Goal: Information Seeking & Learning: Learn about a topic

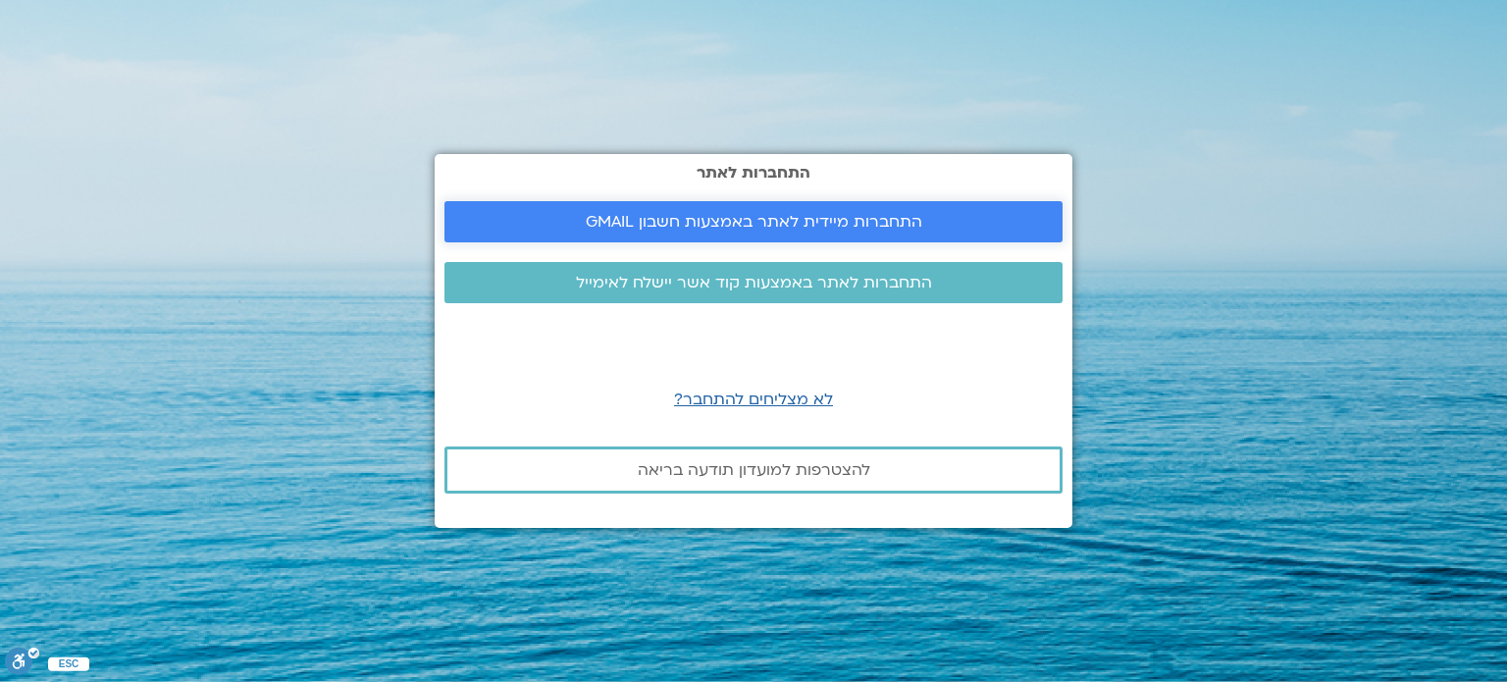
click at [726, 216] on span "התחברות מיידית לאתר באמצעות חשבון GMAIL" at bounding box center [754, 222] width 336 height 18
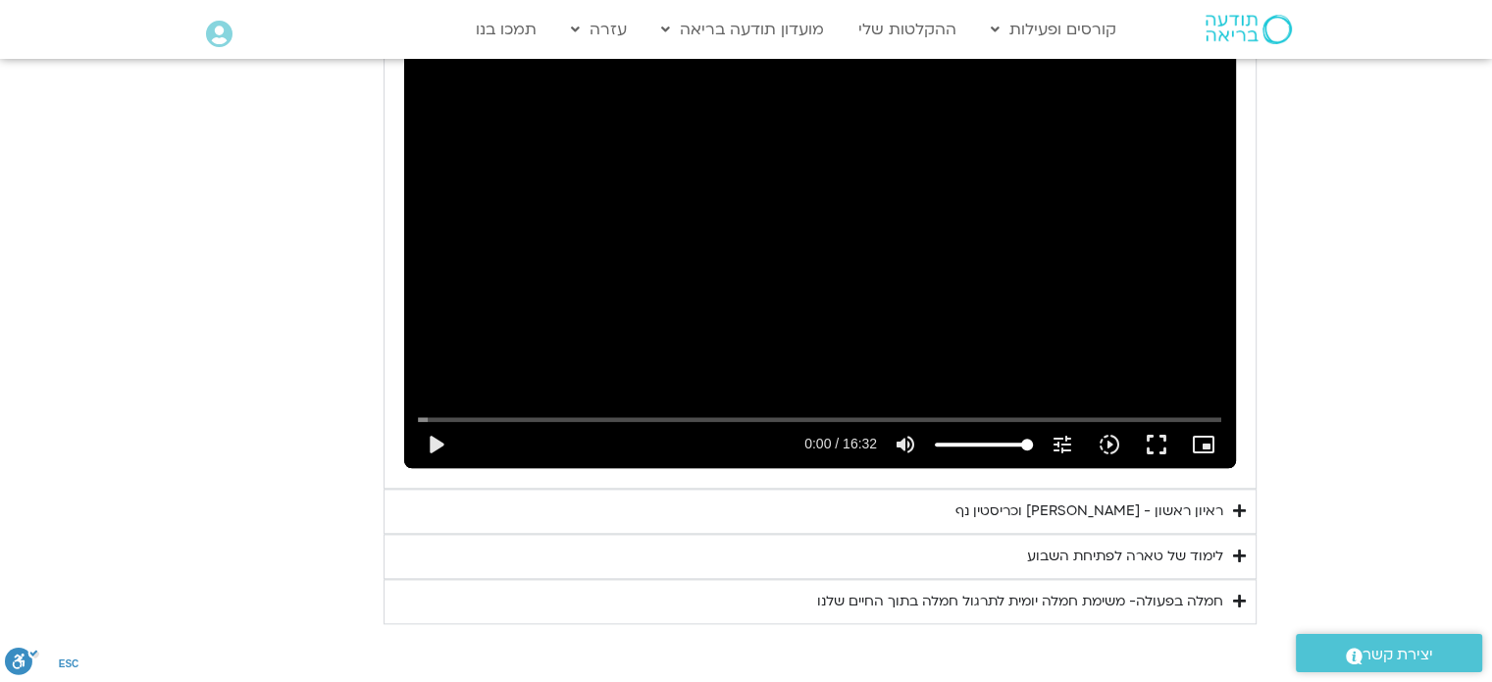
scroll to position [2158, 0]
click at [631, 251] on div "Skip Ad play_arrow 0:00 / 16:32 volume_up Mute tune Resolution Auto 240p slow_m…" at bounding box center [820, 233] width 832 height 468
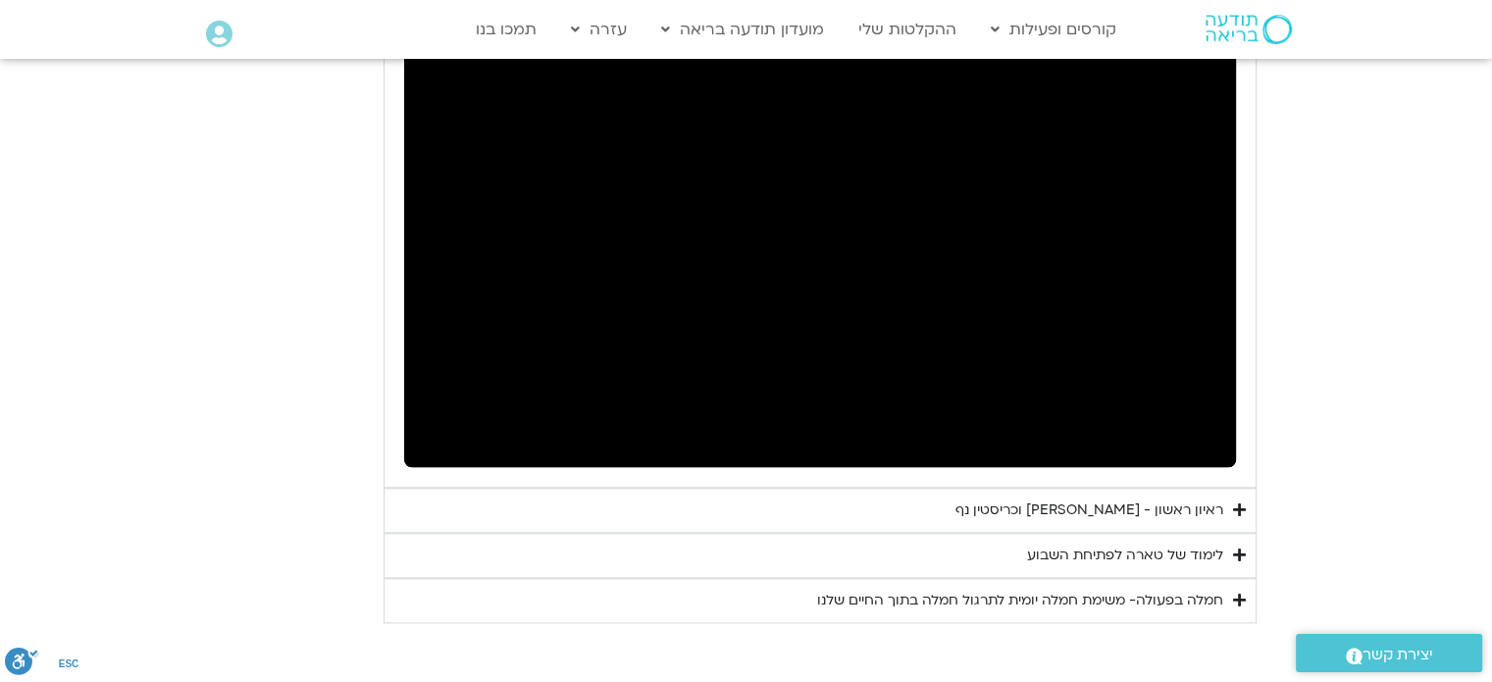
drag, startPoint x: 1334, startPoint y: 2, endPoint x: 271, endPoint y: 282, distance: 1099.5
click at [271, 282] on div "יום ראשון - חמלה עצמית השבוע שלנו מתחיל מהבסיס, תרגול של חמלה עצמית – נוכחת וקש…" at bounding box center [746, 133] width 1020 height 978
click at [1241, 502] on icon "Accordion. Open links with Enter or Space, close with Escape, and navigate with…" at bounding box center [1239, 509] width 13 height 15
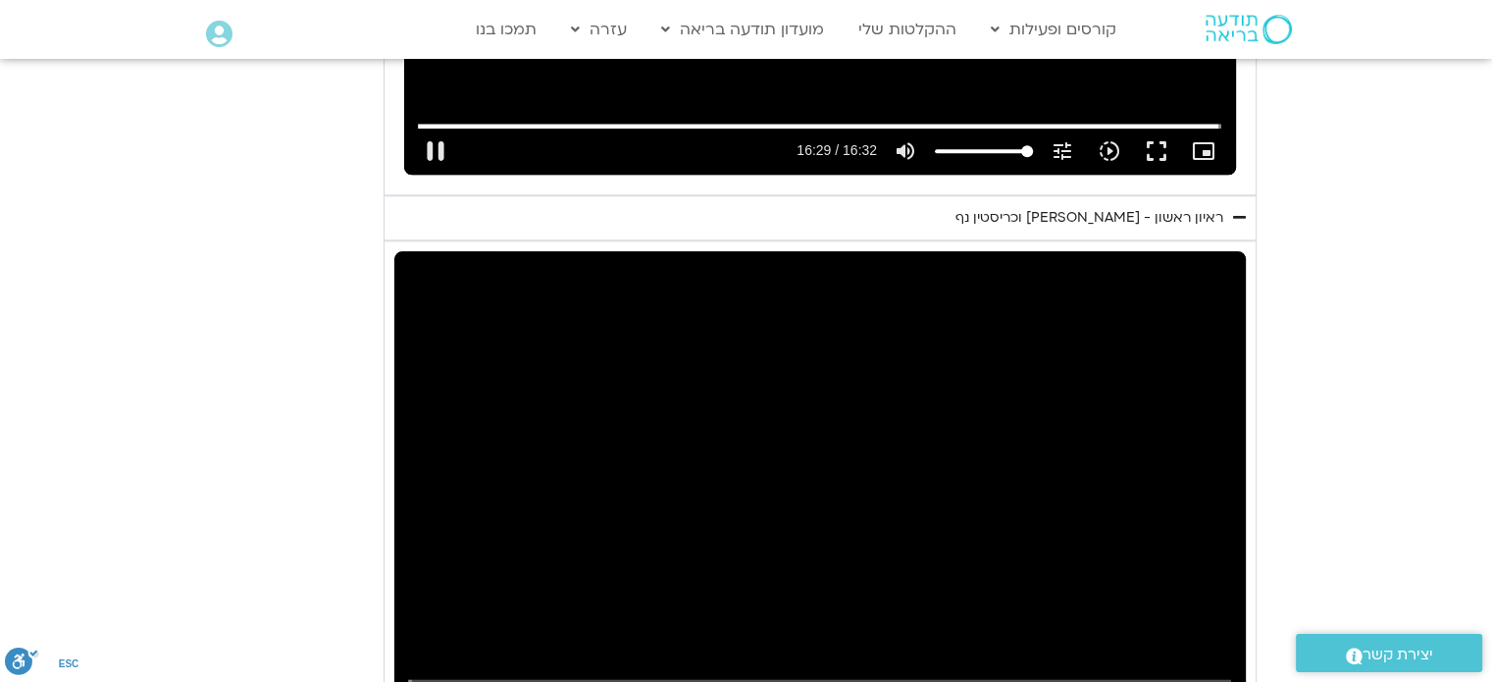
scroll to position [2451, 0]
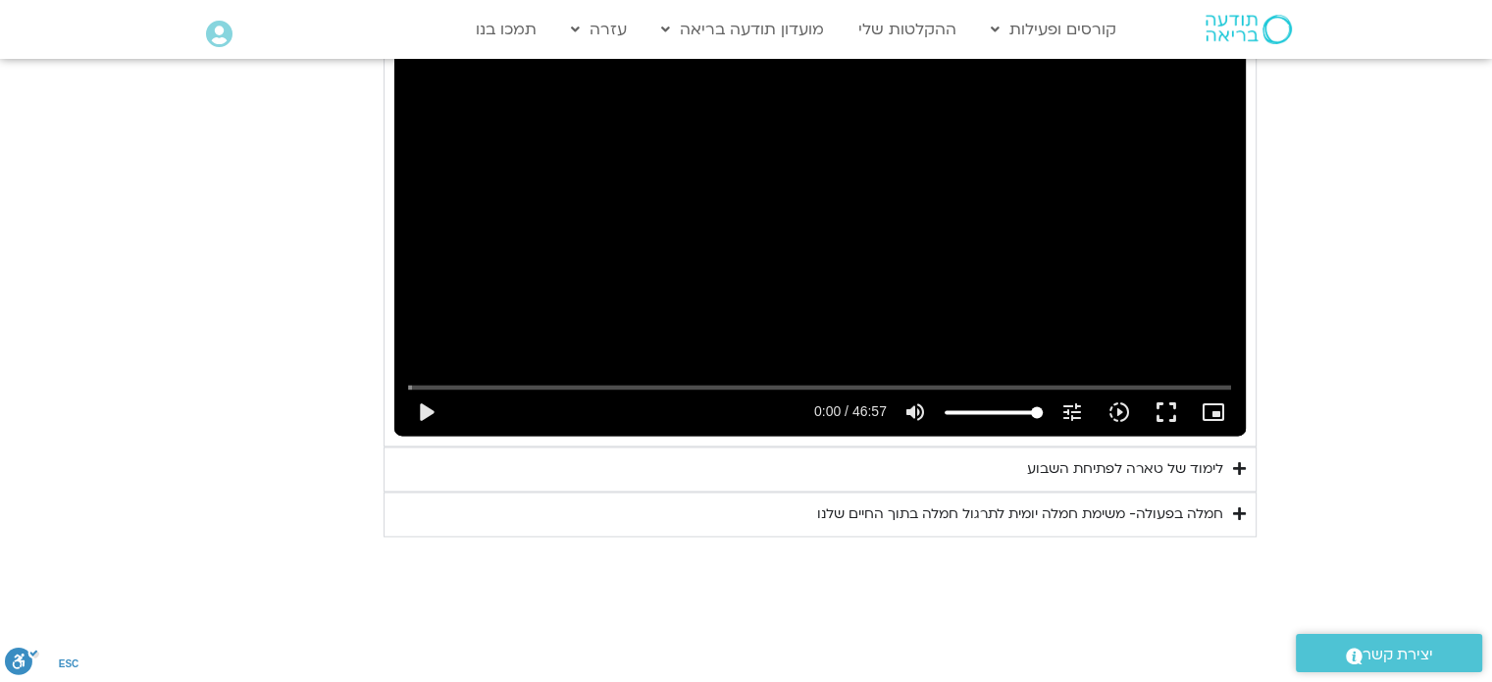
click at [723, 264] on div "Skip Ad 18:52 play_arrow 0:00 / 46:57 volume_up Mute tune Resolution Auto 720p …" at bounding box center [819, 196] width 851 height 479
type input "992.52"
type input "0.011238"
type input "992.52"
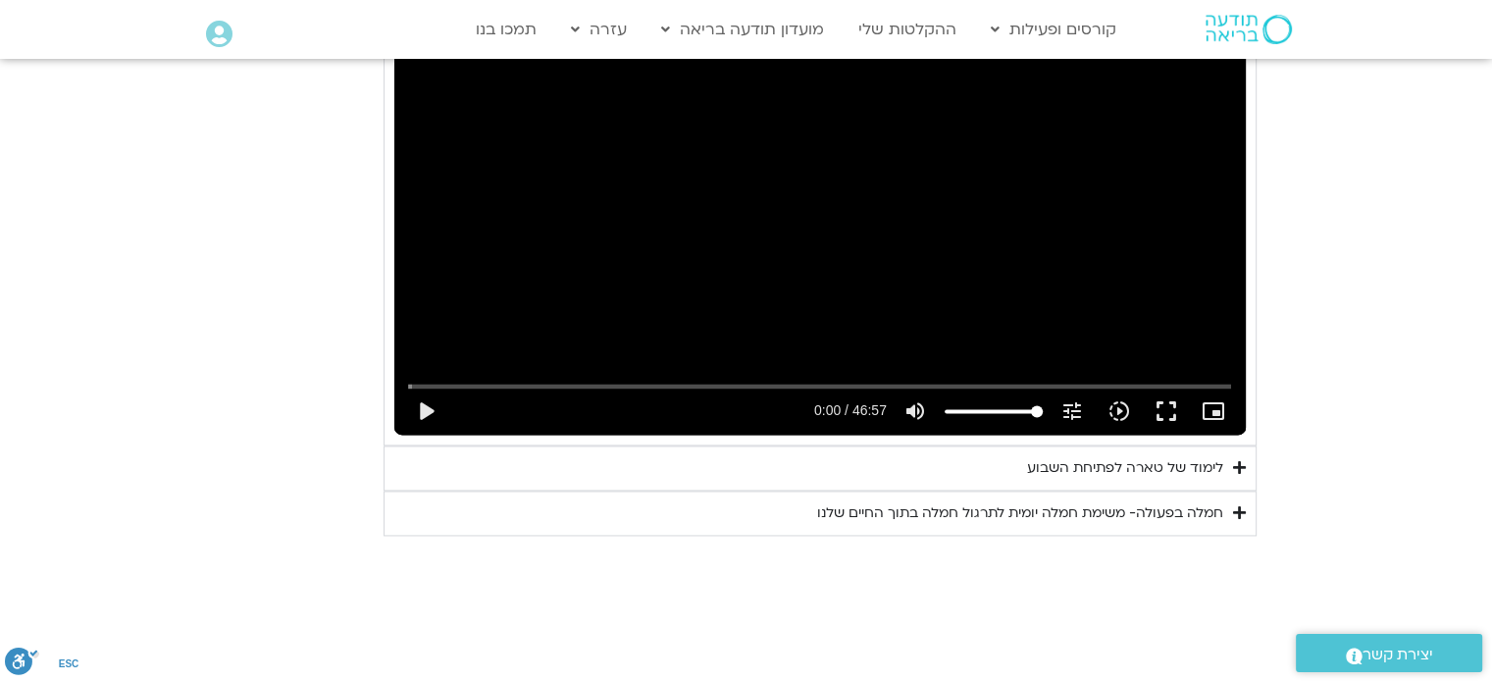
type input "0.134066"
type input "992.52"
type input "0.268871"
type input "992.52"
type input "0.502981"
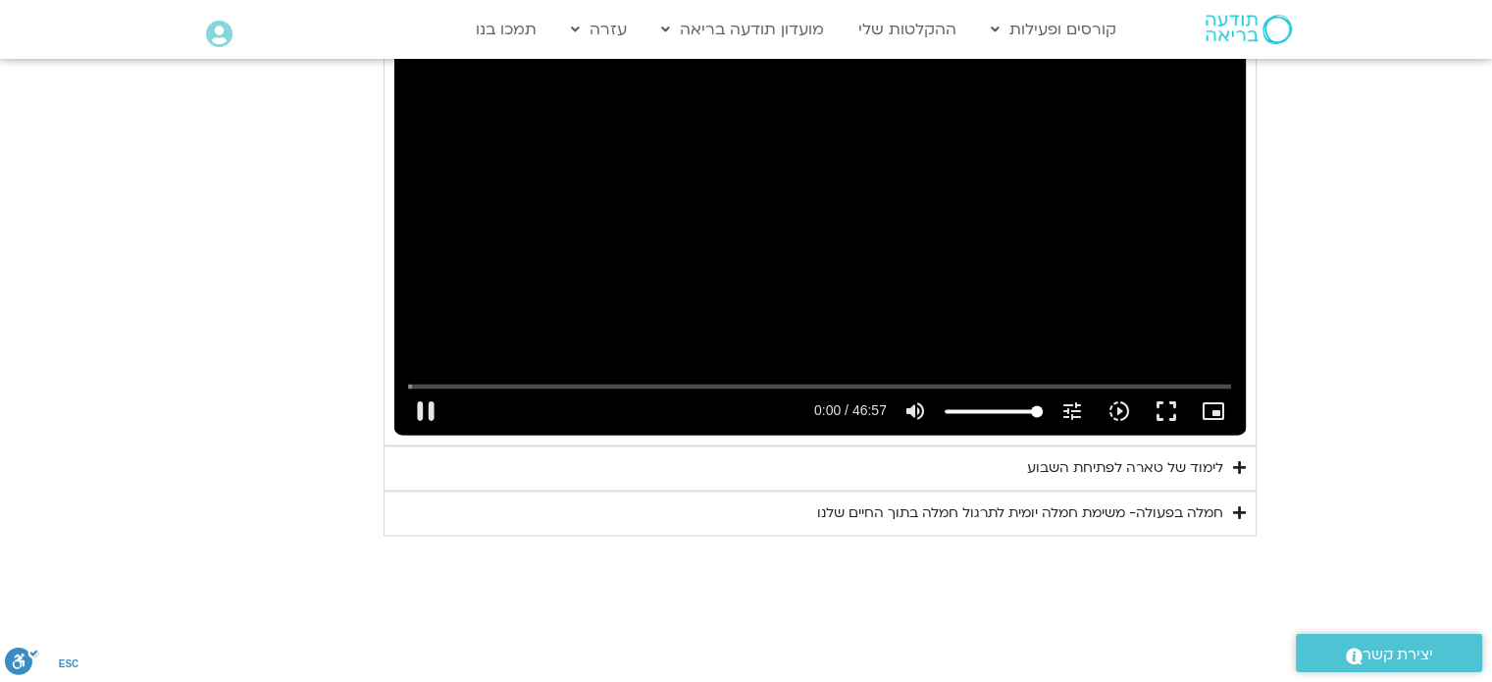
type input "992.52"
type input "0.619705"
type input "992.52"
type input "0.770802"
type input "992.52"
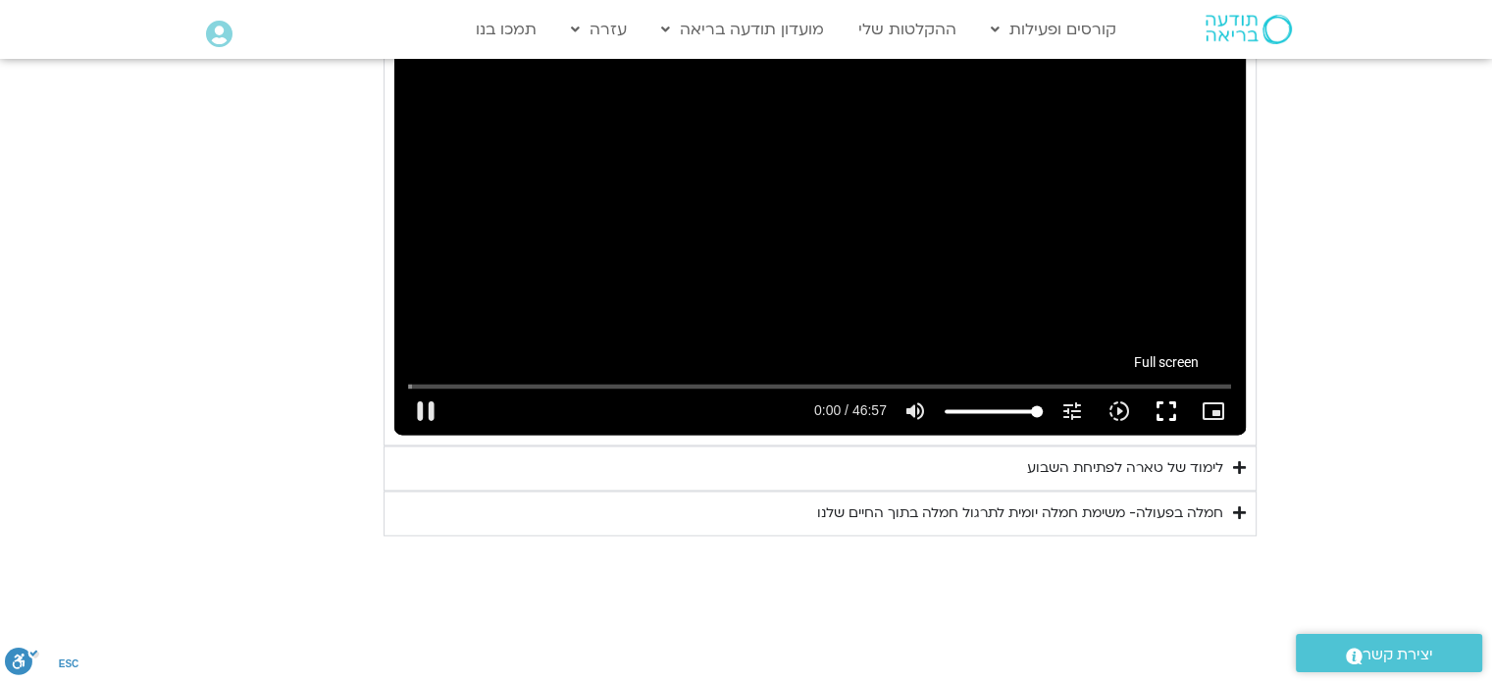
type input "0.902397"
type input "992.52"
type input "1.020909"
type input "992.52"
type input "1.154474"
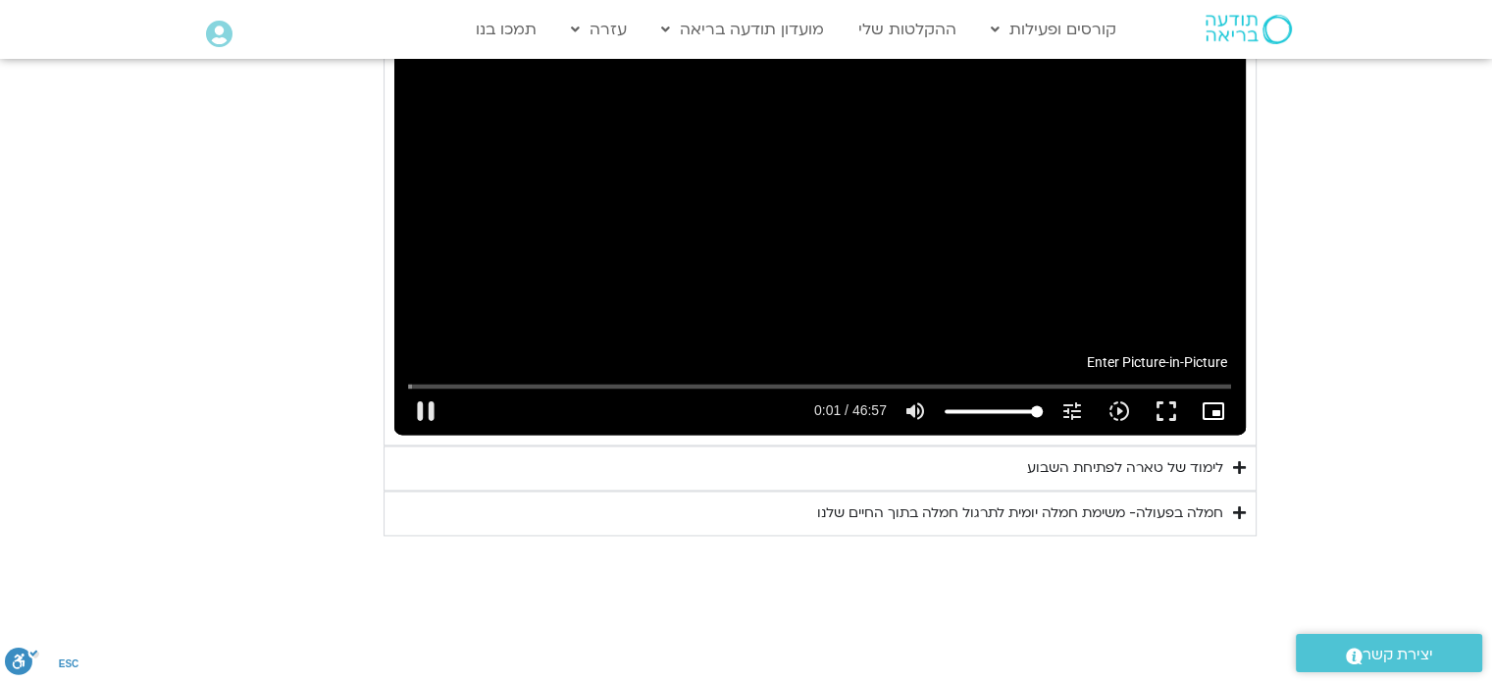
type input "992.52"
type input "1.287276"
type input "992.52"
type input "1.341789"
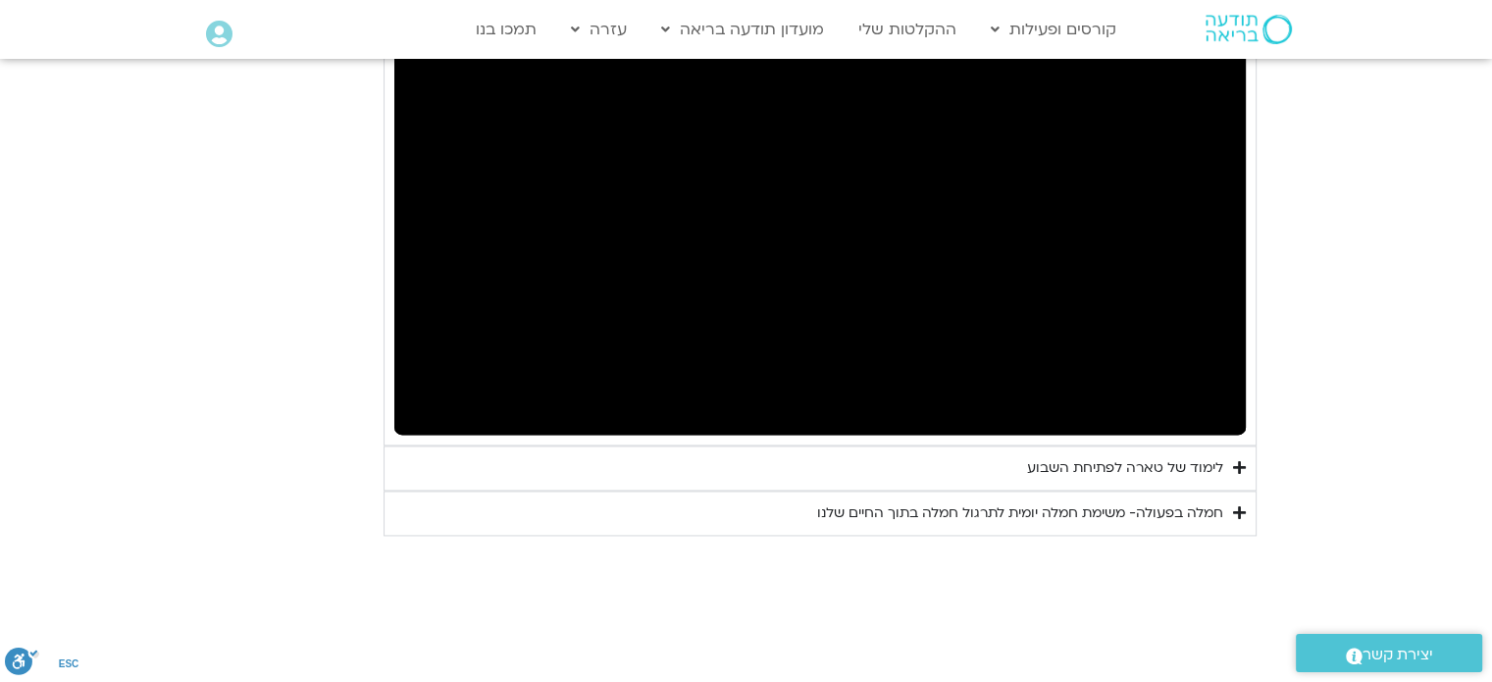
click at [1243, 460] on icon "Accordion. Open links with Enter or Space, close with Escape, and navigate with…" at bounding box center [1239, 467] width 13 height 15
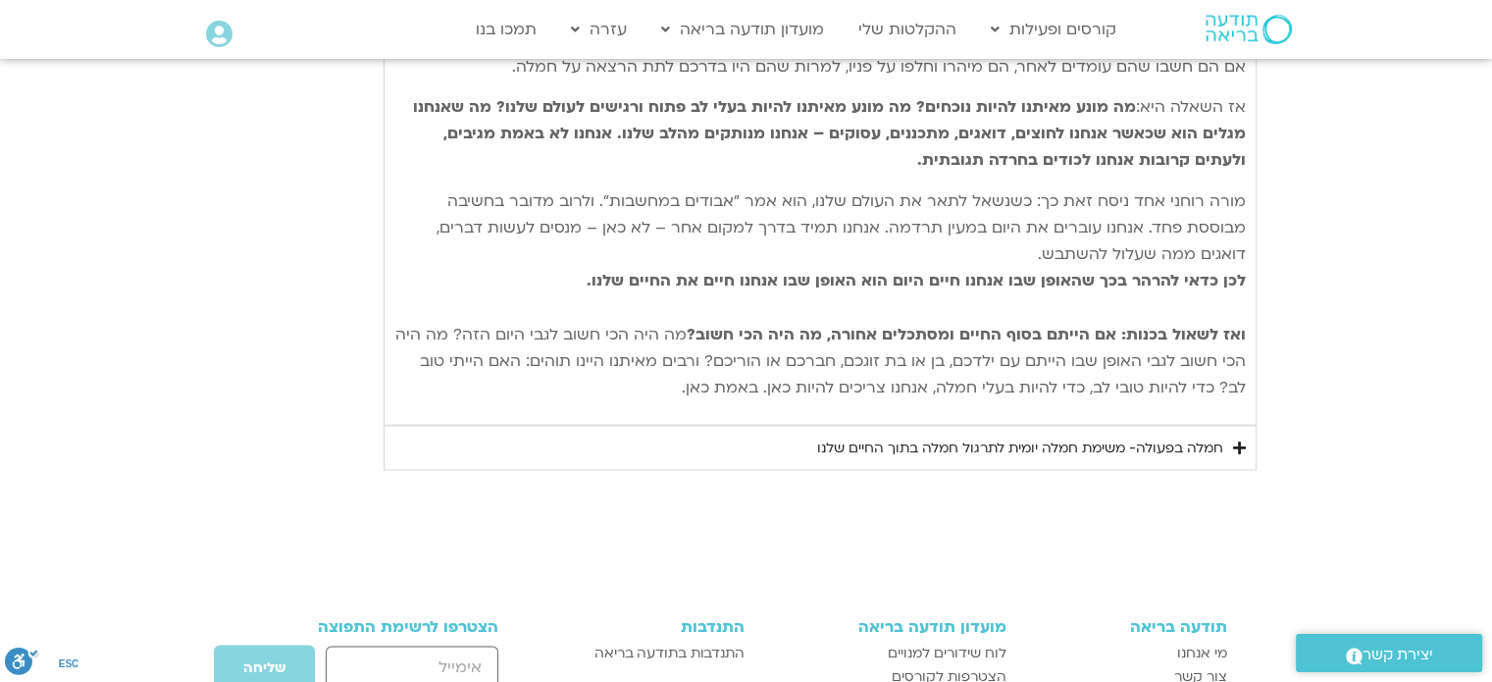
click at [1055, 436] on div "חמלה בפעולה- משימת חמלה יומית לתרגול חמלה בתוך החיים שלנו" at bounding box center [1020, 448] width 406 height 24
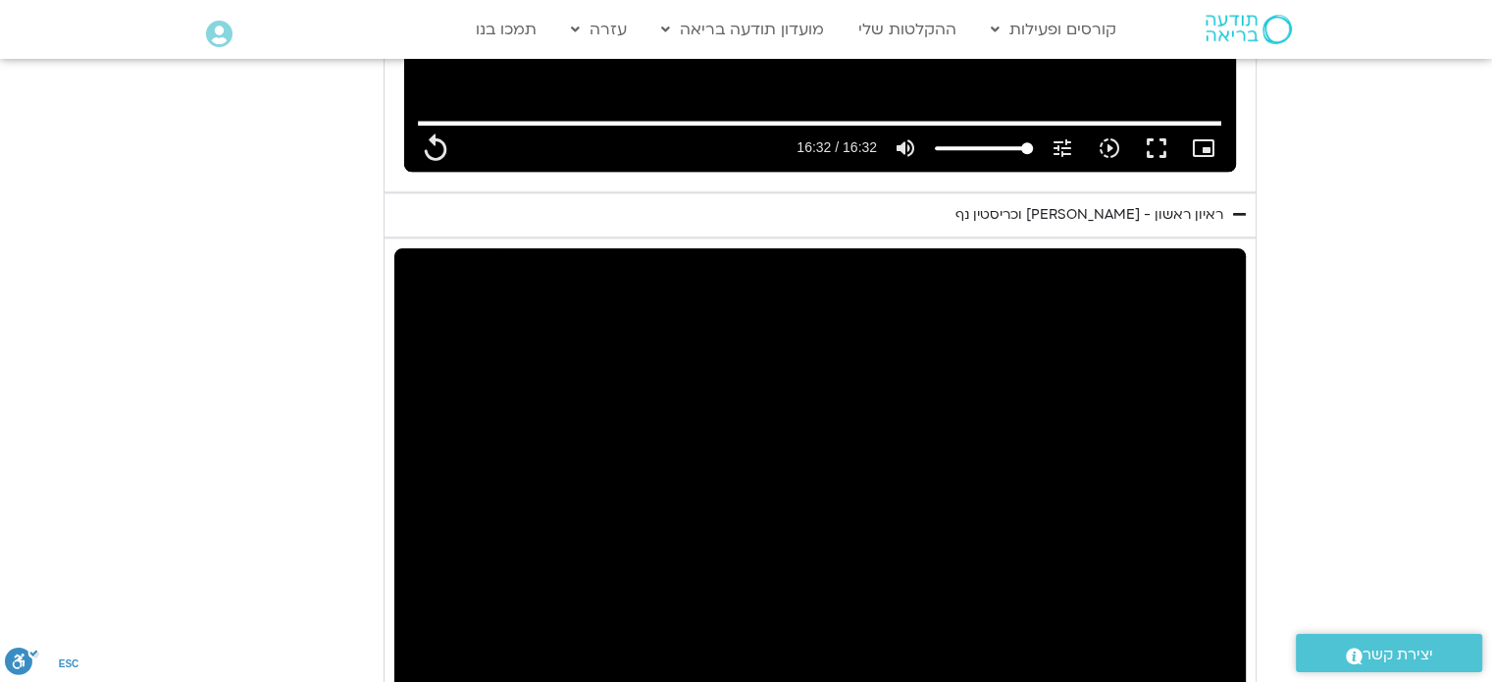
type input "992.52"
type input "12.346963"
type input "992.52"
type input "12.466571"
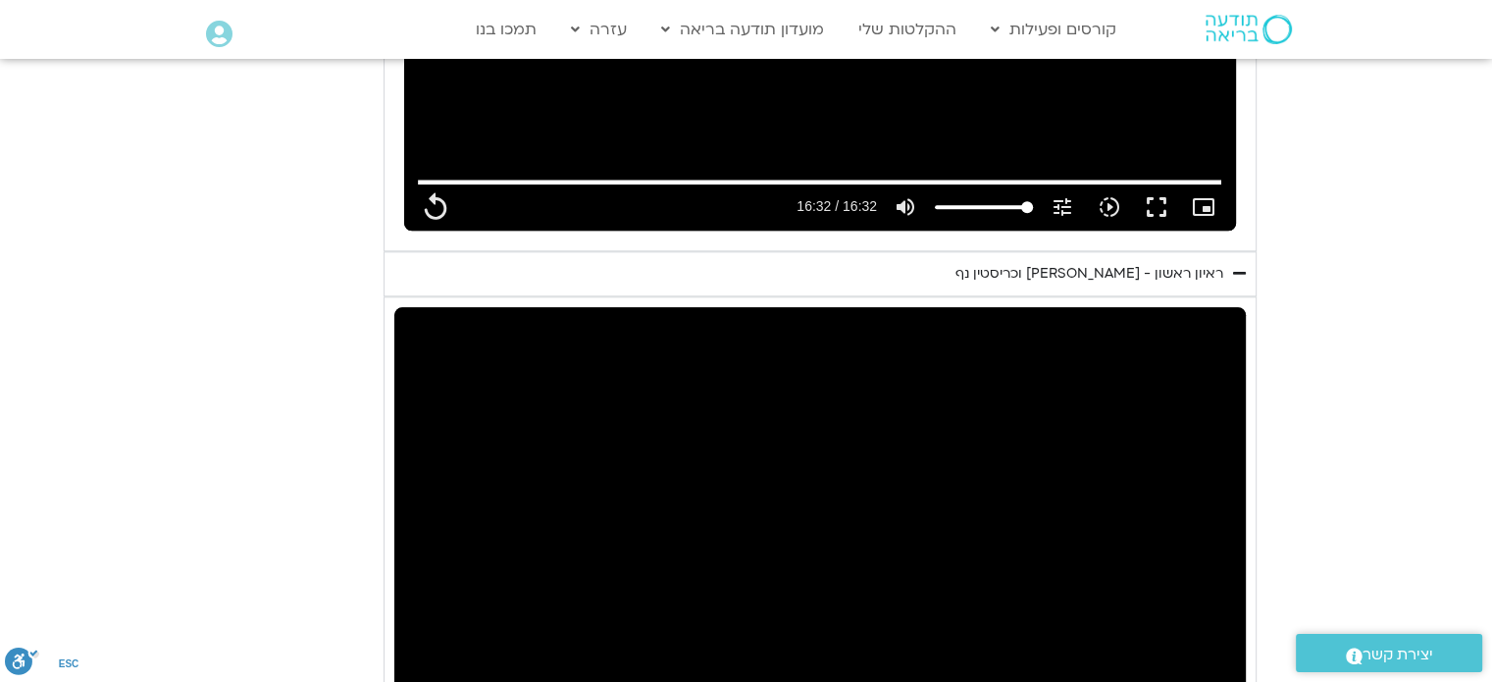
type input "992.52"
type input "12.603911"
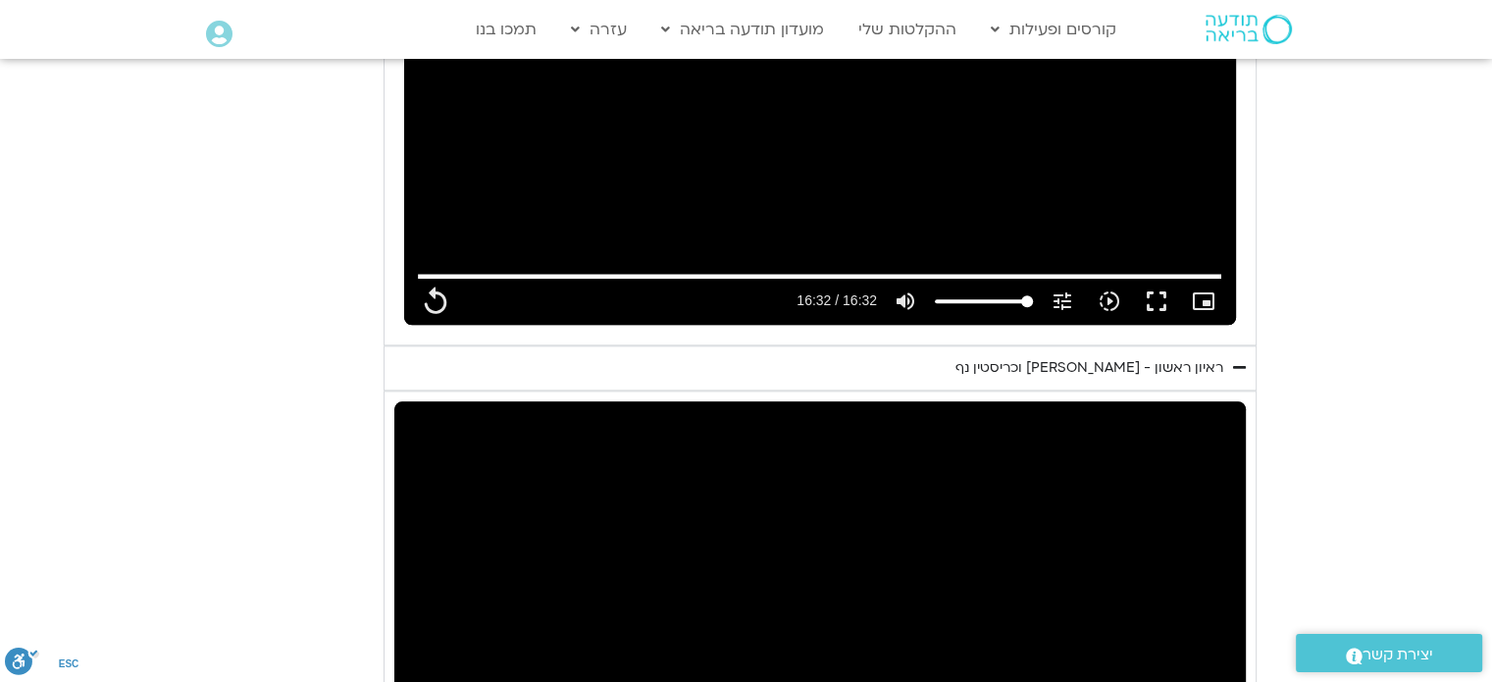
type input "992.52"
type input "12.732447"
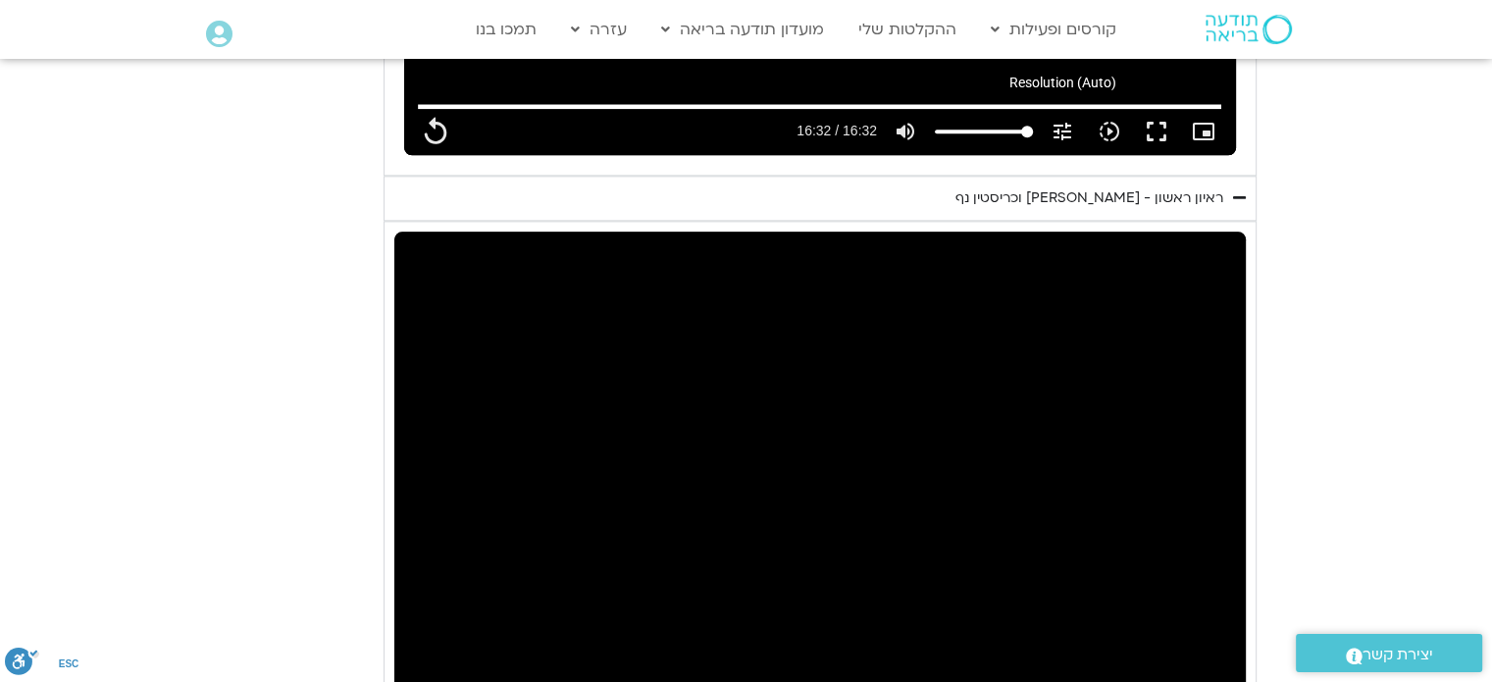
type input "992.52"
type input "13.945645"
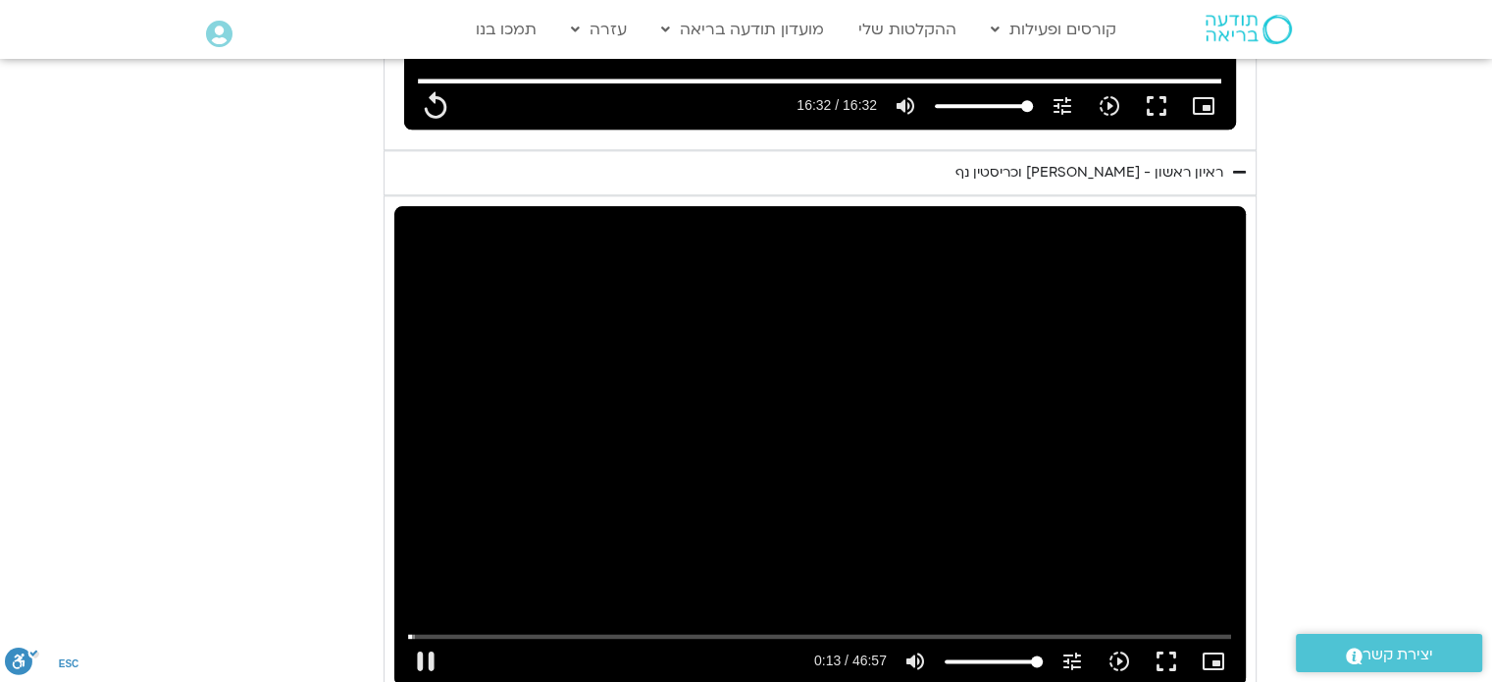
type input "992.52"
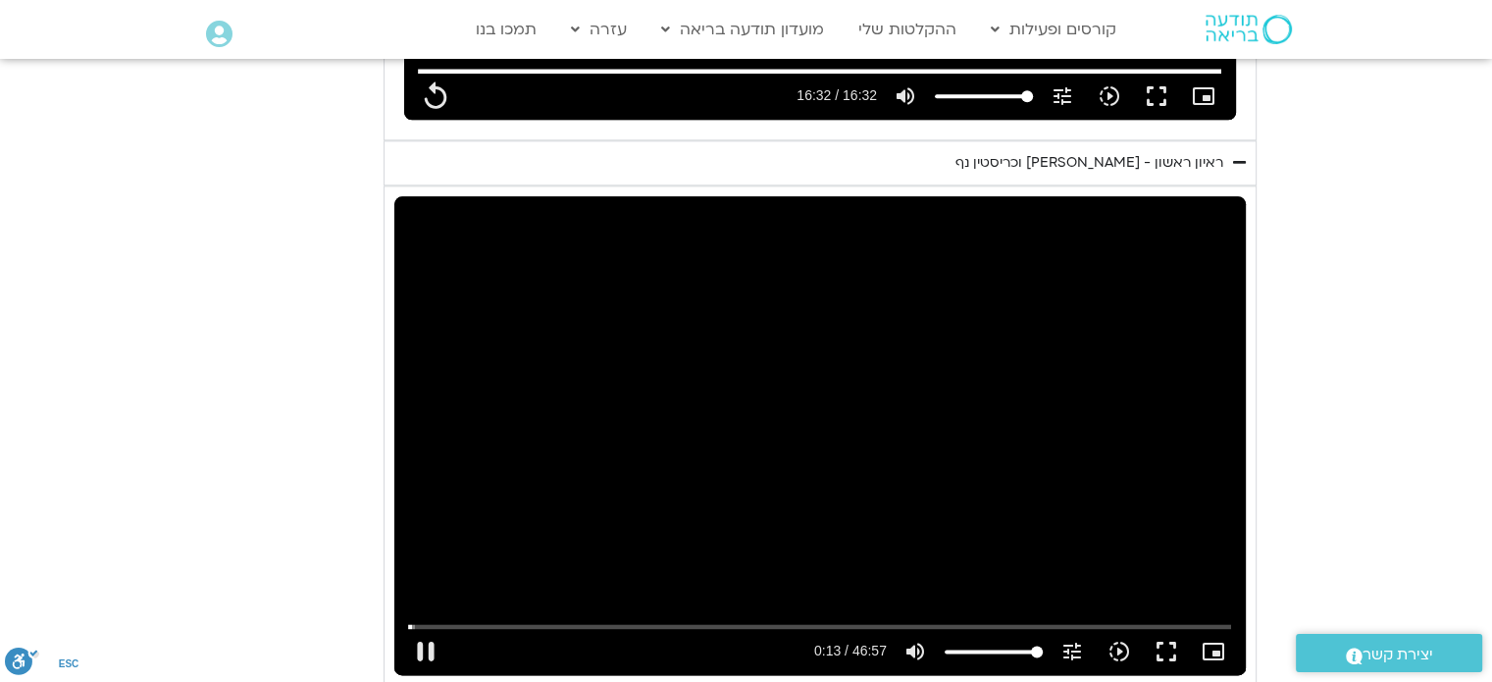
type input "14.042742"
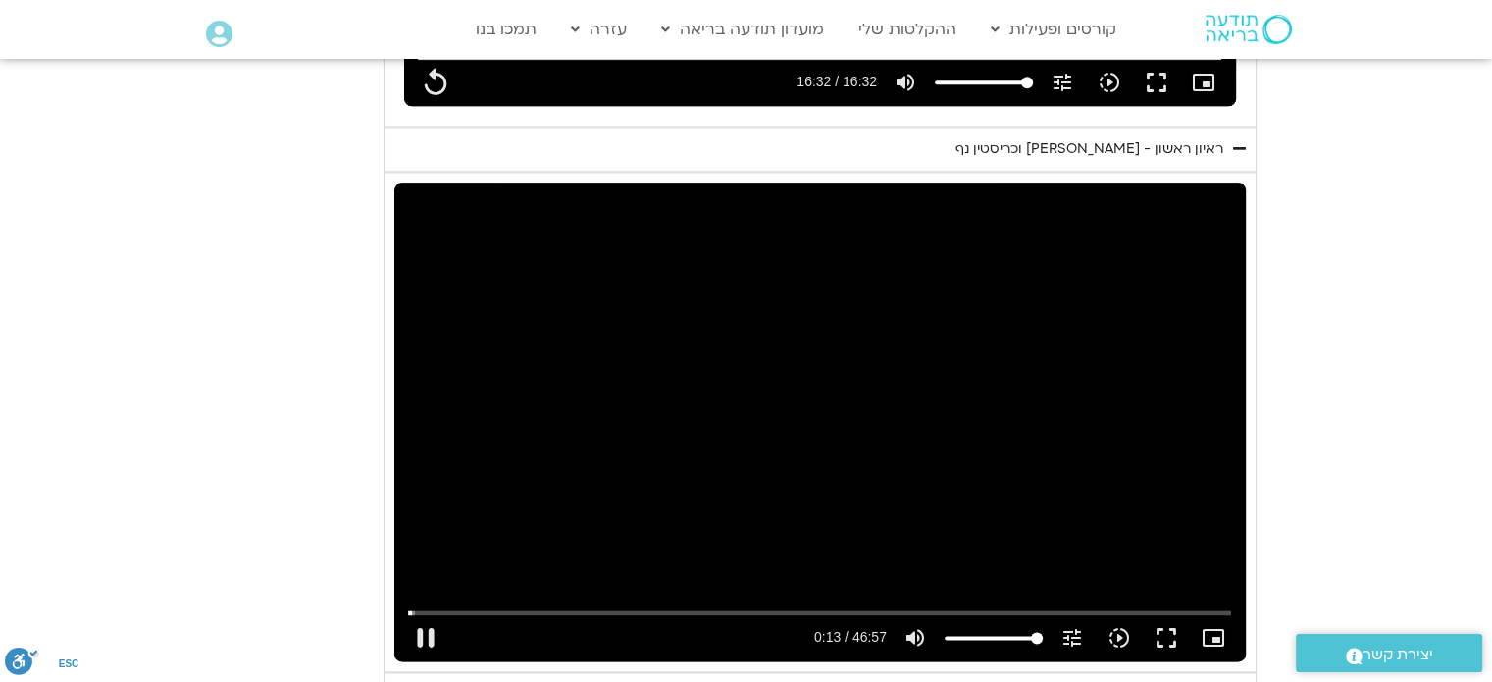
type input "992.52"
type input "14.174427"
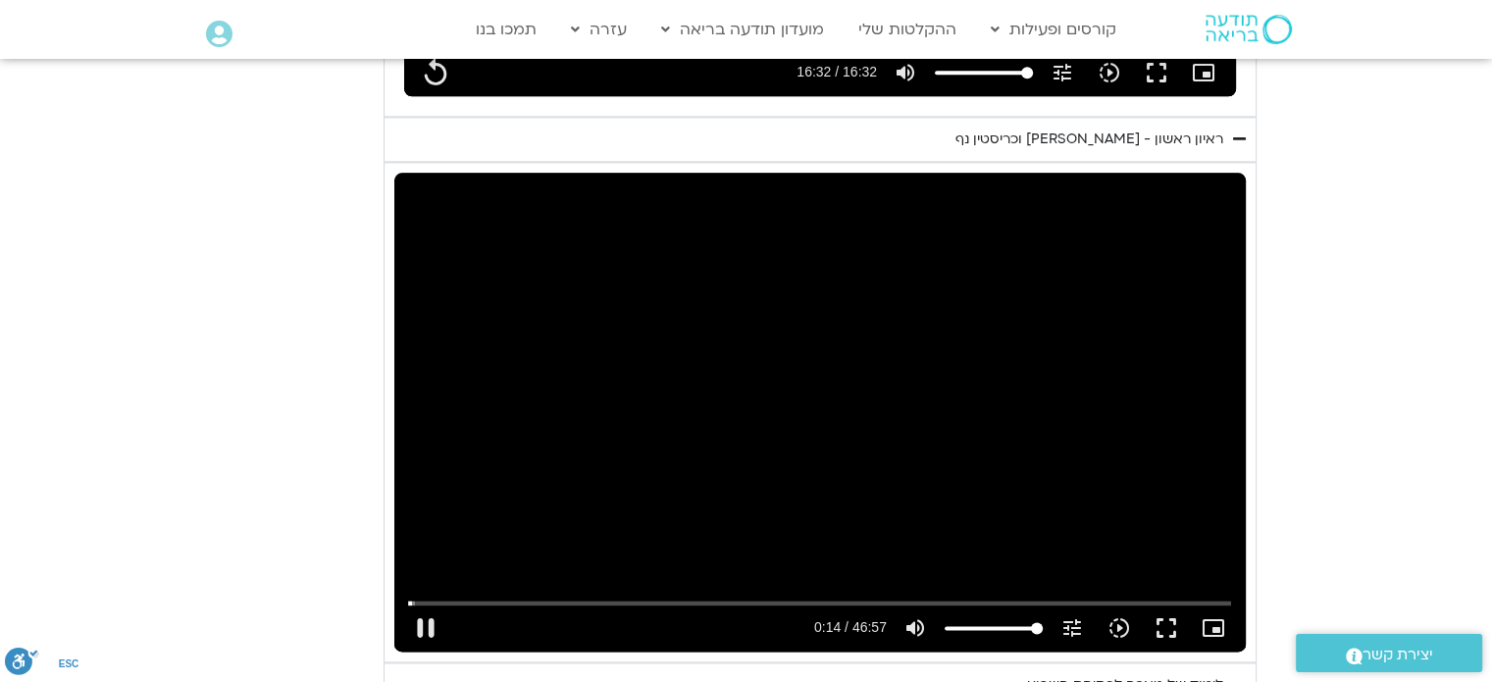
type input "992.52"
type input "14.32986"
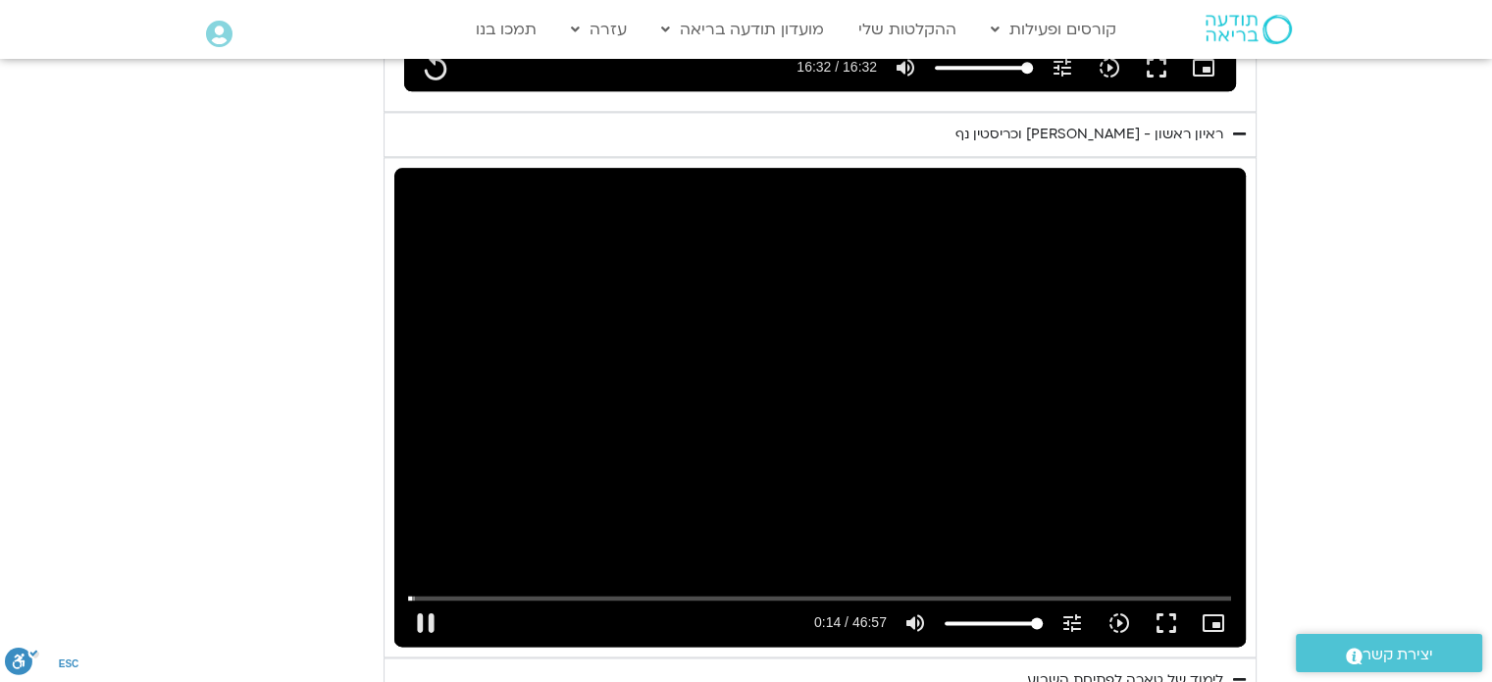
type input "992.52"
type input "14.480281"
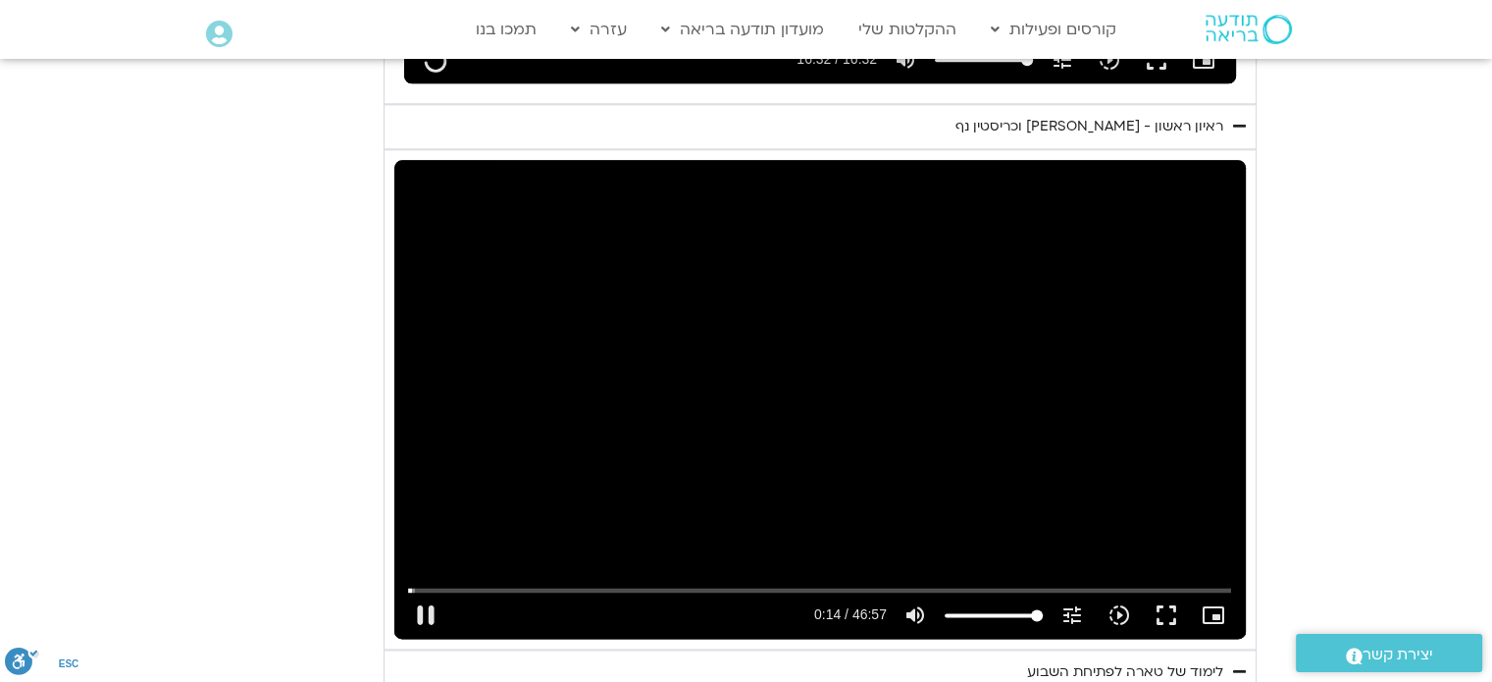
type input "992.52"
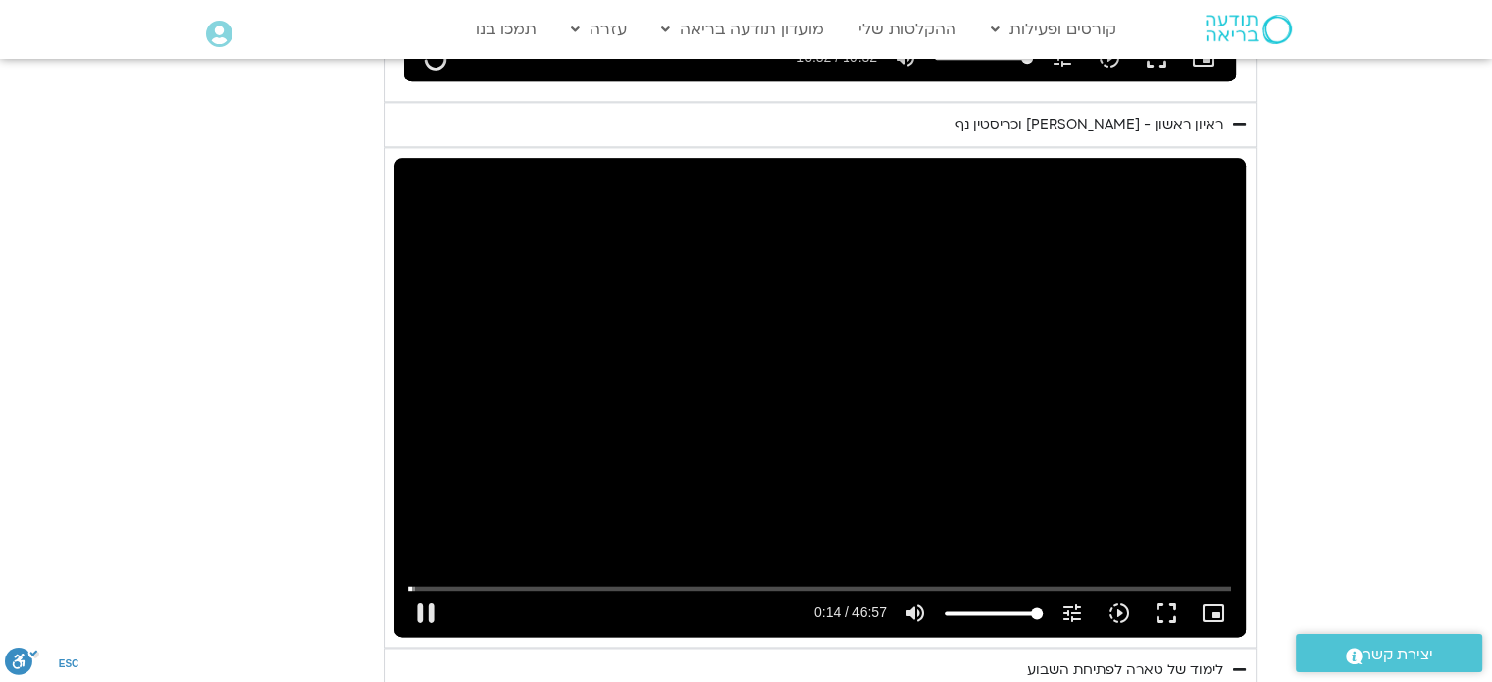
type input "14.581317"
type input "992.52"
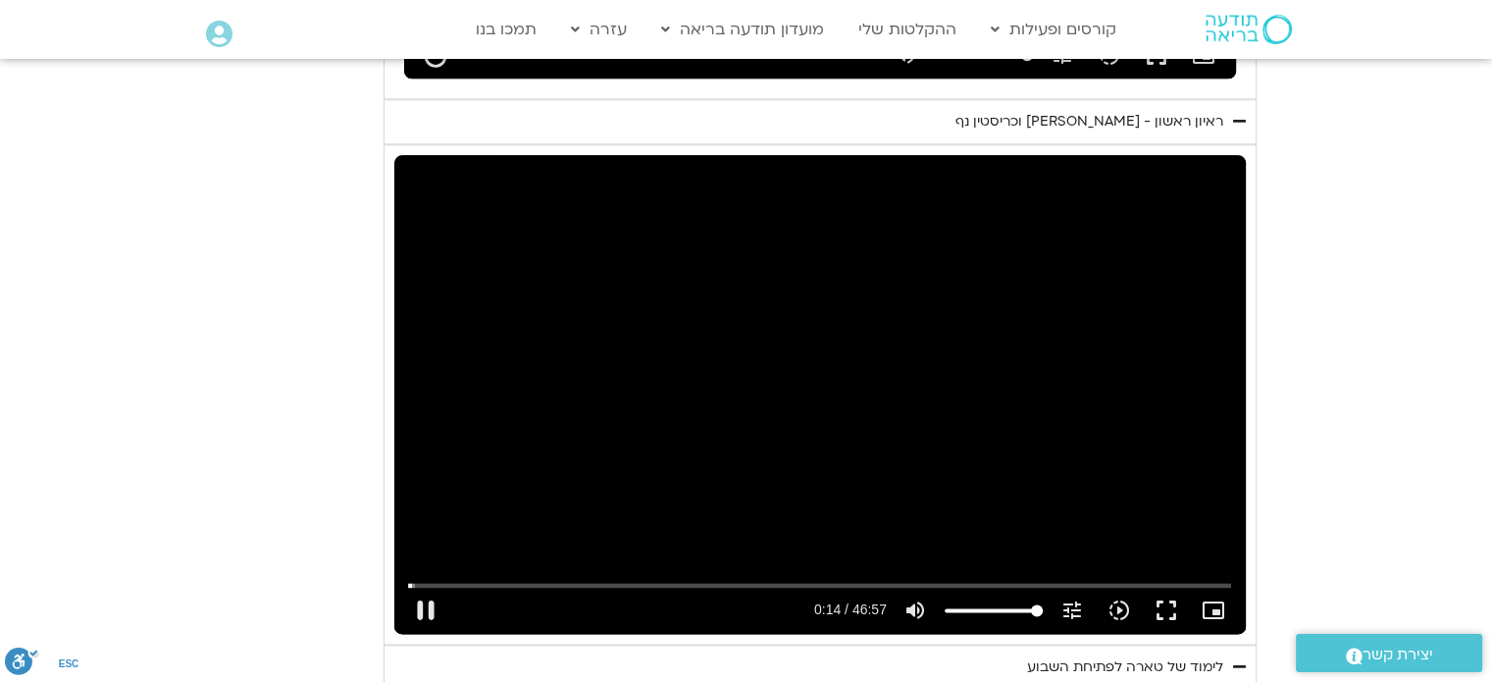
type input "14.709537"
type input "992.52"
type input "14.840411"
type input "992.52"
type input "14.973642"
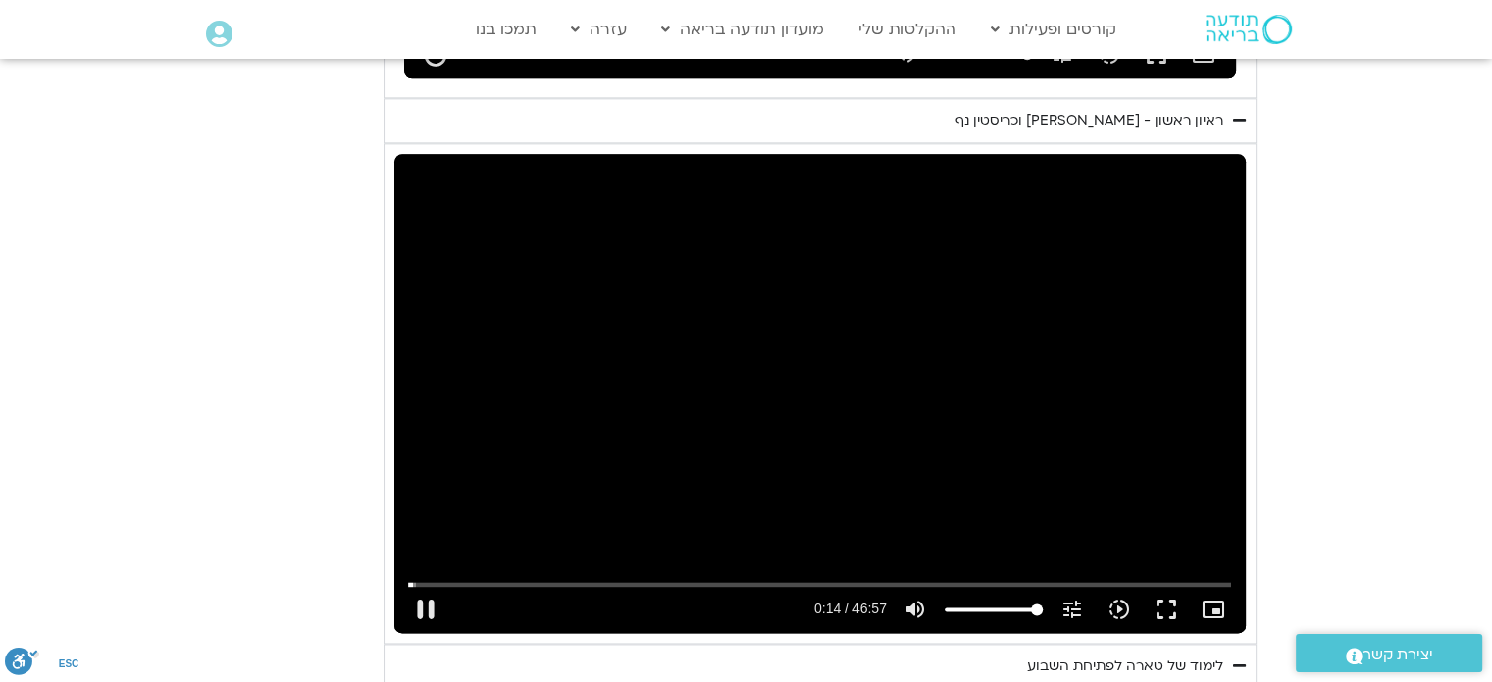
type input "992.52"
type input "15.100521"
type input "992.52"
type input "15.234571"
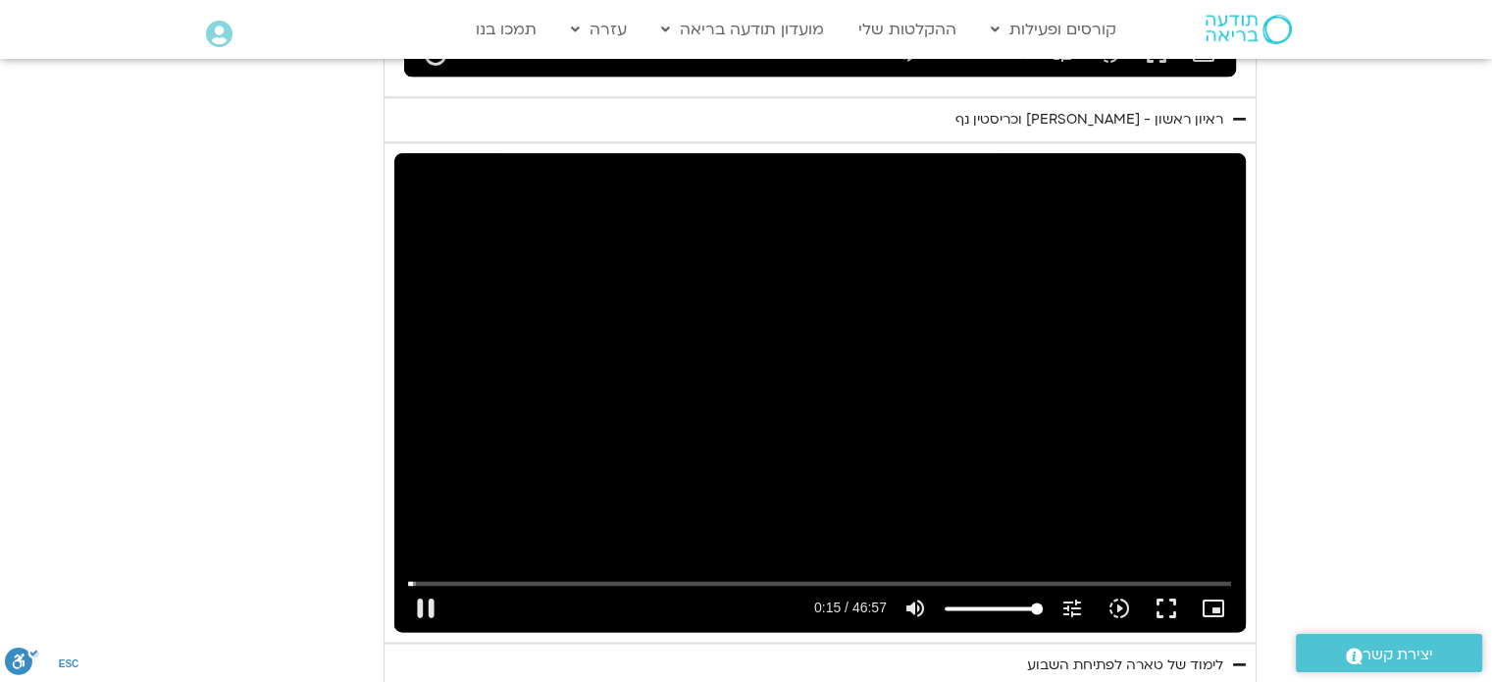
type input "992.52"
type input "15.456547"
type input "992.52"
type input "15.572839"
type input "992.52"
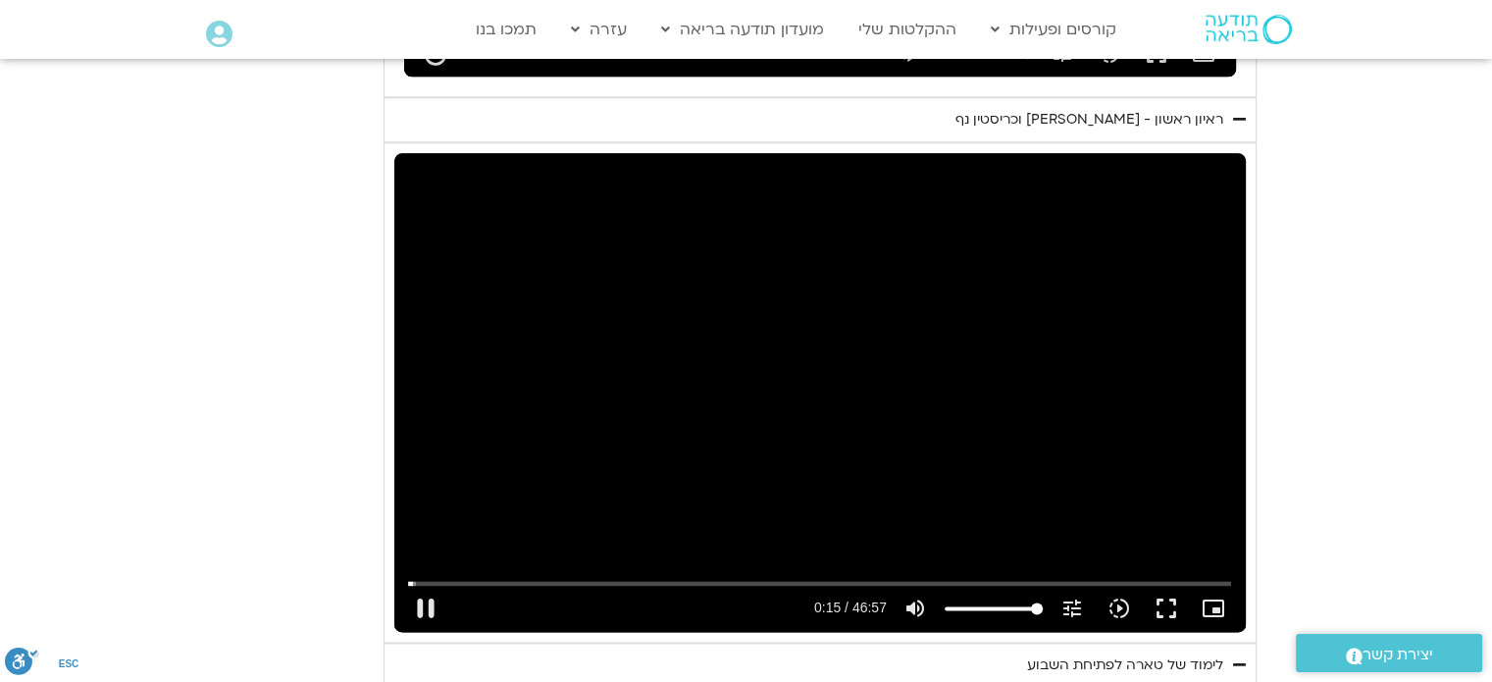
type input "15.707048"
type input "992.52"
type input "15.839161"
type input "992.52"
type input "15.973201"
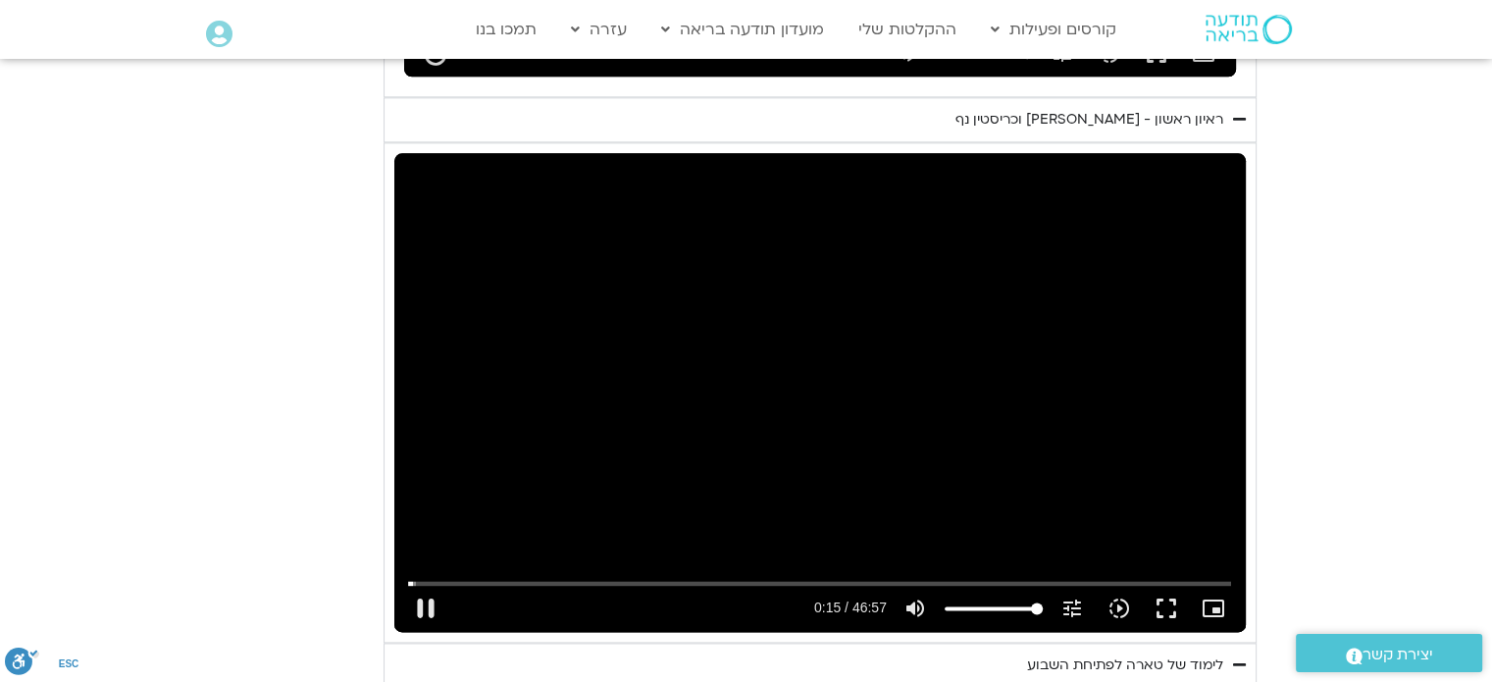
type input "992.52"
type input "16.022655"
type input "992.52"
type input "16.158945"
type input "992.52"
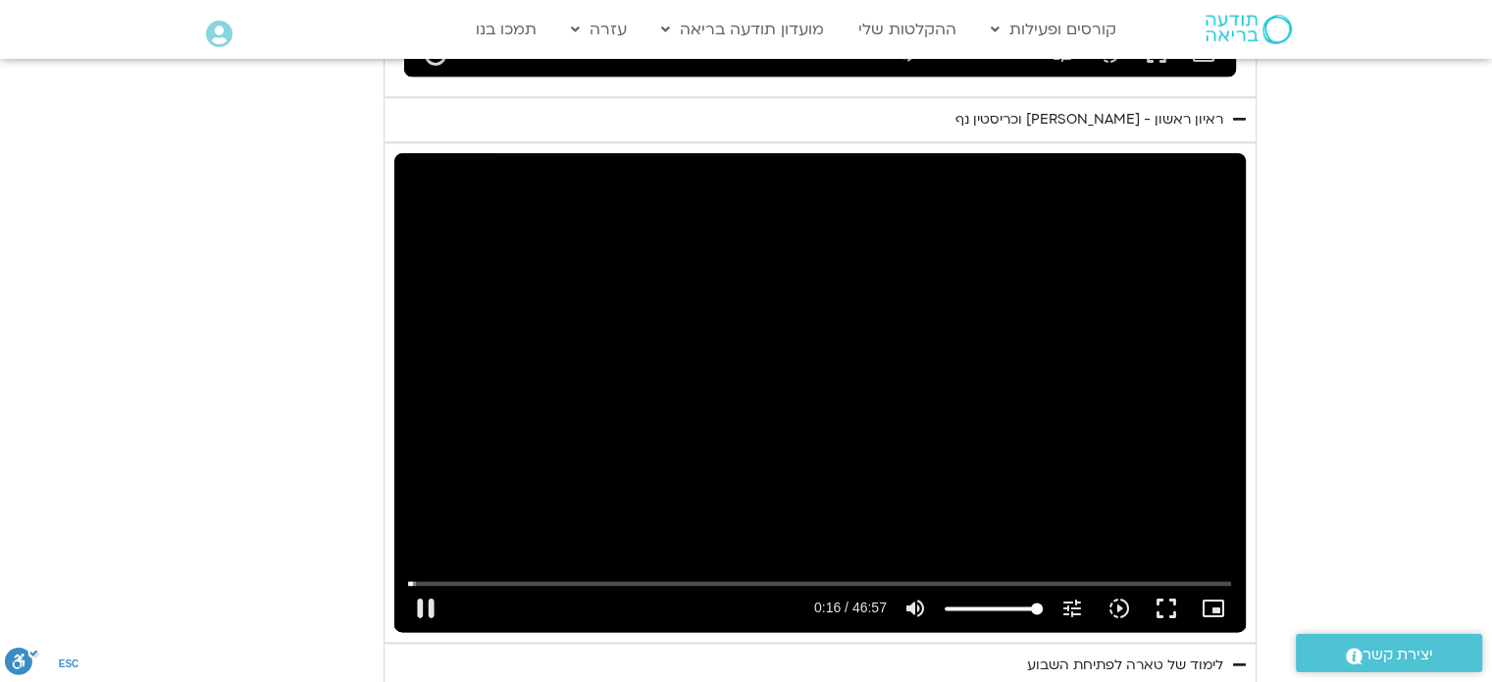
type input "16.372679"
type input "992.52"
type input "16.50687"
type input "992.52"
type input "16.606667"
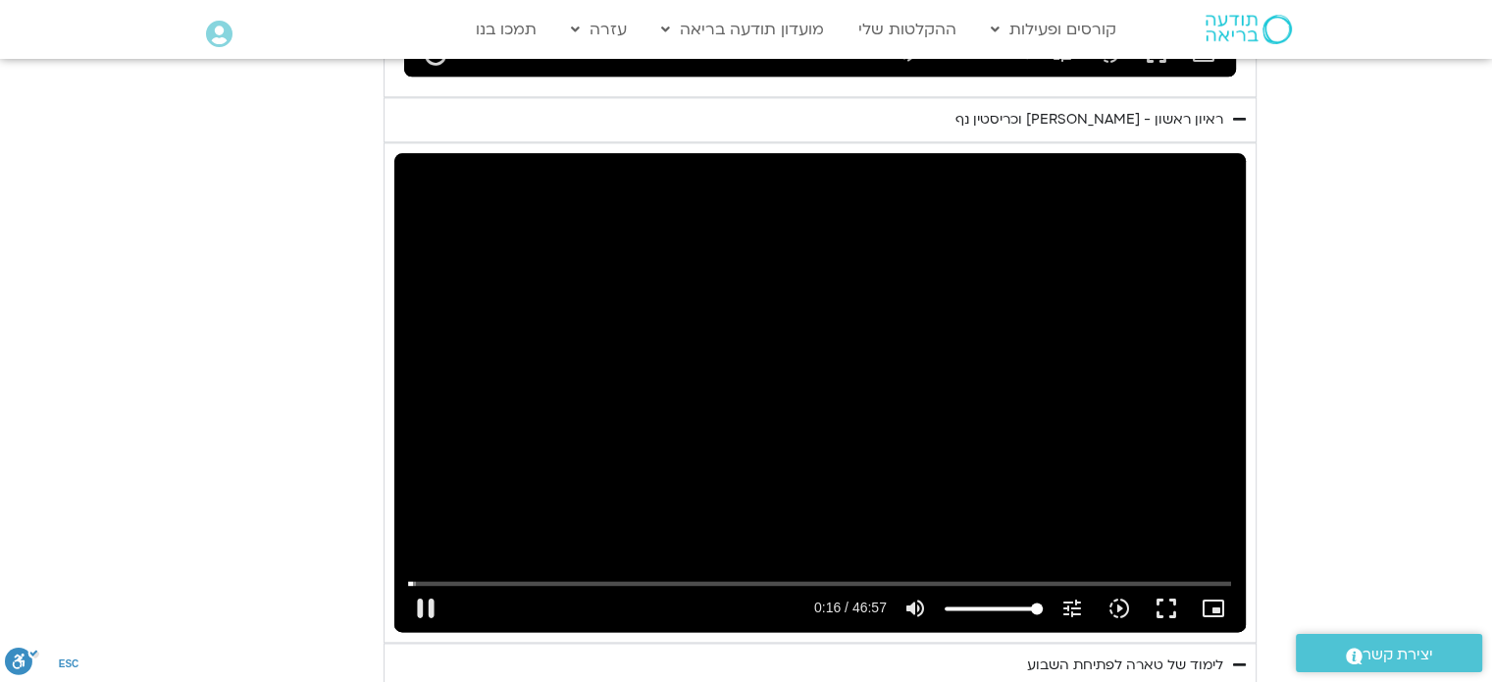
type input "992.52"
type input "16.688136"
type input "992.52"
type input "16.906111"
type input "992.52"
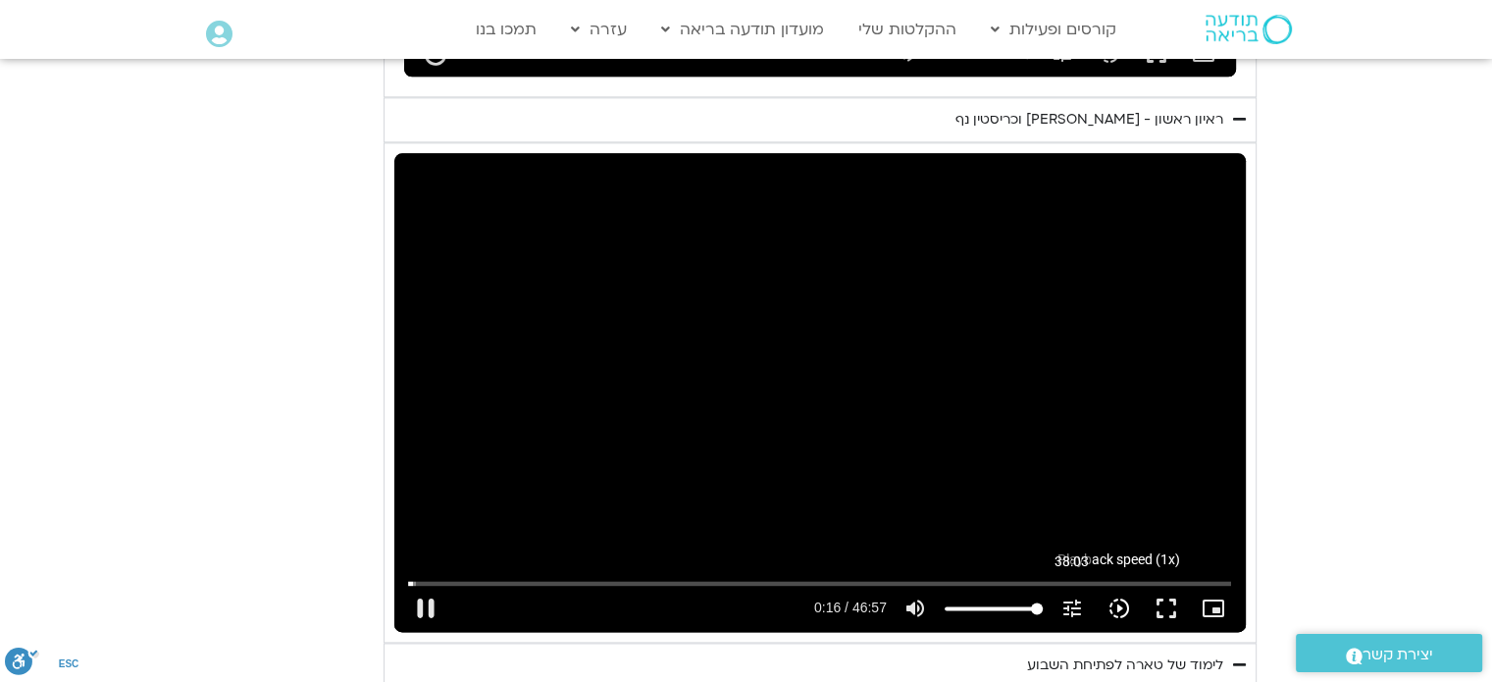
type input "17.039765"
type input "992.52"
type input "17.157263"
type input "992.52"
type input "17.290494"
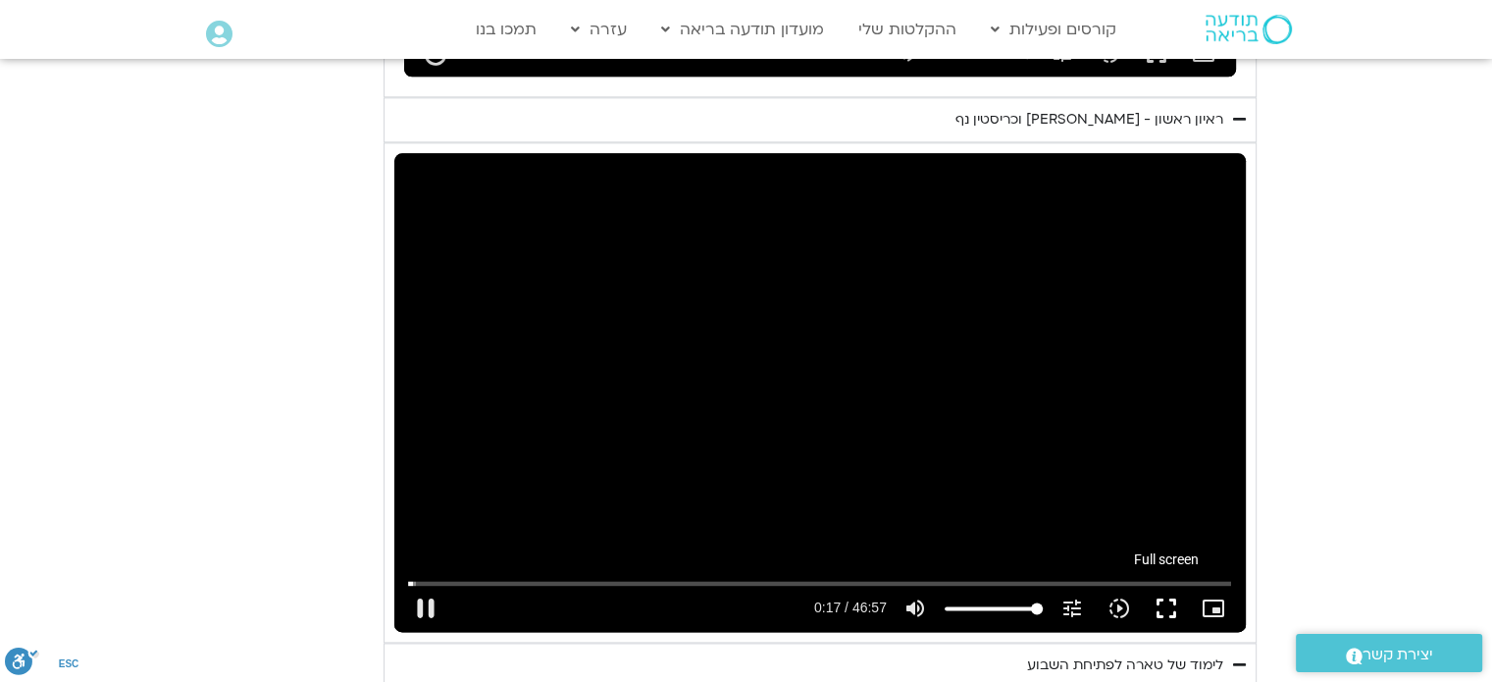
type input "992.52"
type input "17.391411"
type input "992.52"
type input "17.573263"
type input "992.52"
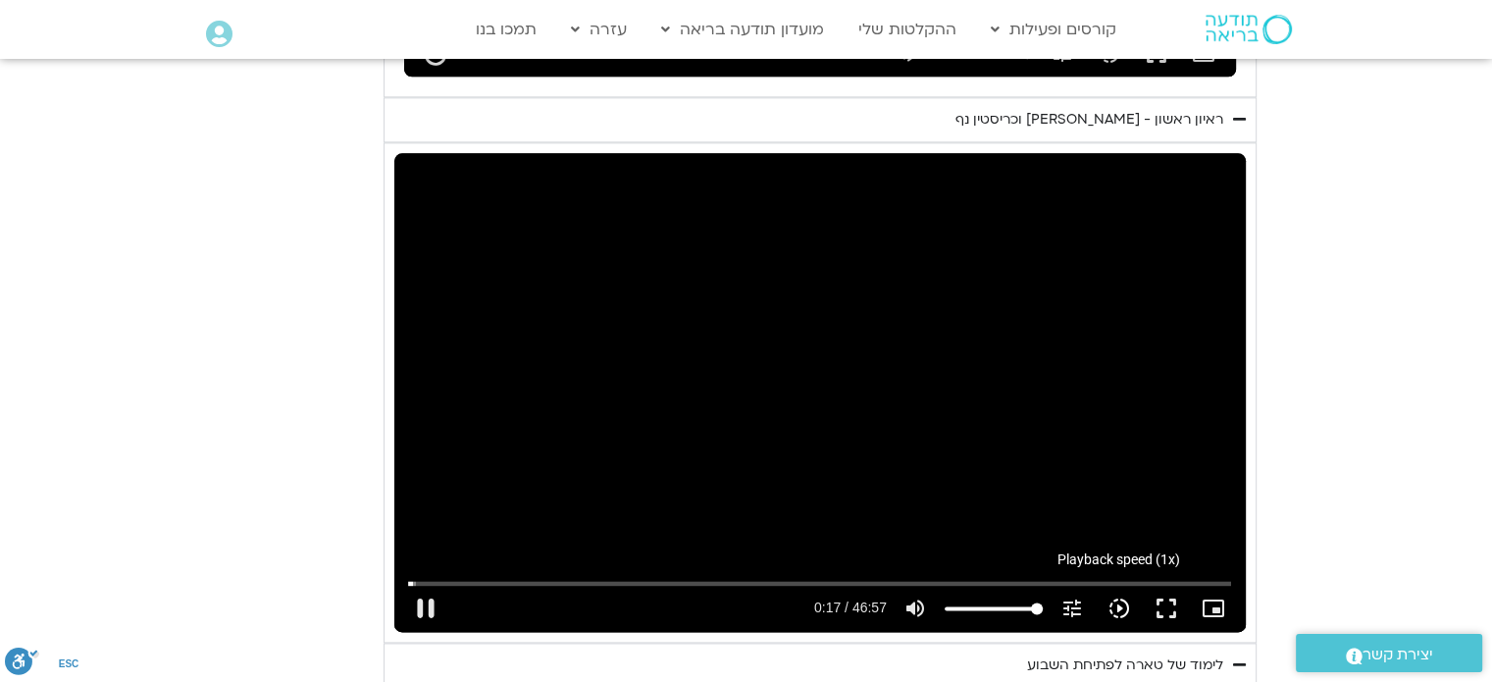
type input "17.690202"
type input "992.52"
type input "17.823101"
type input "992.52"
type input "17.939691"
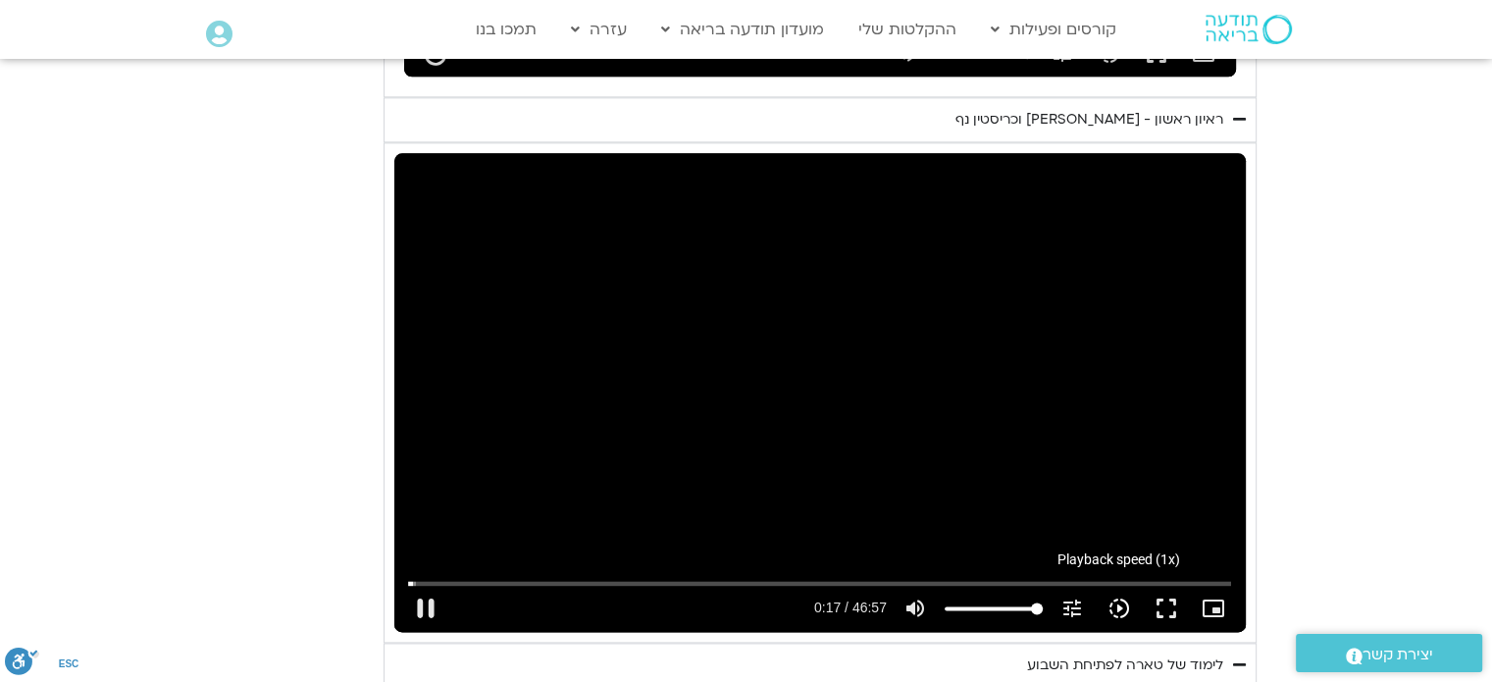
type input "992.52"
type input "18.090034"
type input "992.52"
type input "18.224464"
type input "992.52"
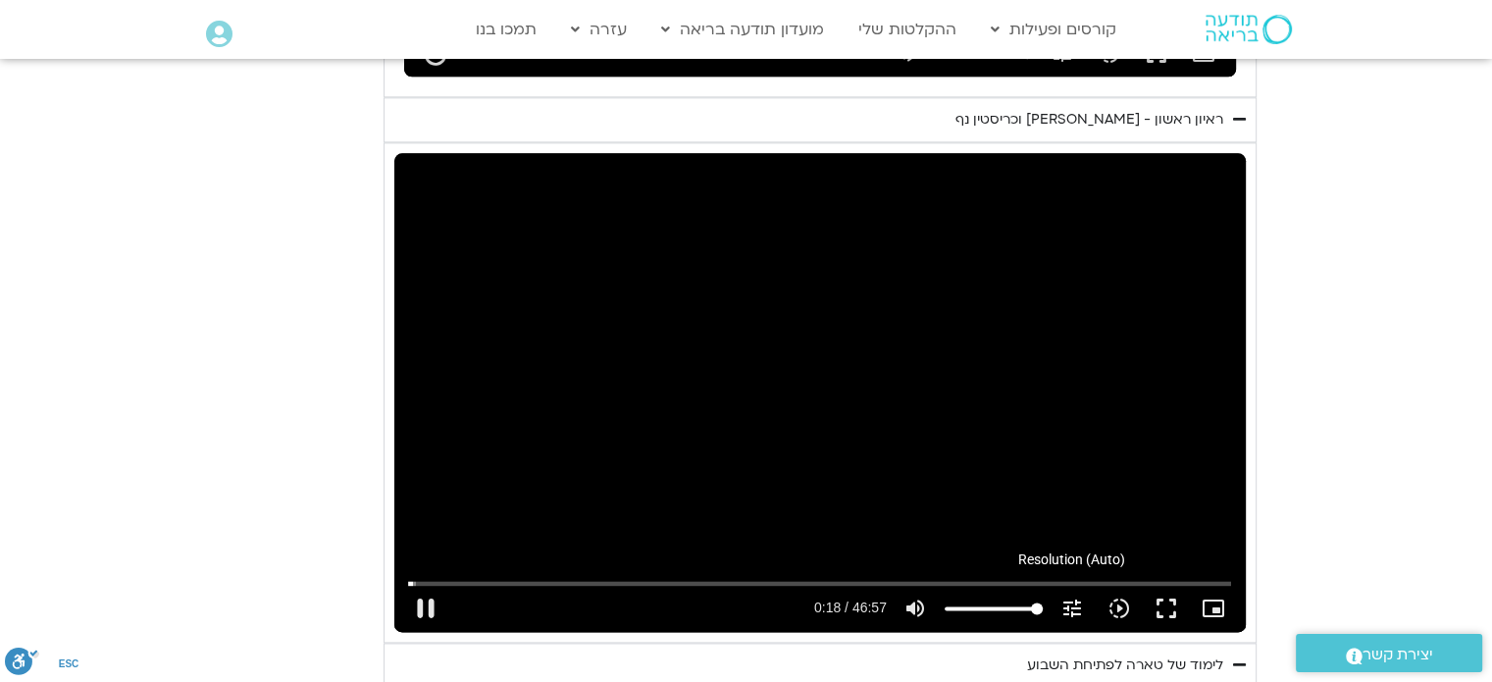
type input "18.282212"
type input "992.52"
type input "18.408182"
type input "992.52"
type input "18.542923"
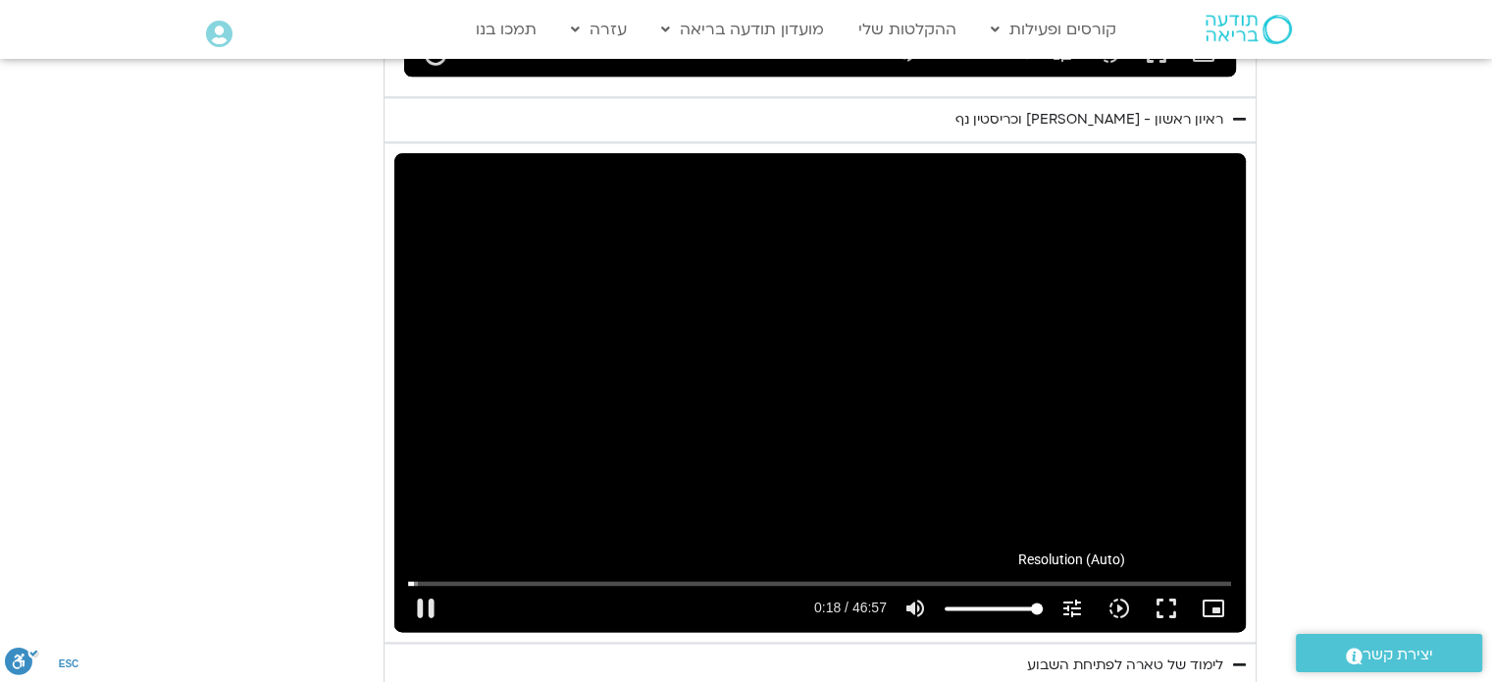
type input "992.52"
type input "18.675591"
type input "992.52"
type input "18.807271"
type input "992.52"
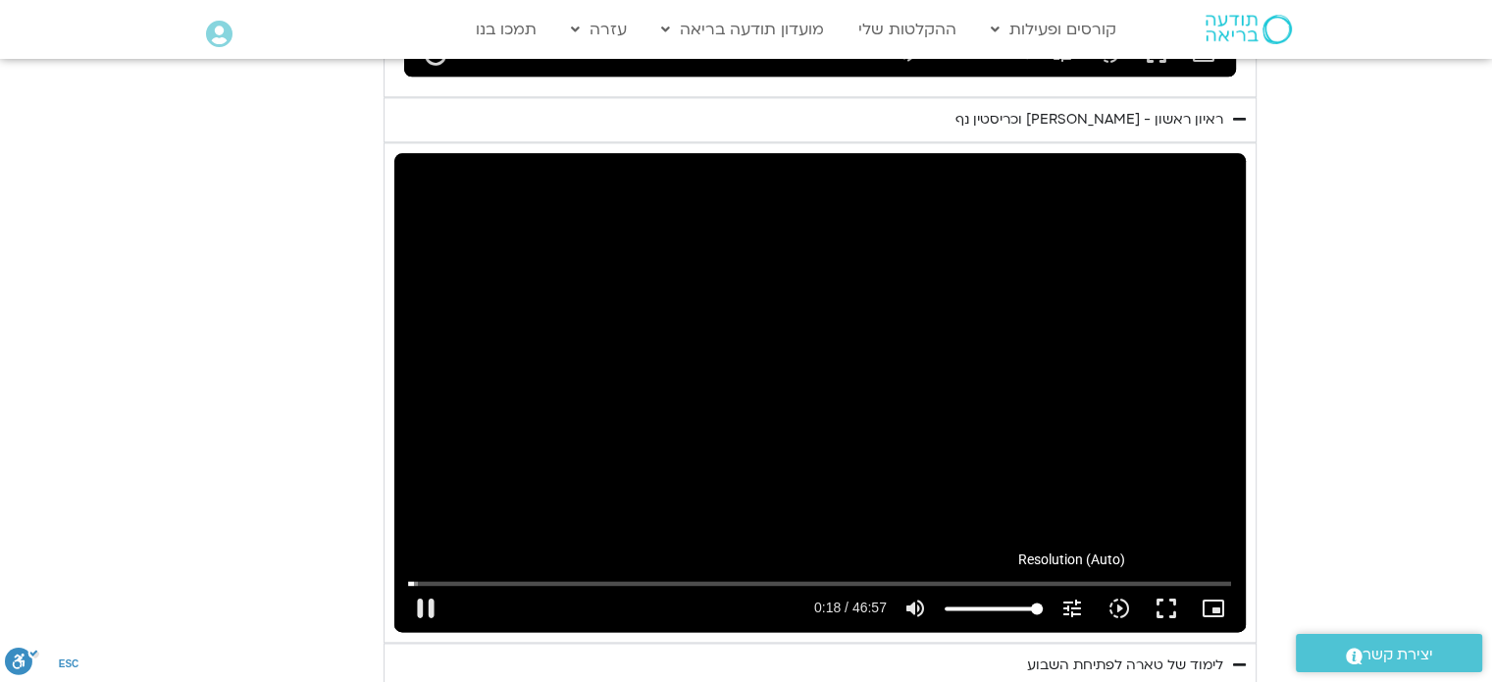
type input "18.942431"
type input "992.52"
type input "19.072804"
type input "992.52"
type input "19.272601"
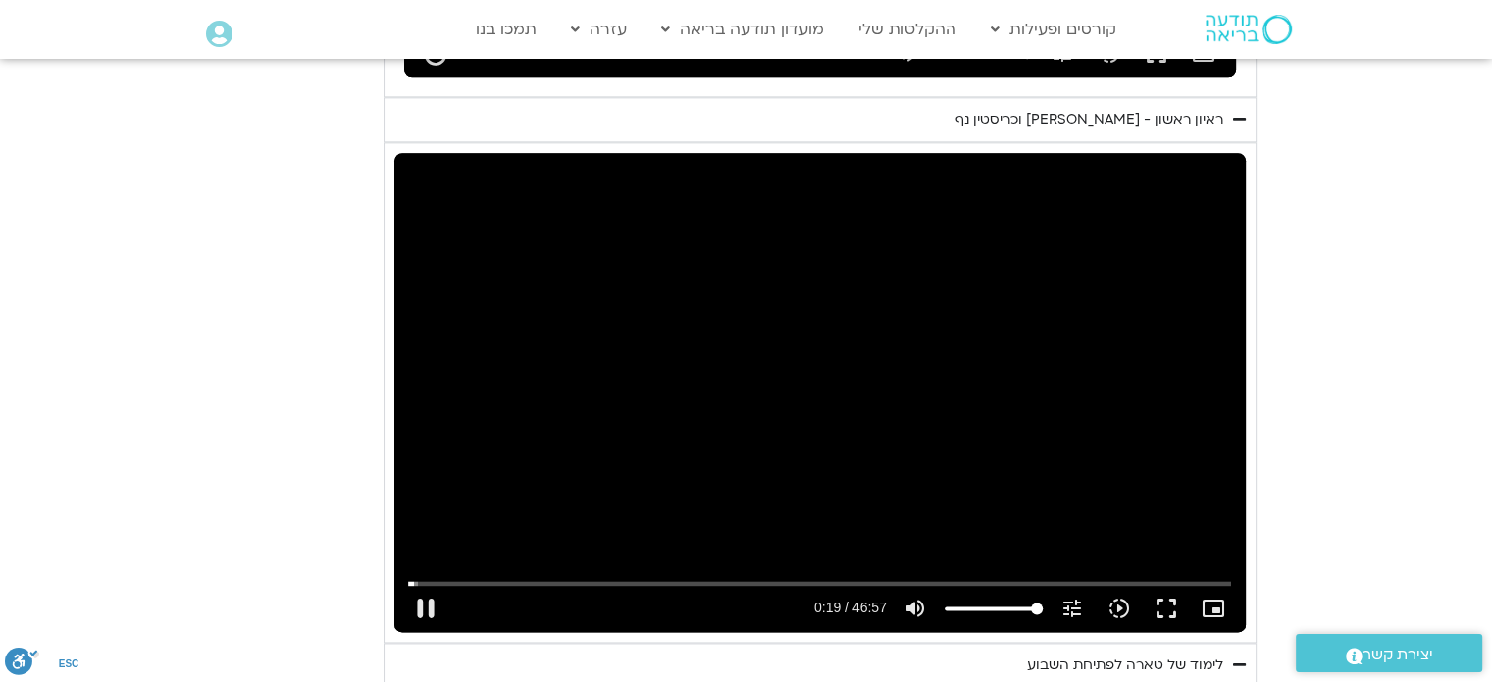
type input "992.52"
type input "19.405489"
type input "992.52"
type input "19.538763"
type input "992.52"
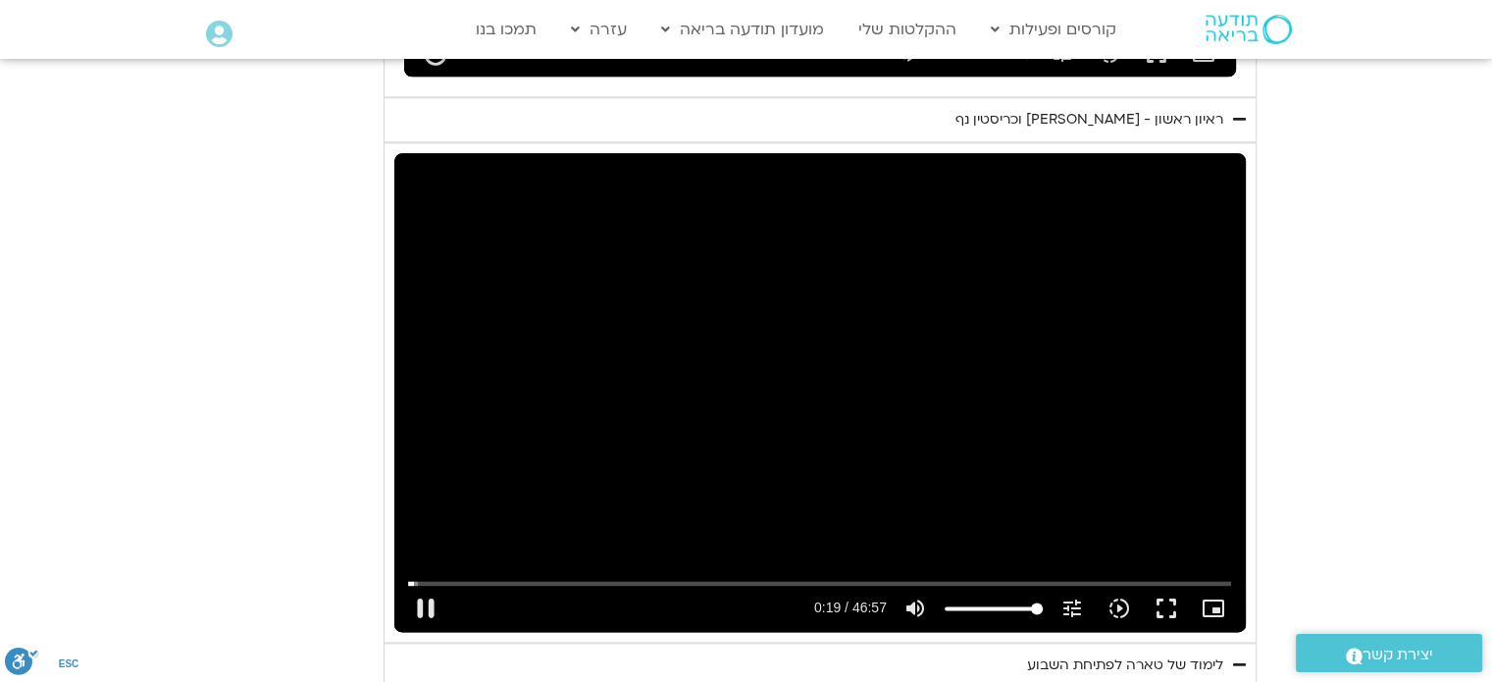
type input "19.6562"
type input "992.52"
type input "19.77262"
type input "992.52"
type input "19.922242"
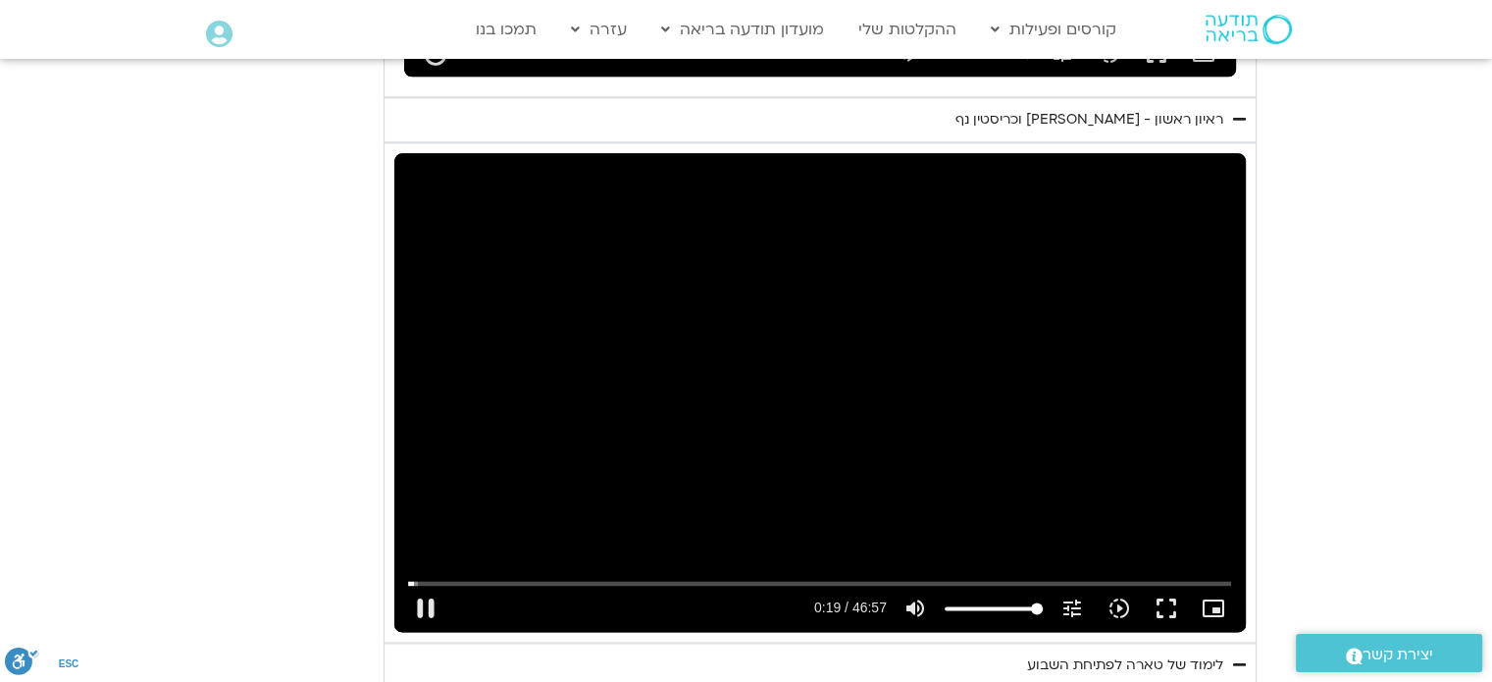
type input "992.52"
type input "20.038703"
type input "992.52"
type input "20.172355"
type input "992.52"
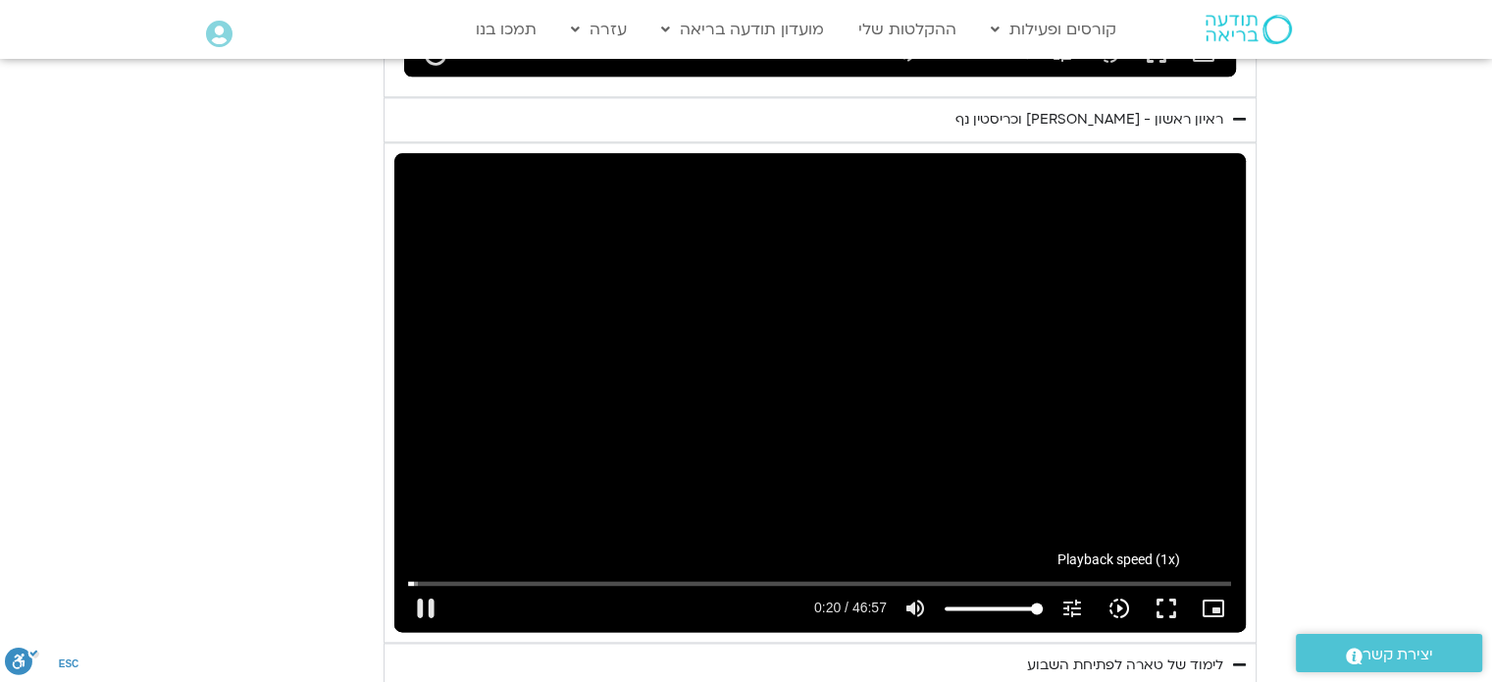
type input "20.305604"
type input "992.52"
type input "20.440619"
type input "992.52"
type input "20.572131"
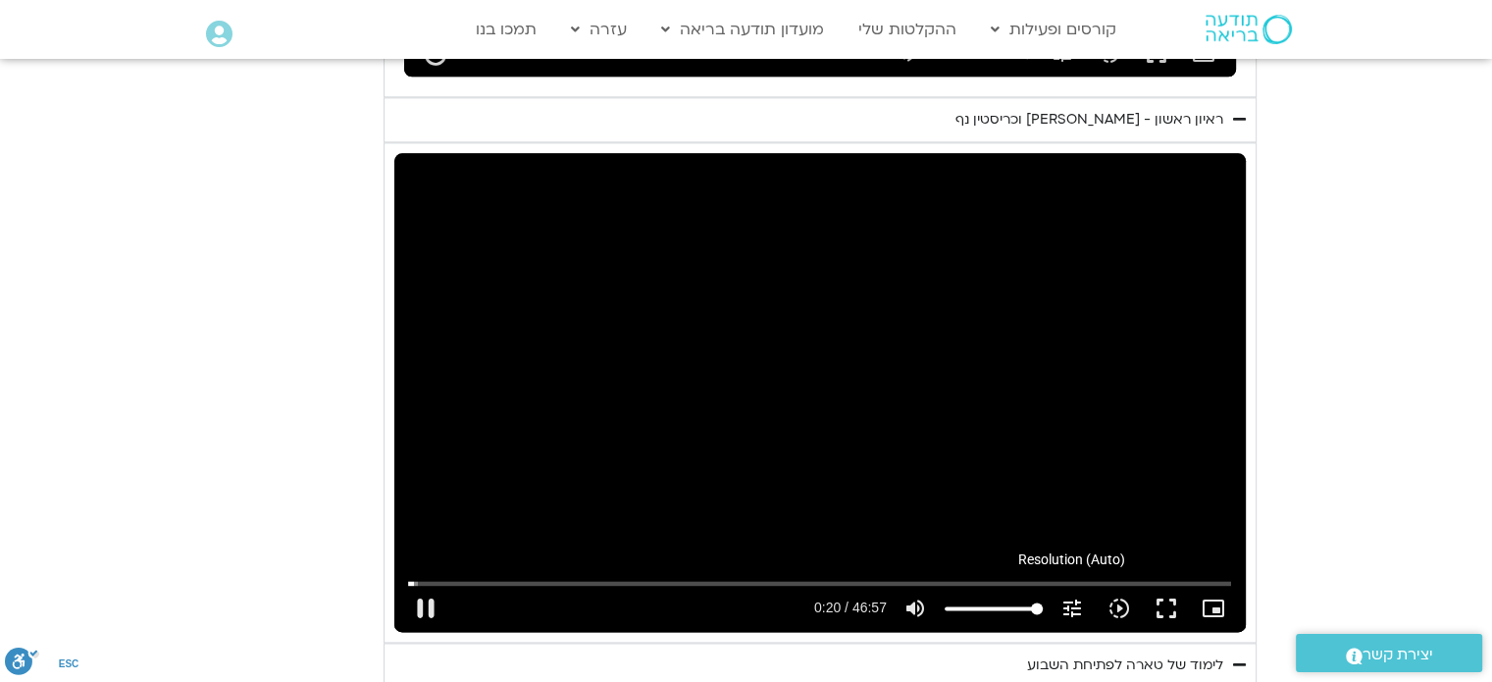
type input "992.52"
type input "20.671735"
type input "992.52"
type input "20.805922"
type input "992.52"
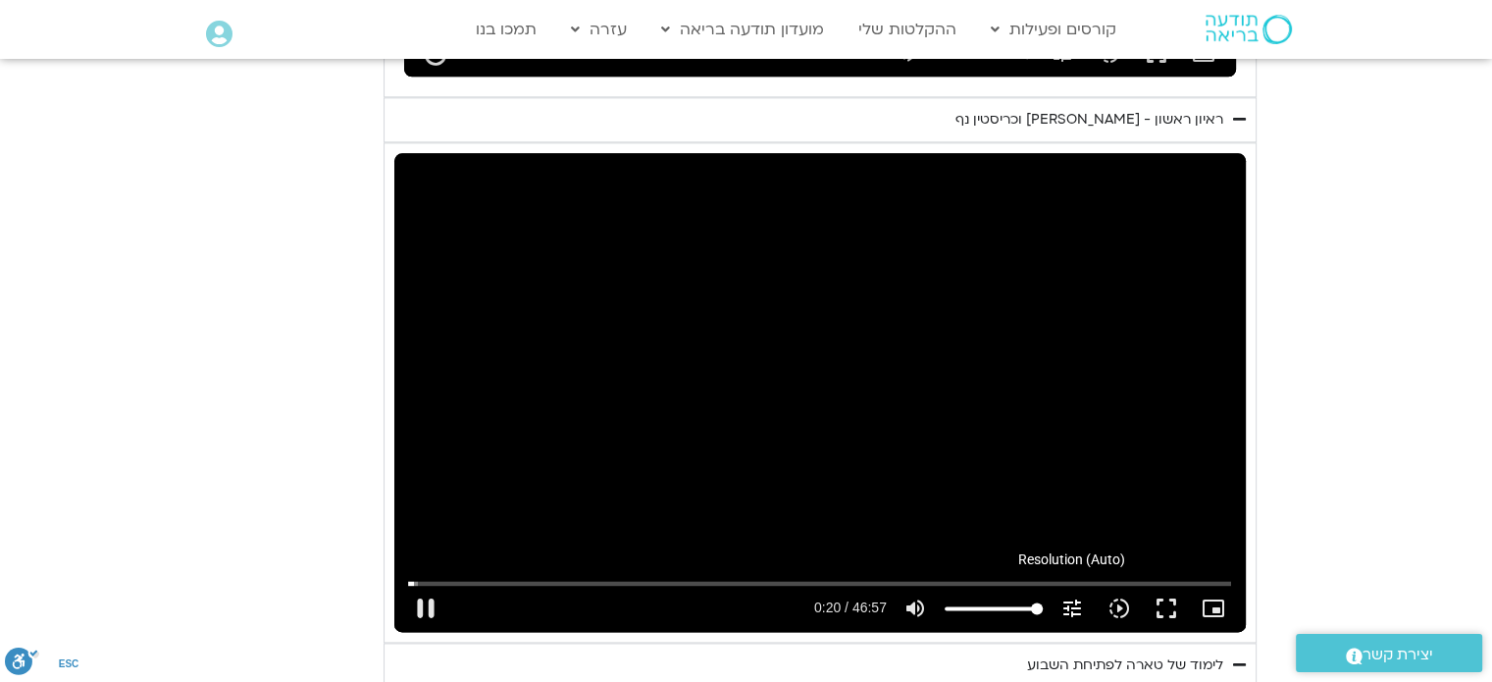
type input "20.9381"
type input "992.52"
type input "21.068177"
type input "992.52"
type input "21.193315"
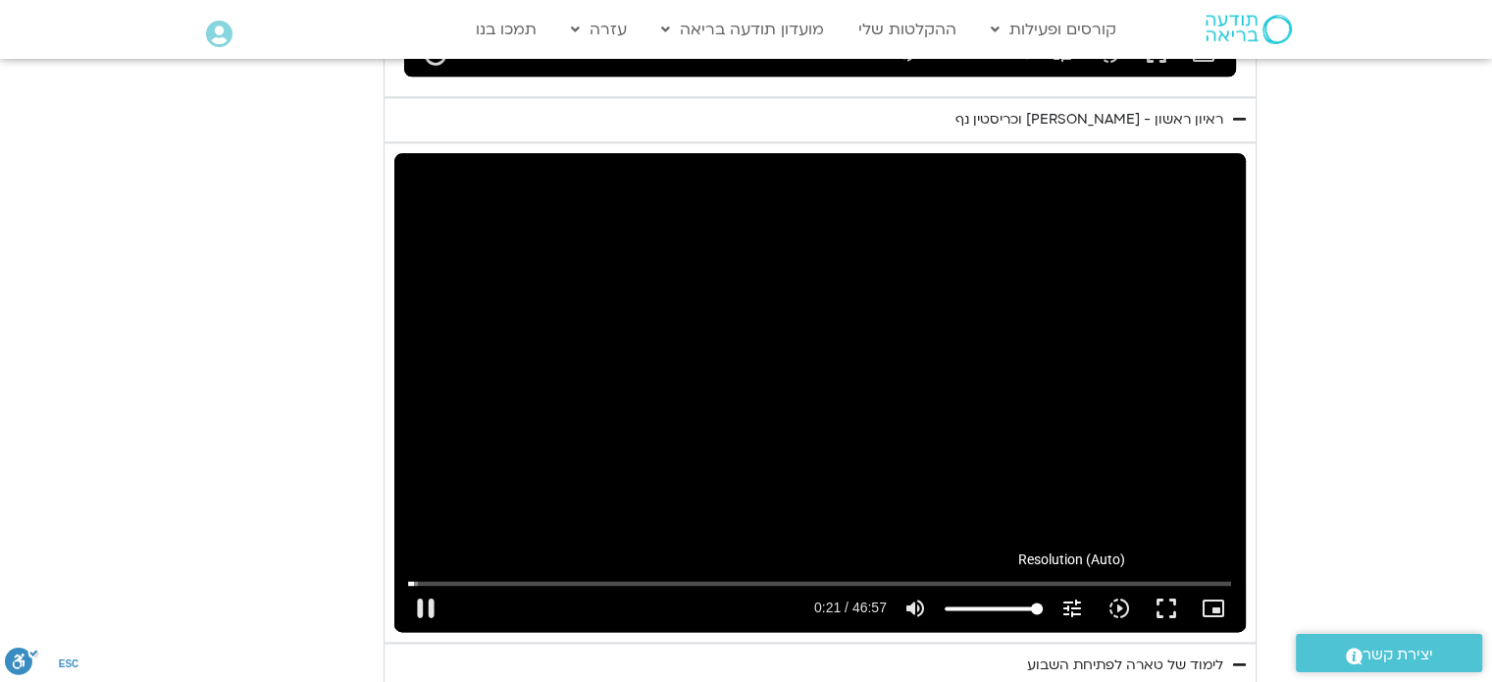
type input "992.52"
type input "21.321803"
type input "992.52"
type input "21.455066"
type input "992.52"
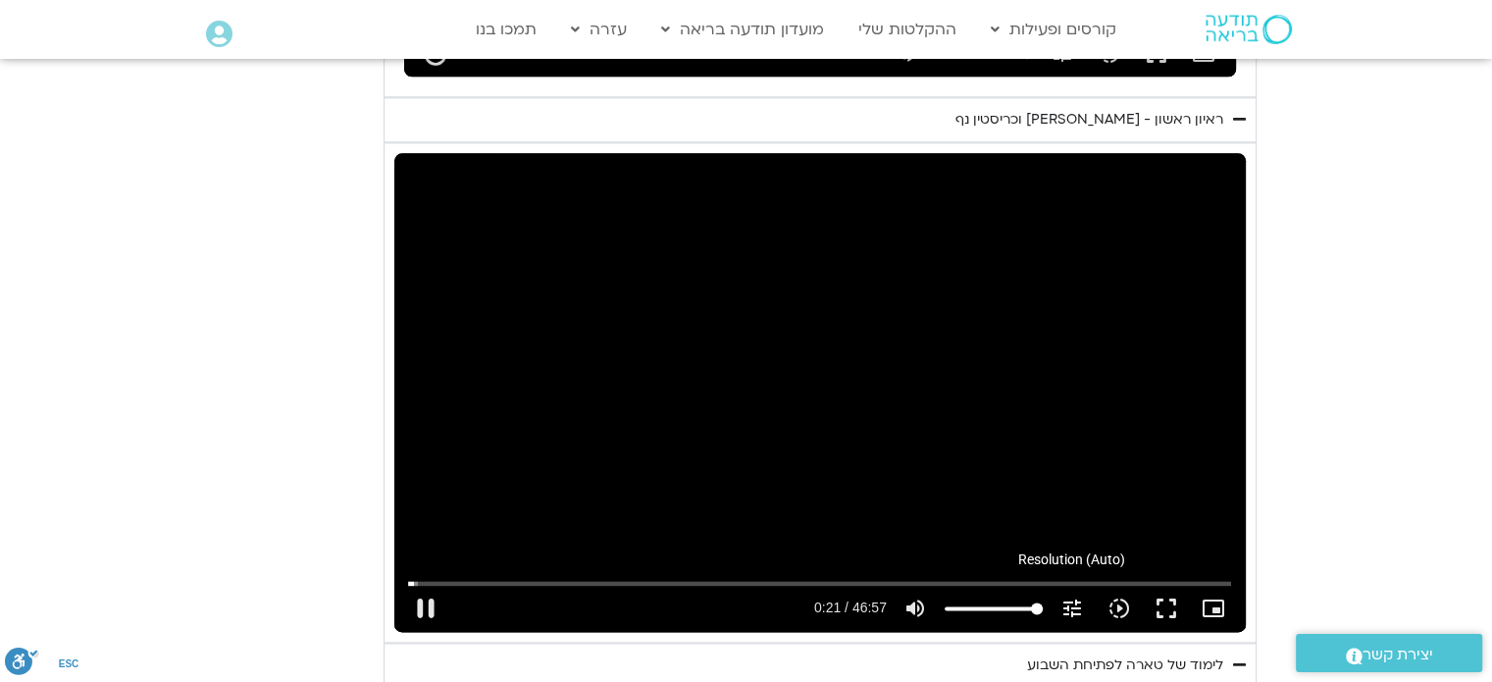
type input "21.588773"
type input "992.52"
type input "21.721941"
type input "992.52"
type input "21.890628"
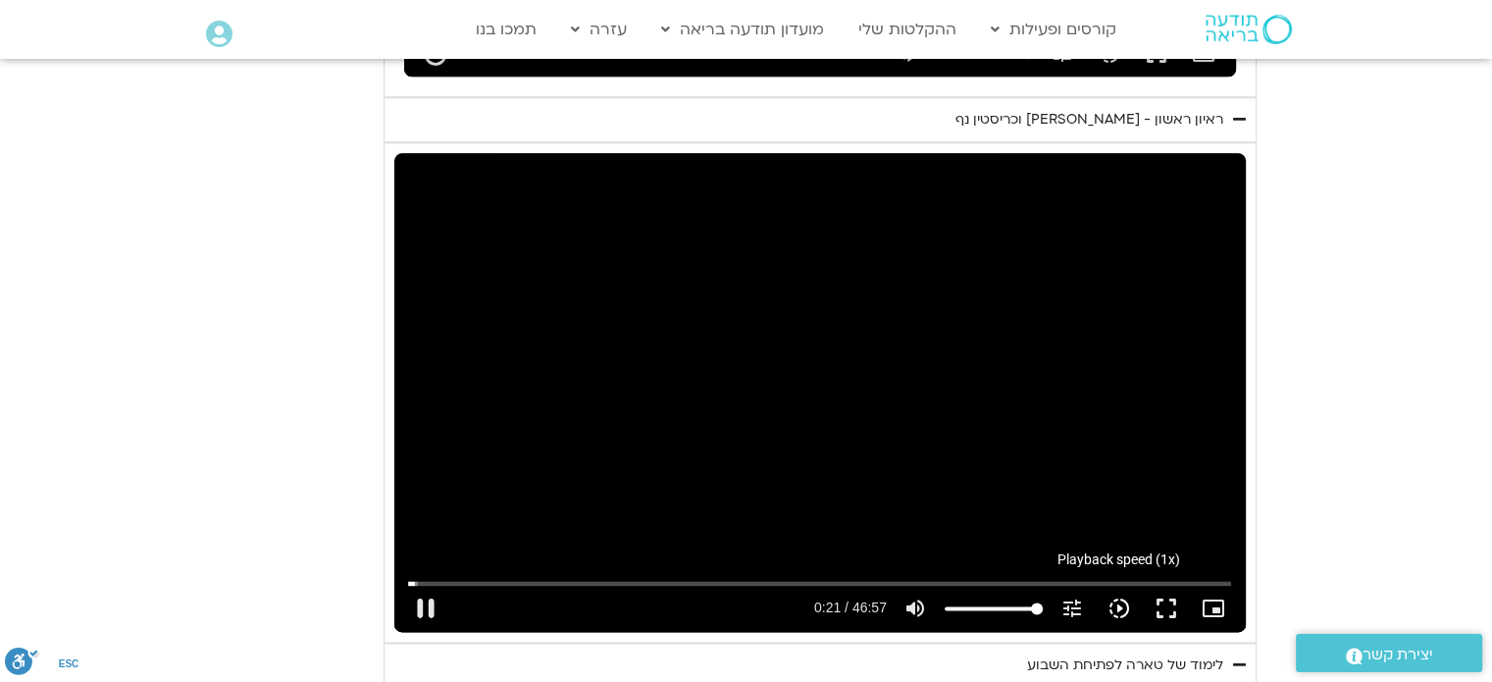
type input "992.52"
type input "22.006346"
type input "992.52"
type input "22.120434"
type input "992.52"
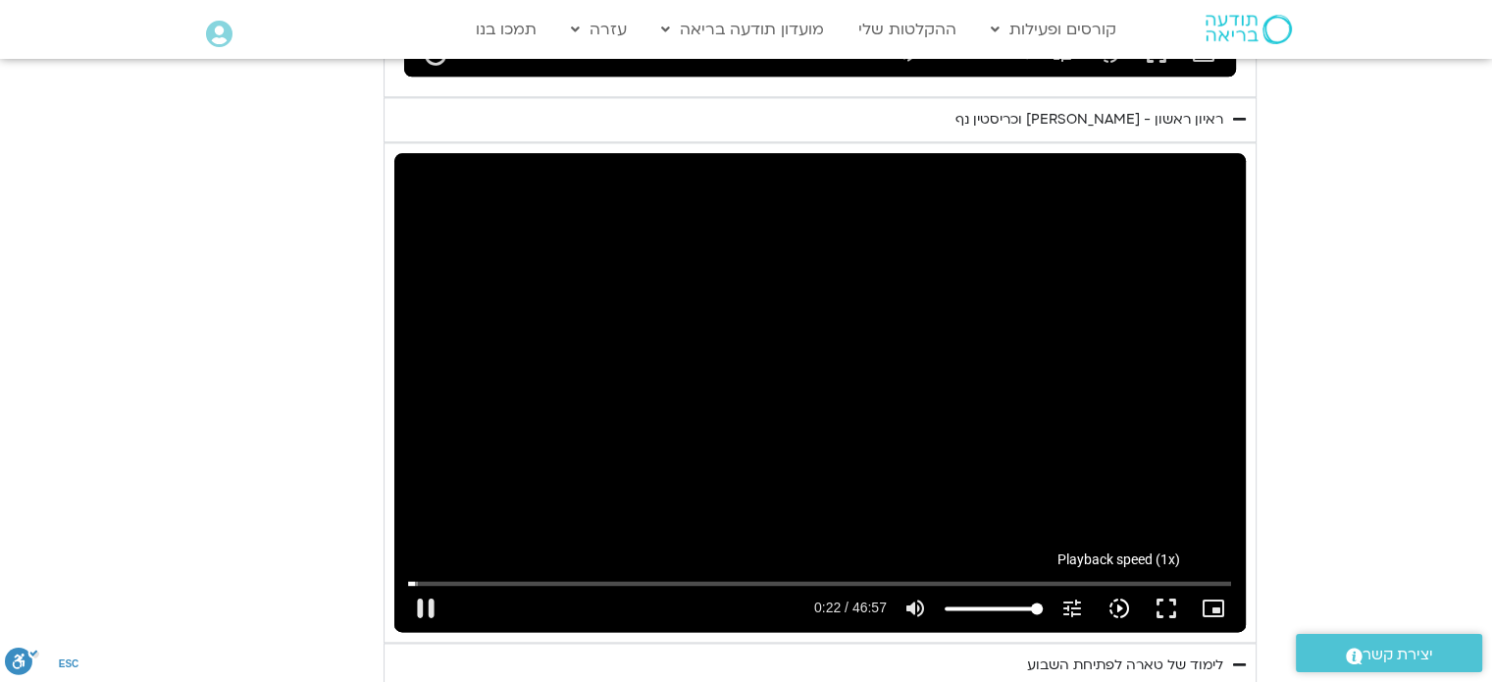
type input "22.247816"
type input "992.52"
type input "22.374167"
type input "992.52"
type input "22.499755"
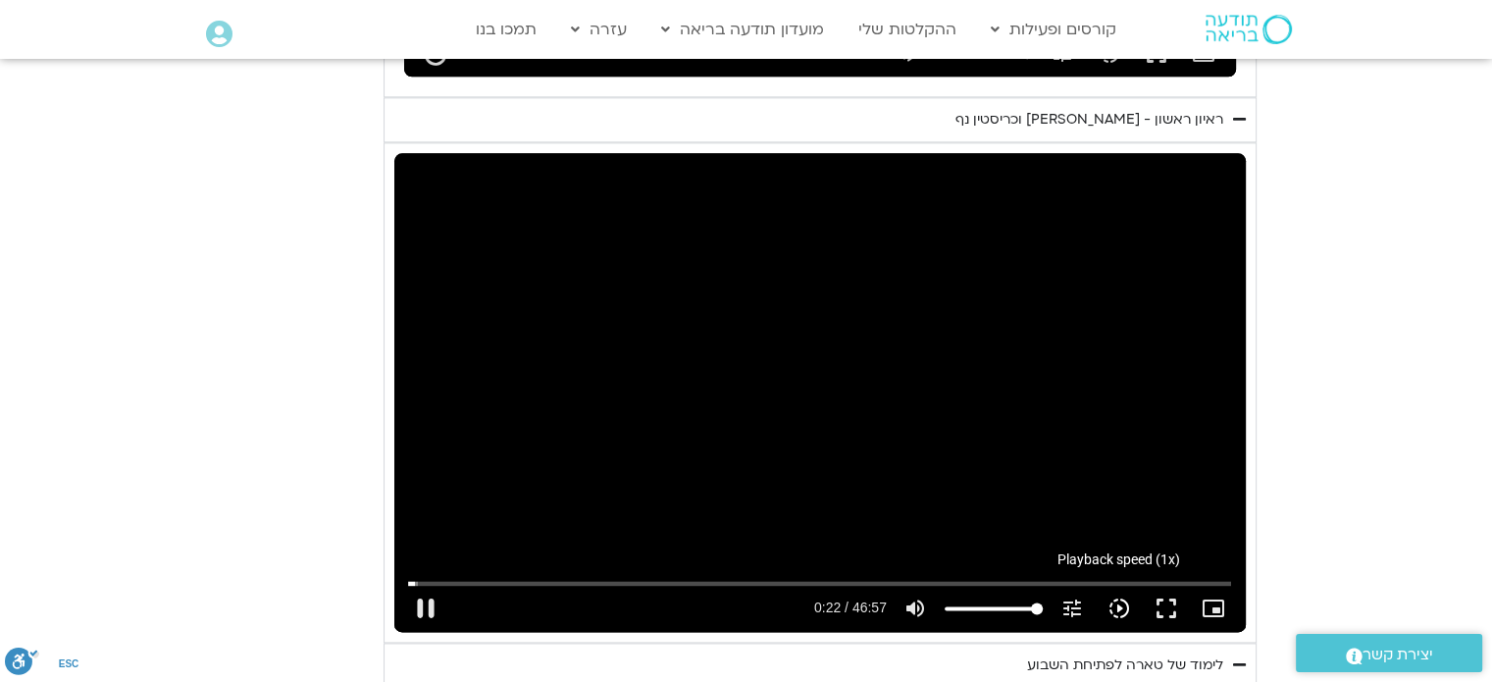
type input "992.52"
type input "22.637332"
type input "992.52"
type input "22.771362"
type input "992.52"
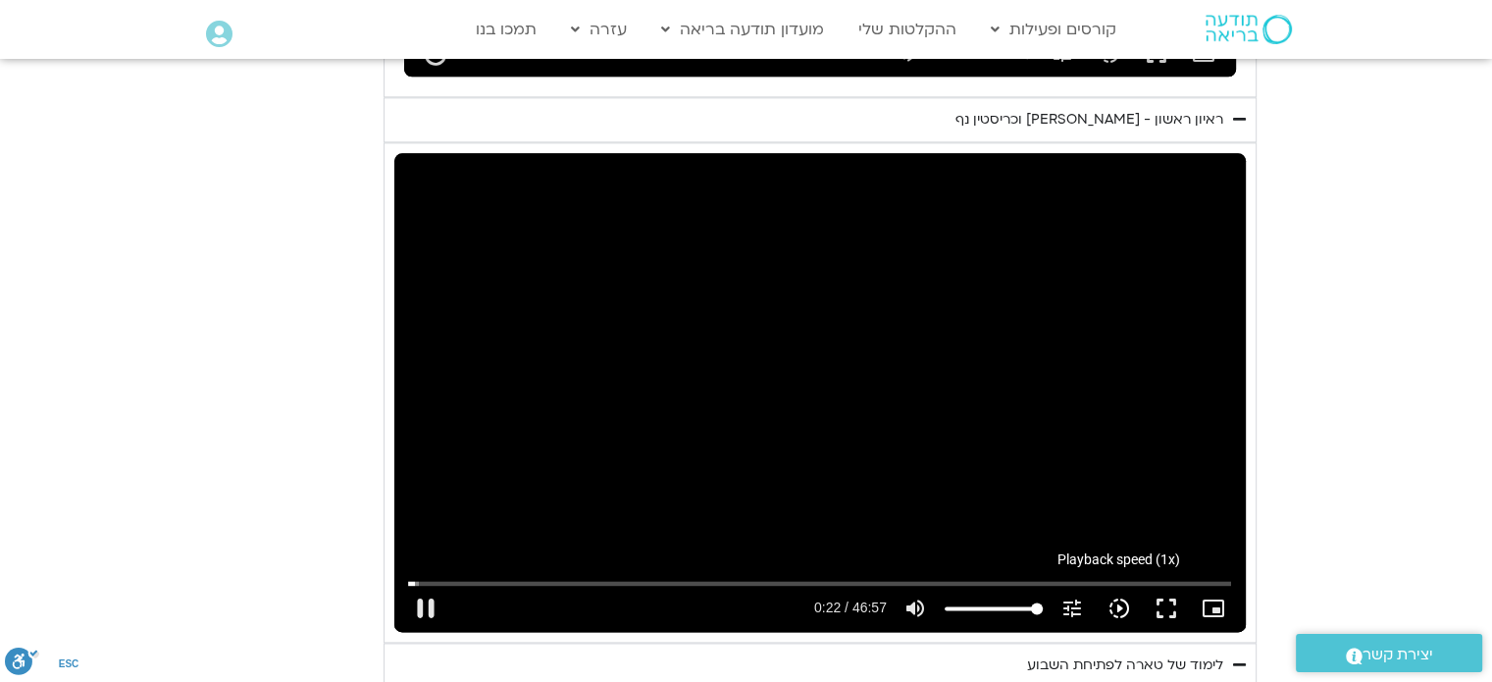
type input "22.922843"
type input "992.52"
click at [1114, 596] on icon "slow_motion_video" at bounding box center [1119, 608] width 24 height 24
type input "23.045283"
type input "992.52"
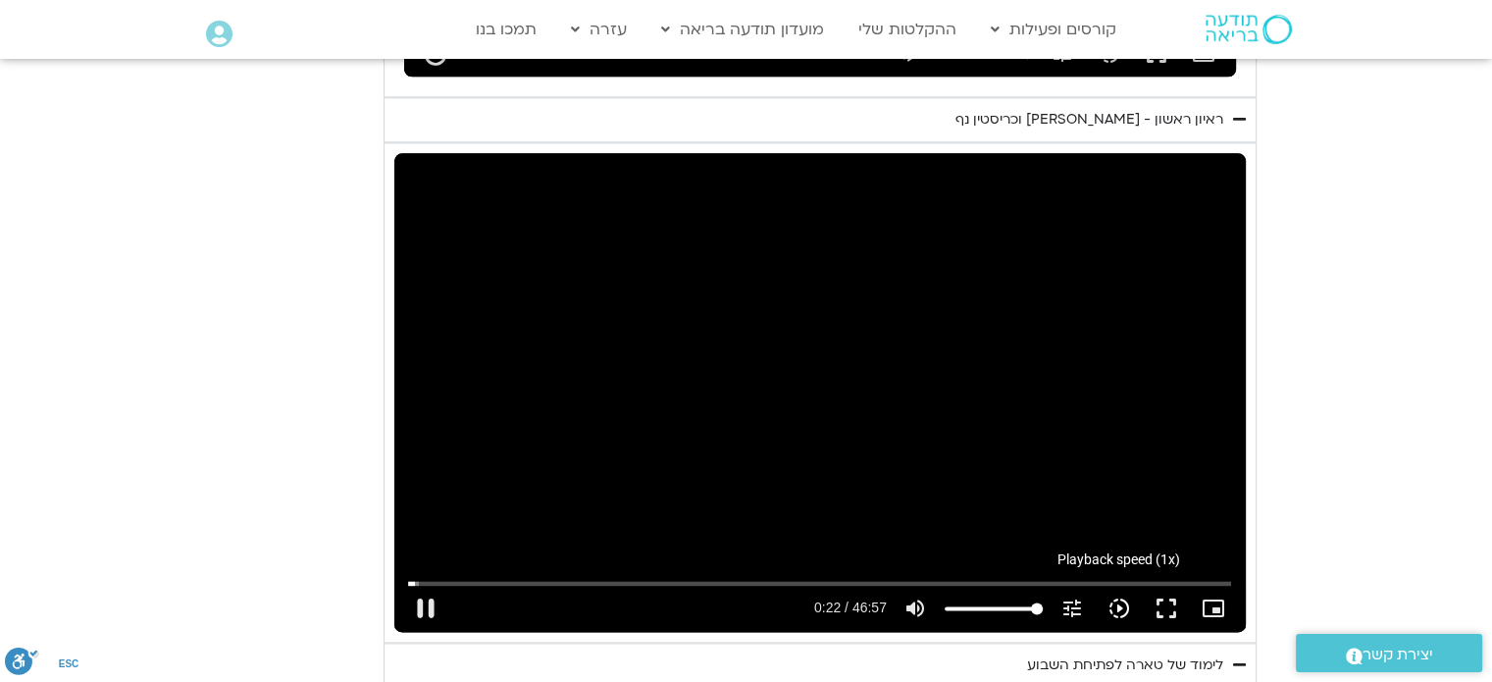
type input "23.172605"
type input "992.52"
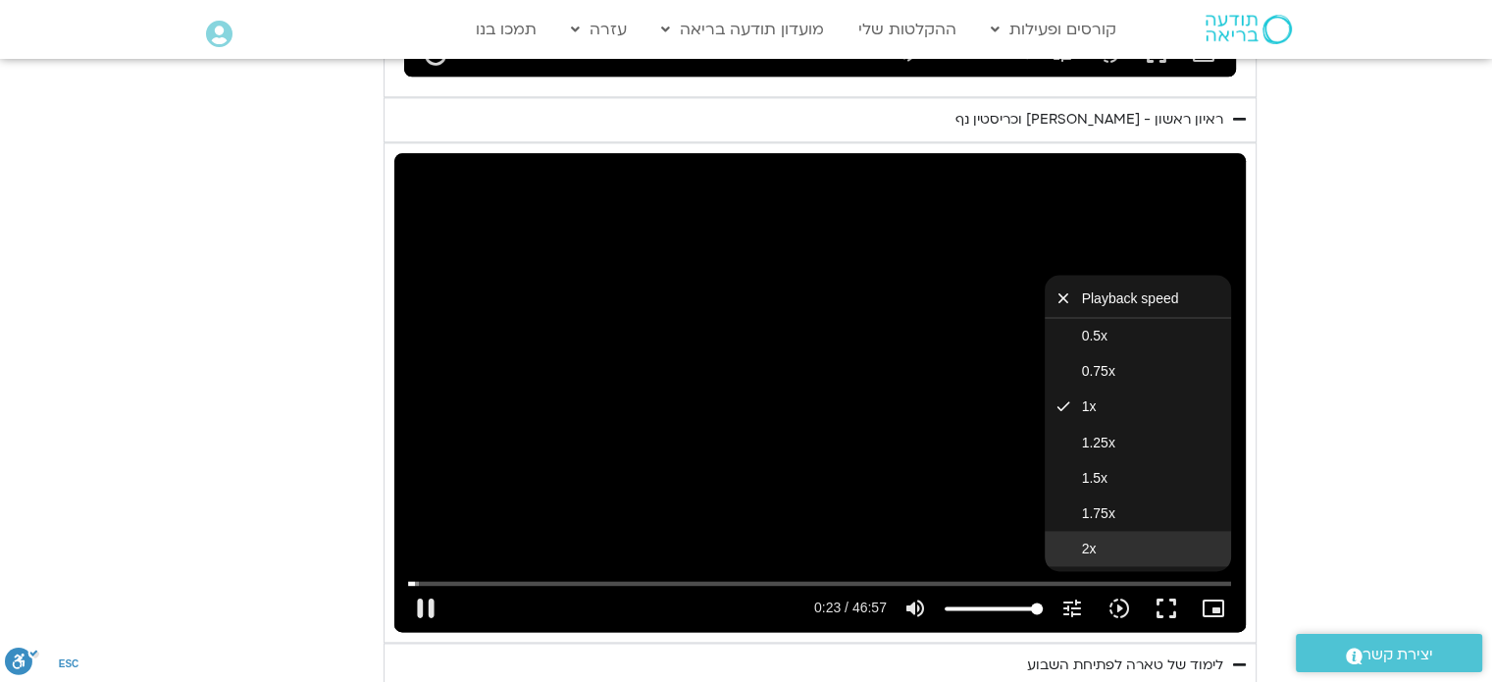
type input "23.338943"
type input "992.52"
type input "23.47181"
type input "992.52"
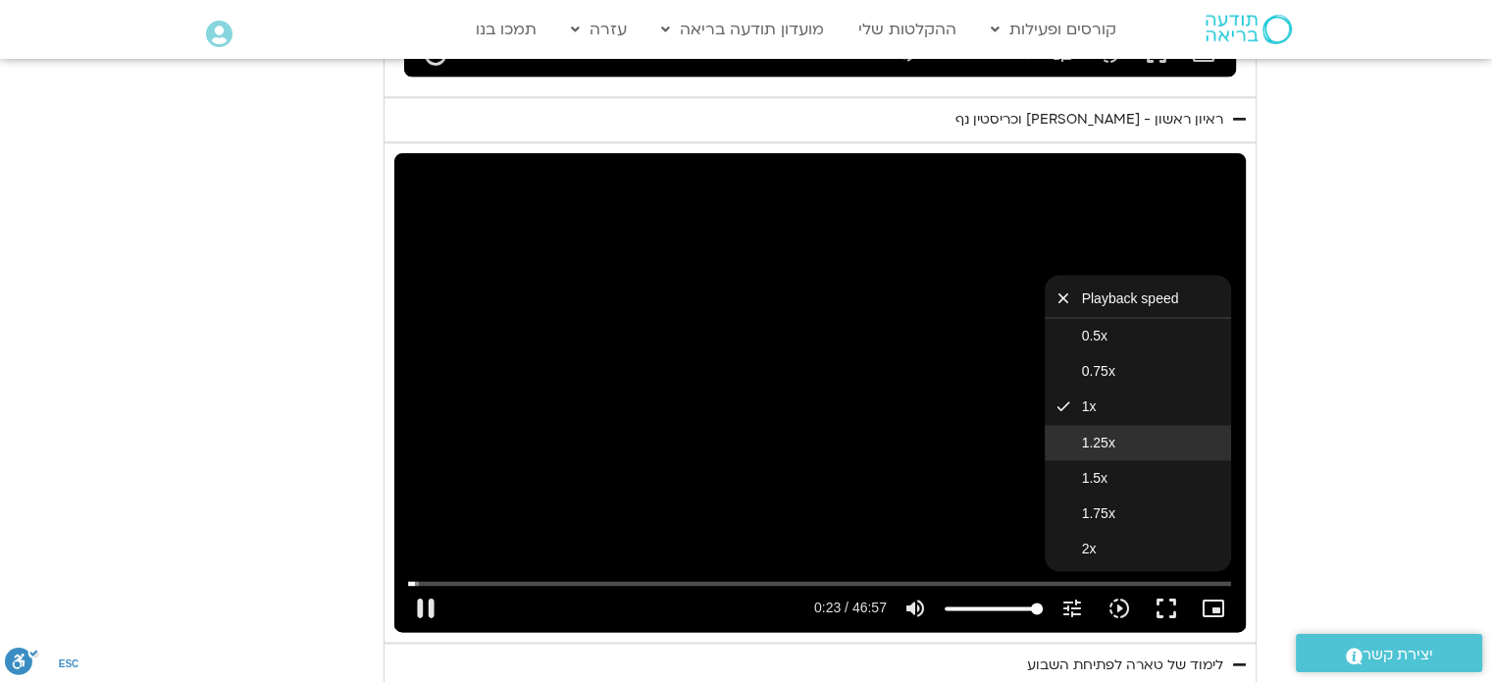
type input "23.589036"
type input "992.52"
type input "23.709721"
type input "992.52"
type input "23.871549"
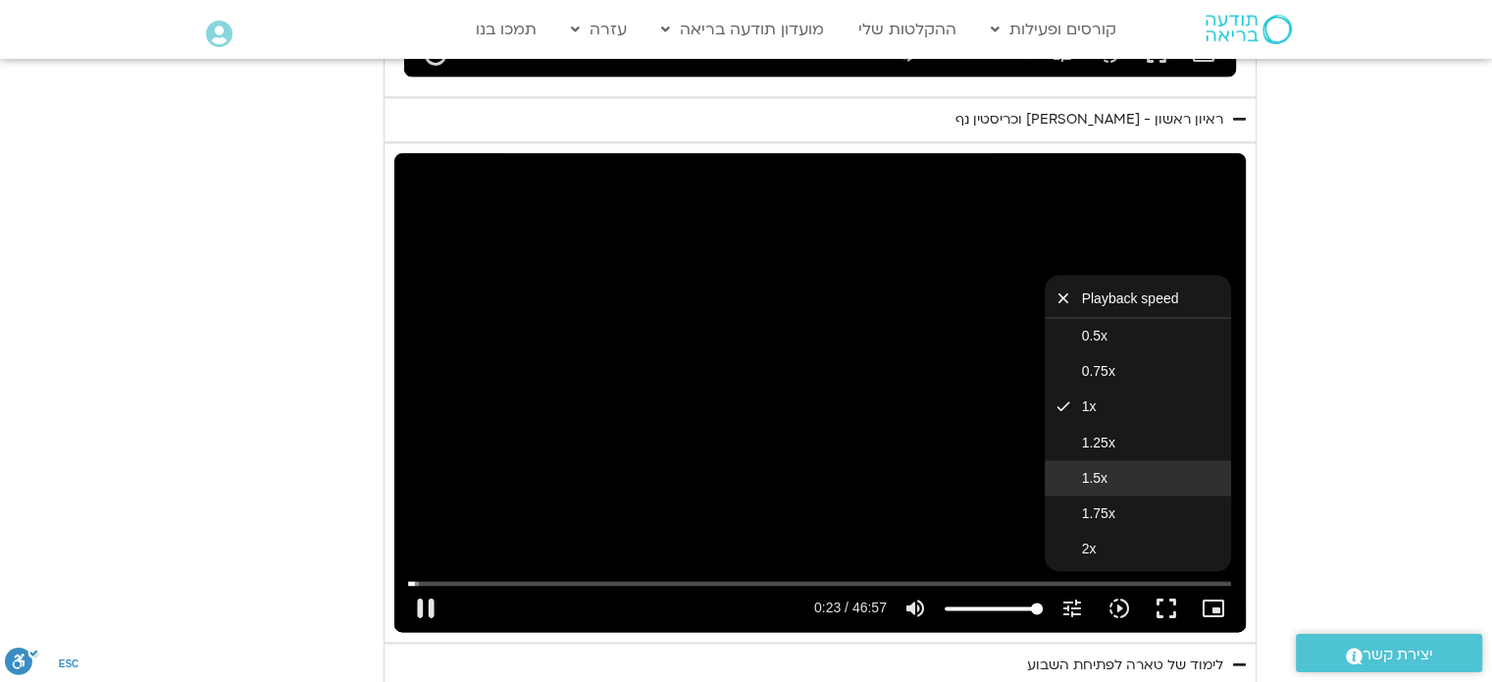
type input "992.52"
type input "23.970853"
type input "992.52"
type input "24.106515"
type input "992.52"
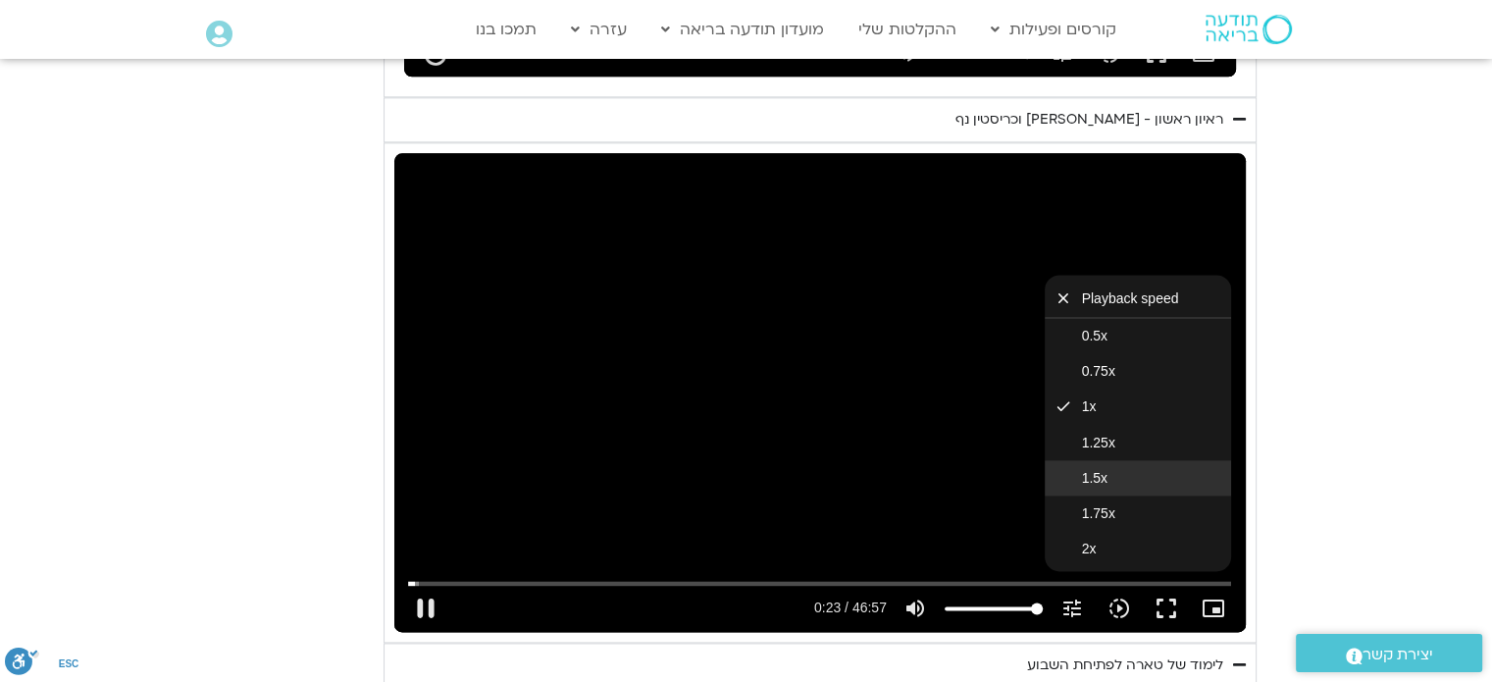
click at [1129, 460] on button "1.5x" at bounding box center [1138, 477] width 186 height 35
type input "24.24657"
type input "992.52"
type input "24.462518"
type input "992.52"
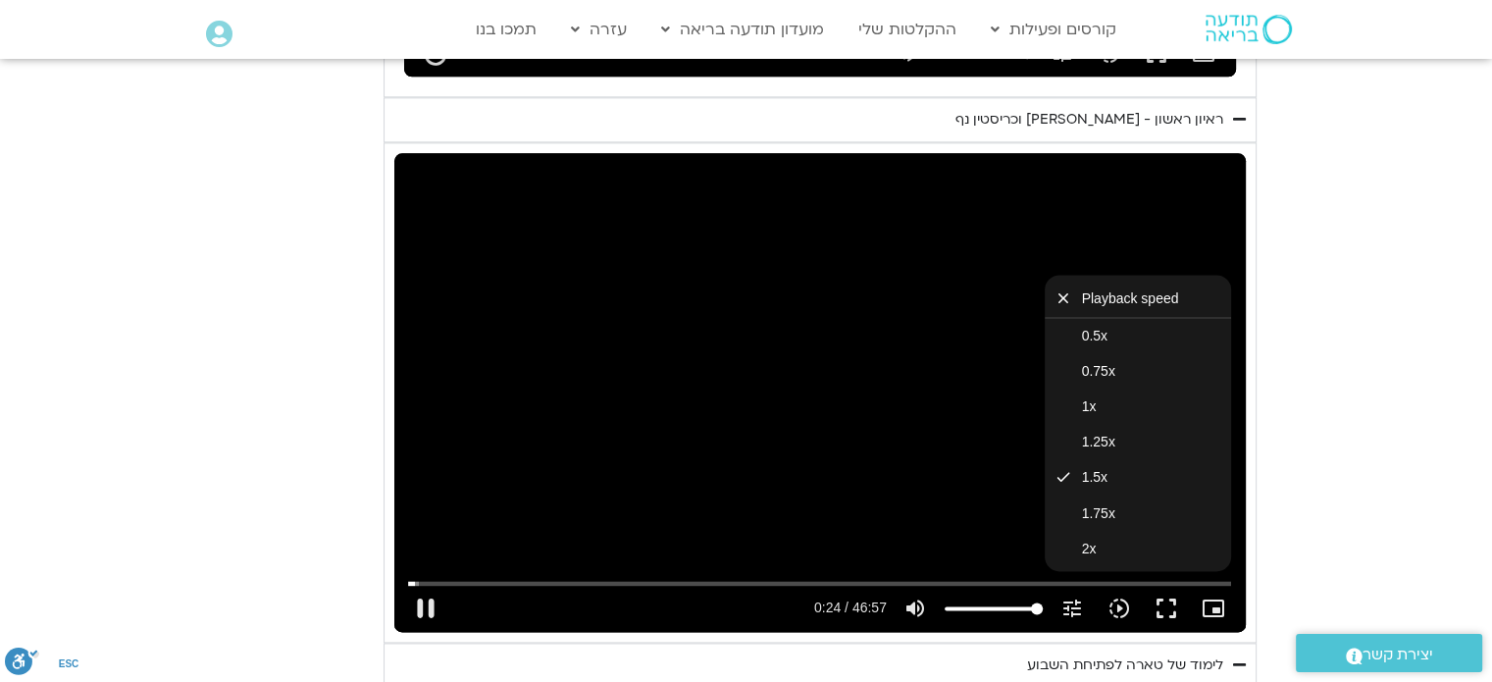
type input "24.660114"
type input "992.52"
type input "24.859791"
type input "992.52"
type input "25.060609"
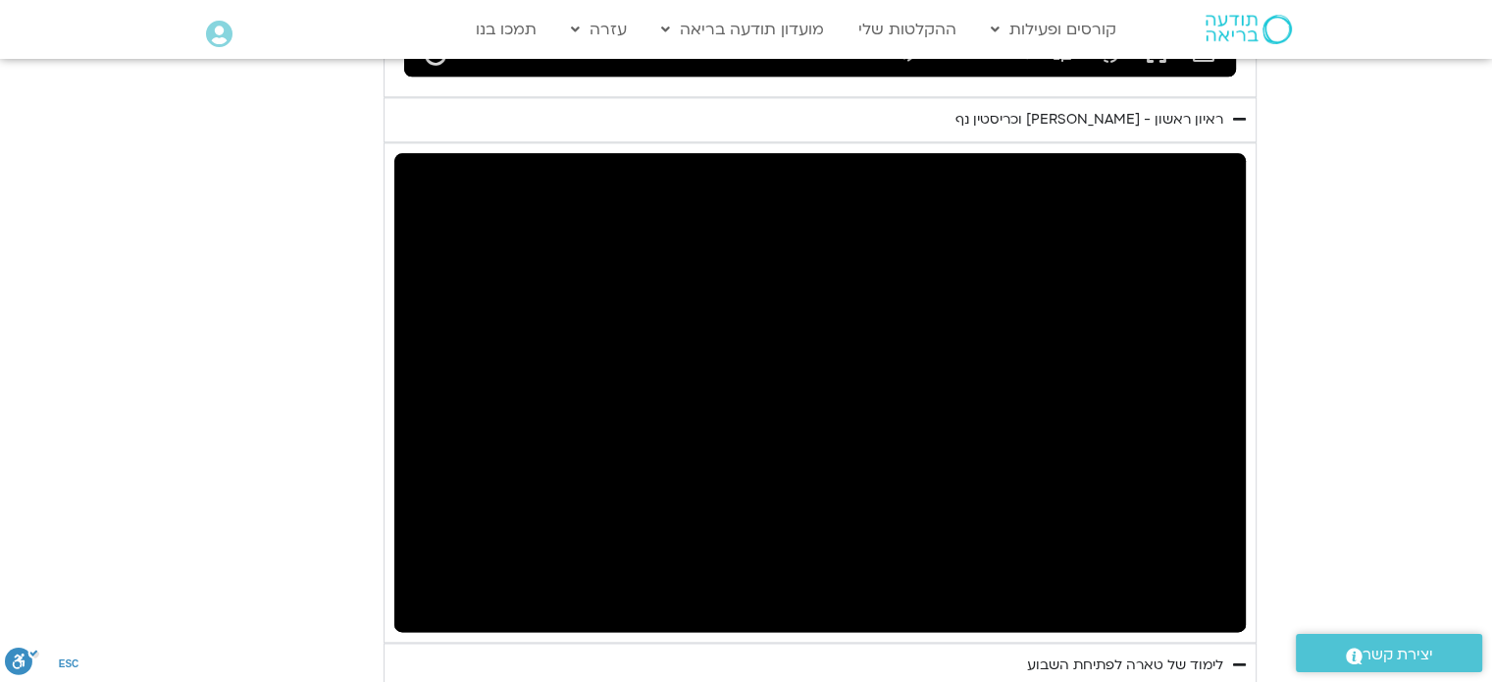
type input "992.52"
type input "26.659817"
type input "992.52"
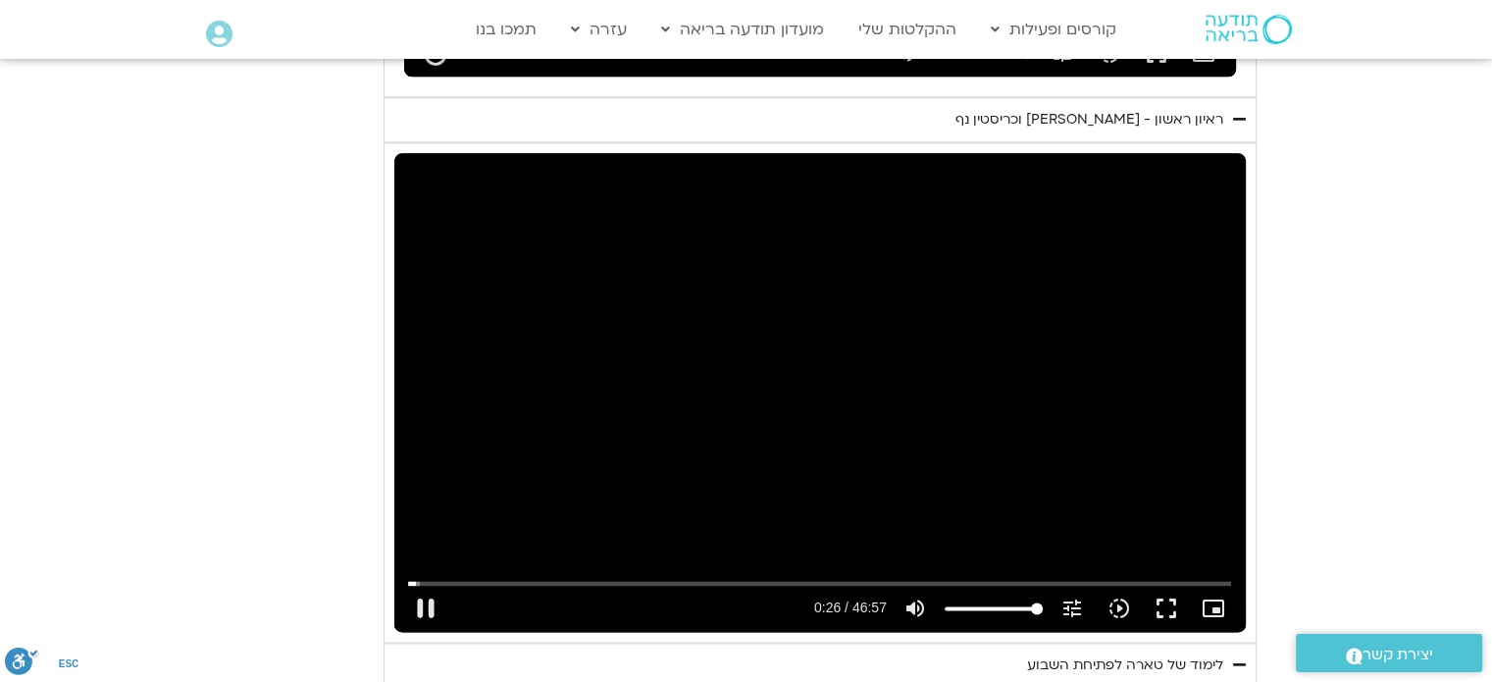
type input "26.859473"
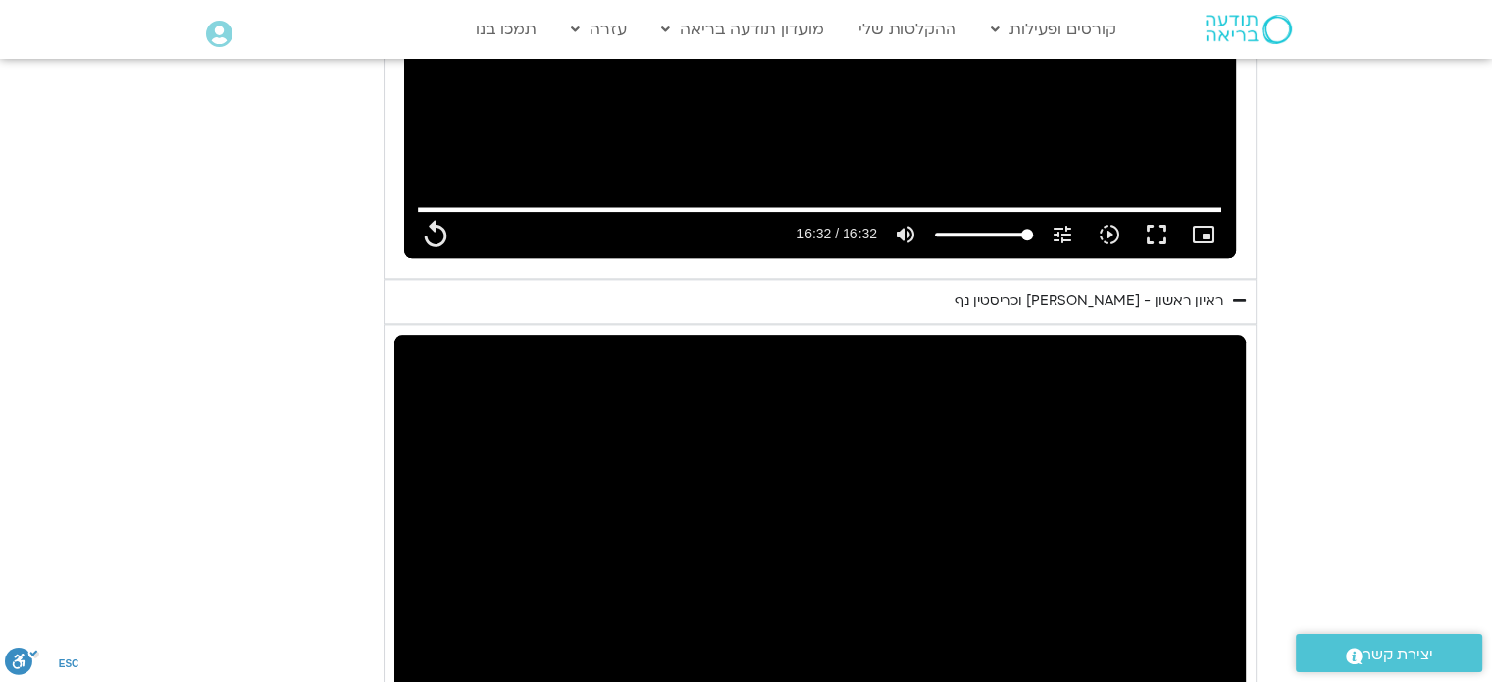
scroll to position [2366, 0]
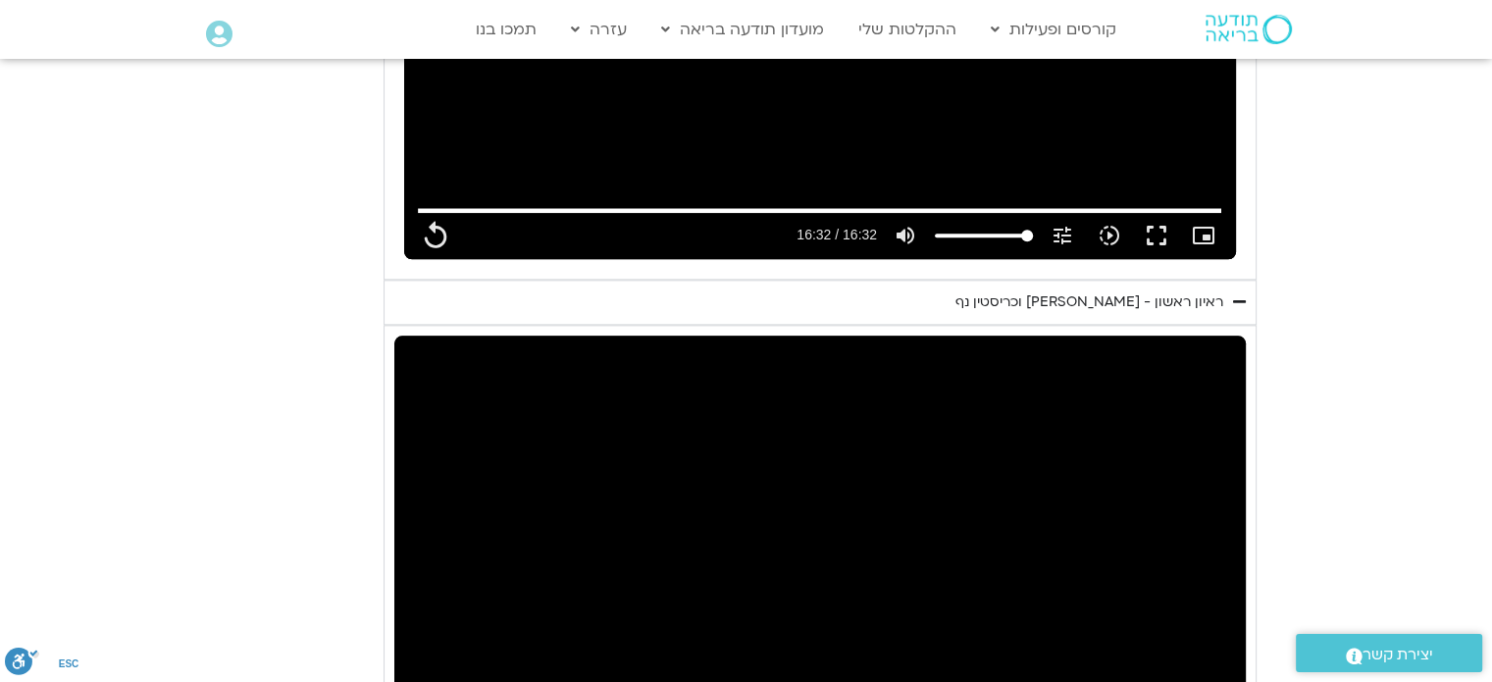
click at [688, 423] on div "Skip Ad 14:53 pause 1:48 / 46:57 volume_up Mute tune Resolution Auto 720p slow_…" at bounding box center [819, 574] width 851 height 479
drag, startPoint x: 844, startPoint y: 454, endPoint x: 723, endPoint y: 454, distance: 120.7
click at [723, 454] on div "Skip Ad 14:53 play_arrow 1:48 / 46:57 volume_up Mute tune Resolution Auto 720p …" at bounding box center [819, 574] width 851 height 479
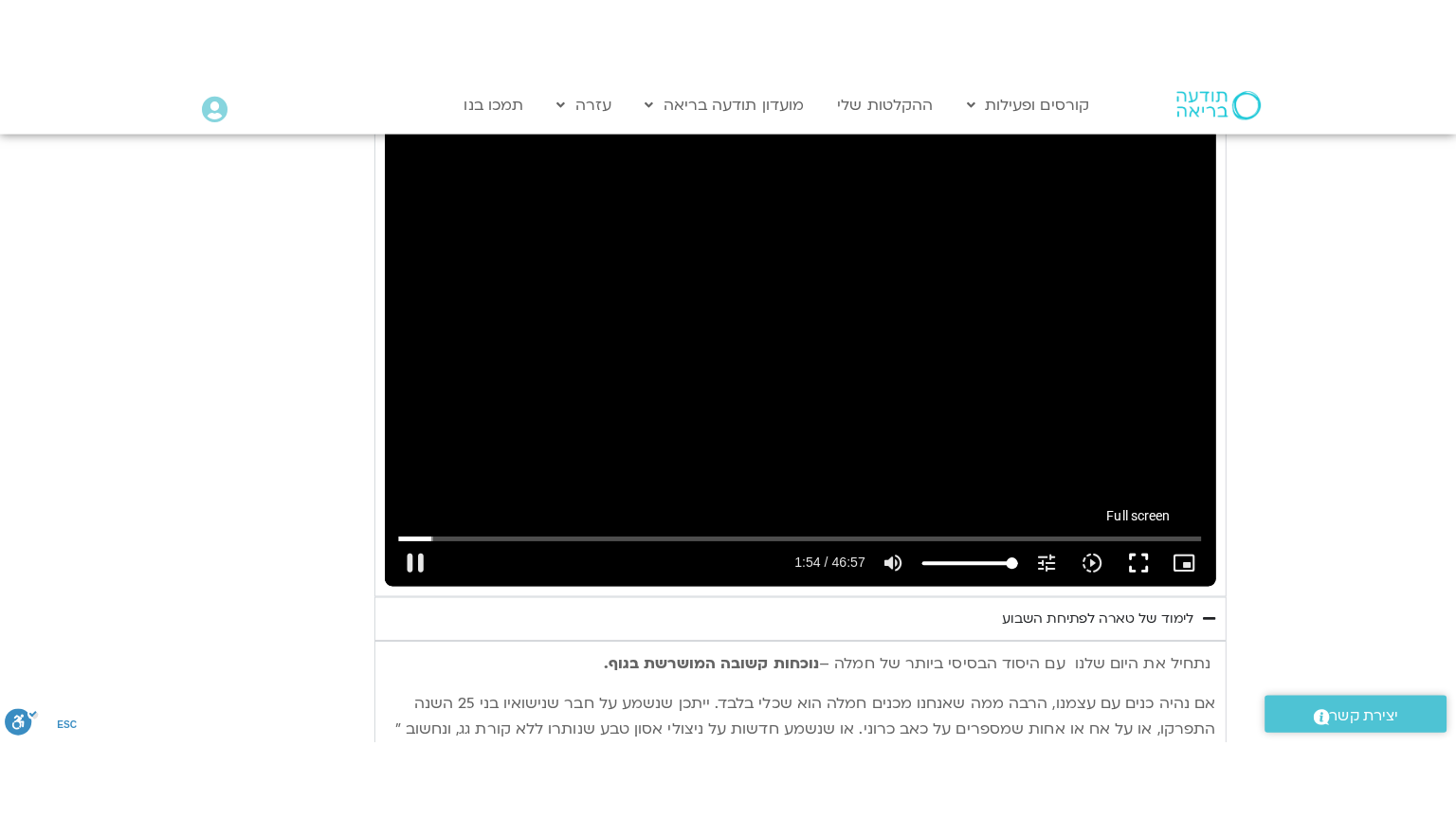
scroll to position [2568, 0]
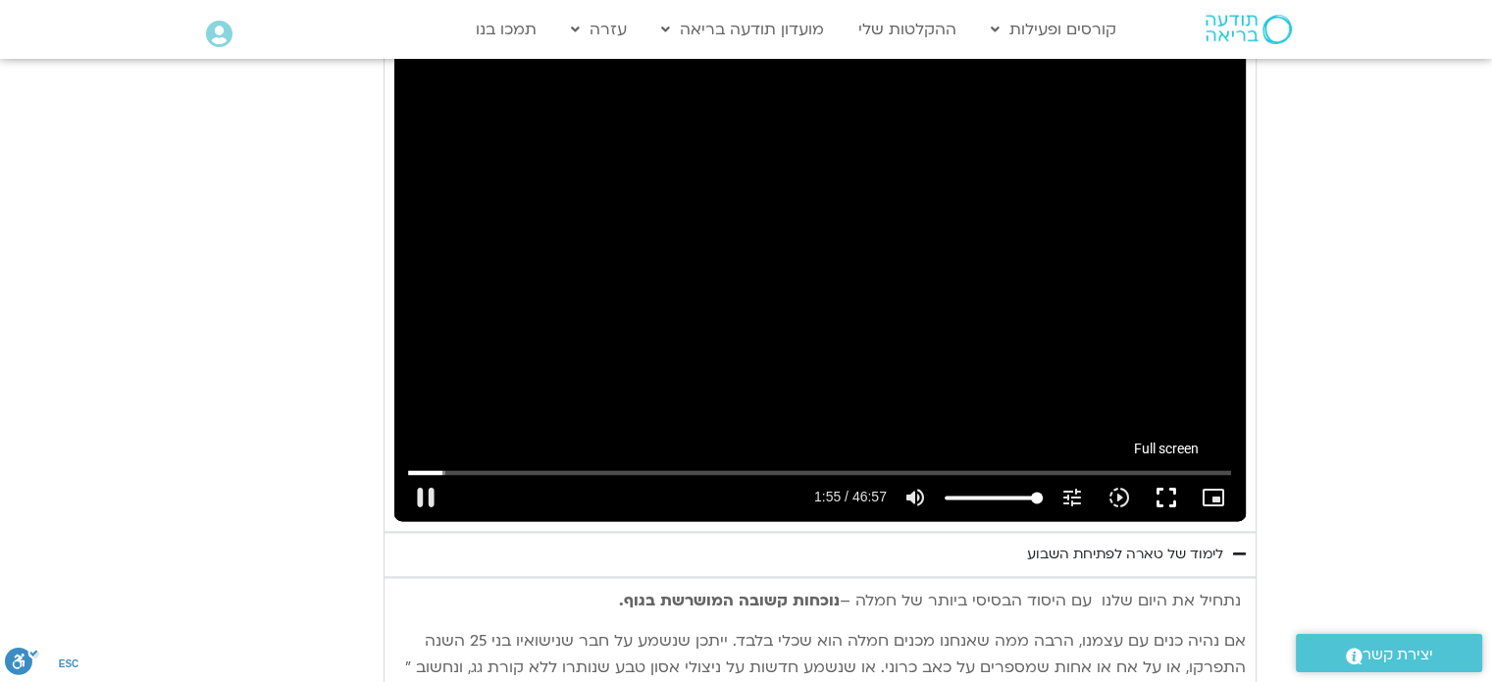
click at [1169, 474] on button "fullscreen" at bounding box center [1166, 497] width 47 height 47
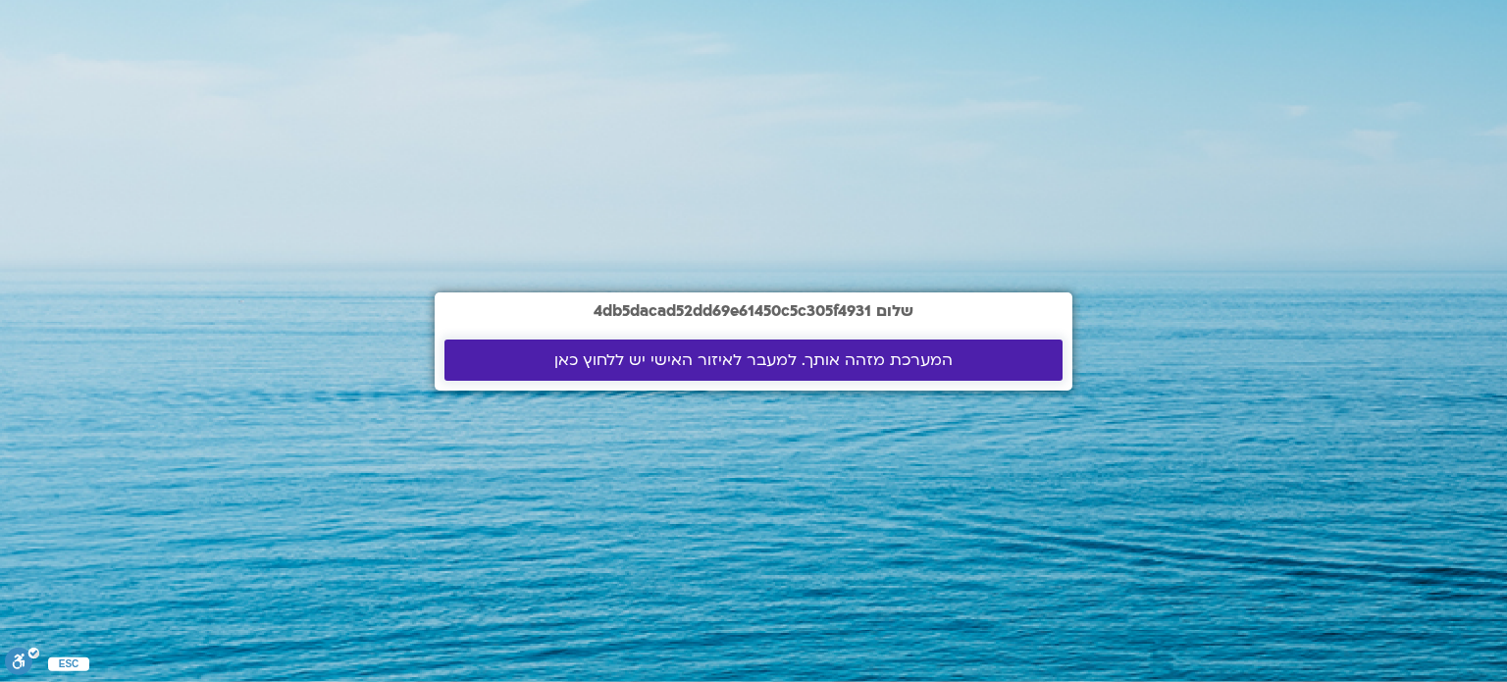
click at [591, 352] on span "המערכת מזהה אותך. למעבר לאיזור האישי יש ללחוץ כאן" at bounding box center [753, 360] width 398 height 18
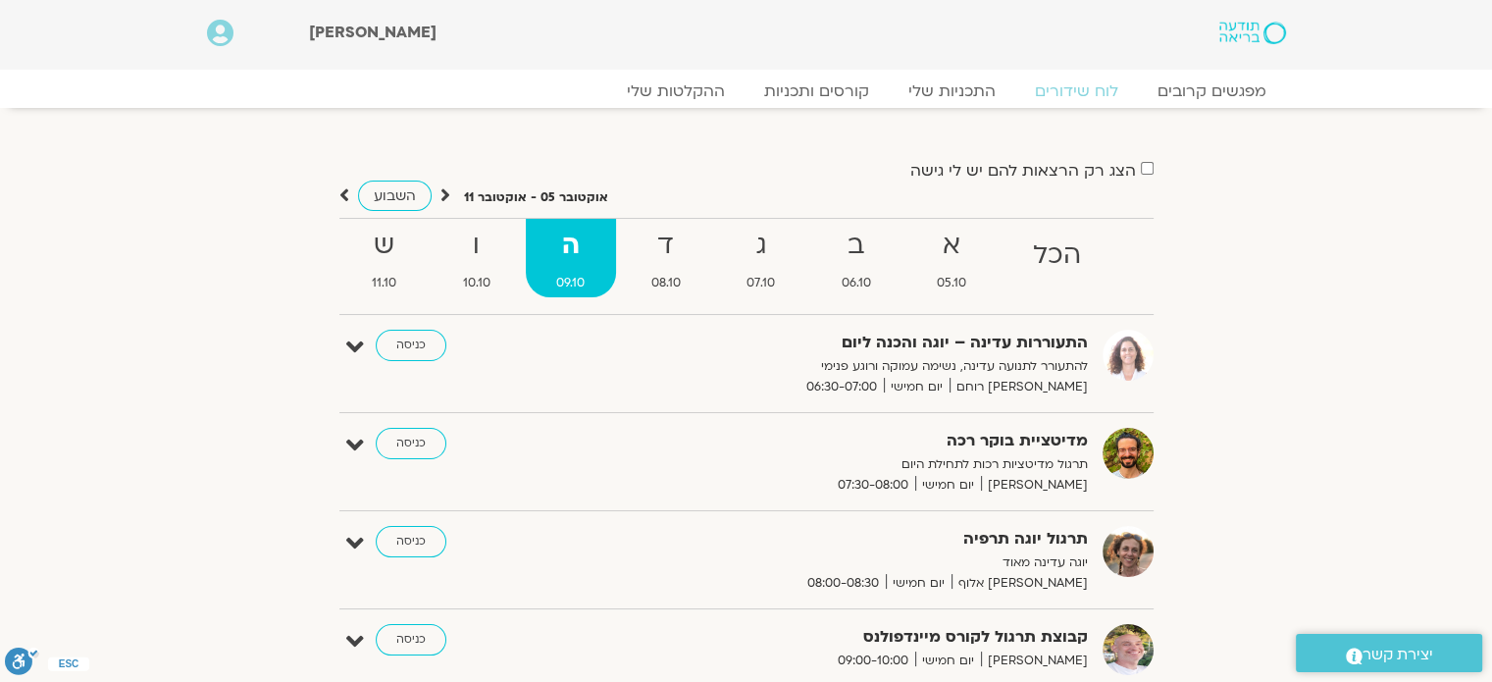
click at [1266, 42] on img at bounding box center [1252, 33] width 66 height 23
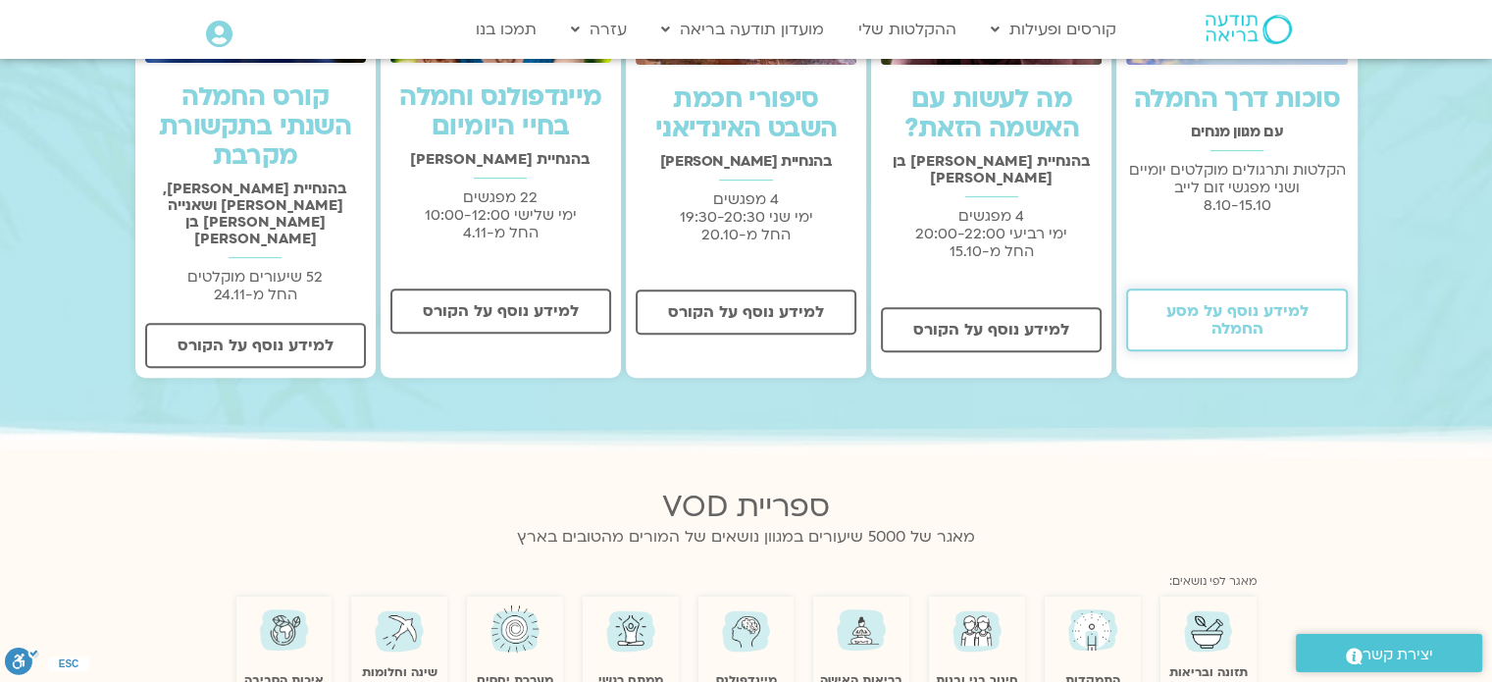
scroll to position [836, 0]
click at [1190, 320] on span "למידע נוסף על מסע החמלה" at bounding box center [1237, 320] width 170 height 35
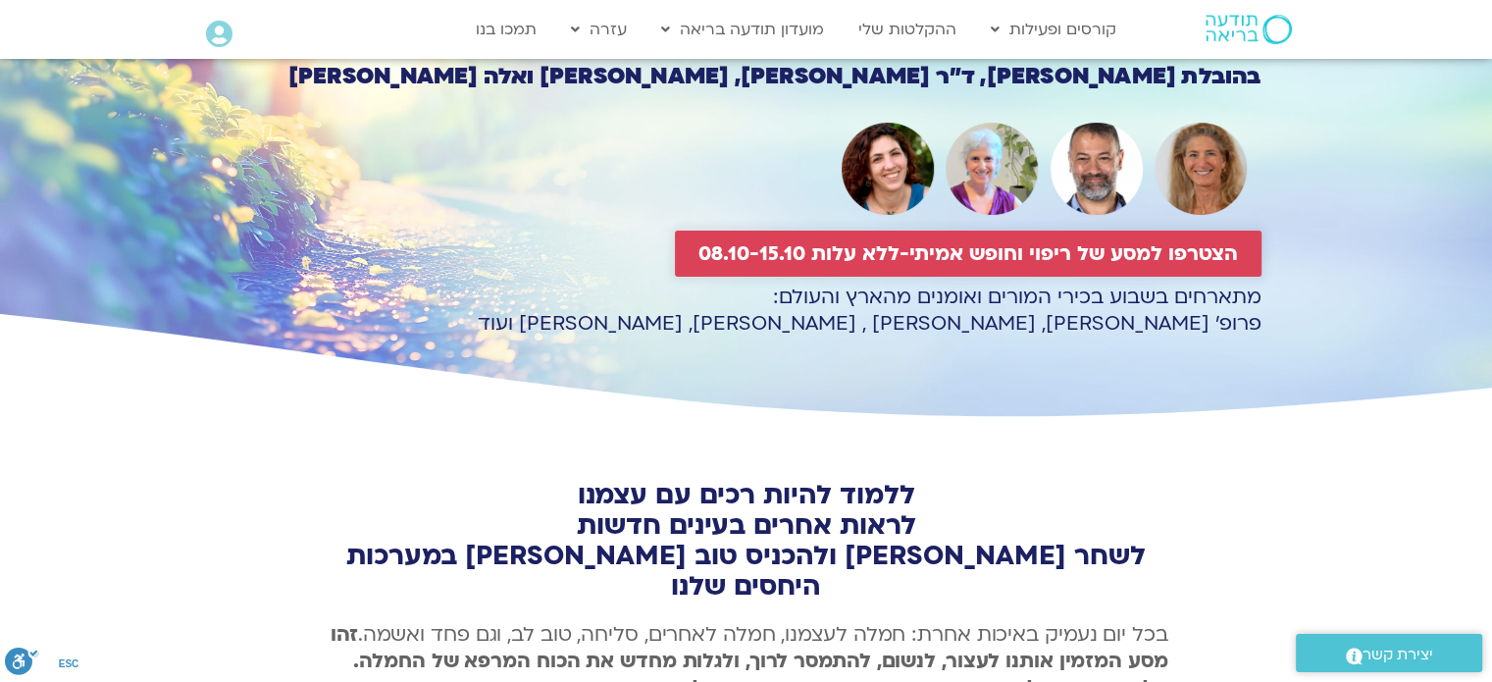
scroll to position [224, 0]
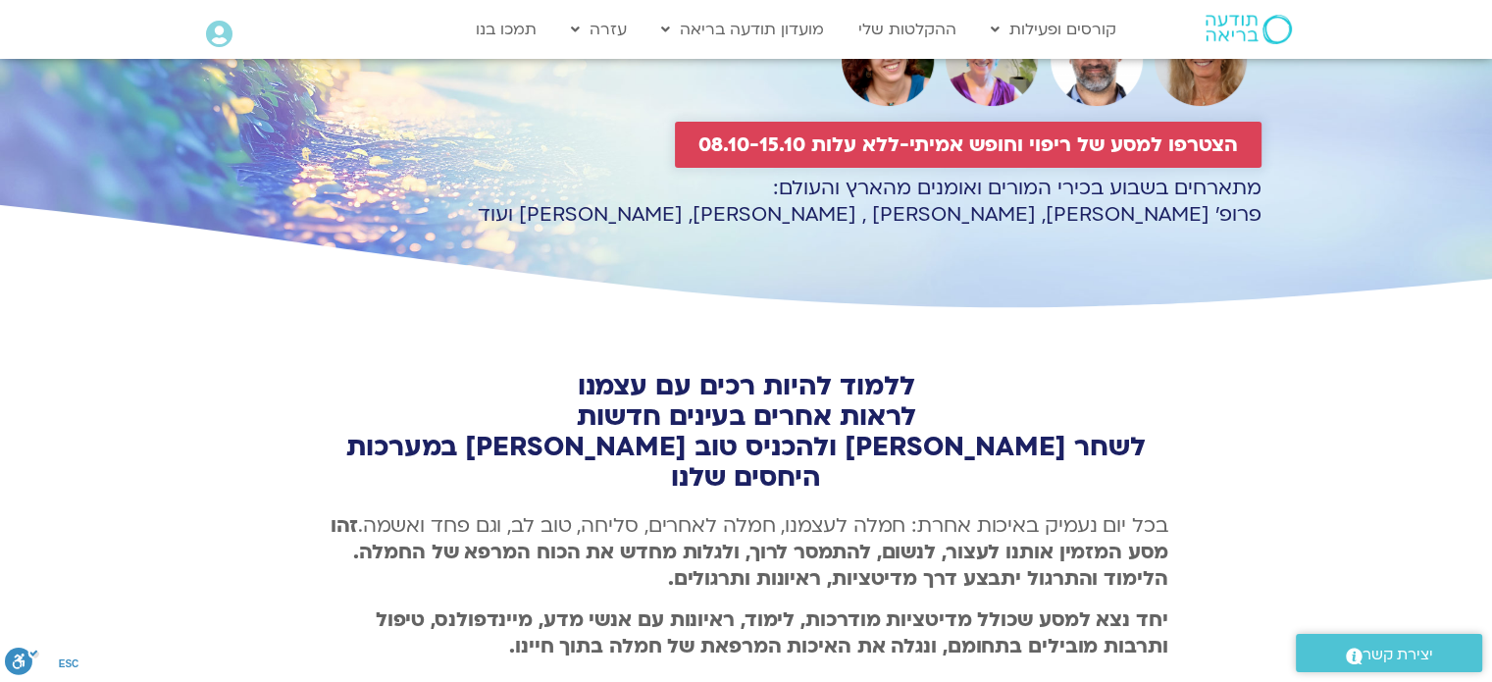
click at [1008, 147] on span "הצטרפו למסע של ריפוי וחופש אמיתי-ללא עלות 08.10-15.10" at bounding box center [968, 144] width 540 height 23
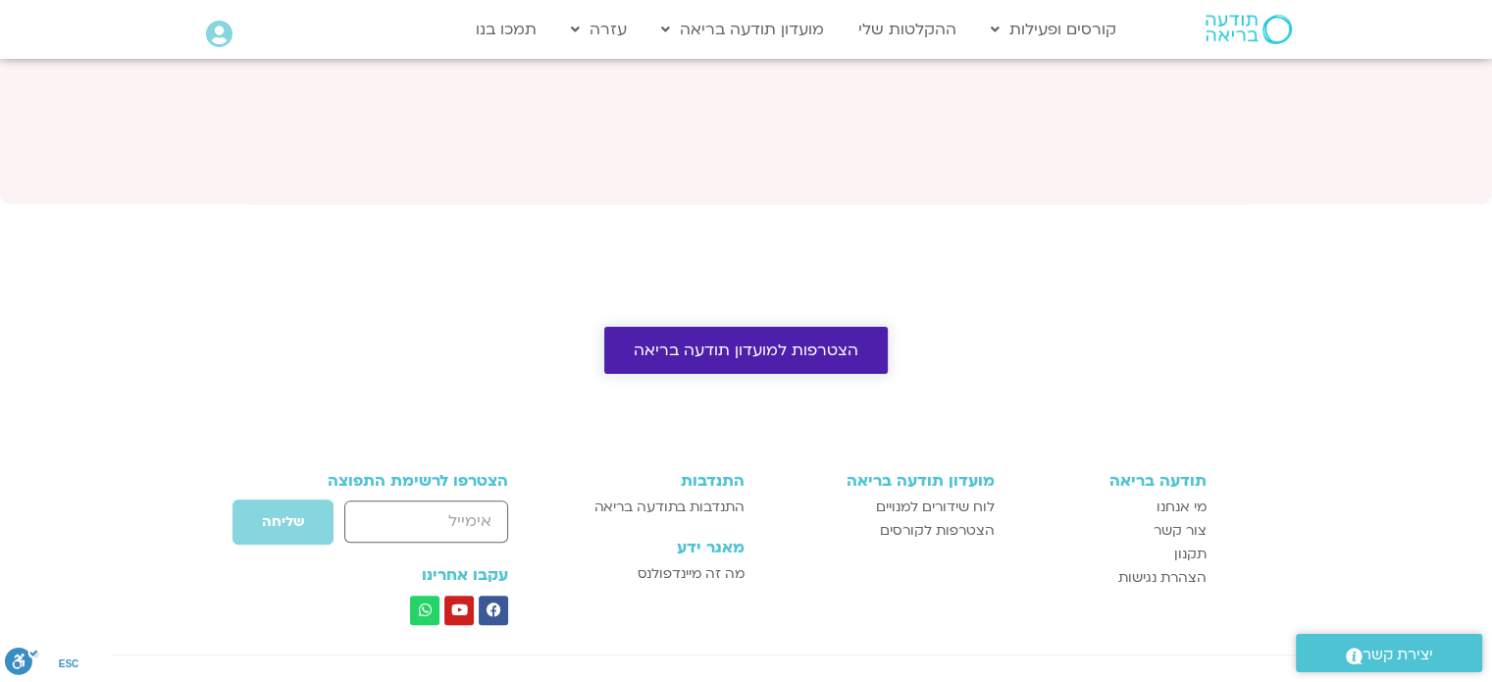
scroll to position [7910, 0]
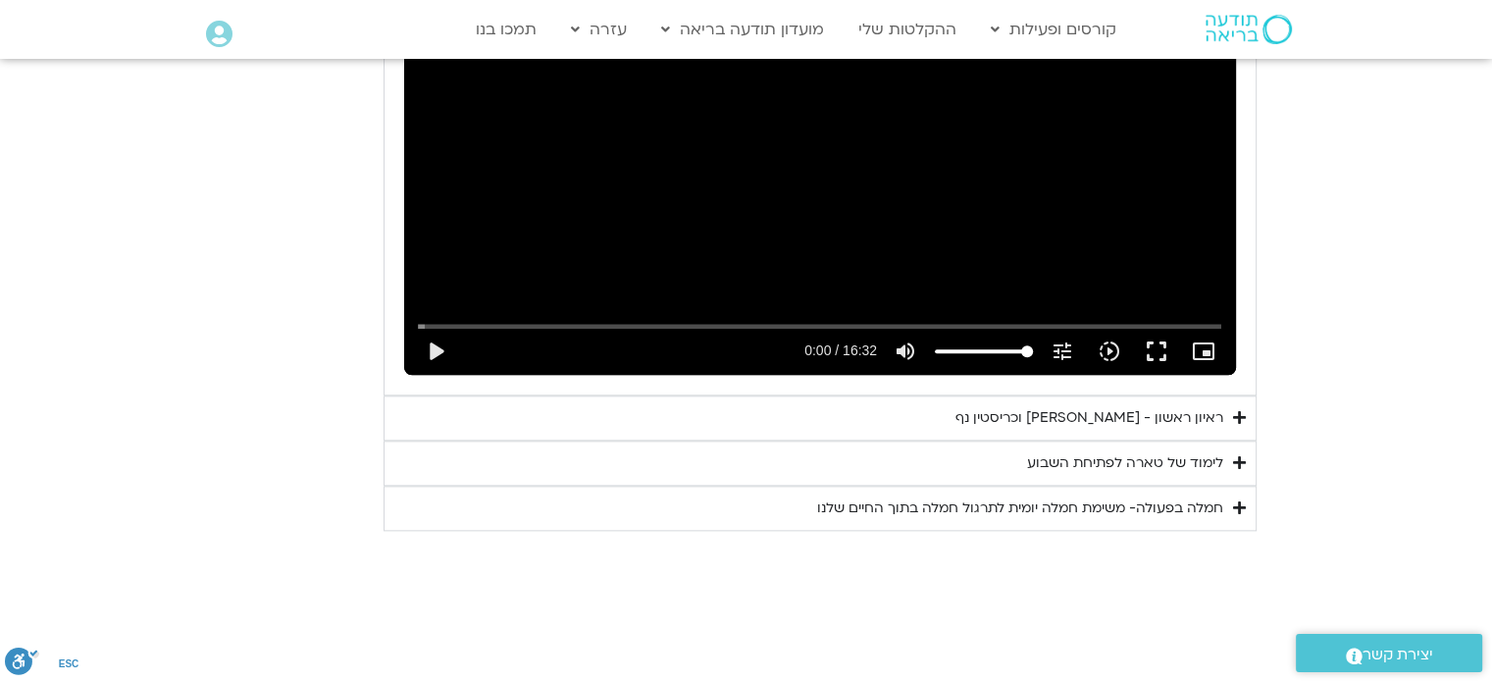
scroll to position [2284, 0]
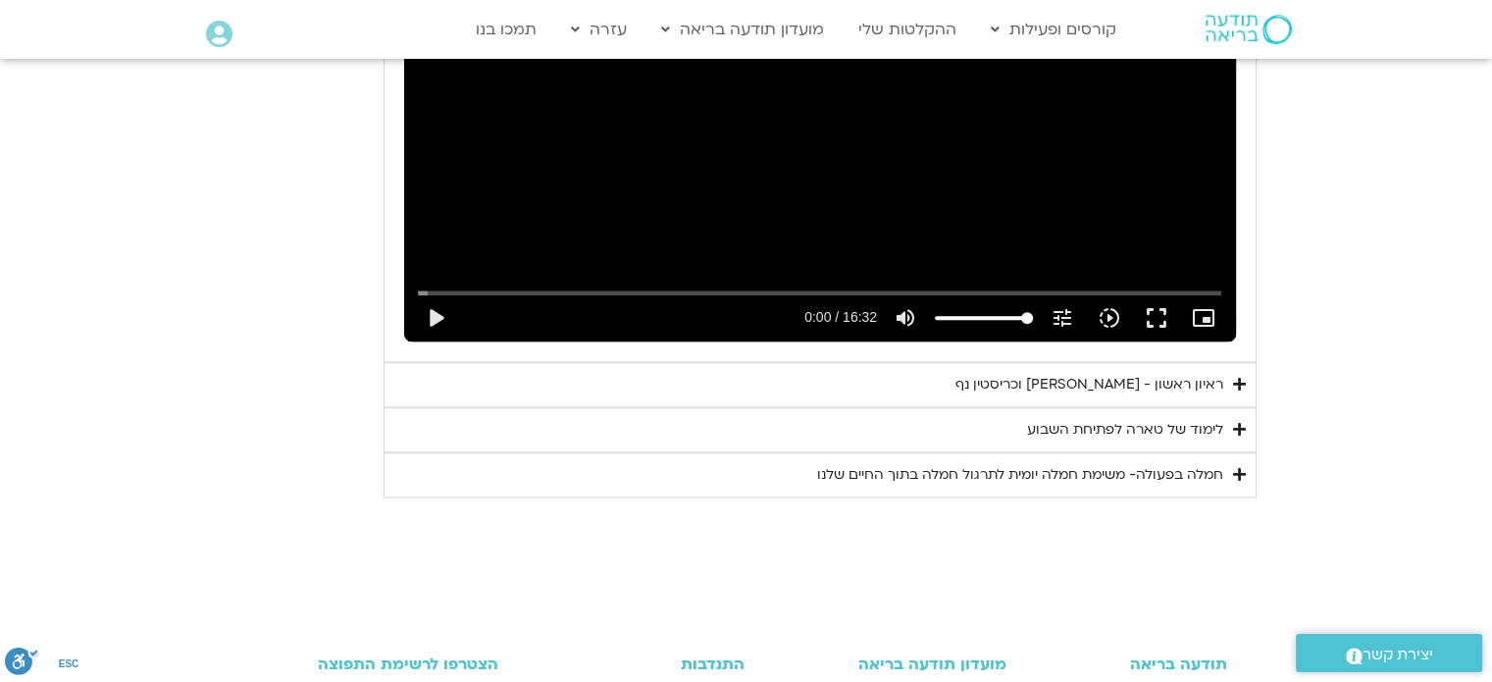
click at [1014, 362] on summary "ראיון ראשון - טארה בראך וכריסטין נף" at bounding box center [820, 384] width 873 height 45
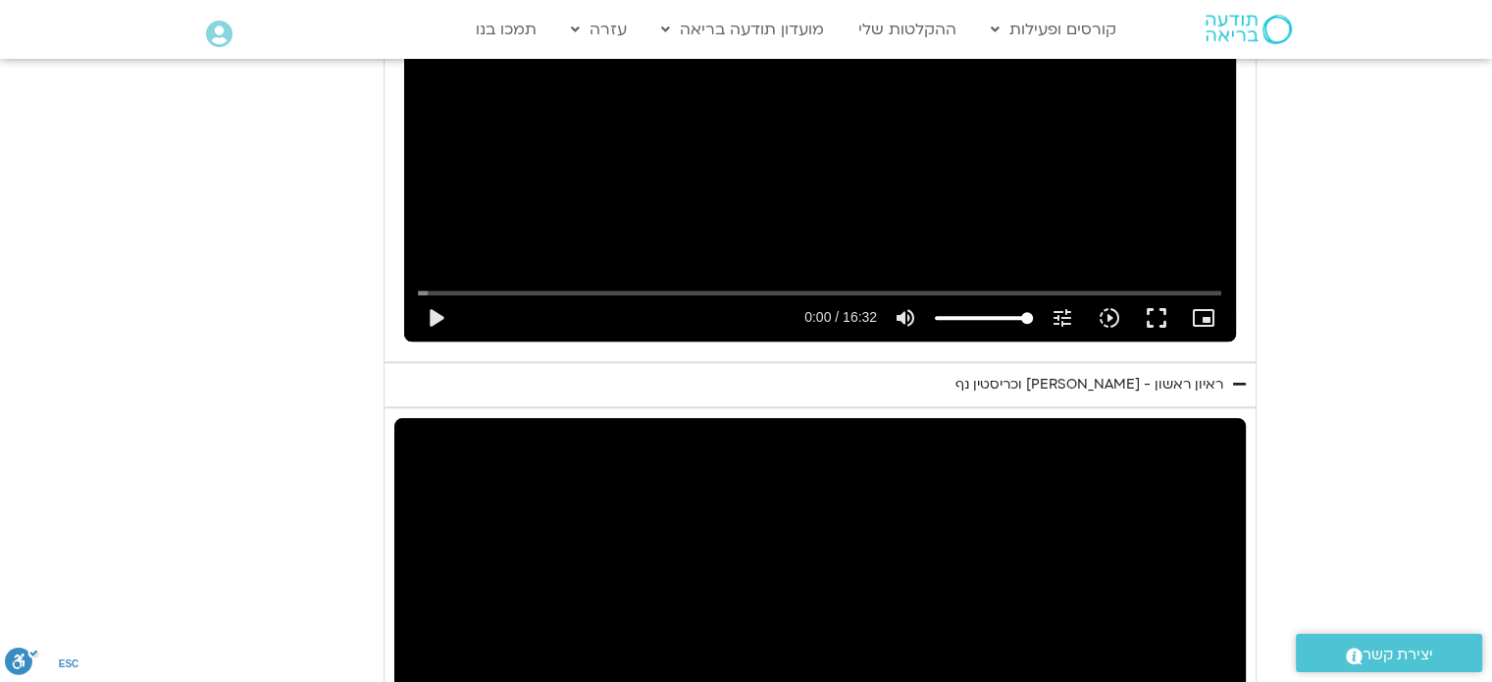
click at [859, 458] on div "Skip Ad play_arrow volume_up Mute tune Resolution Auto 720p slow_motion_video P…" at bounding box center [819, 657] width 851 height 479
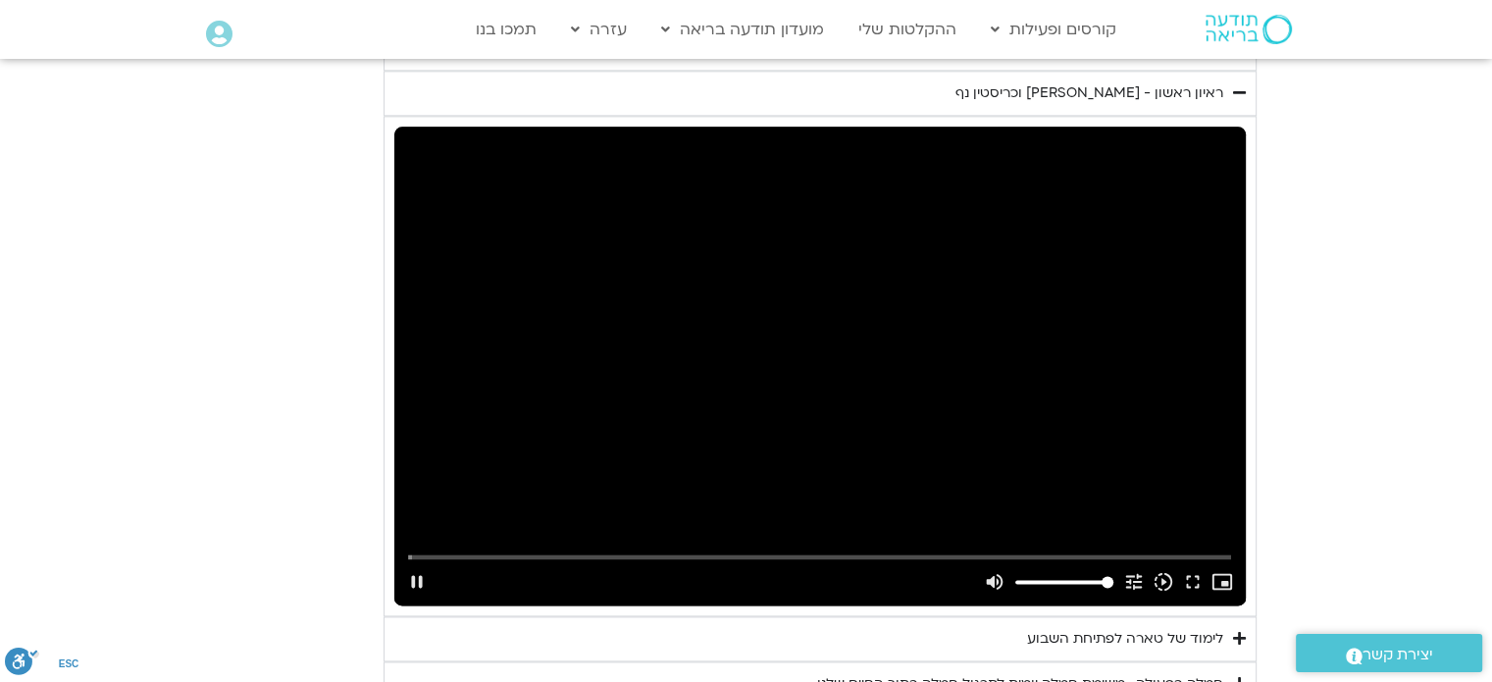
scroll to position [2578, 0]
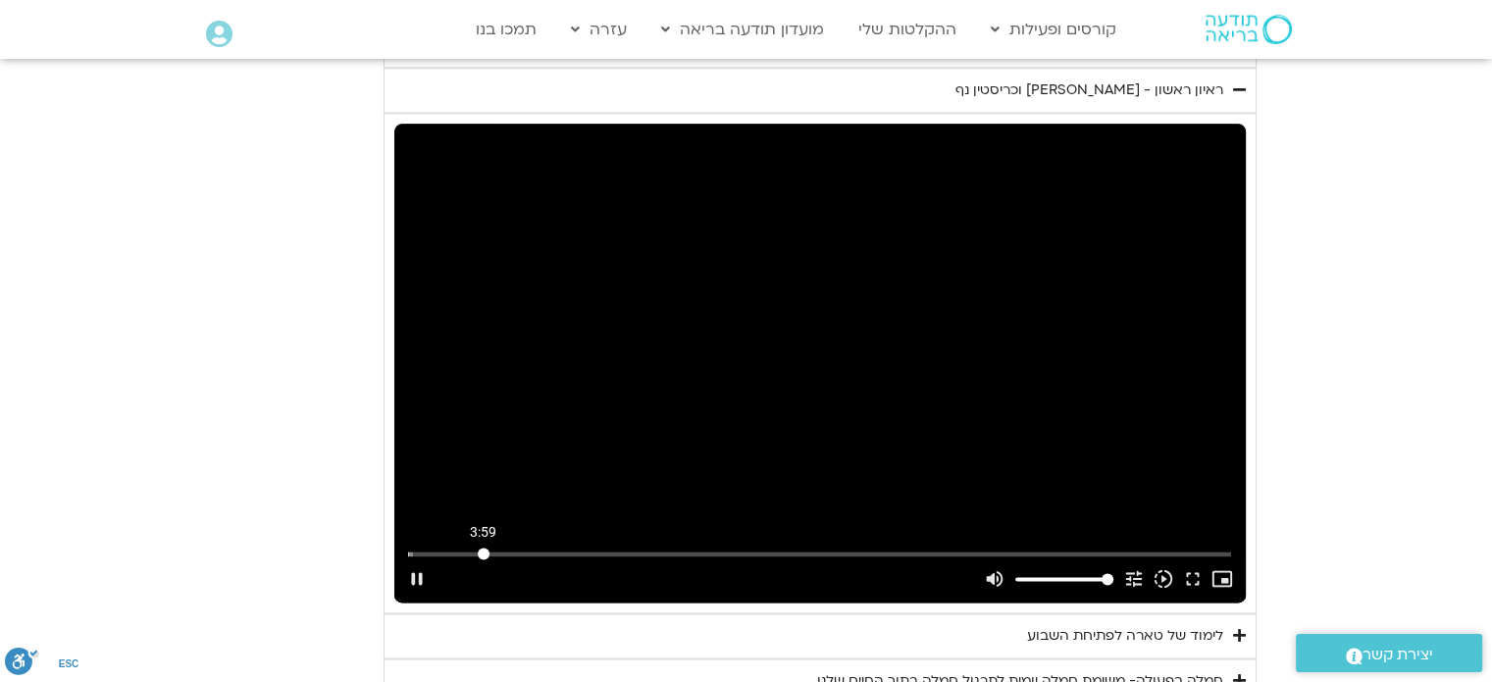
click at [483, 547] on input "Seek" at bounding box center [819, 553] width 823 height 12
click at [465, 547] on input "Seek" at bounding box center [819, 553] width 823 height 12
click at [443, 547] on input "Seek" at bounding box center [819, 553] width 823 height 12
click at [1173, 568] on icon "slow_motion_video" at bounding box center [1164, 579] width 22 height 22
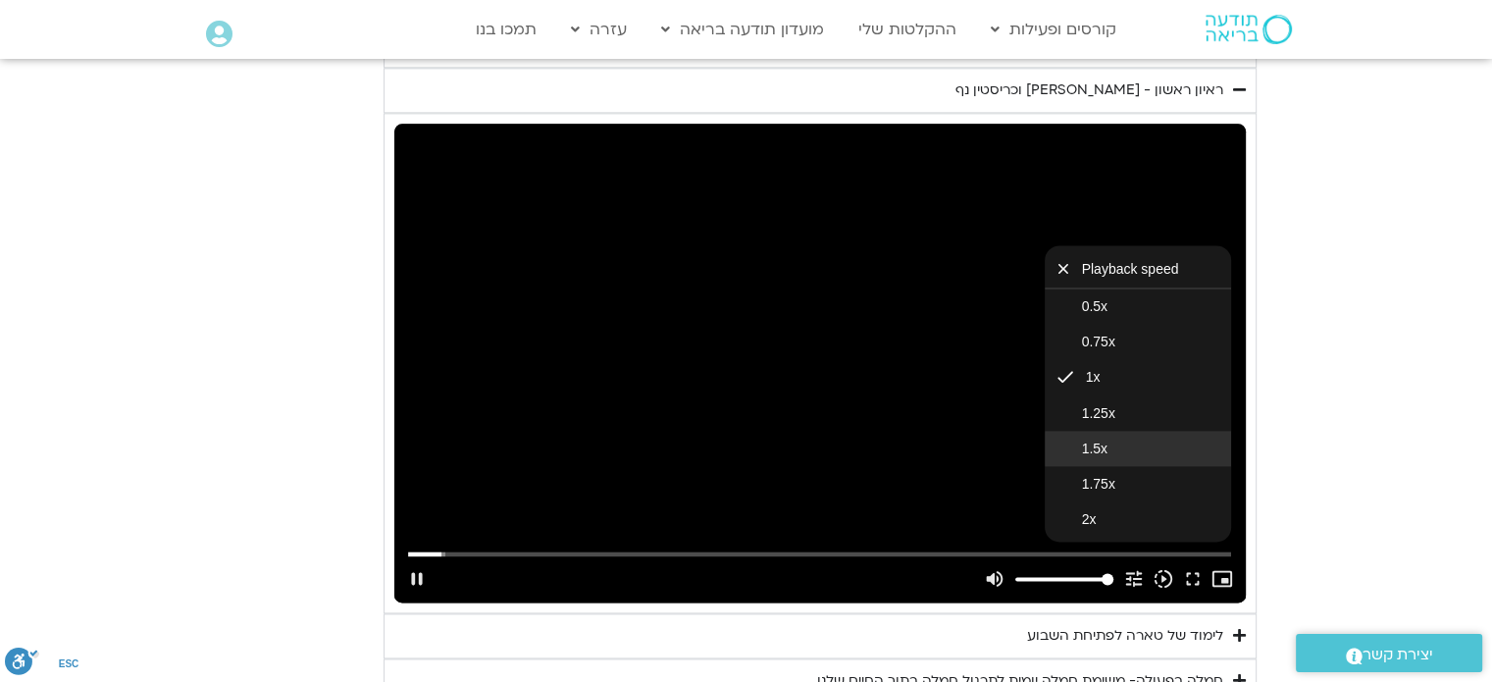
click at [1110, 431] on button "1.5x" at bounding box center [1138, 448] width 186 height 35
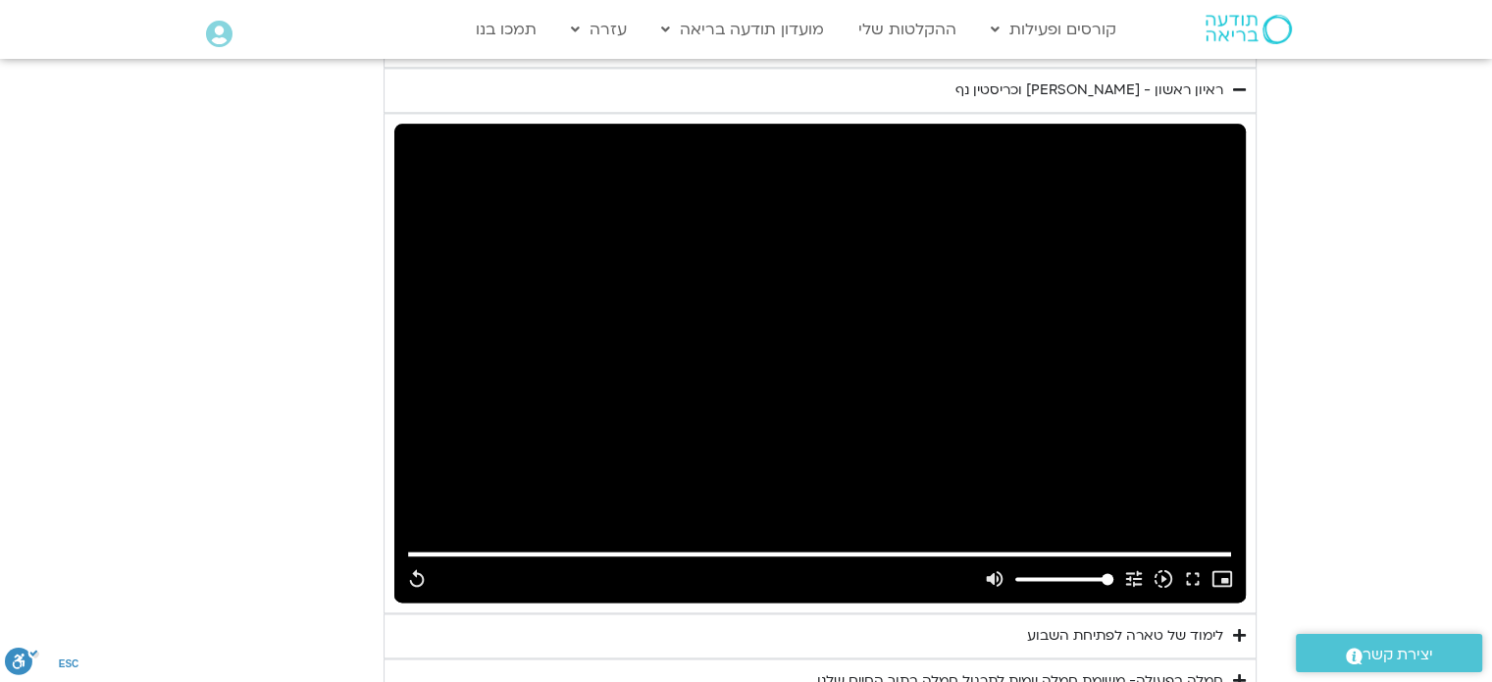
click at [1113, 624] on div "לימוד של טארה לפתיחת השבוע" at bounding box center [1125, 636] width 196 height 24
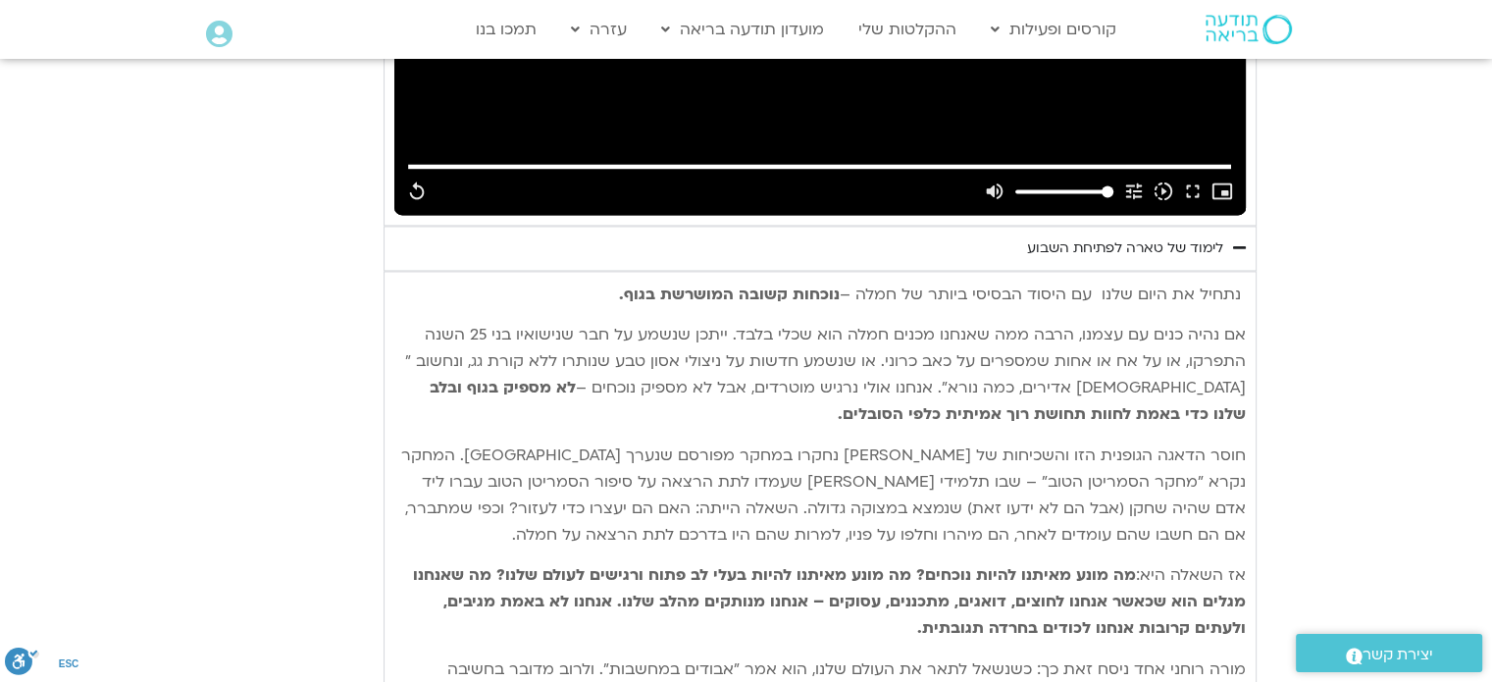
scroll to position [2966, 0]
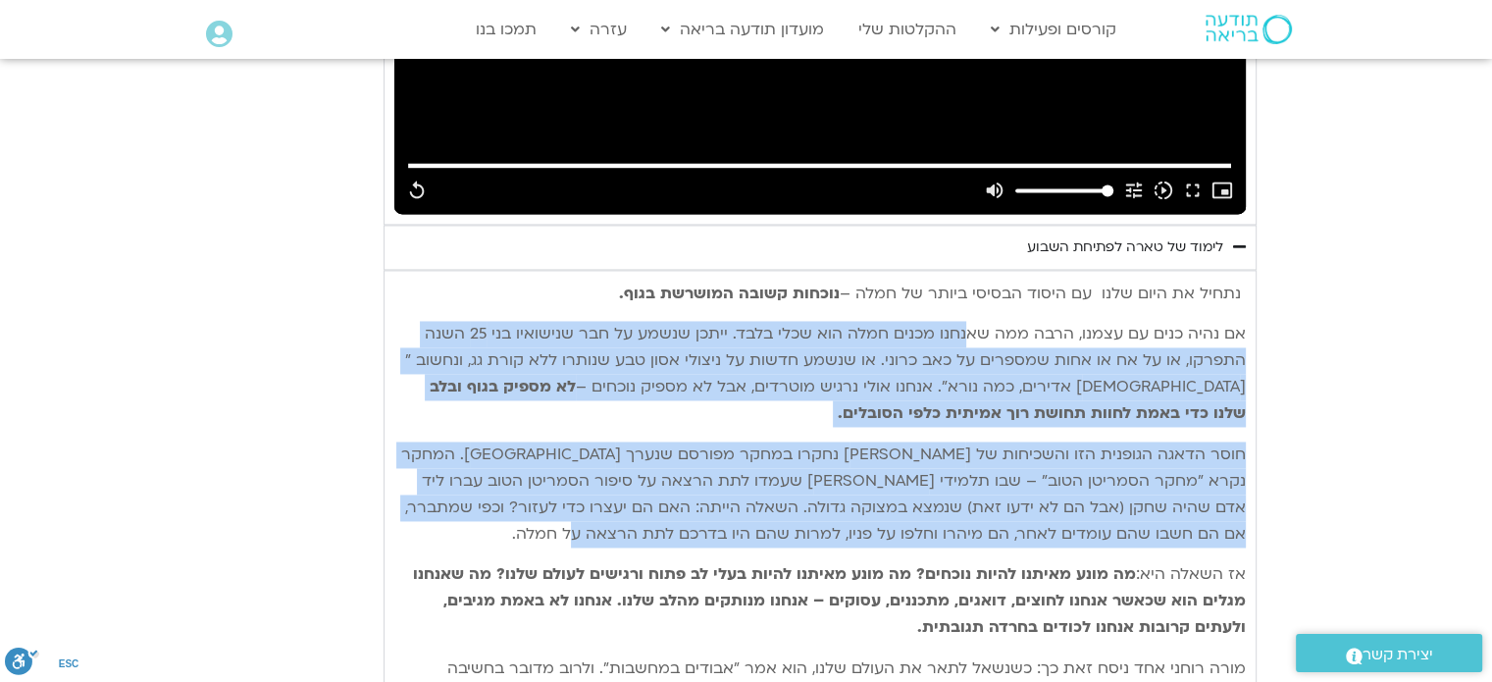
drag, startPoint x: 962, startPoint y: 298, endPoint x: 612, endPoint y: 501, distance: 404.8
click at [612, 501] on div "נתחיל את היום שלנו עם היסוד הבסיסי ביותר של חמלה – נוכחות קשובה המושרשת בגוף. א…" at bounding box center [819, 574] width 851 height 587
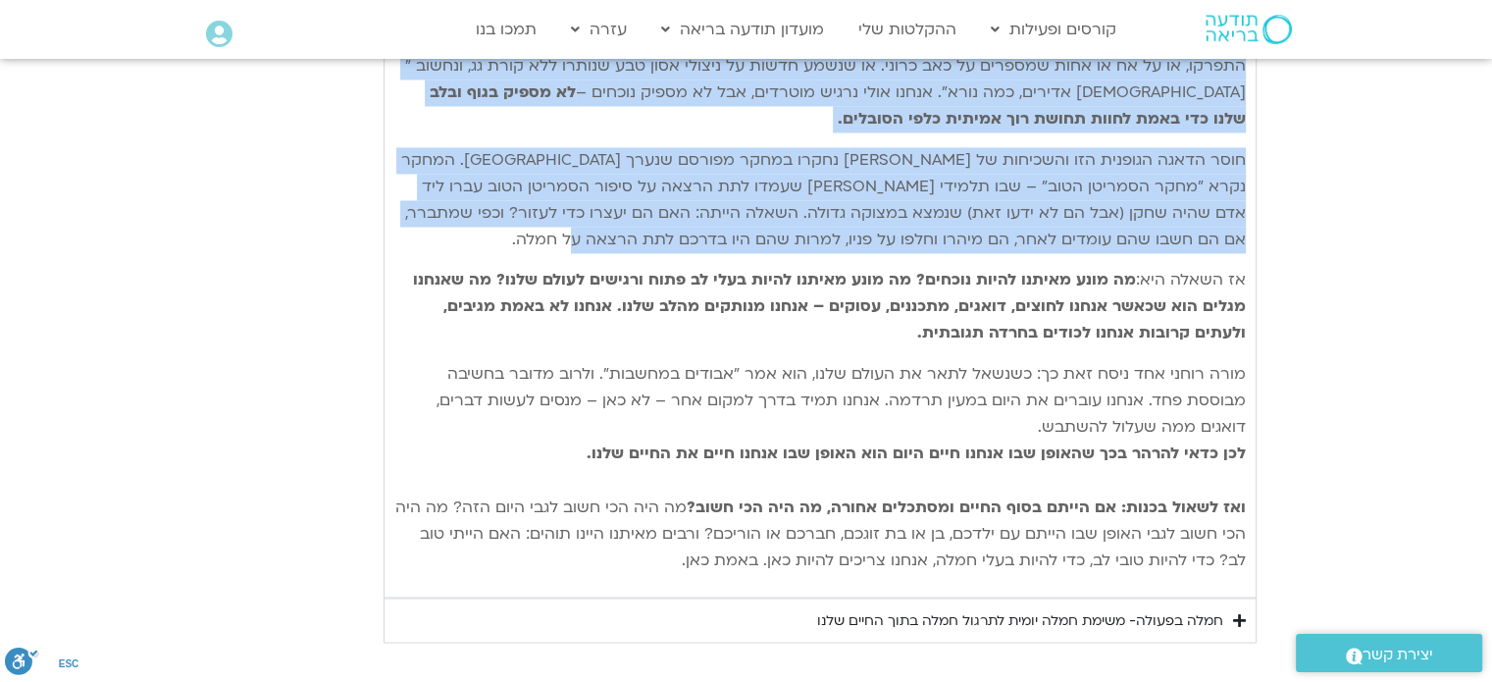
scroll to position [3261, 0]
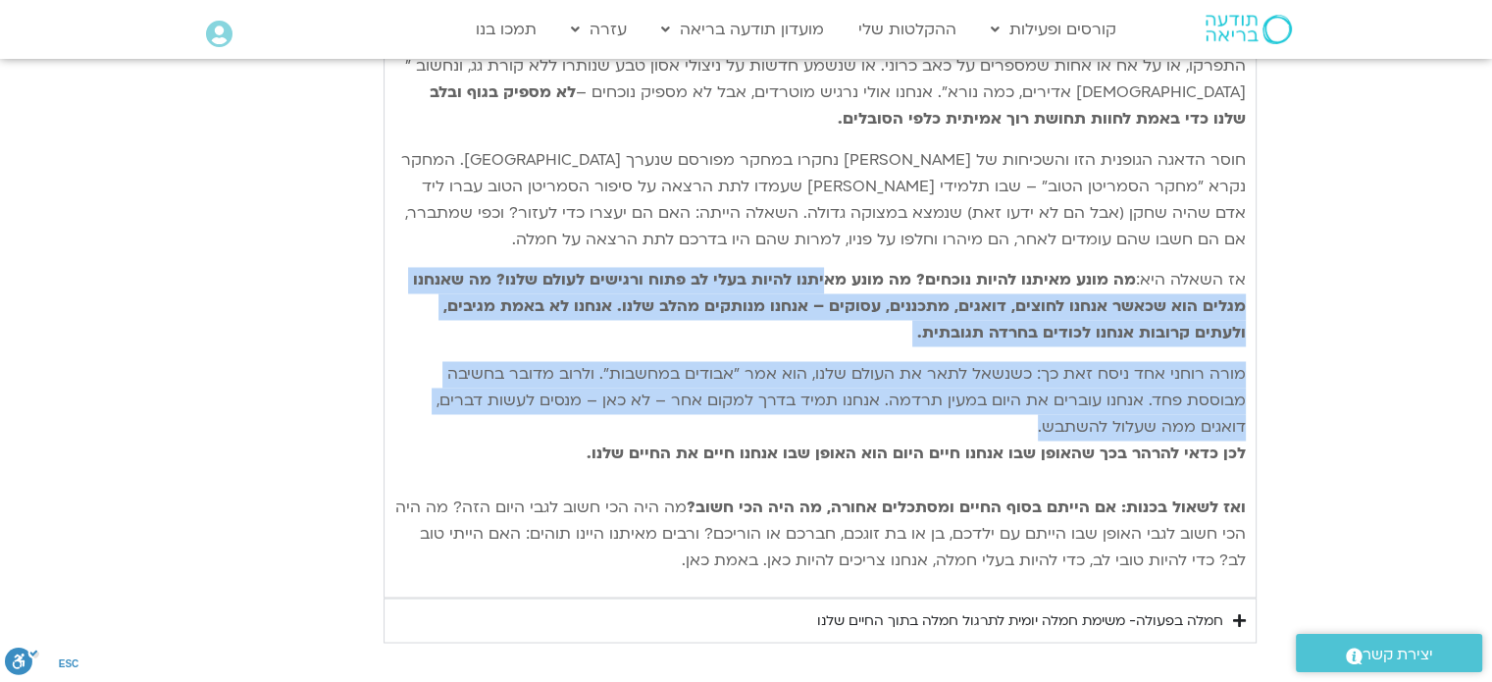
drag, startPoint x: 827, startPoint y: 230, endPoint x: 742, endPoint y: 391, distance: 183.0
click at [742, 391] on div "נתחיל את היום שלנו עם היסוד הבסיסי ביותר של חמלה – נוכחות קשובה המושרשת בגוף. א…" at bounding box center [819, 279] width 851 height 587
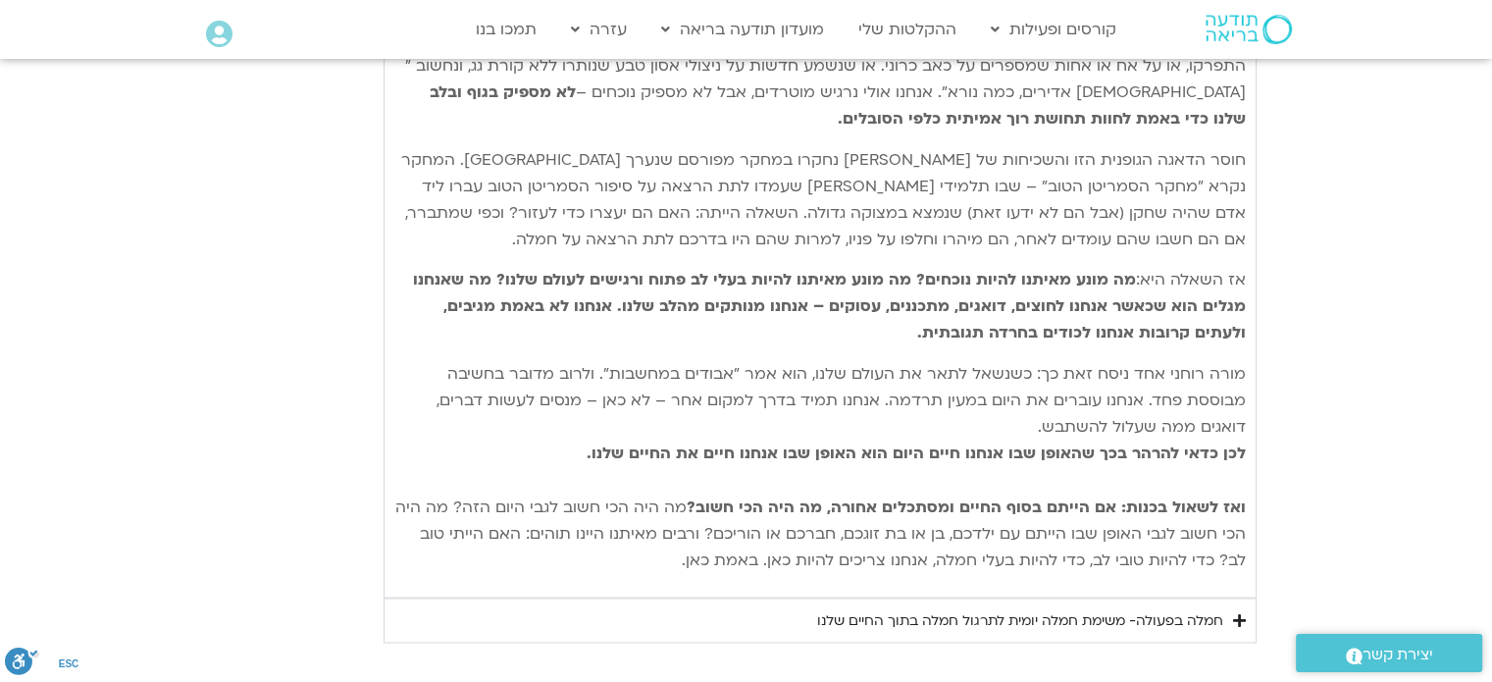
drag, startPoint x: 764, startPoint y: 442, endPoint x: 642, endPoint y: 438, distance: 122.7
click at [642, 438] on p "מורה רוחני אחד ניסח זאת כך: כשנשאל לתאר את העולם שלנו, הוא אמר "אבודים במחשבות"…" at bounding box center [819, 467] width 851 height 212
drag, startPoint x: 688, startPoint y: 424, endPoint x: 568, endPoint y: 427, distance: 119.7
click at [568, 427] on p "מורה רוחני אחד ניסח זאת כך: כשנשאל לתאר את העולם שלנו, הוא אמר "אבודים במחשבות"…" at bounding box center [819, 467] width 851 height 212
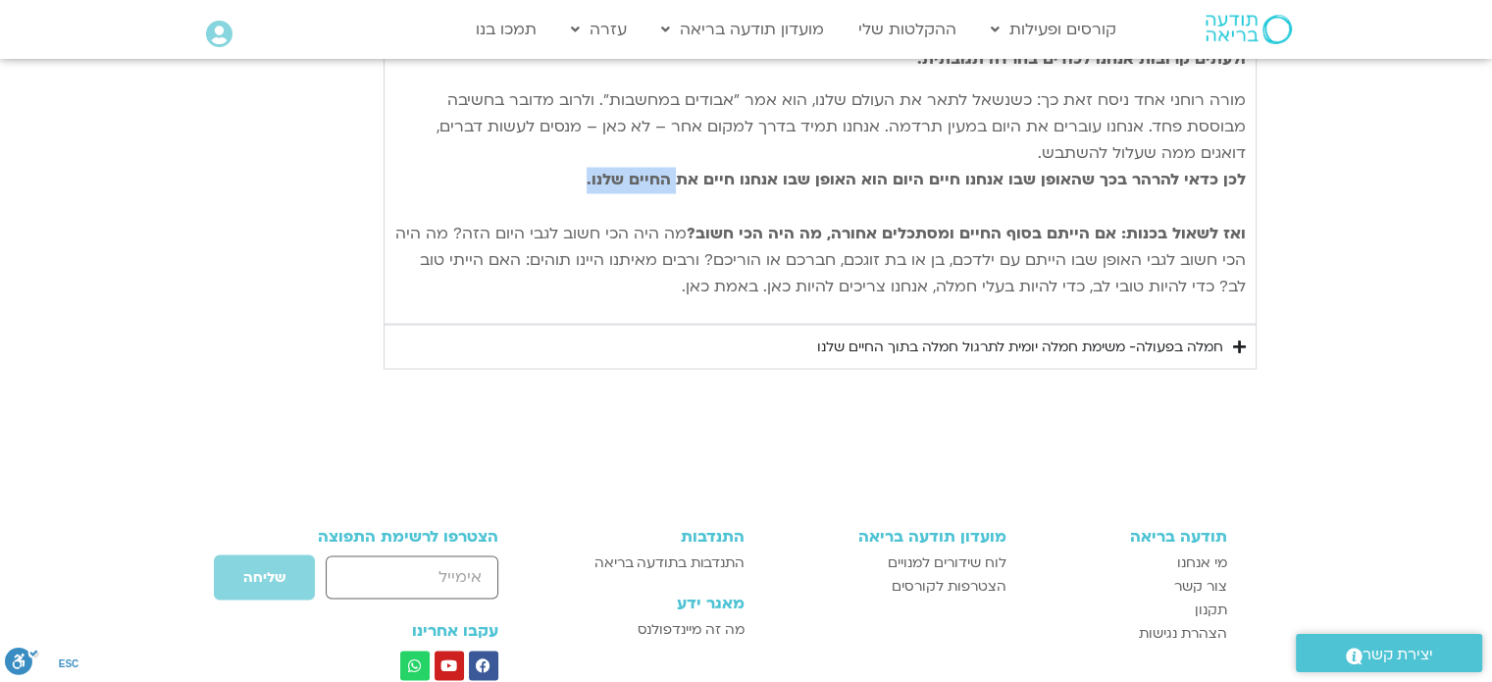
scroll to position [3535, 0]
drag, startPoint x: 892, startPoint y: 207, endPoint x: 691, endPoint y: 257, distance: 207.2
click at [691, 257] on p "מורה רוחני אחד ניסח זאת כך: כשנשאל לתאר את העולם שלנו, הוא אמר "אבודים במחשבות"…" at bounding box center [819, 192] width 851 height 212
click at [924, 334] on div "חמלה בפעולה- משימת חמלה יומית לתרגול חמלה בתוך החיים שלנו" at bounding box center [1020, 346] width 406 height 24
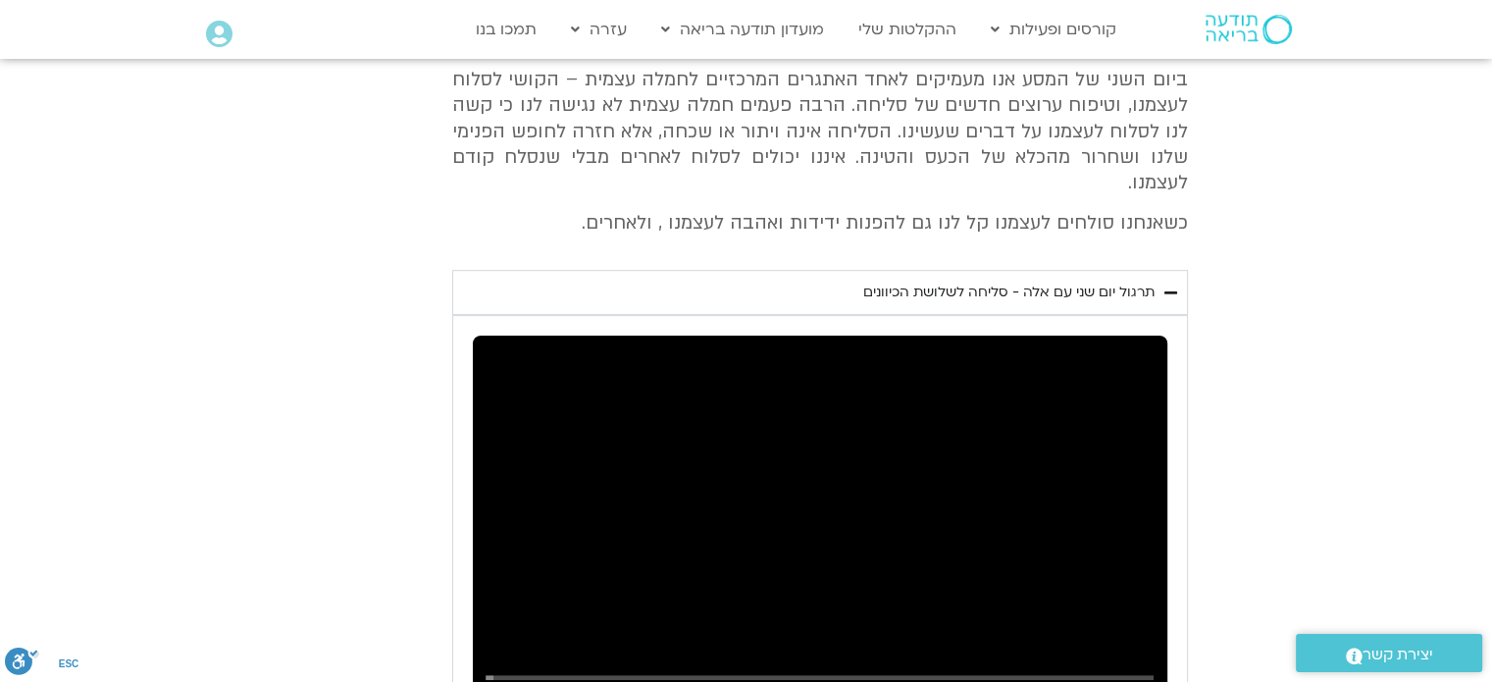
scroll to position [890, 0]
click at [812, 483] on div "Skip Ad 9:43 play_arrow 0:00 / 17:51 volume_up Mute tune Resolution Auto 720p s…" at bounding box center [820, 531] width 695 height 390
type input "2817.733333"
type input "0.169226"
type input "2817.733333"
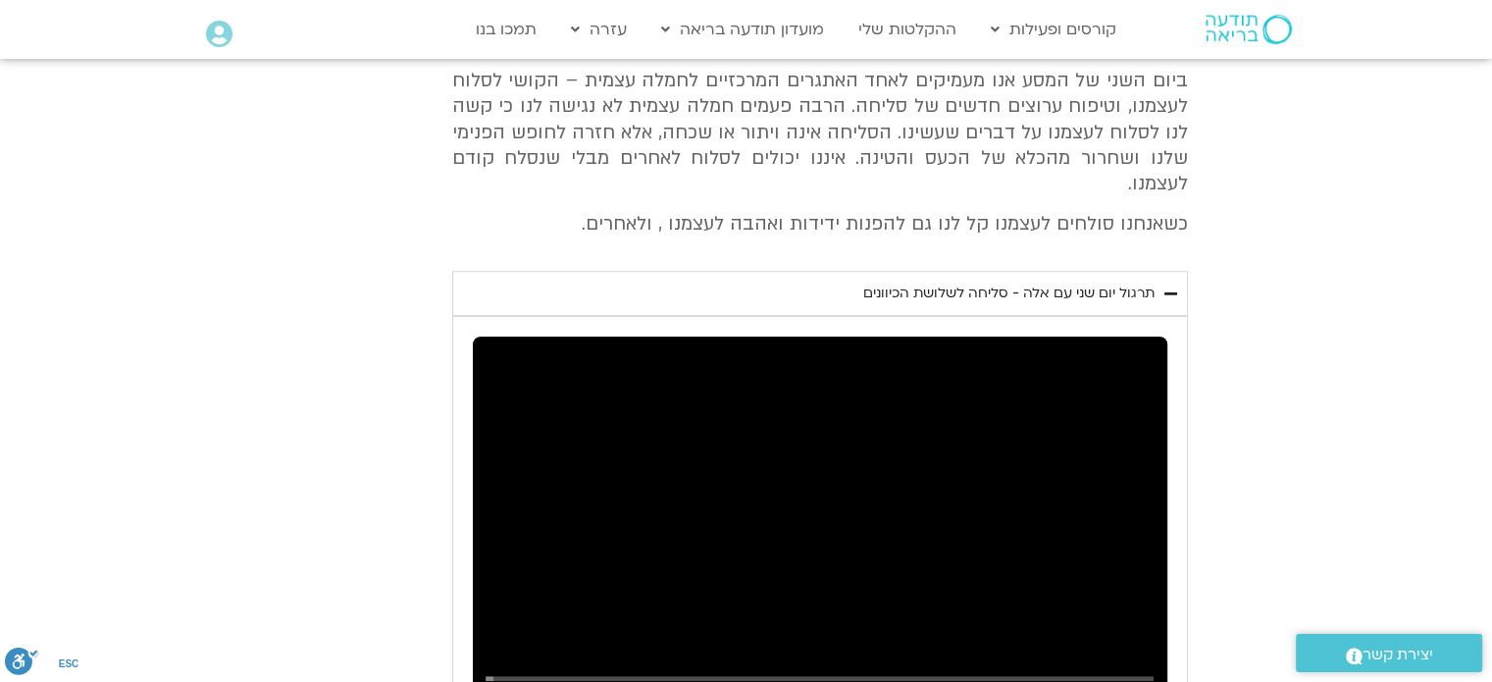
type input "0.179862"
type input "2817.733333"
type input "0.31114"
type input "2817.733333"
type input "0.45014"
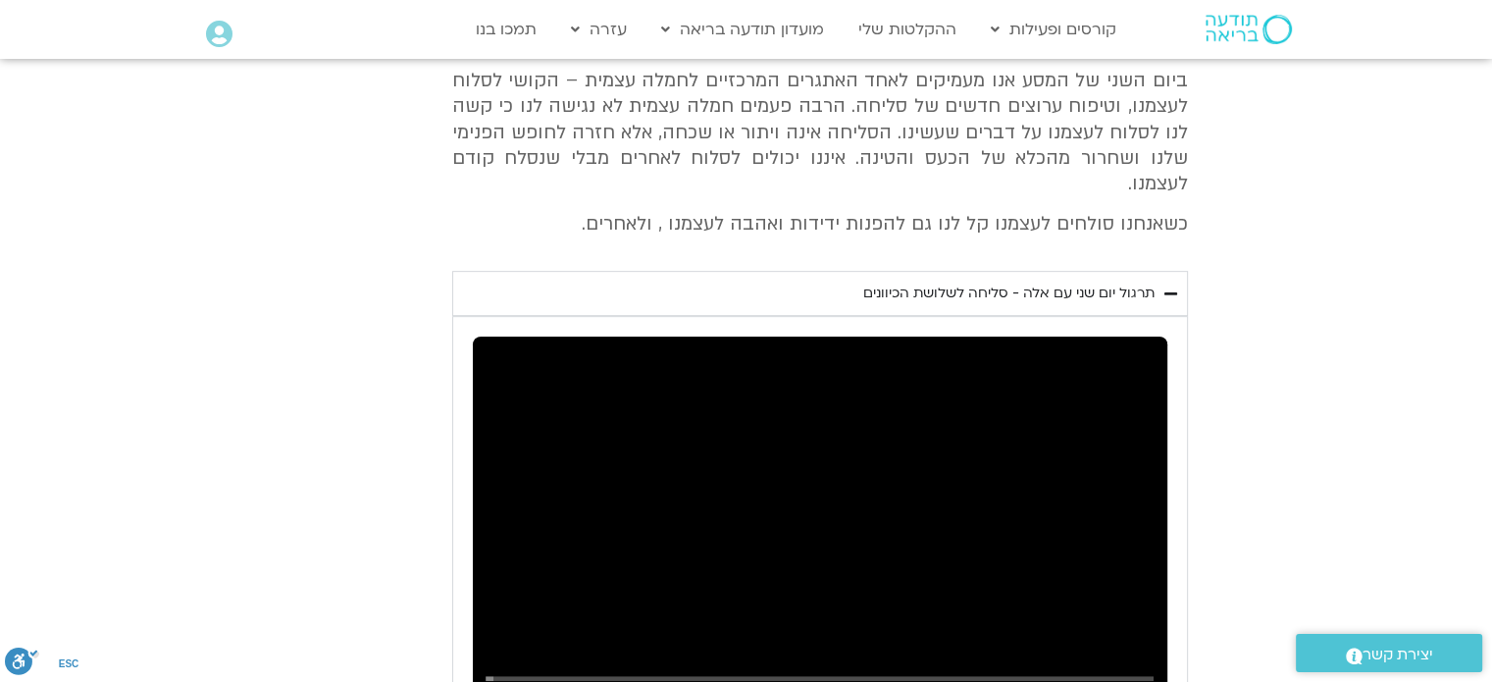
type input "2817.733333"
type input "0.678981"
type input "2817.733333"
type input "0.734808"
type input "2817.733333"
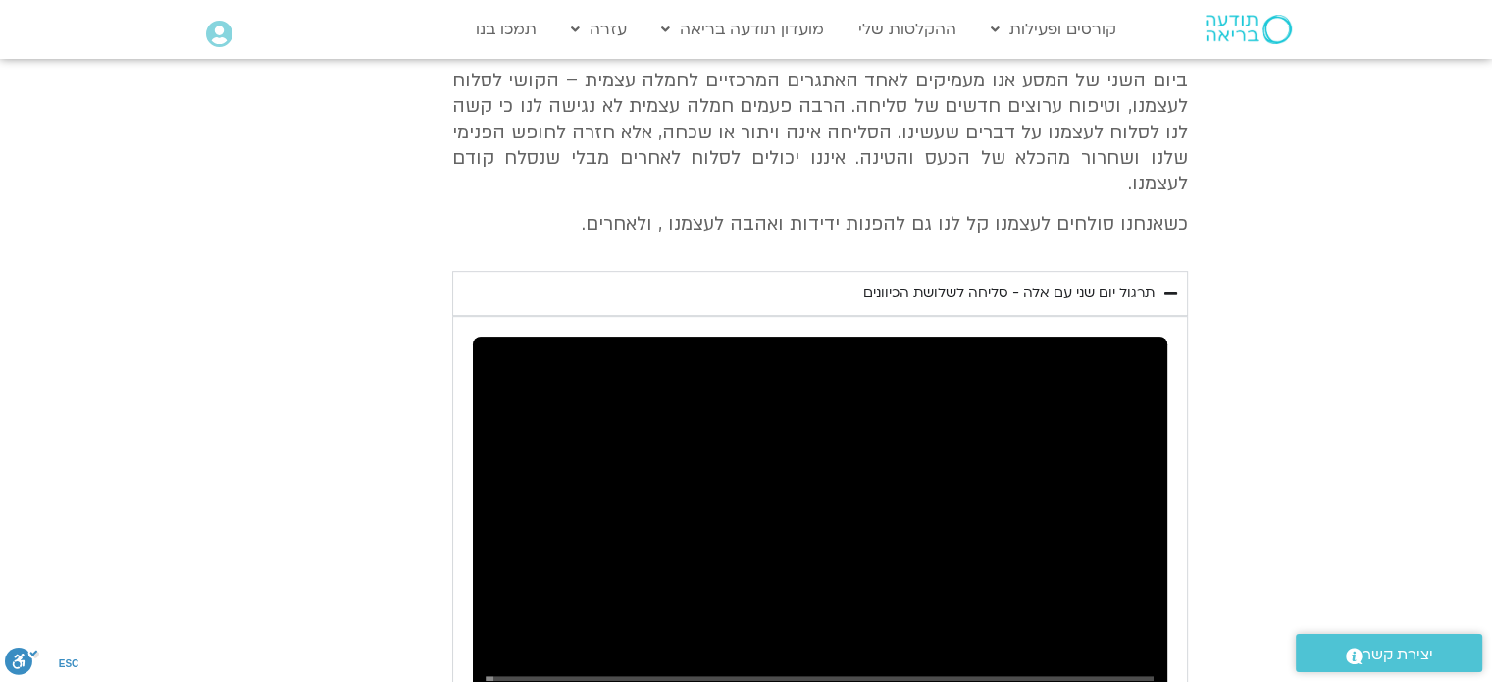
type input "0.832413"
type input "2817.733333"
type input "0.968367"
type input "2817.733333"
type input "1.088801"
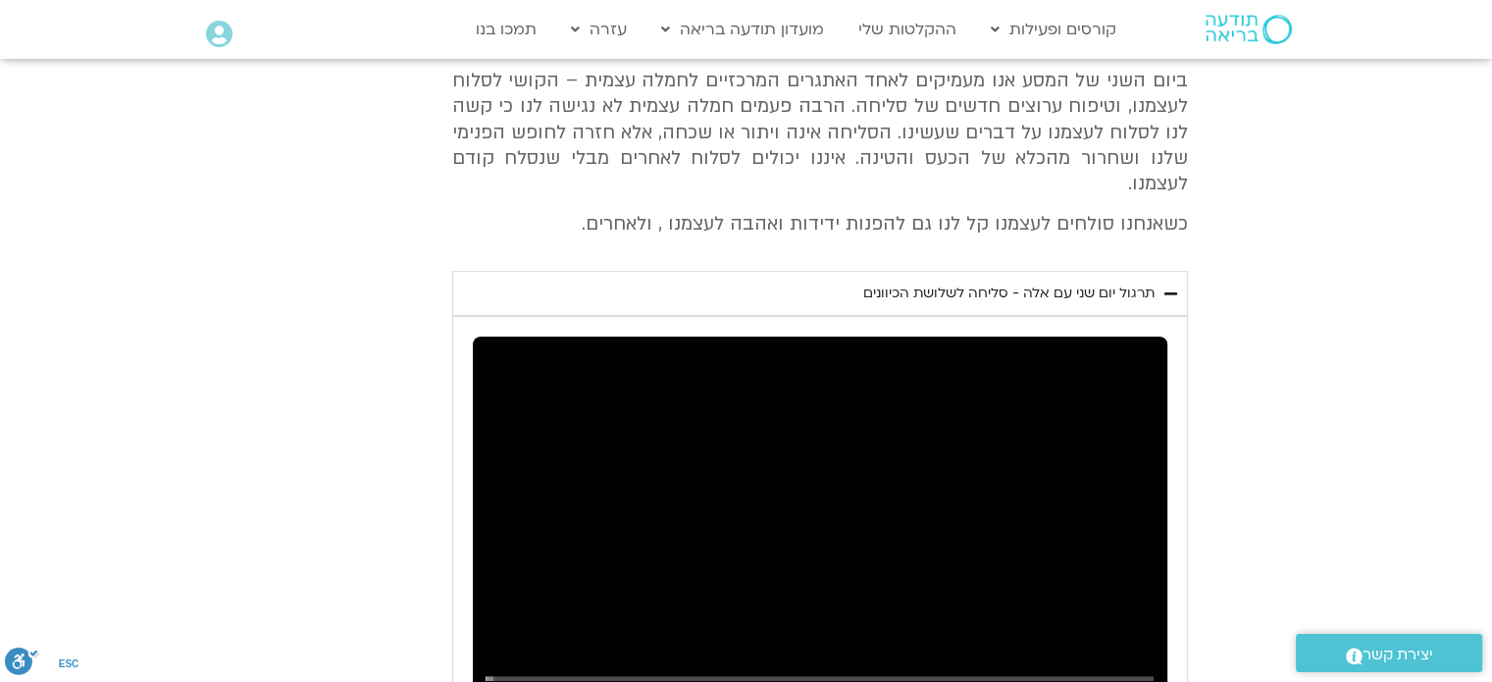
type input "2817.733333"
type input "1.349191"
type input "2817.733333"
type input "1.354244"
type input "2817.733333"
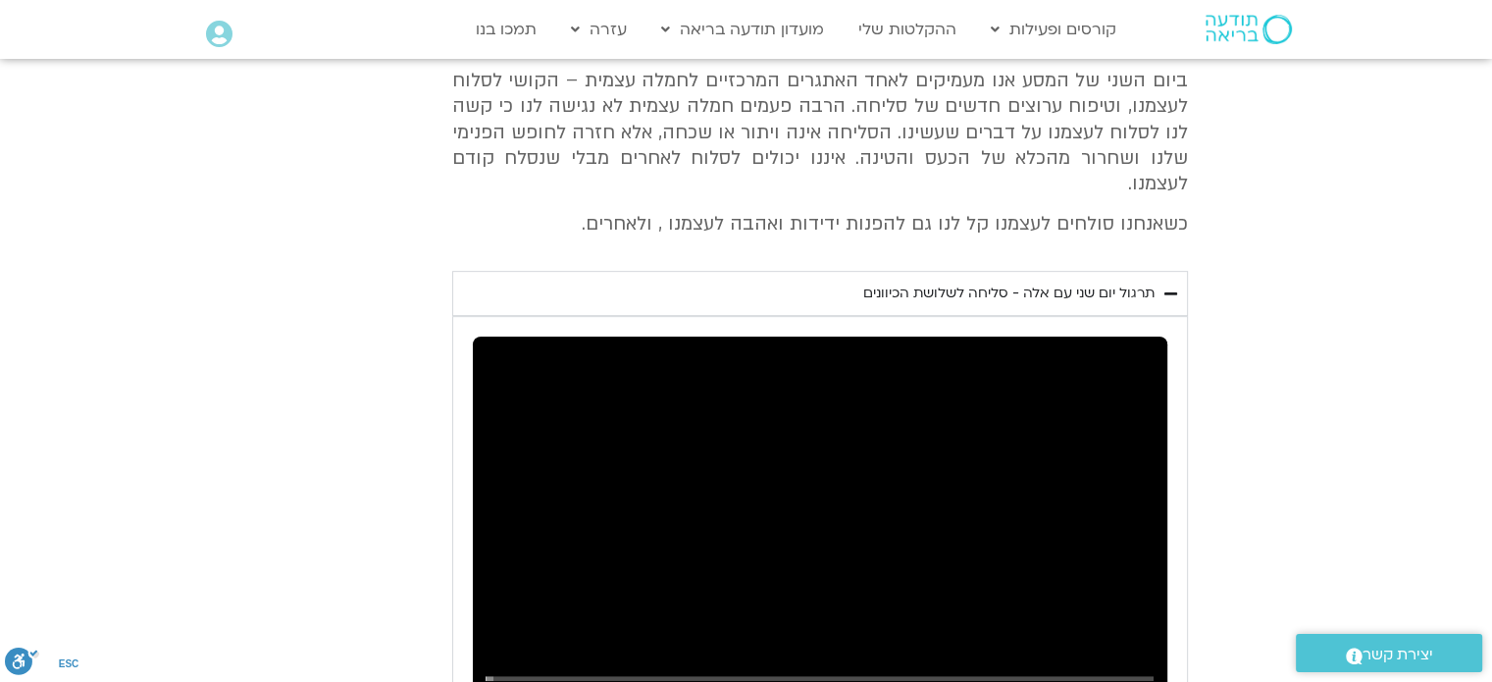
type input "1.489491"
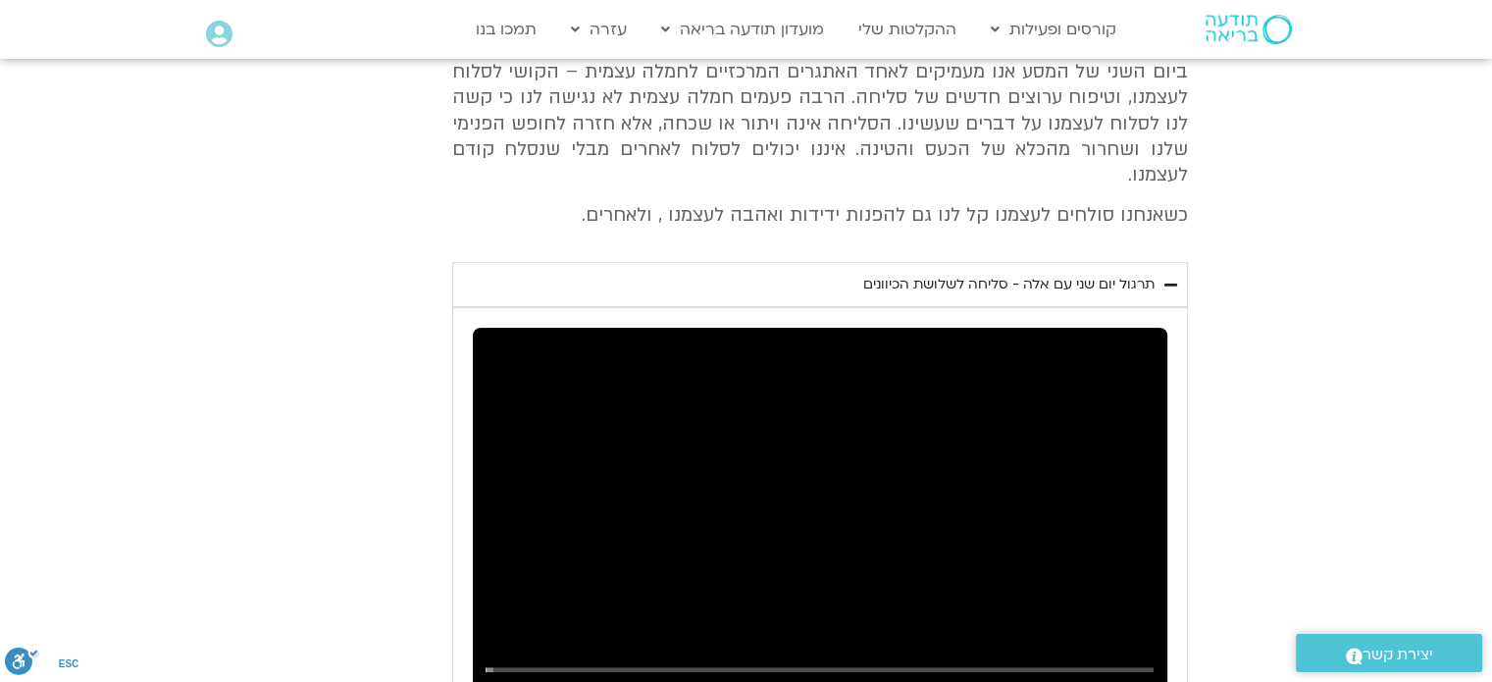
type input "2817.733333"
type input "1.622115"
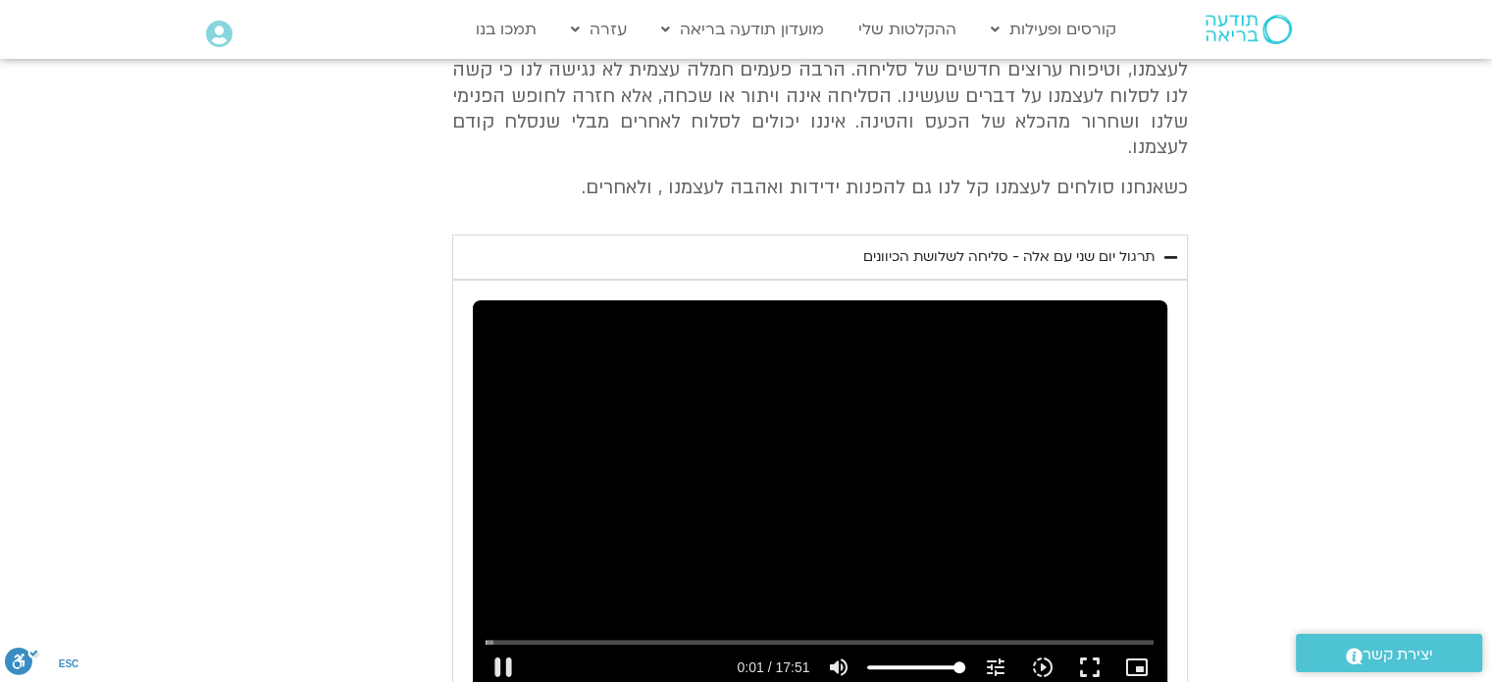
type input "2817.733333"
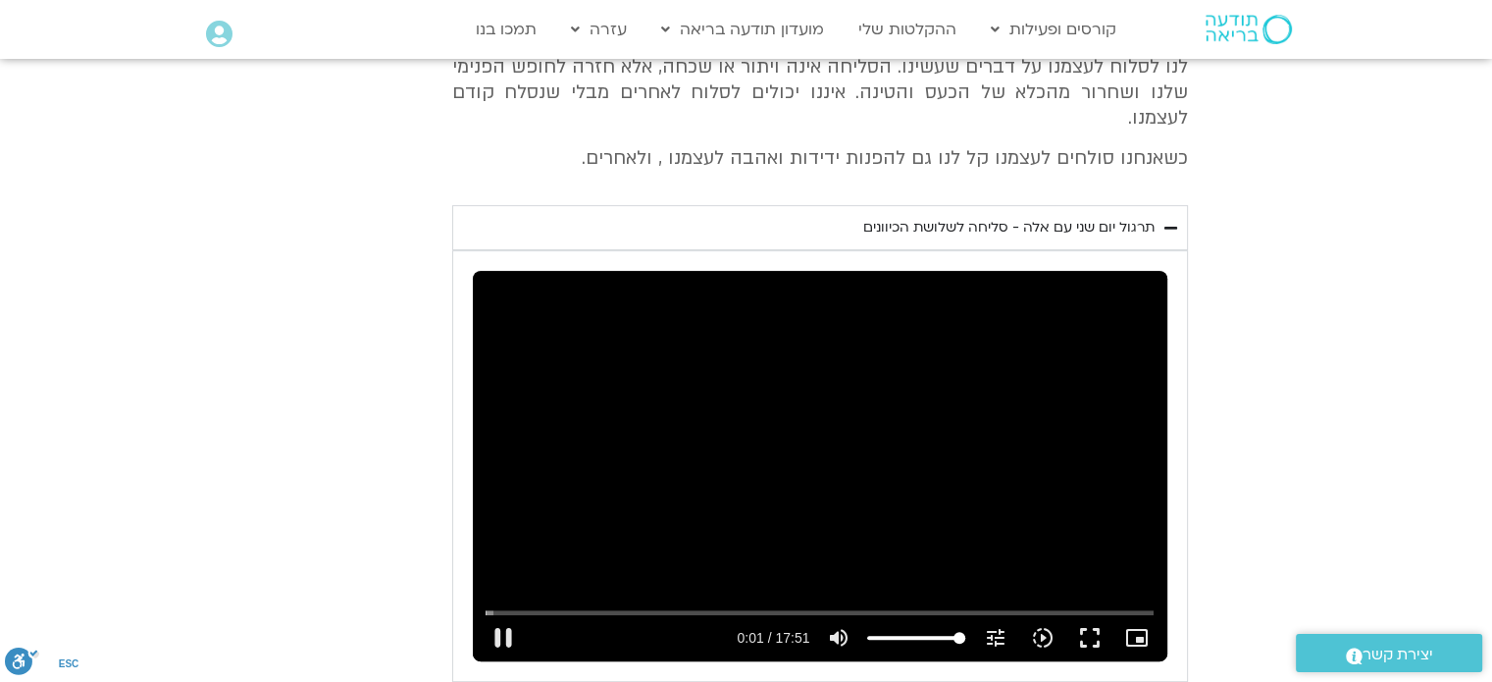
type input "1.754692"
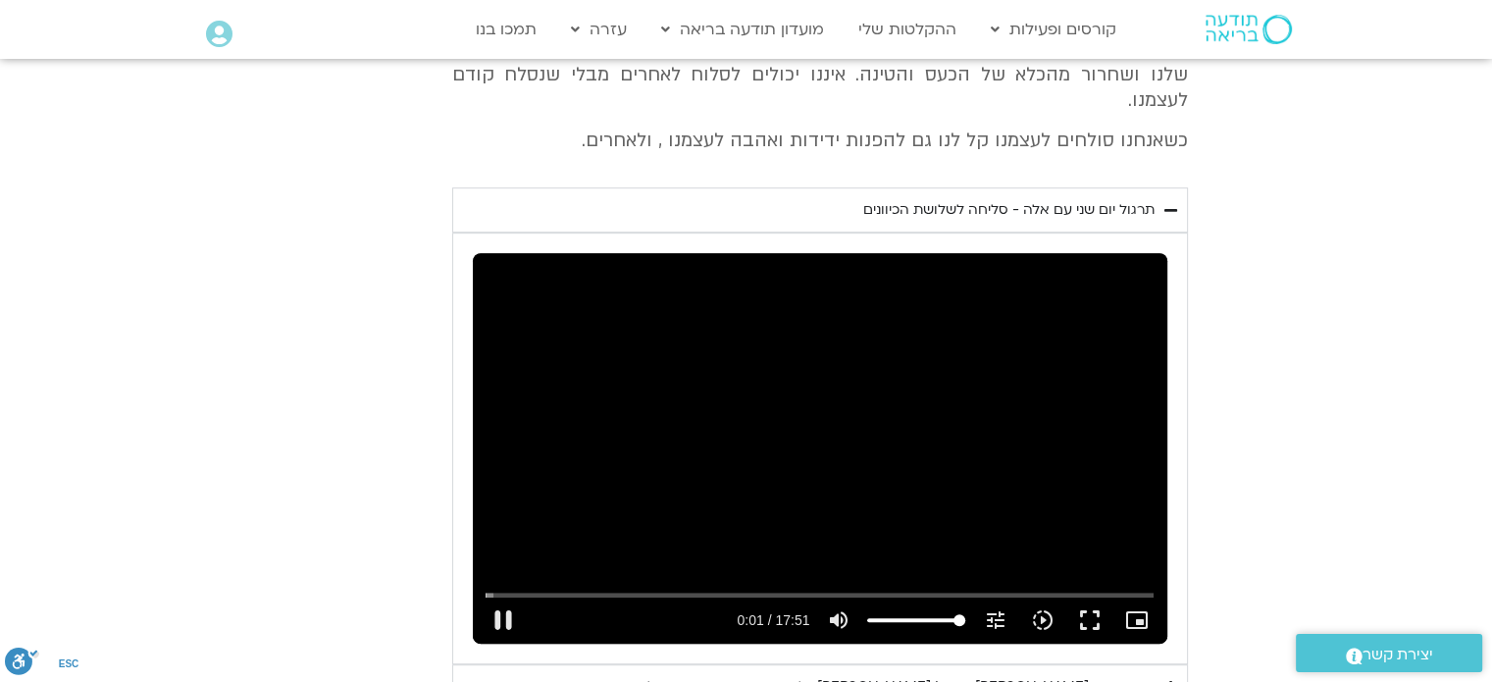
type input "2817.733333"
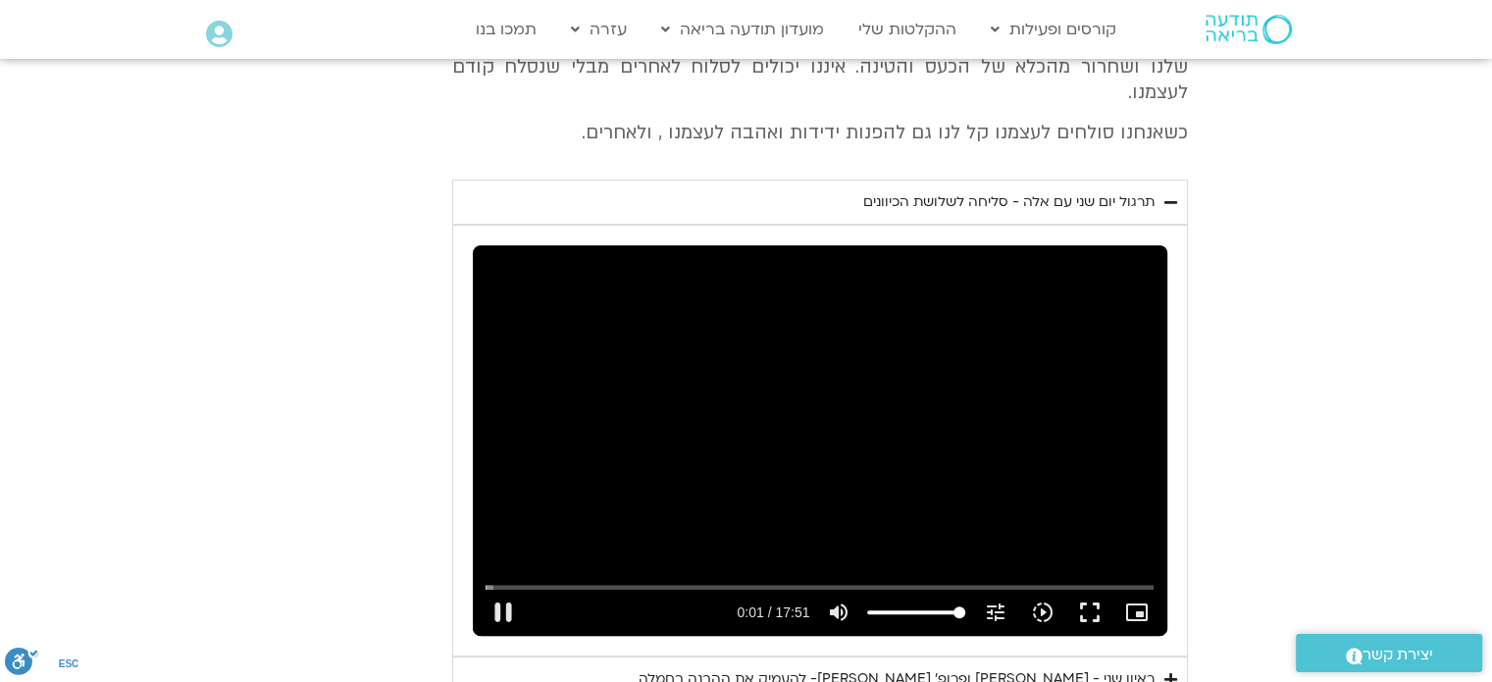
type input "2.009988"
type input "2817.733333"
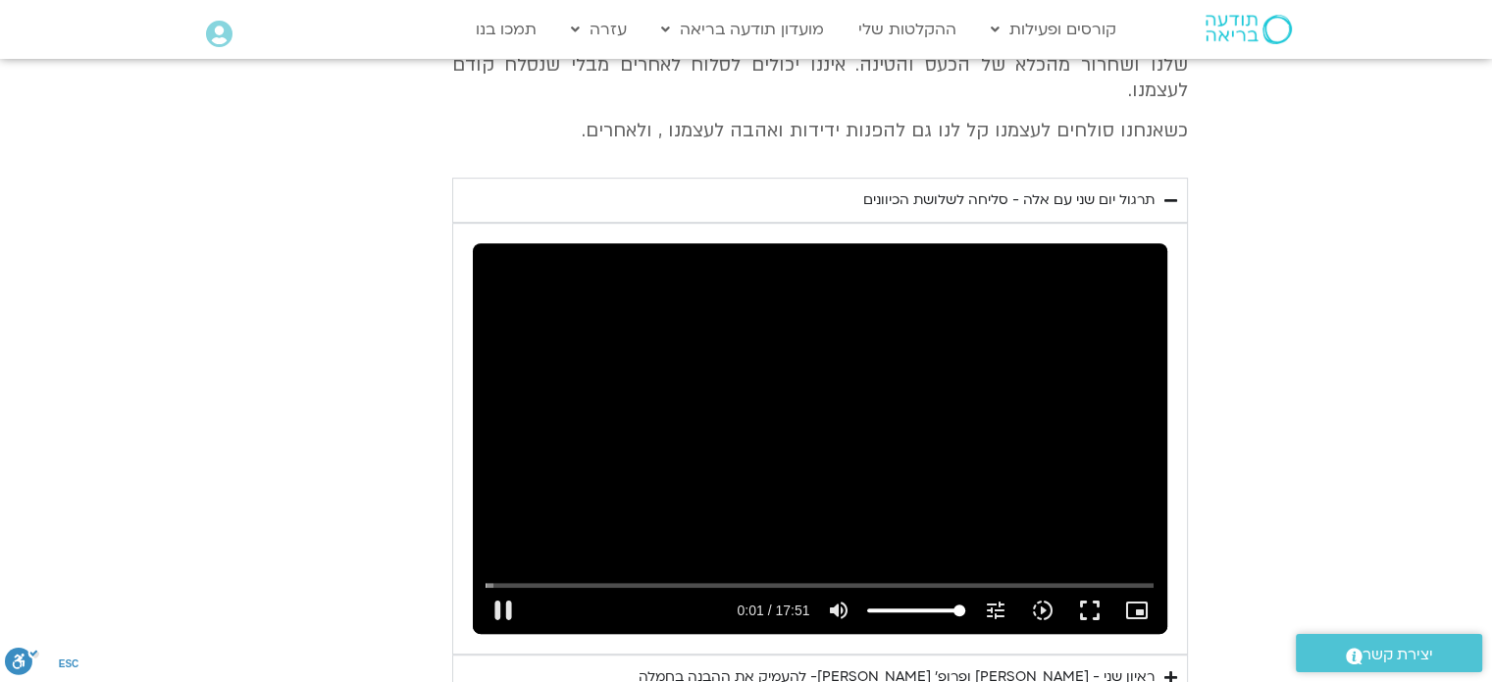
type input "2.122824"
type input "2817.733333"
type input "2.242107"
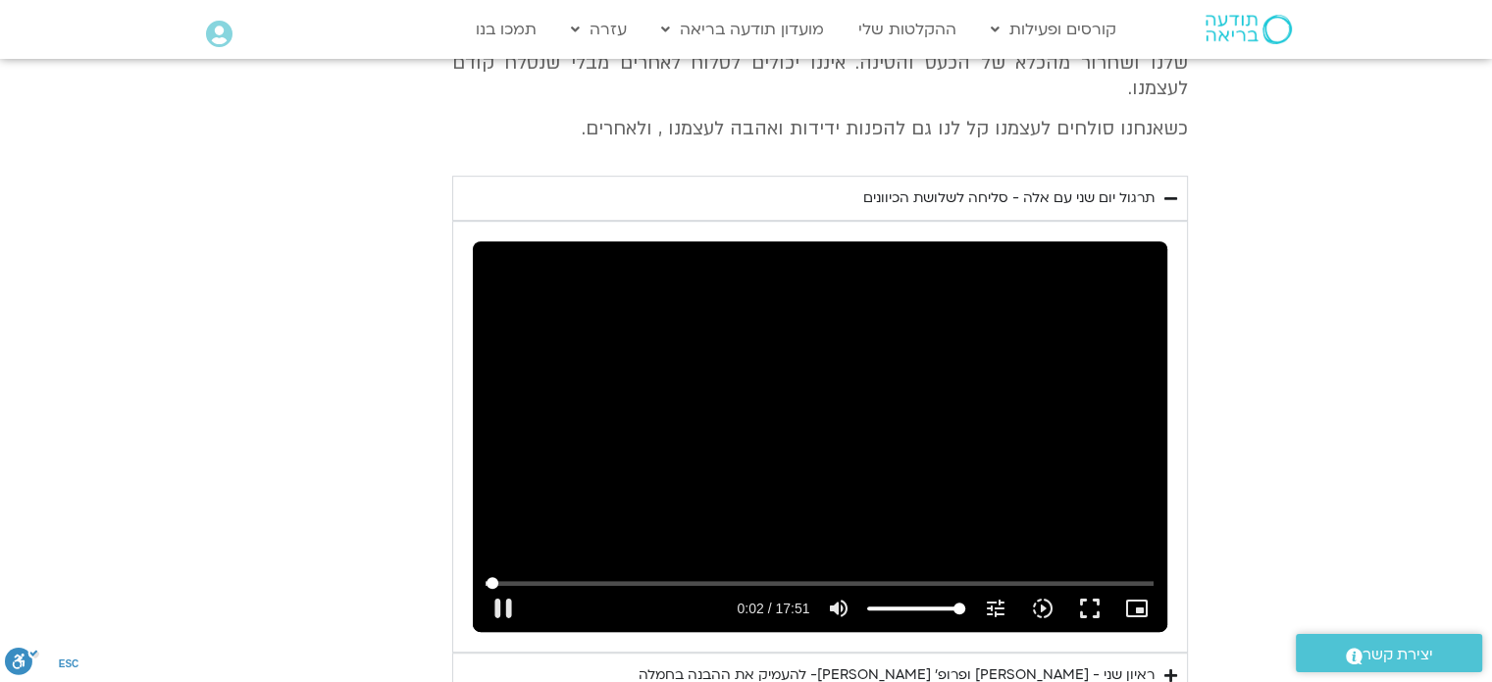
type input "2817.733333"
type input "2.391462"
type input "2817.733333"
type input "2.395177"
type input "2817.733333"
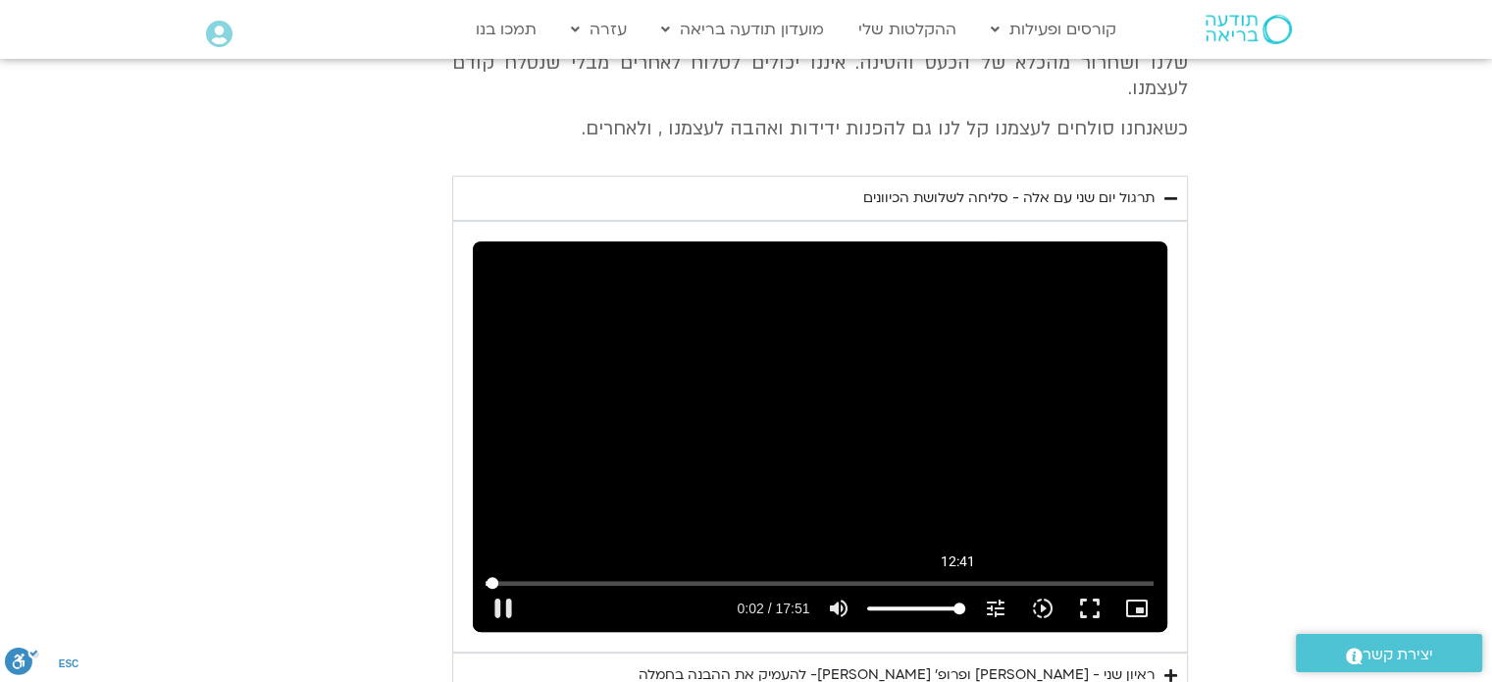
scroll to position [986, 0]
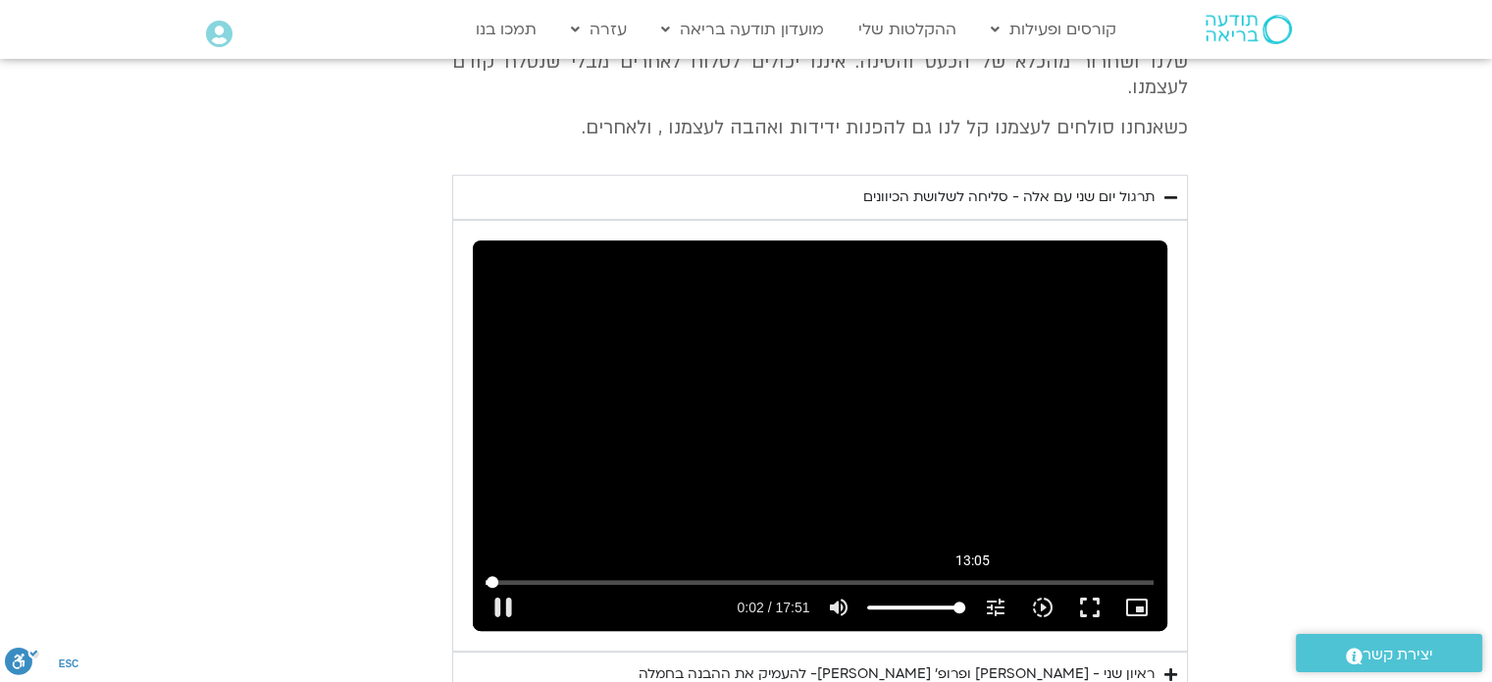
type input "2.644057"
type input "2817.733333"
type input "2.77759"
type input "2817.733333"
type input "2.903894"
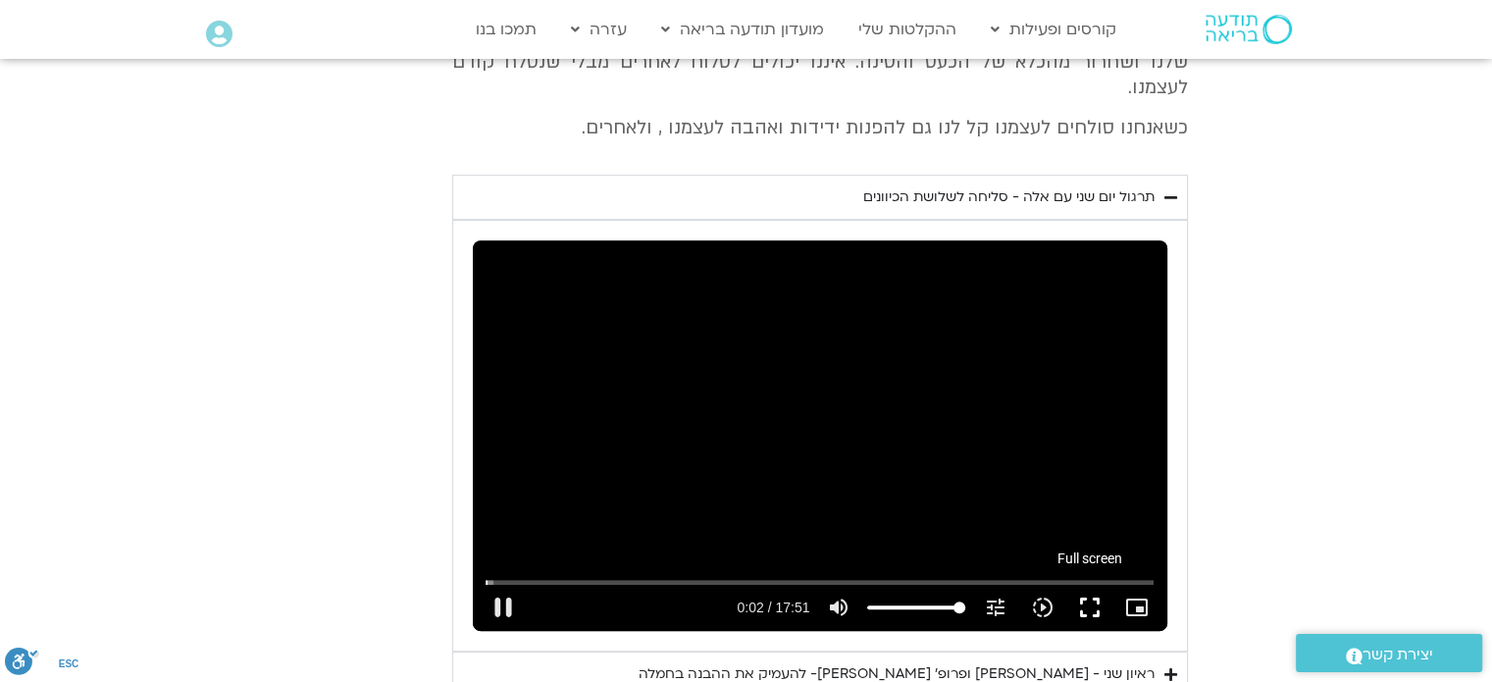
type input "2817.733333"
type input "2.96828"
type input "2817.733333"
type input "3.040249"
type input "2817.733333"
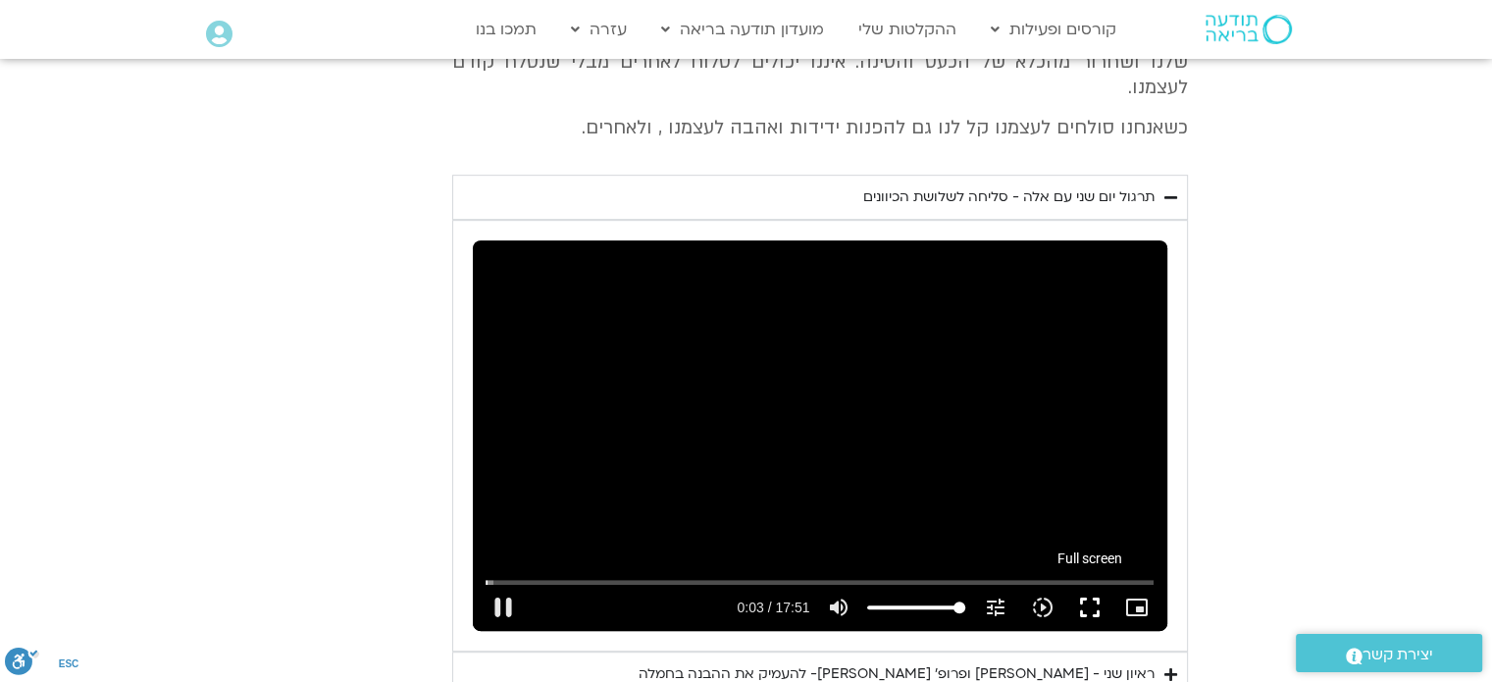
type input "3.167047"
type input "2817.733333"
type input "3.309238"
type input "2817.733333"
type input "3.434918"
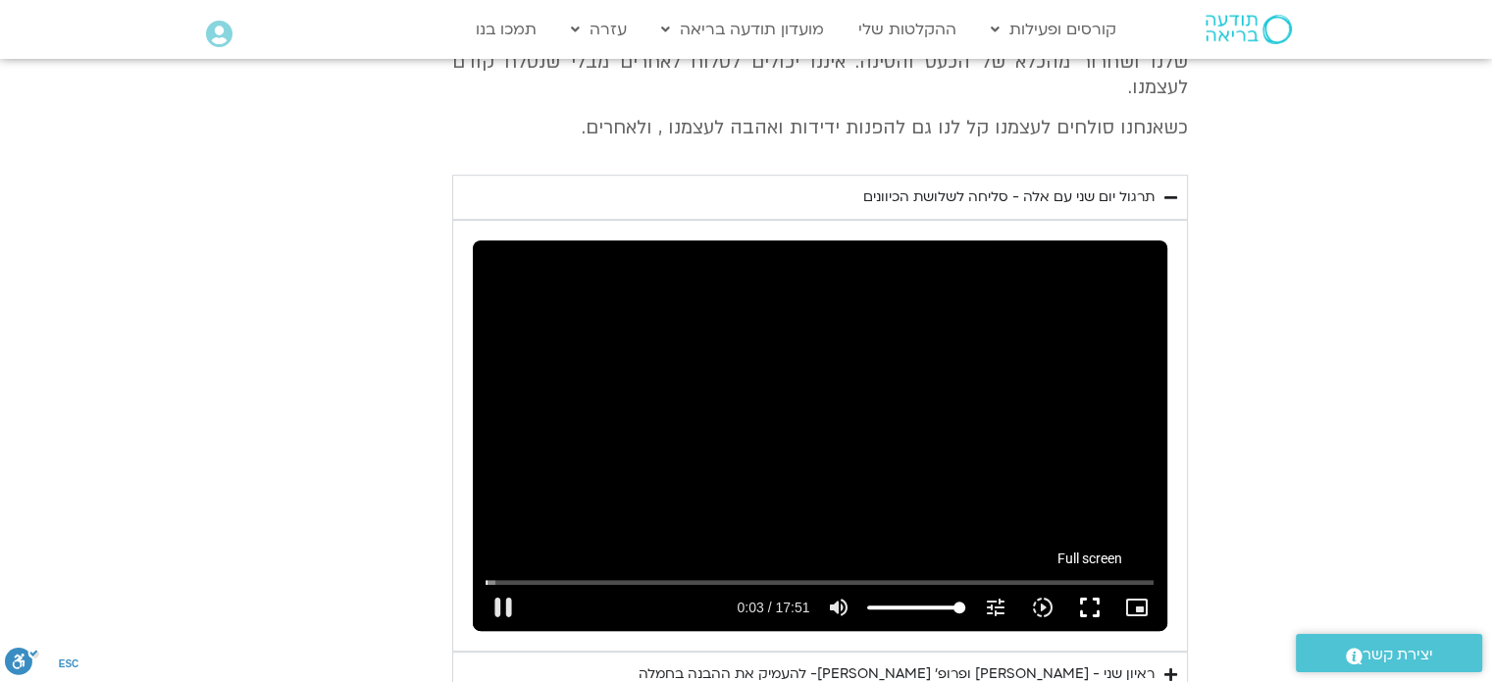
type input "2817.733333"
type input "3.565736"
type input "2817.733333"
type input "3.691438"
type input "2817.733333"
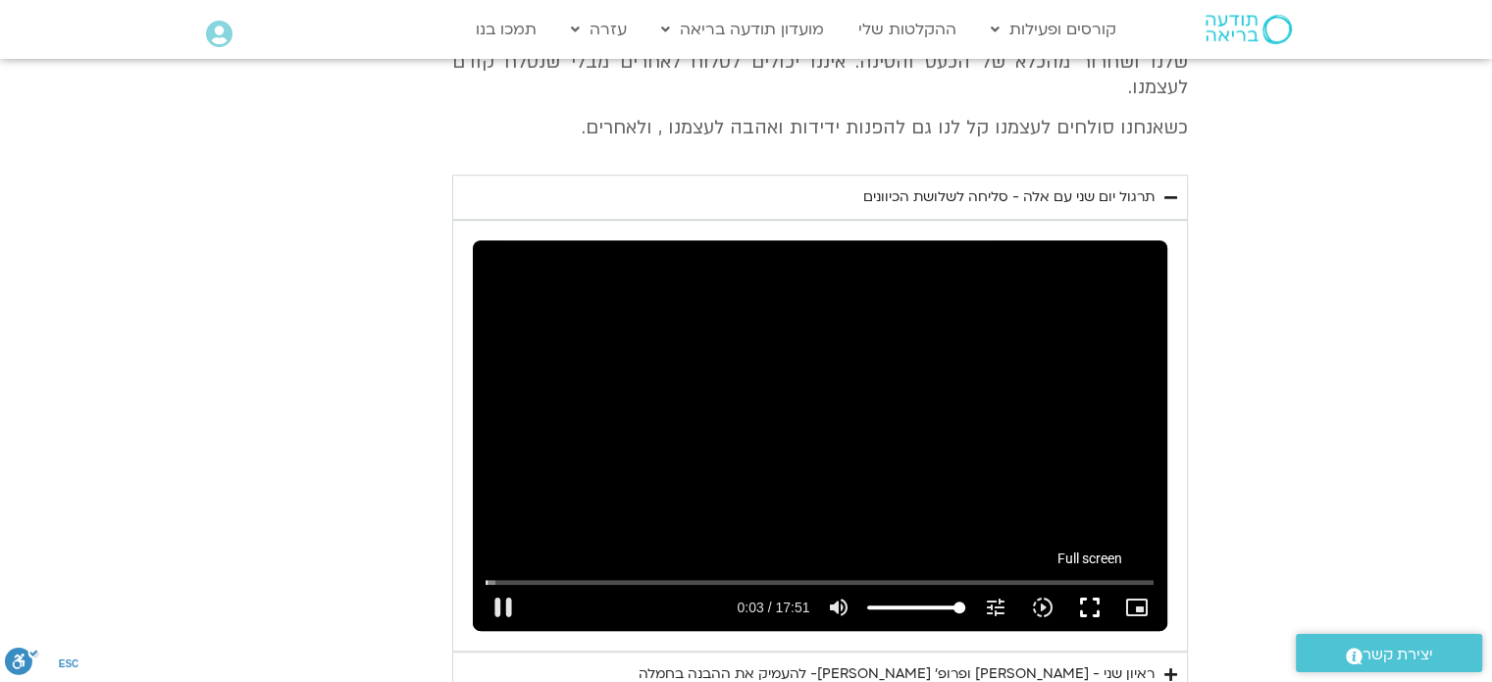
type input "3.958746"
type input "2817.733333"
type input "4.103002"
type input "2817.733333"
type input "4.235013"
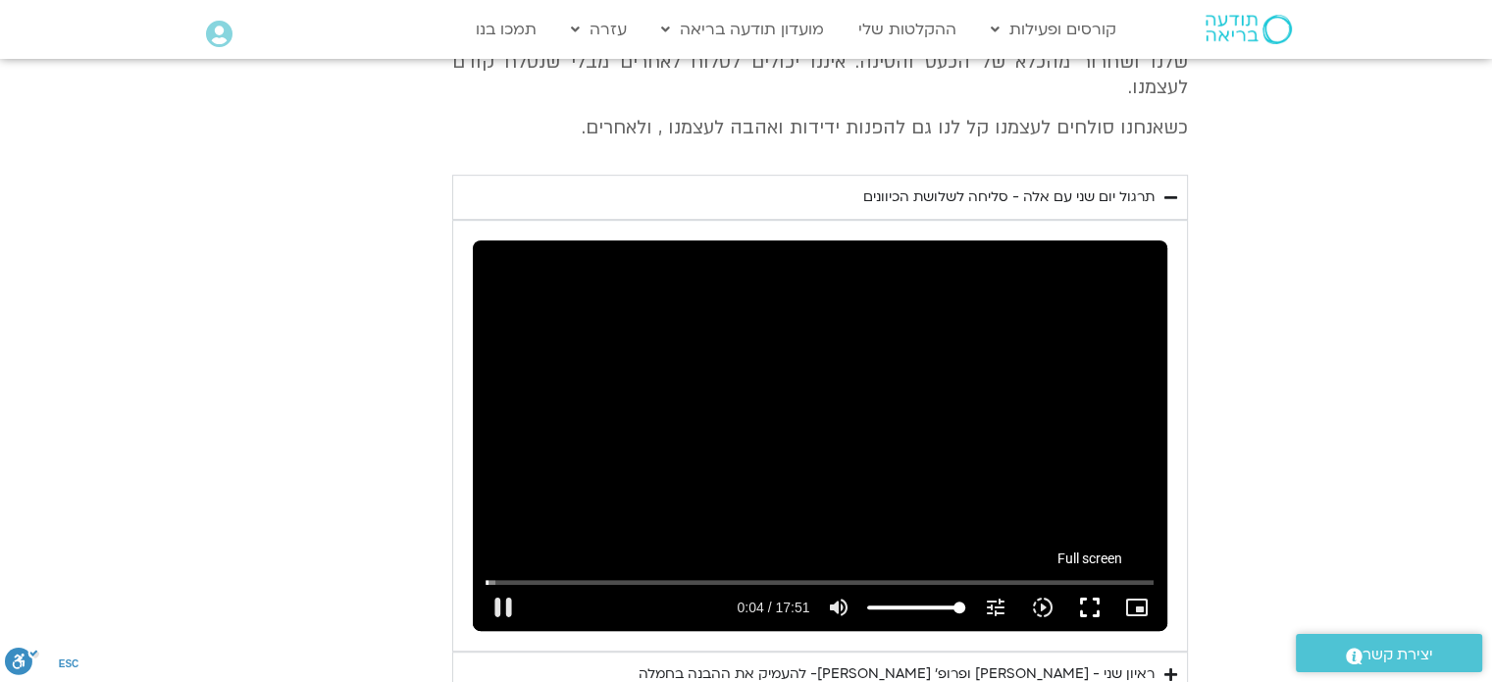
type input "2817.733333"
type input "4.363809"
type input "2817.733333"
type input "4.501318"
type input "2817.733333"
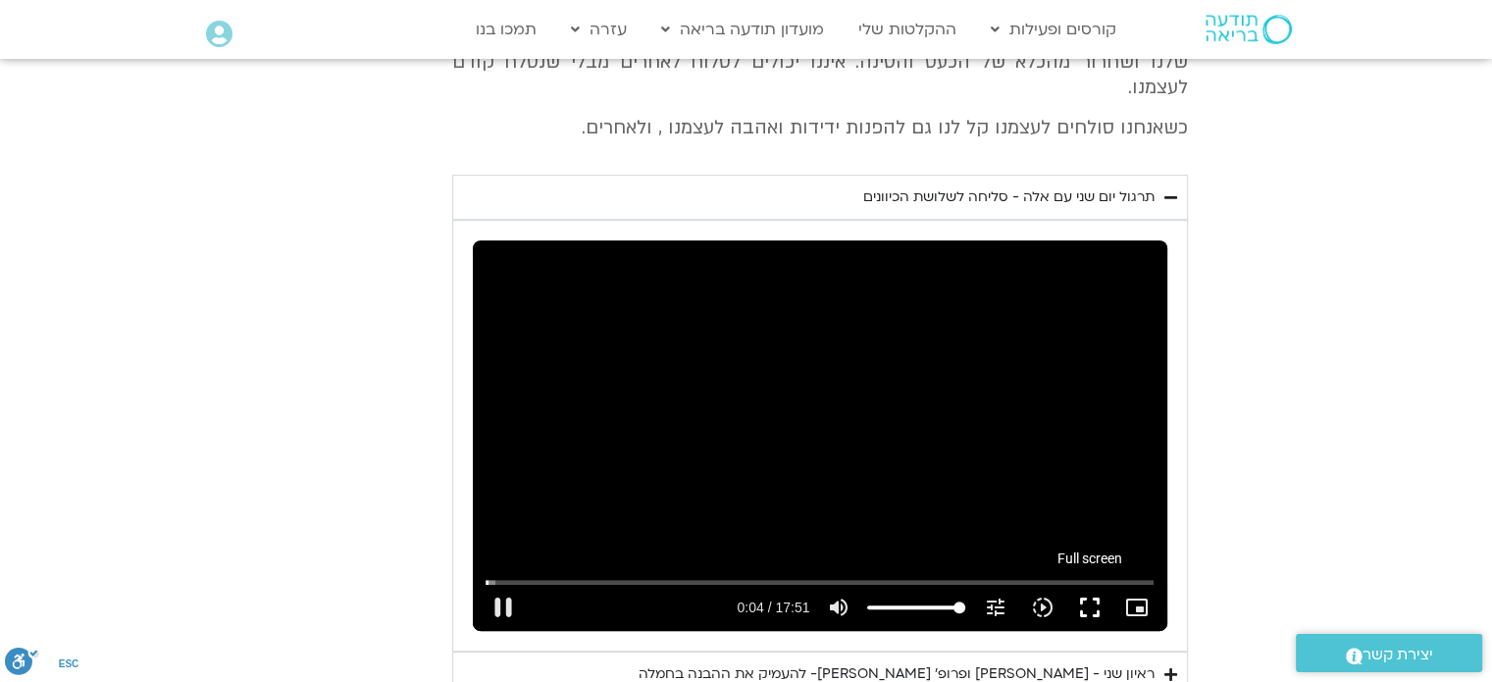
type input "4.642879"
type input "2817.733333"
type input "4.770922"
type input "2817.733333"
type input "4.907676"
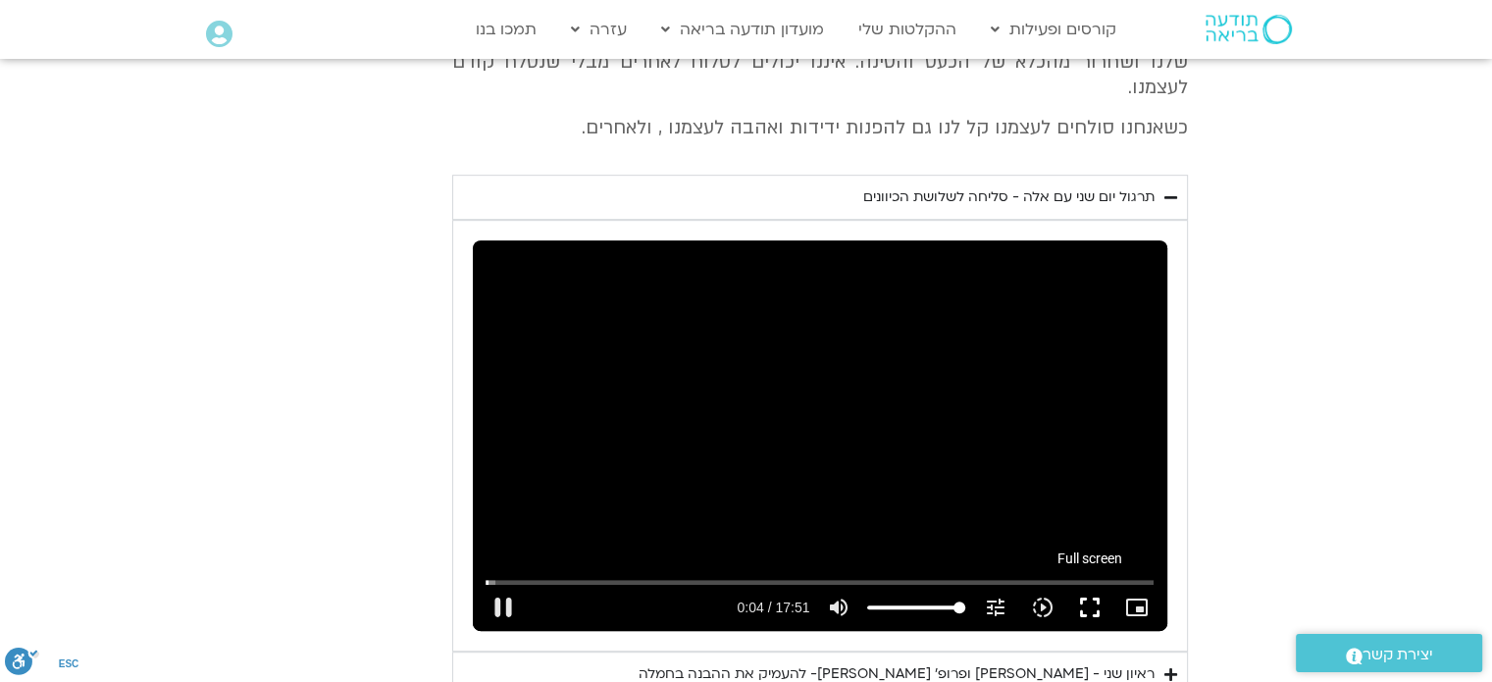
type input "2817.733333"
type input "5.0394"
type input "2817.733333"
type input "5.164507"
type input "2817.733333"
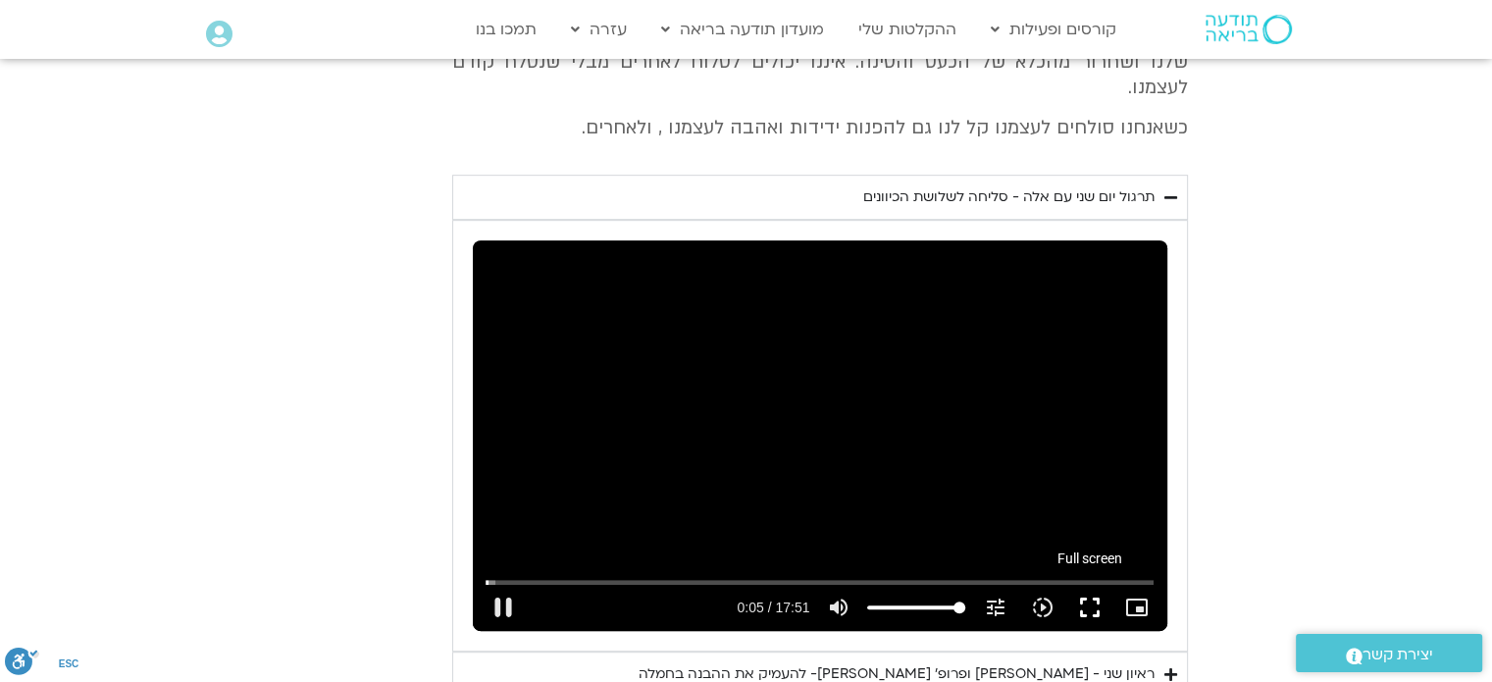
type input "5.30392"
type input "2817.733333"
type input "5.440276"
type input "2817.733333"
type input "5.566221"
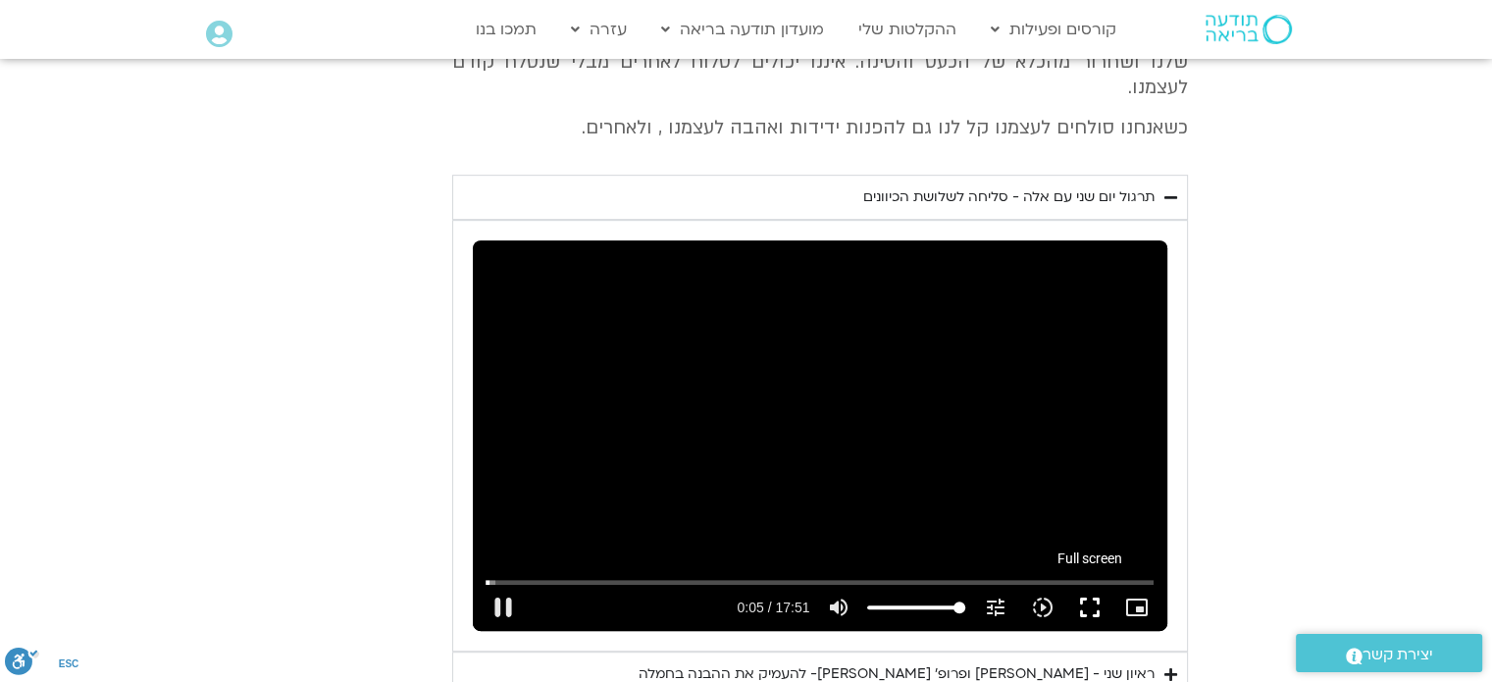
type input "2817.733333"
type input "5.697929"
type input "2817.733333"
type input "5.84277"
type input "2817.733333"
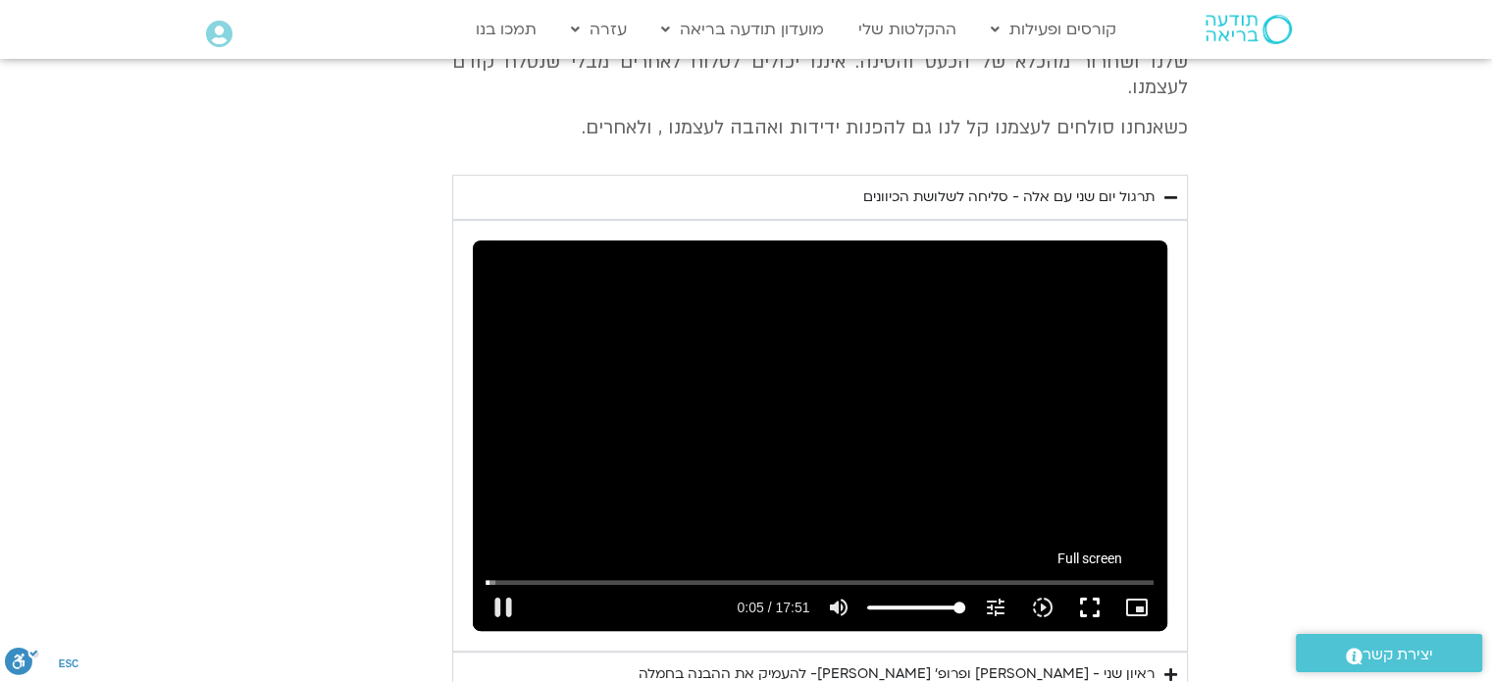
type input "5.980231"
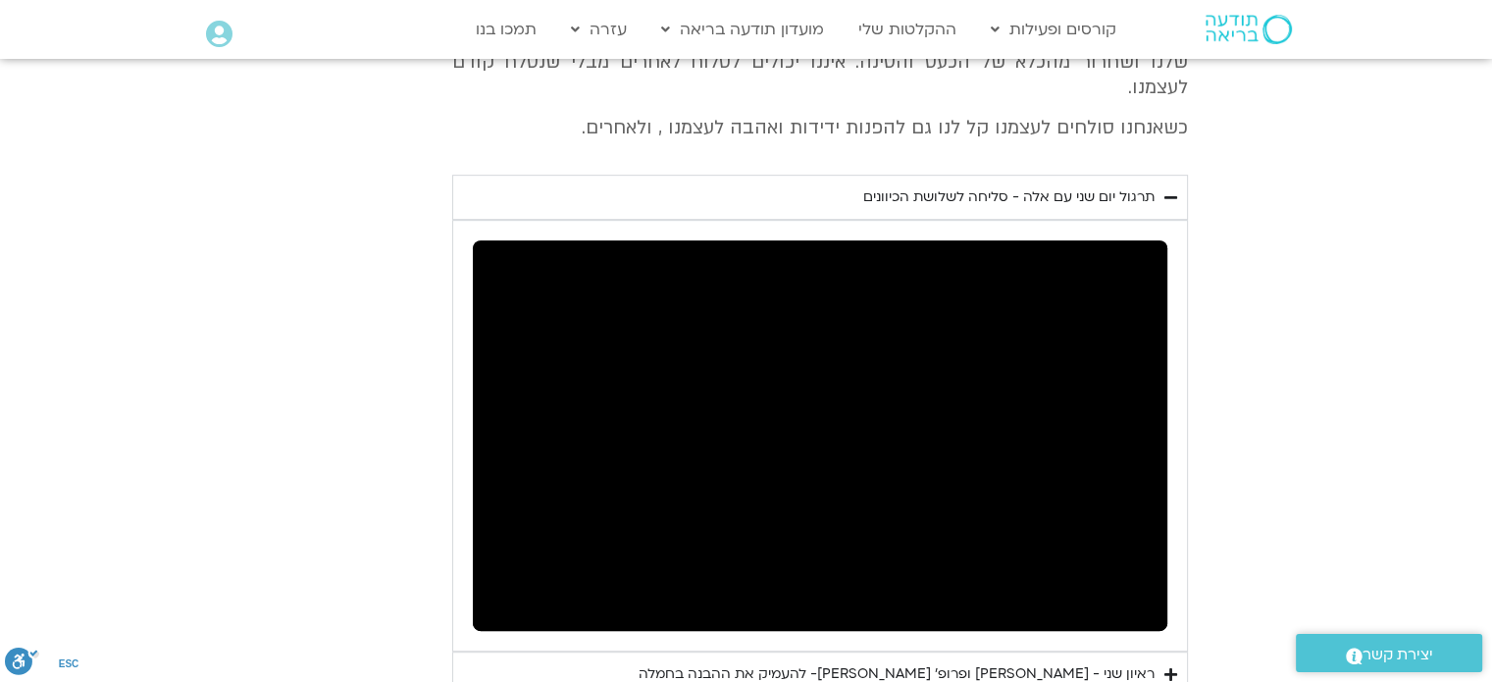
type input "2817.733333"
type input "224.984778"
type input "2817.733333"
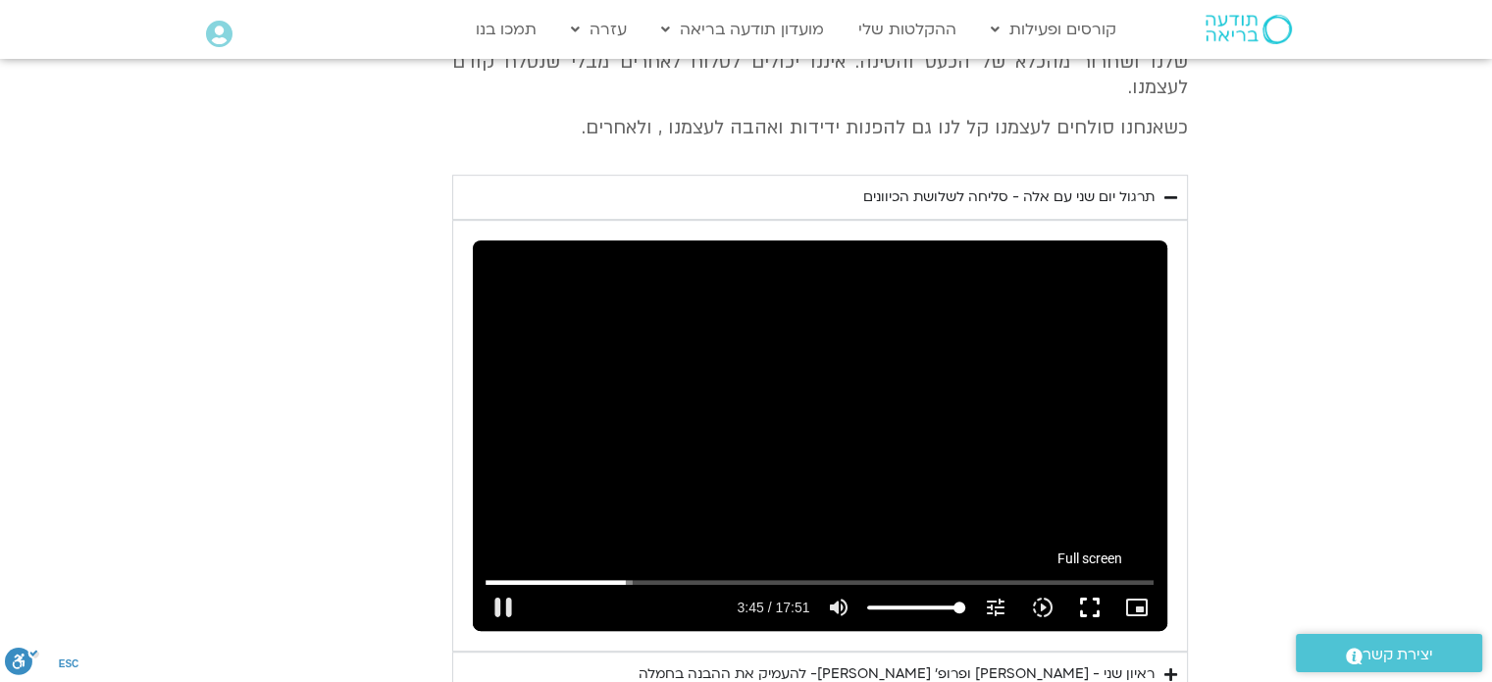
type input "225.121436"
type input "2817.733333"
type input "225.342977"
type input "2817.733333"
type input "225.397327"
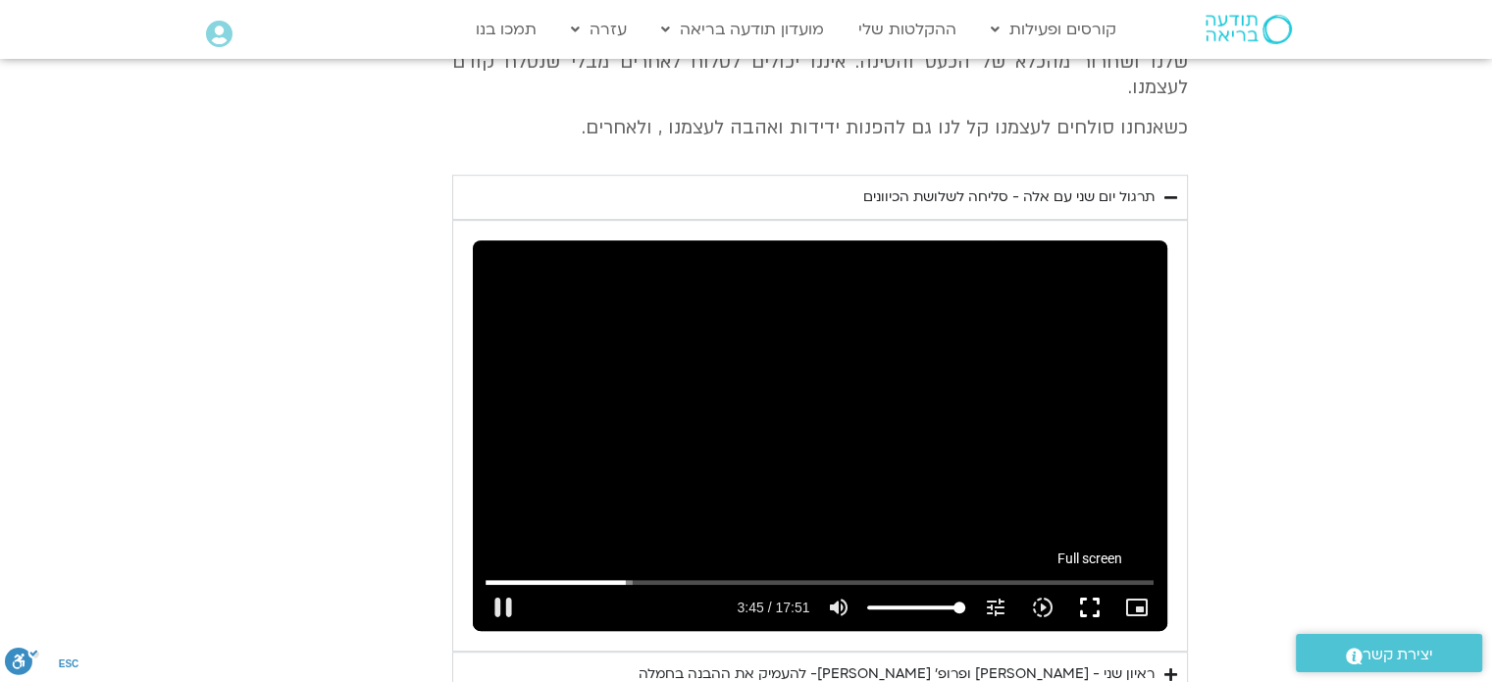
type input "2817.733333"
type input "225.642509"
type input "2817.733333"
type input "225.691801"
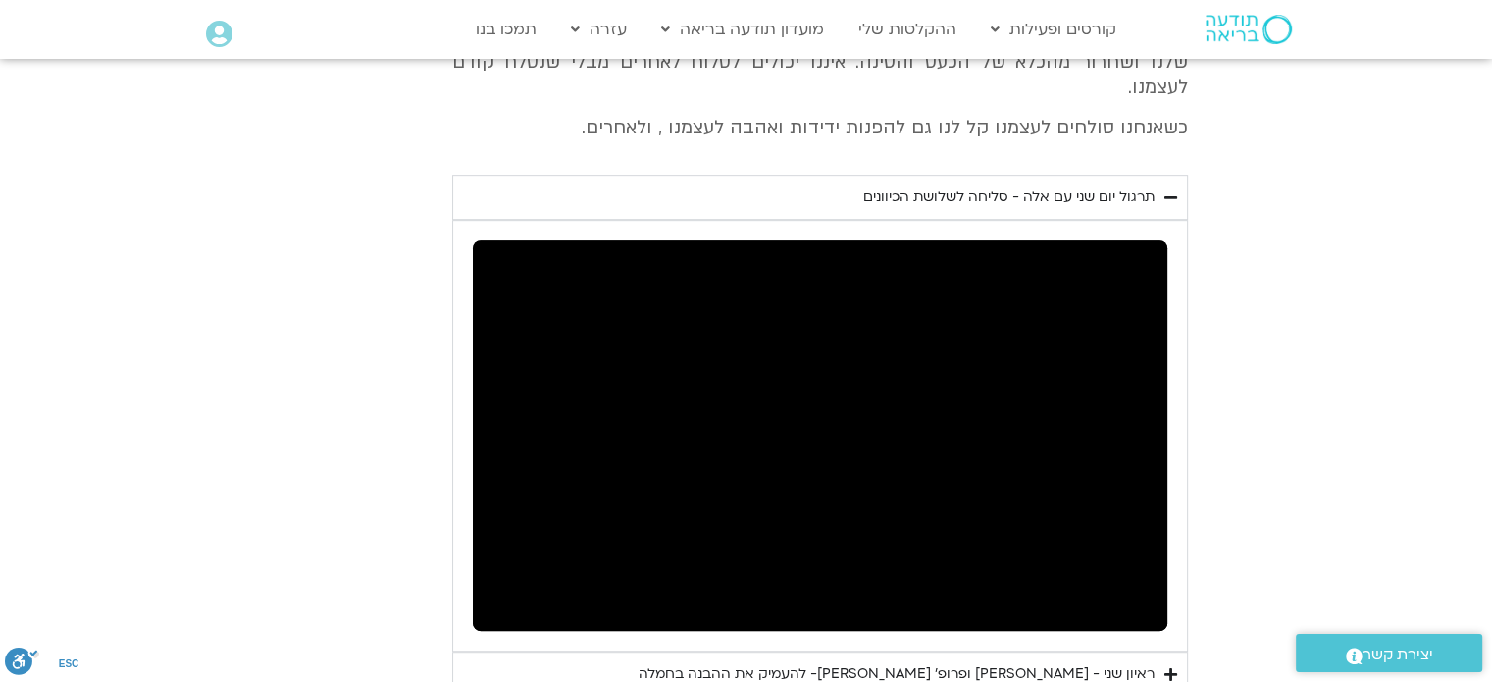
type input "2817.733333"
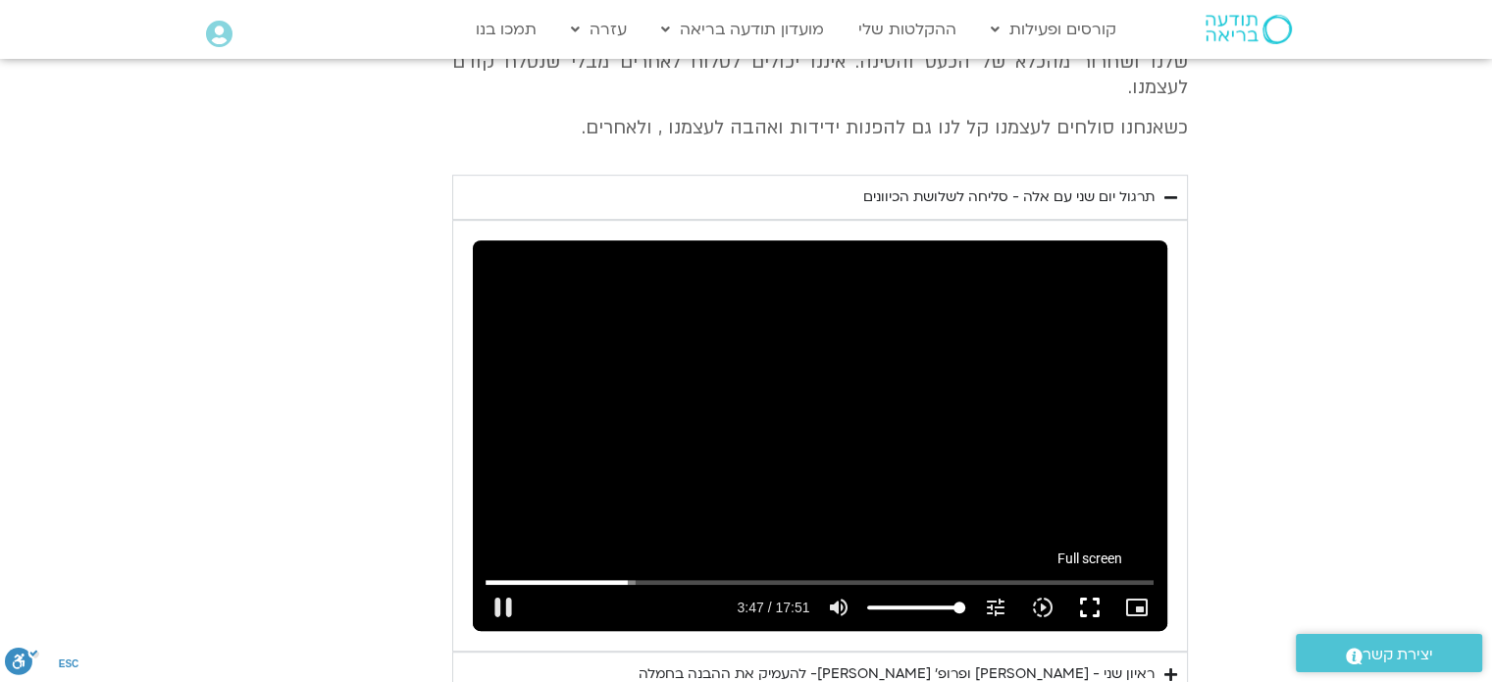
type input "227.864304"
type input "2817.733333"
type input "228.000123"
type input "2817.733333"
type input "228.028296"
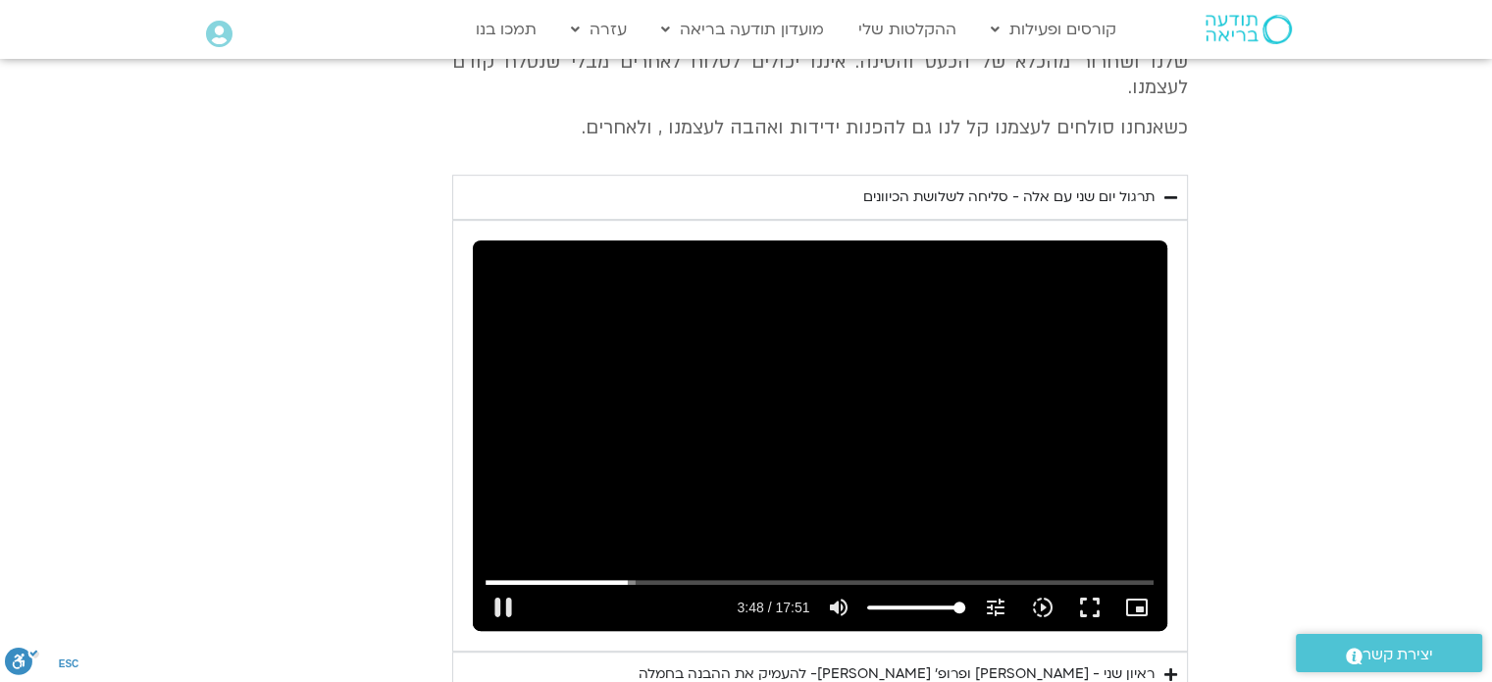
type input "2817.733333"
type input "228.158698"
type input "2817.733333"
type input "228.360312"
type input "2817.733333"
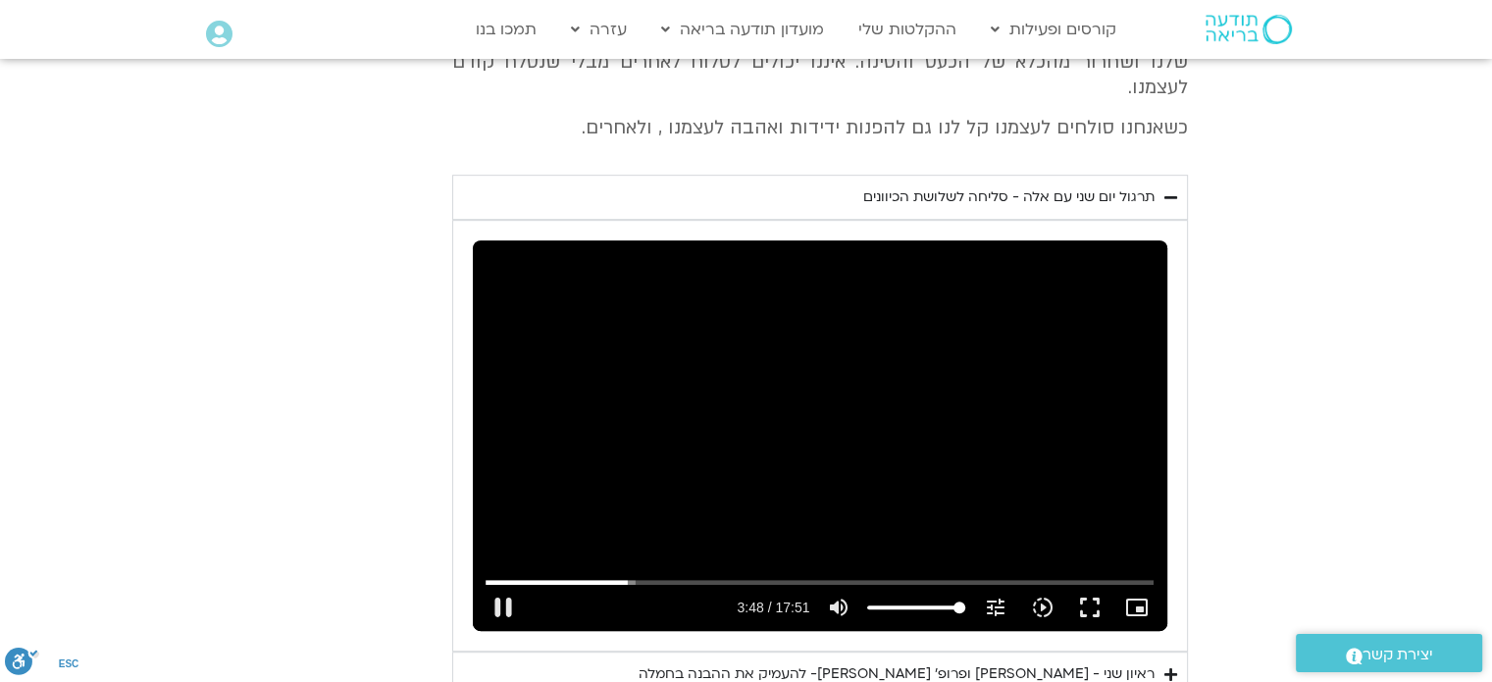
type input "228.427162"
type input "2817.733333"
type input "228.560758"
type input "2817.733333"
type input "228.783606"
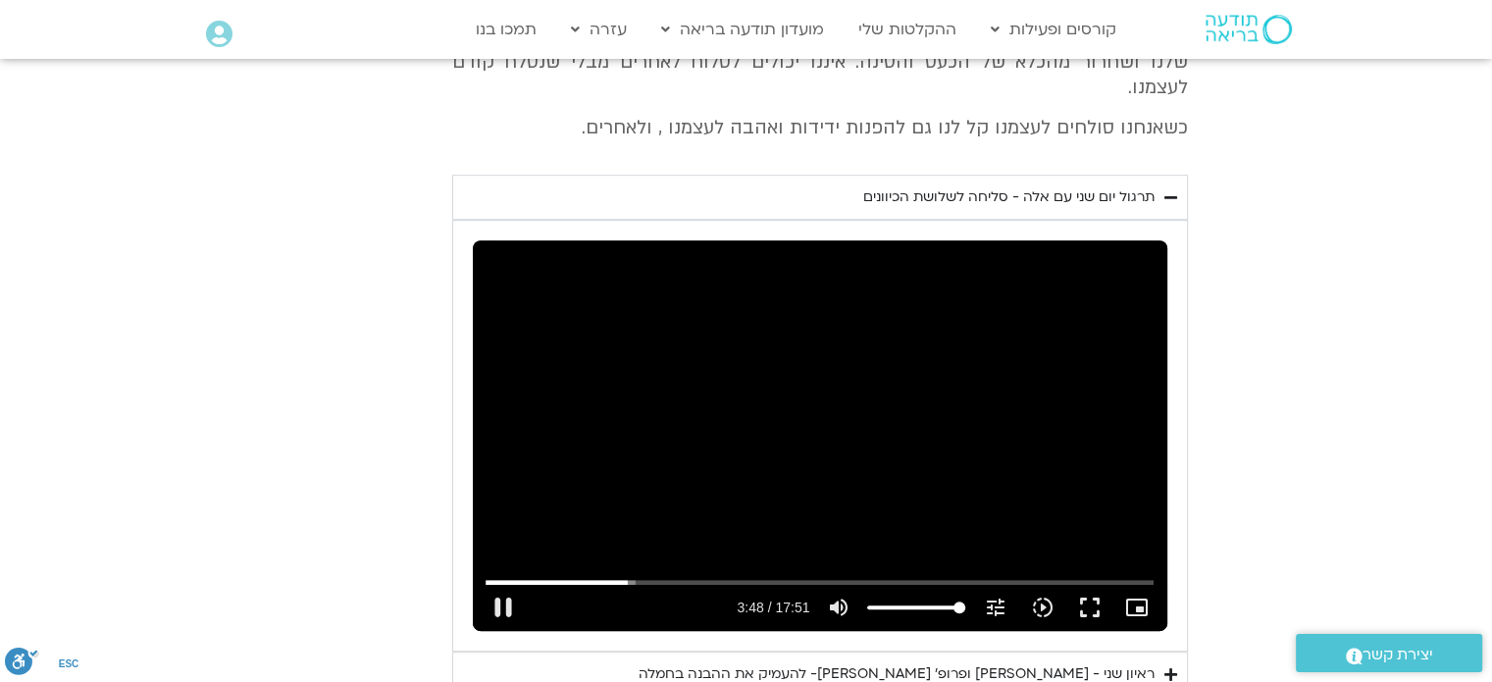
type input "2817.733333"
type input "228.875502"
type input "2817.733333"
type input "229.05914"
type input "2817.733333"
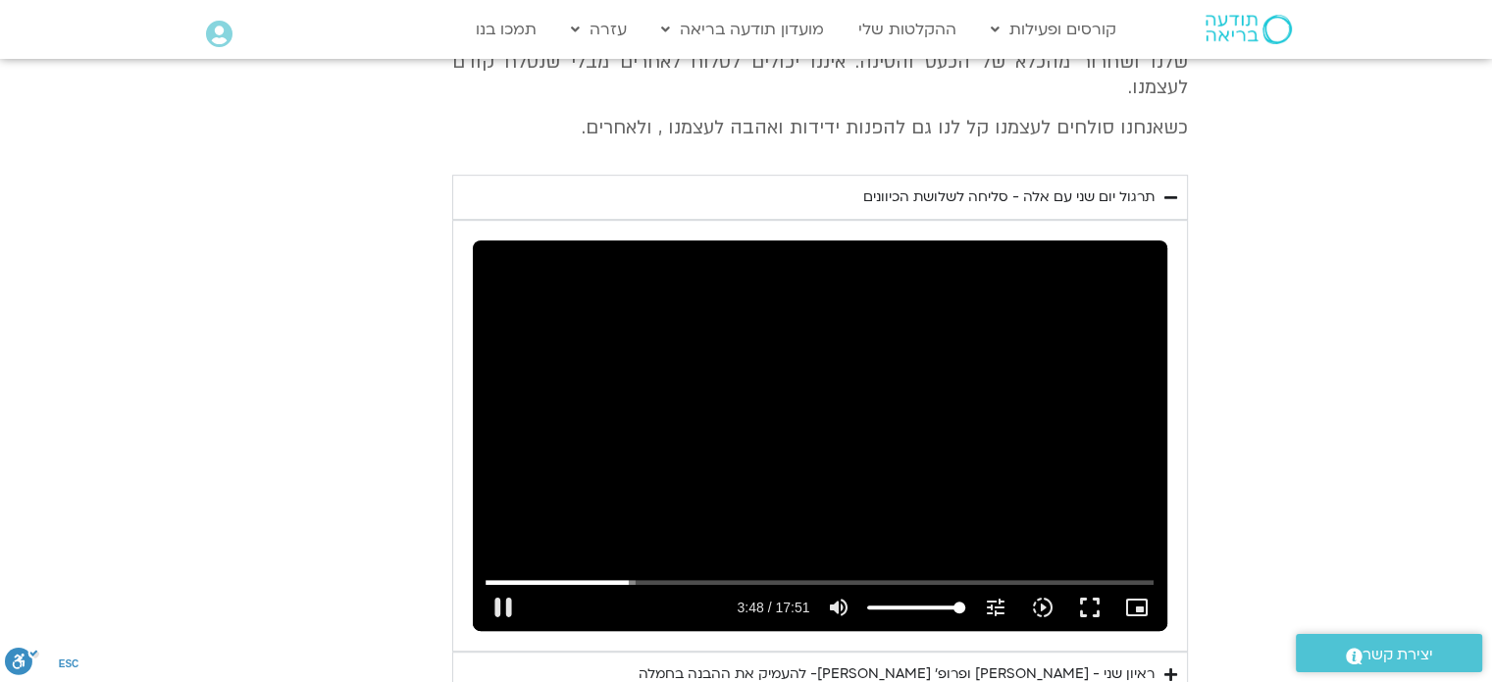
type input "229.091017"
type input "2817.733333"
type input "229.224786"
type input "2817.733333"
type input "229.360725"
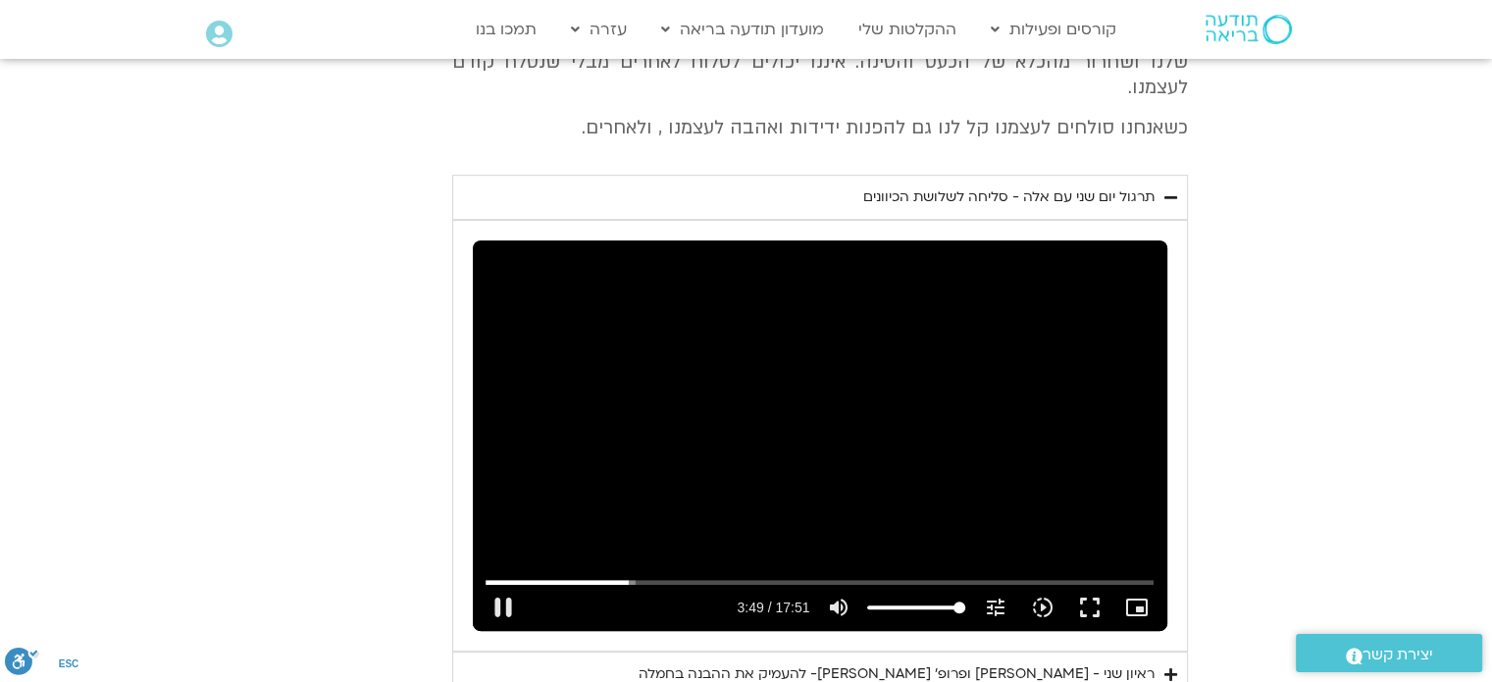
type input "2817.733333"
type input "229.494261"
type input "2817.733333"
type input "229.626825"
type input "2817.733333"
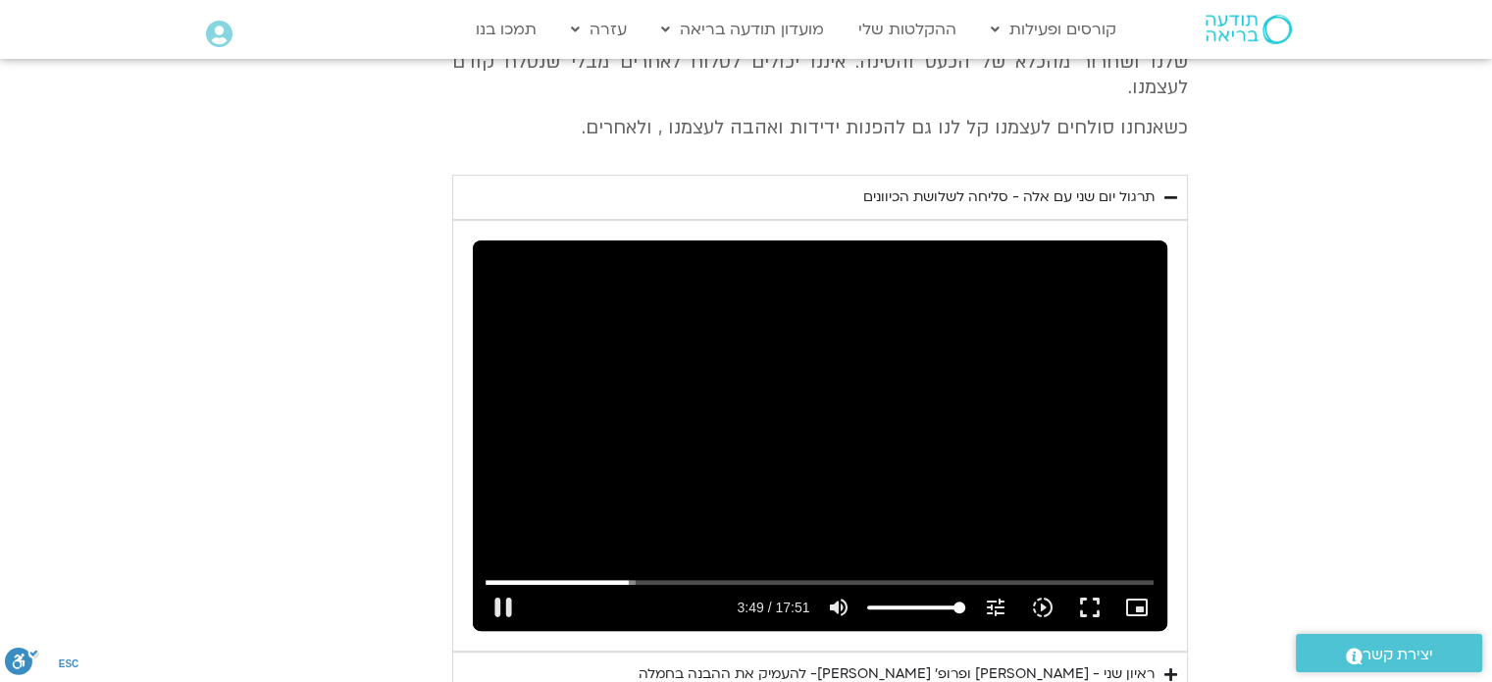
type input "229.826523"
type input "2817.733333"
type input "229.908492"
type input "2817.733333"
type input "230.121659"
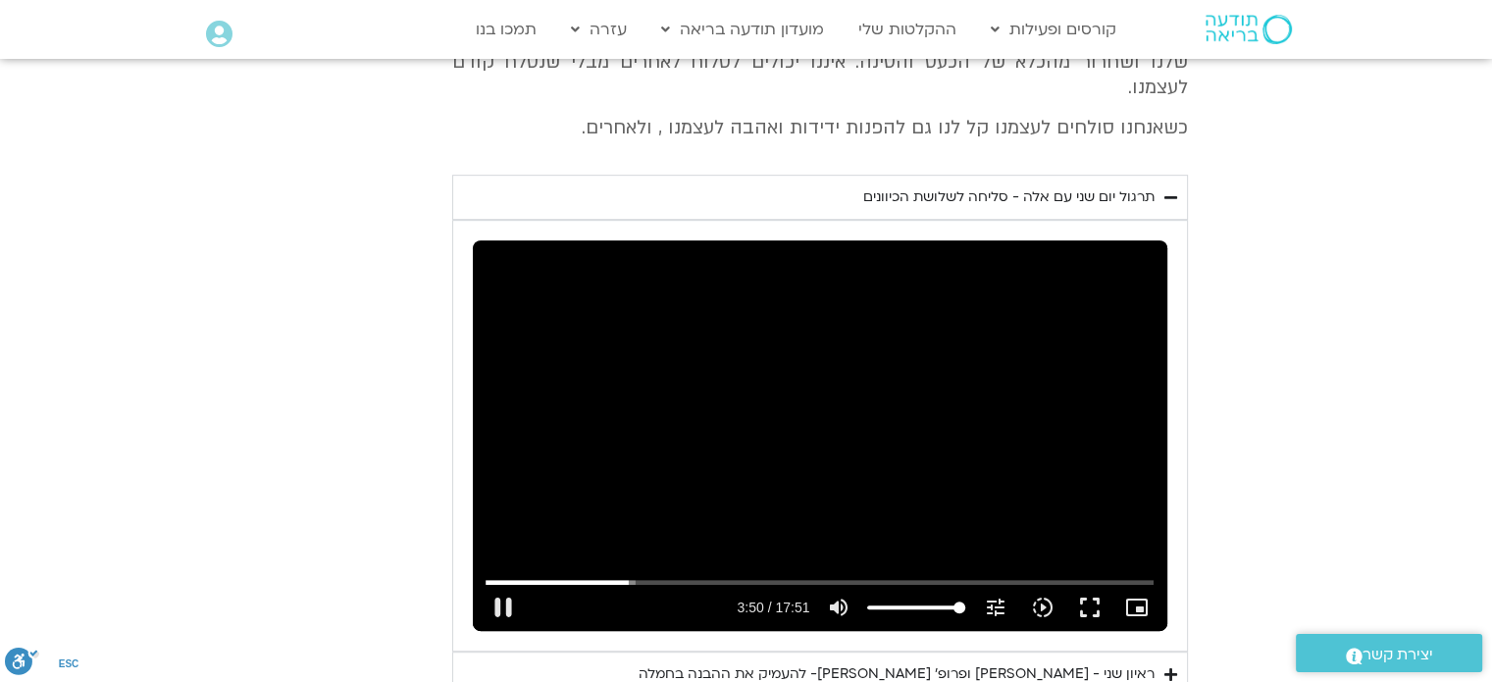
type input "2817.733333"
type input "230.246045"
type input "2817.733333"
type input "230.385022"
type input "2817.733333"
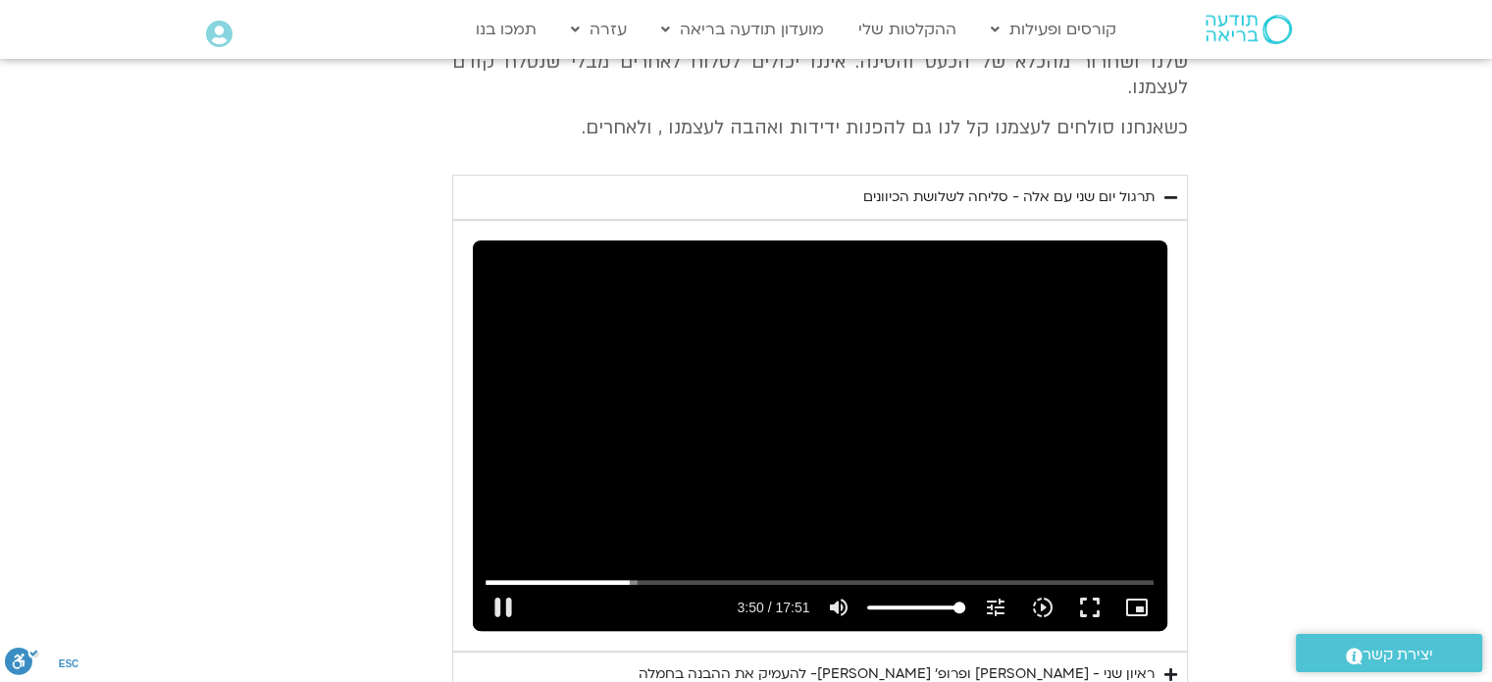
type input "230.426167"
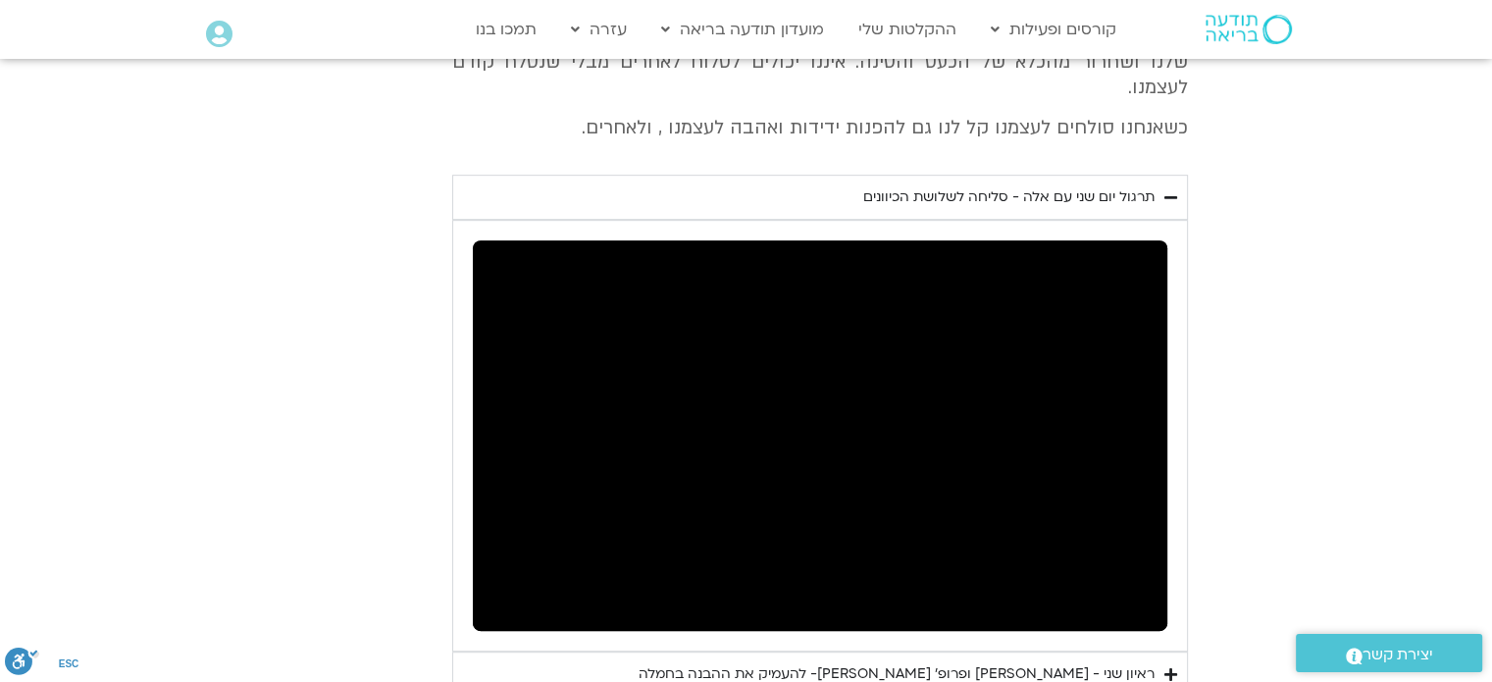
type input "2817.733333"
type input "397.871134"
type input "2817.733333"
type input "397.996055"
type input "2817.733333"
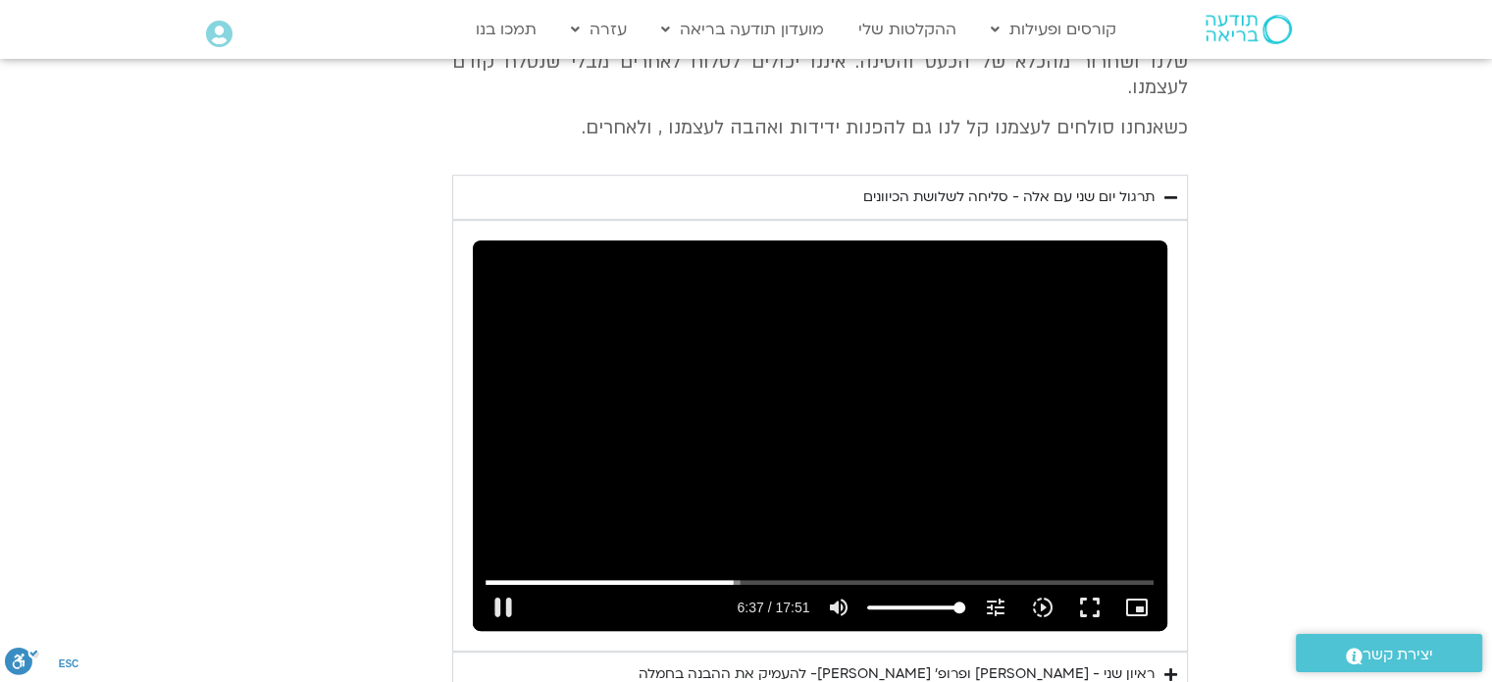
type input "398.162455"
type input "2817.733333"
type input "398.271522"
type input "2817.733333"
type input "398.403645"
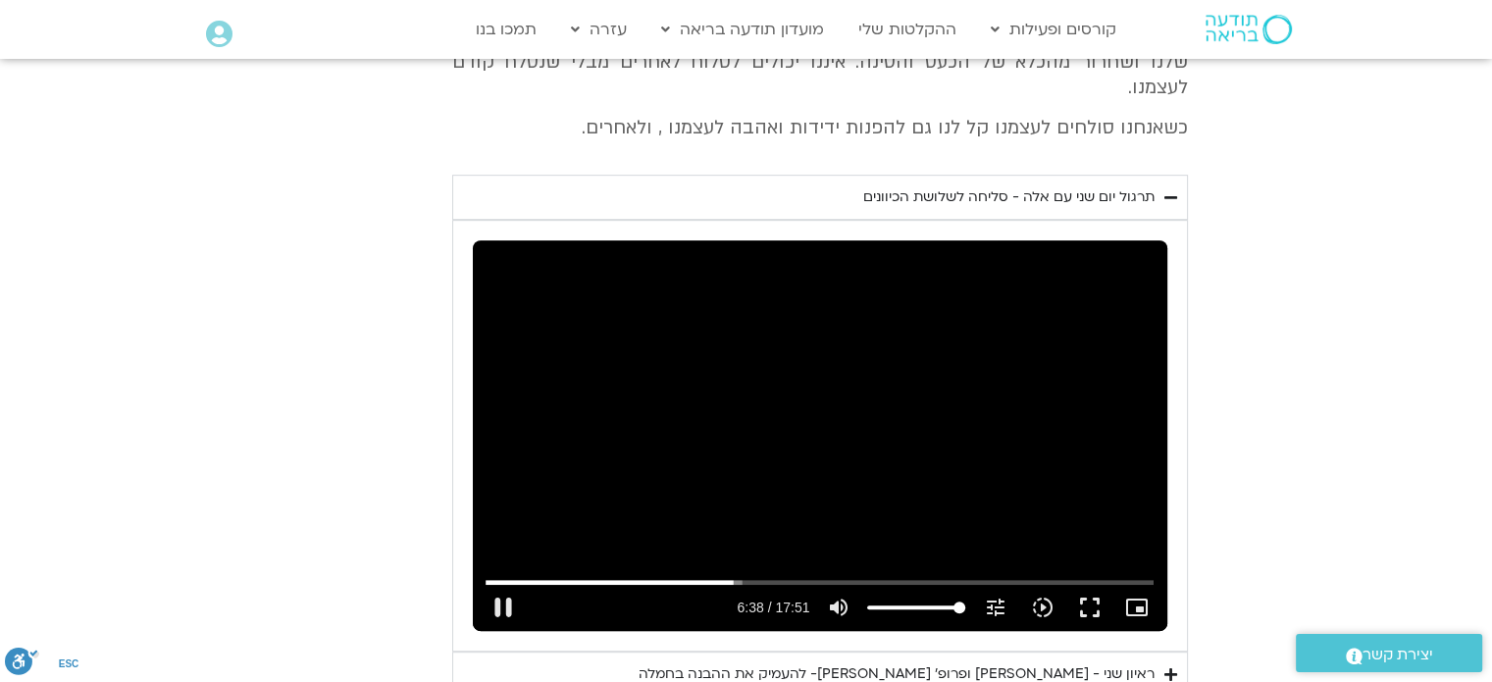
type input "2817.733333"
type input "398.502977"
type input "2817.733333"
type input "398.639075"
type input "2817.733333"
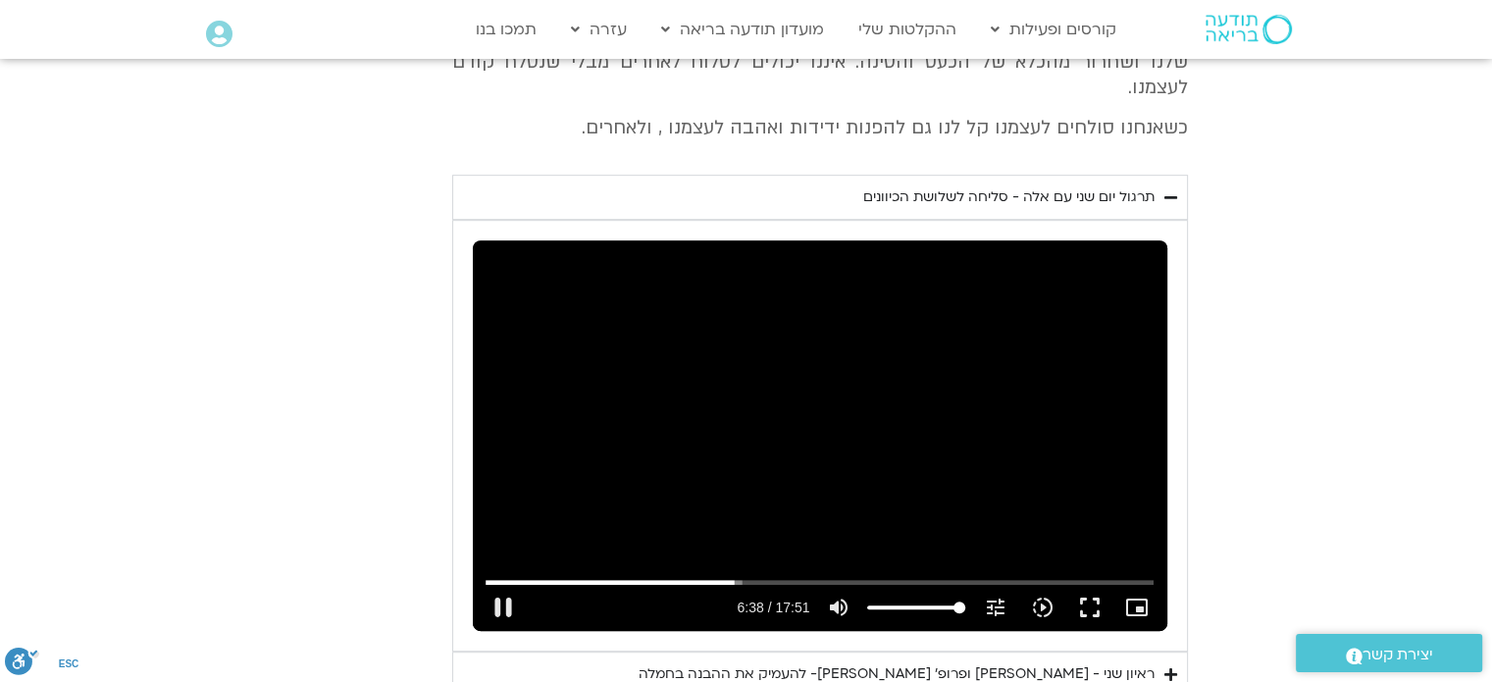
type input "398.768326"
type input "2817.733333"
type input "398.901305"
type input "2817.733333"
type input "399.035845"
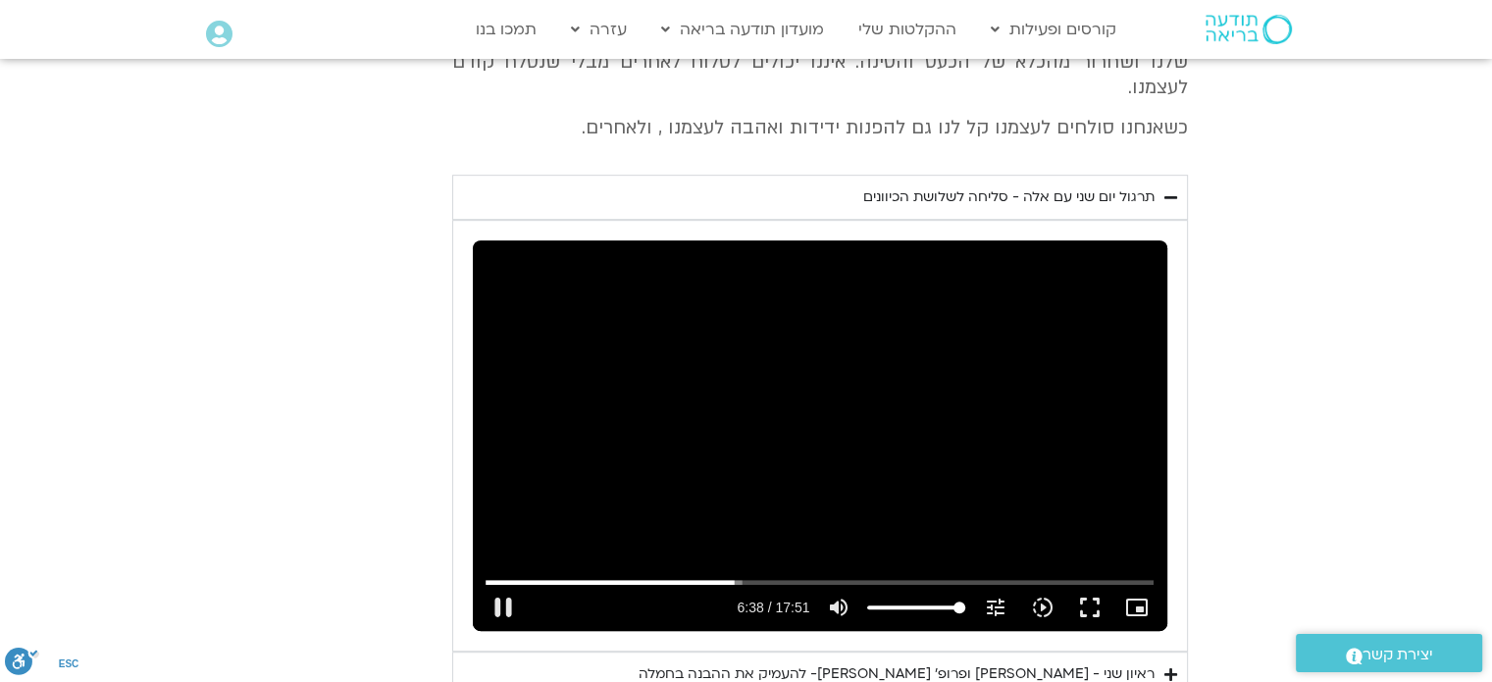
type input "2817.733333"
type input "399.168238"
type input "2817.733333"
type input "399.302286"
type input "2817.733333"
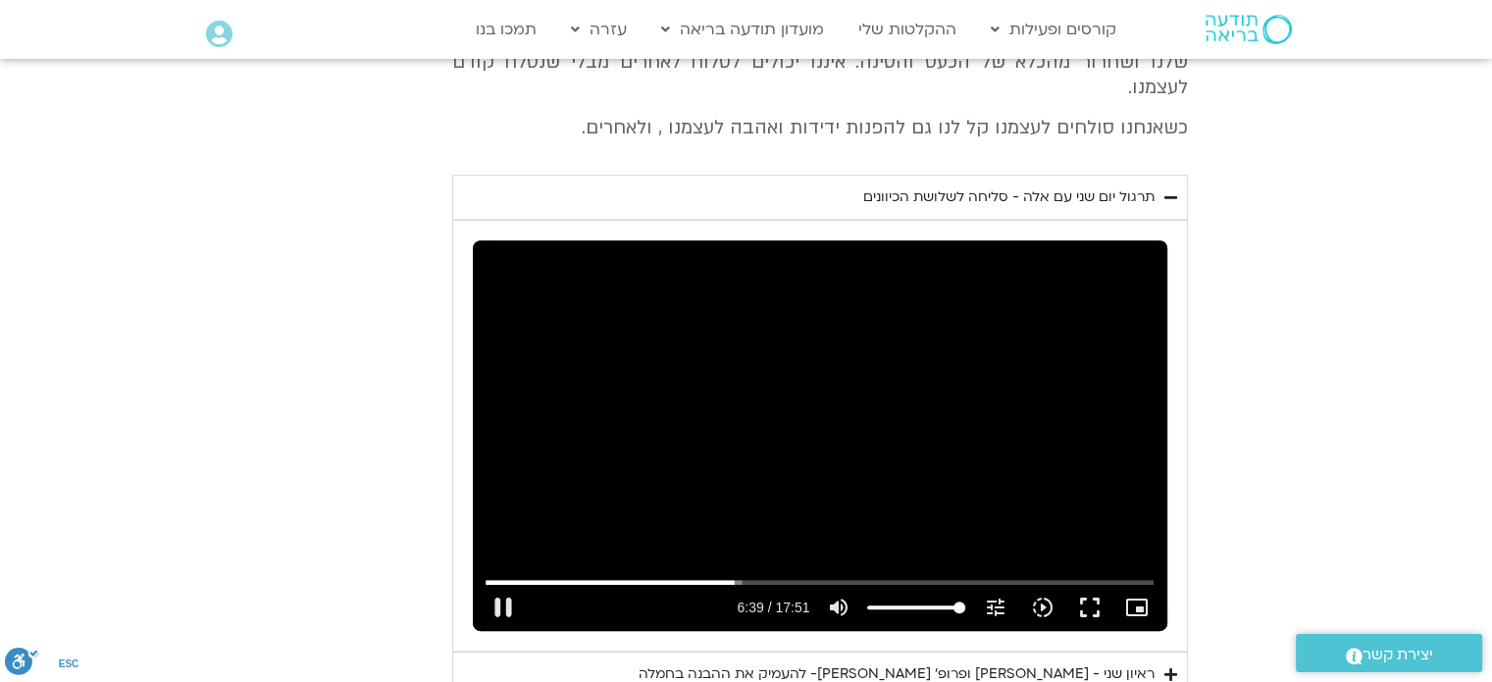
type input "399.434484"
type input "2817.733333"
type input "399.569877"
type input "2817.733333"
type input "399.701531"
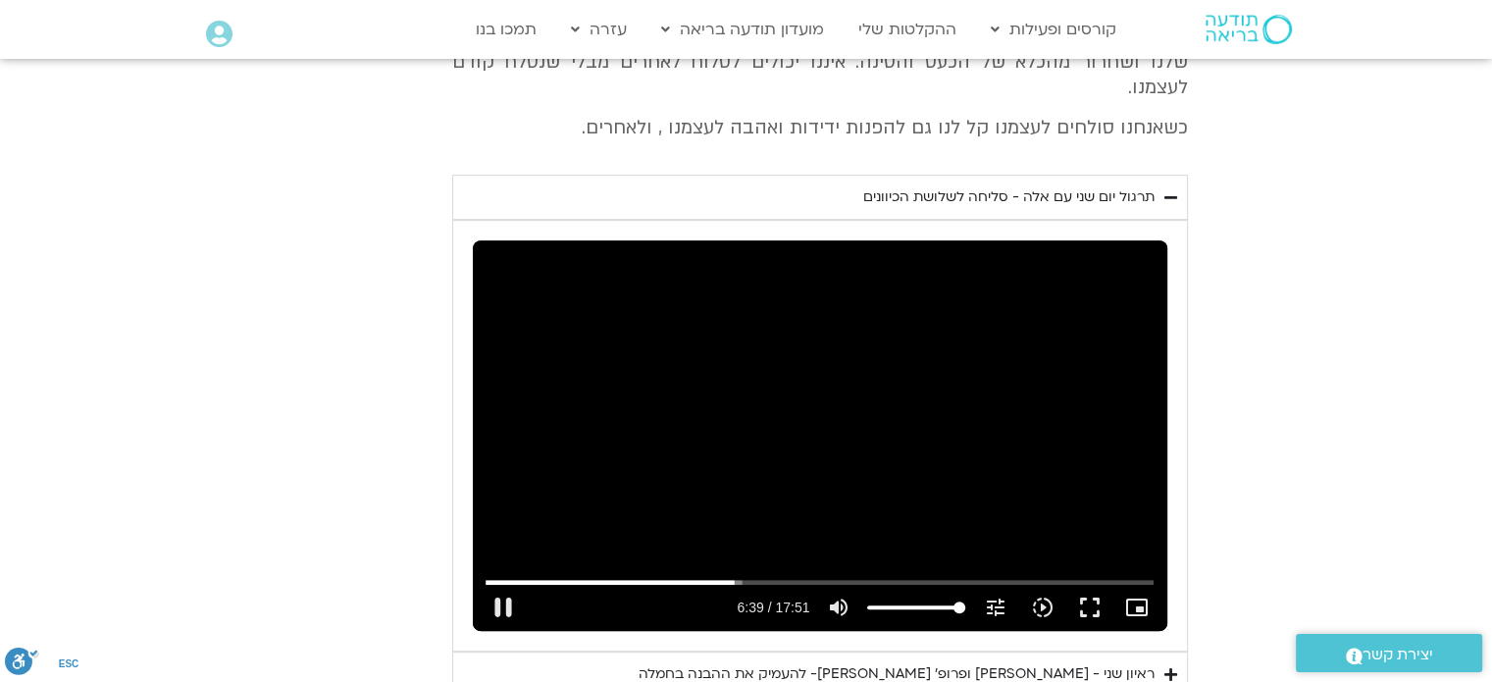
type input "2817.733333"
type input "399.83678"
type input "2817.733333"
type input "399.972847"
type input "2817.733333"
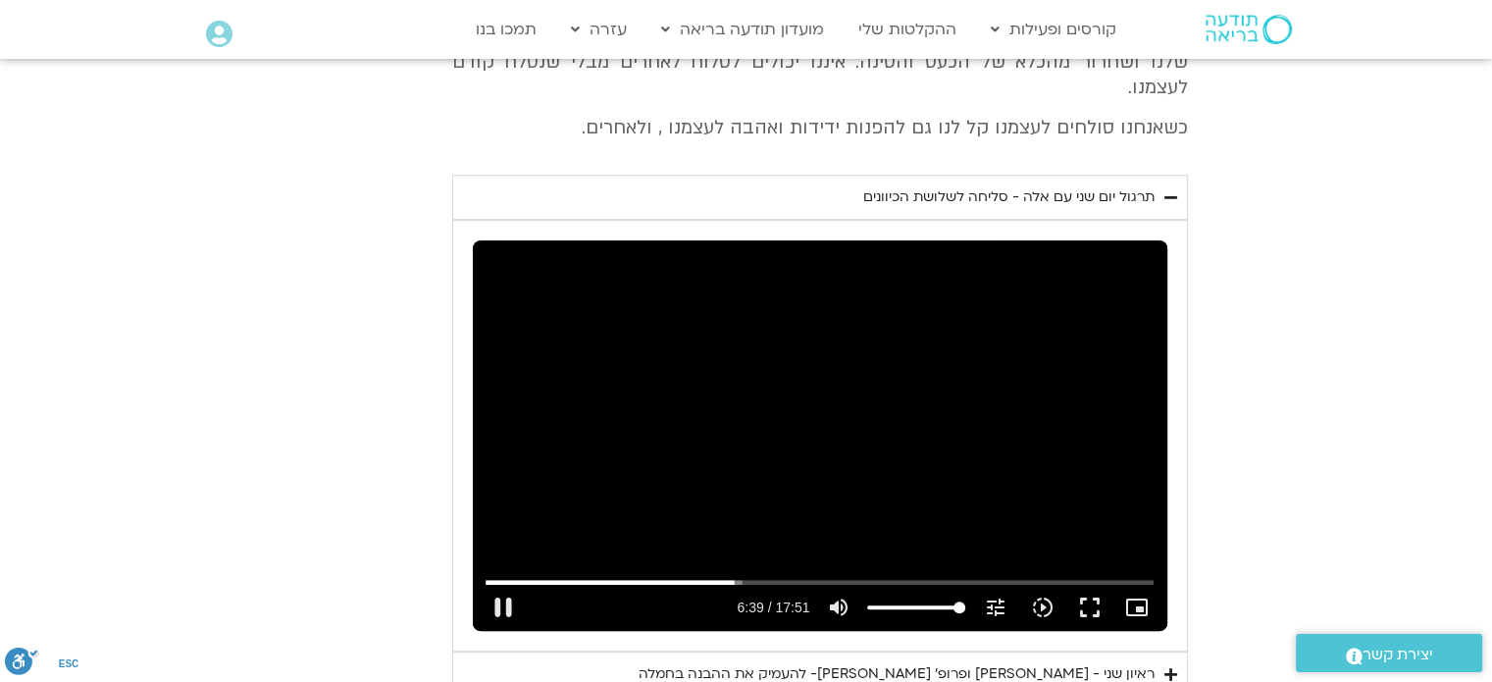
type input "400.105408"
type input "2817.733333"
type input "400.237009"
type input "2817.733333"
type input "400.362533"
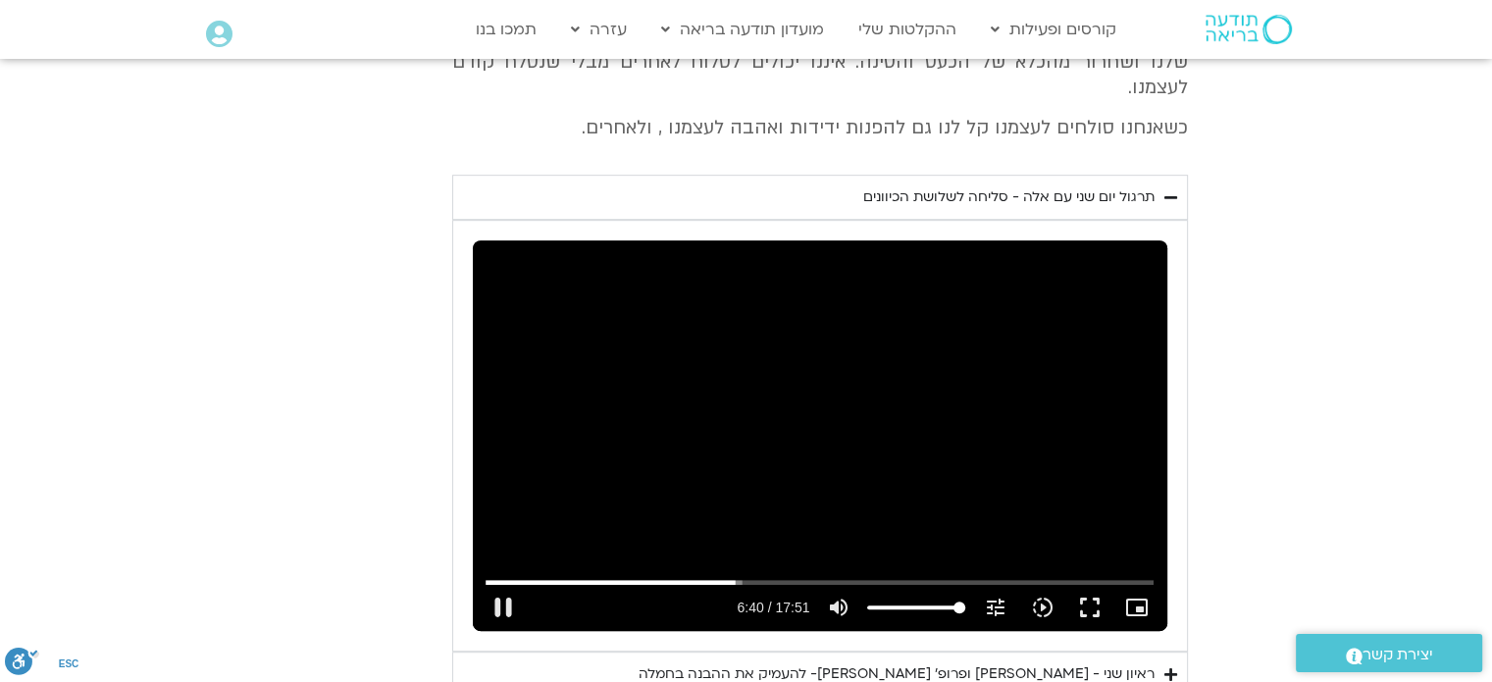
type input "2817.733333"
type input "400.502874"
type input "2817.733333"
type input "400.638657"
type input "2817.733333"
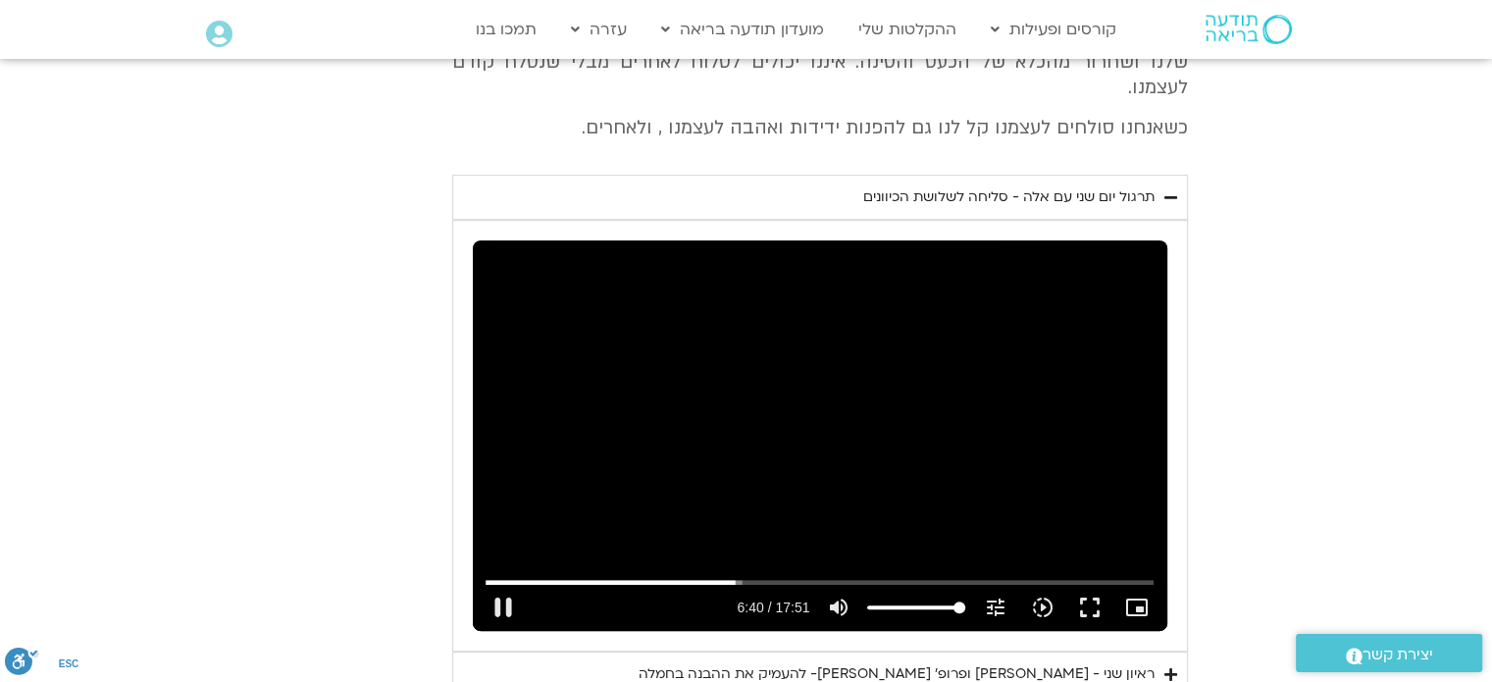
type input "400.772927"
type input "2817.733333"
type input "400.903085"
type input "2817.733333"
type input "401.035745"
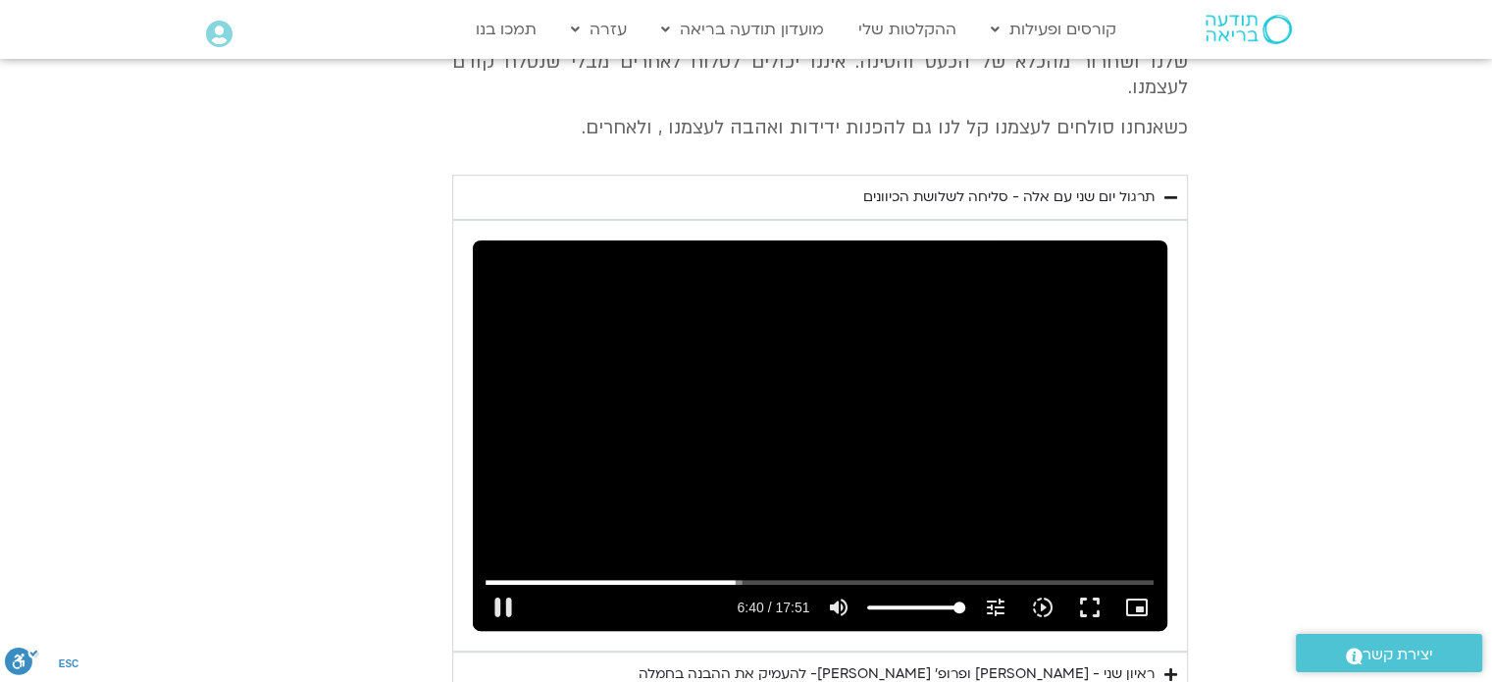
type input "2817.733333"
type input "401.173166"
type input "2817.733333"
type input "401.303763"
type input "2817.733333"
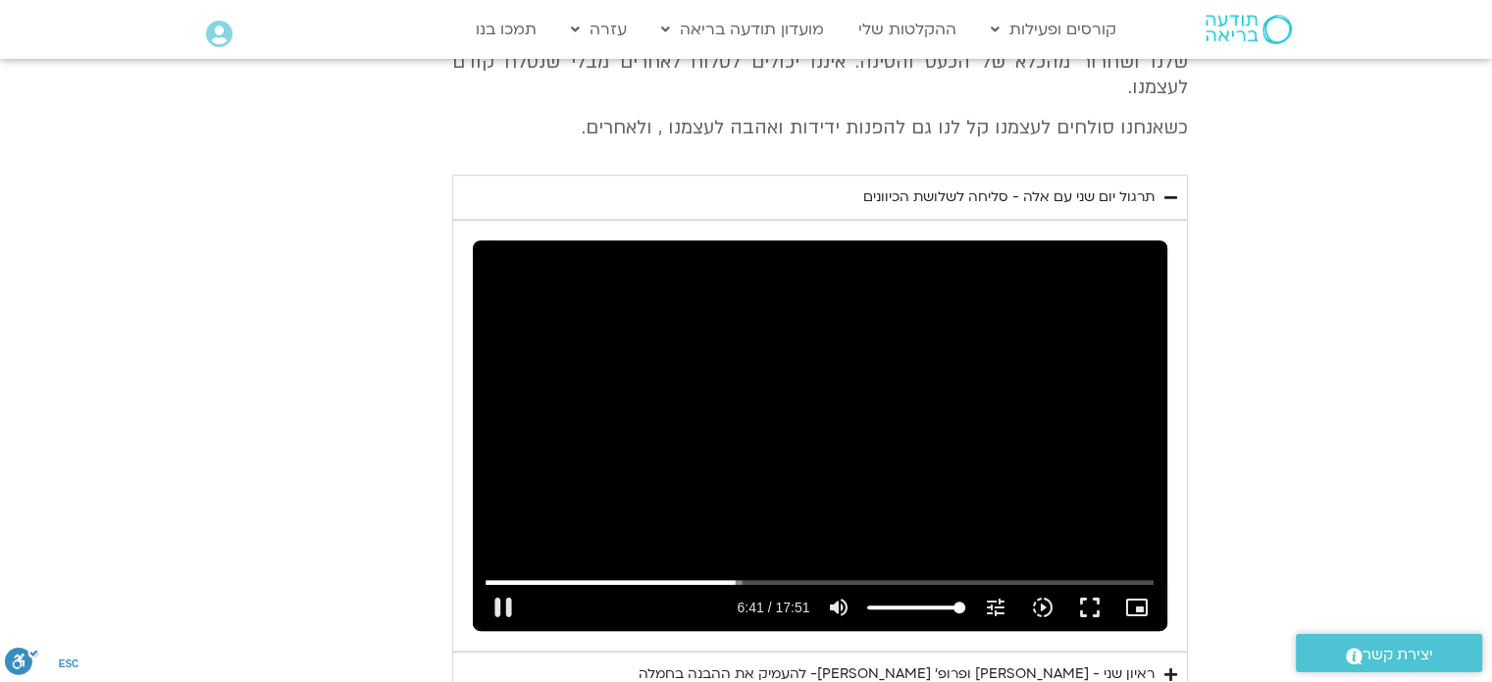
scroll to position [1582, 0]
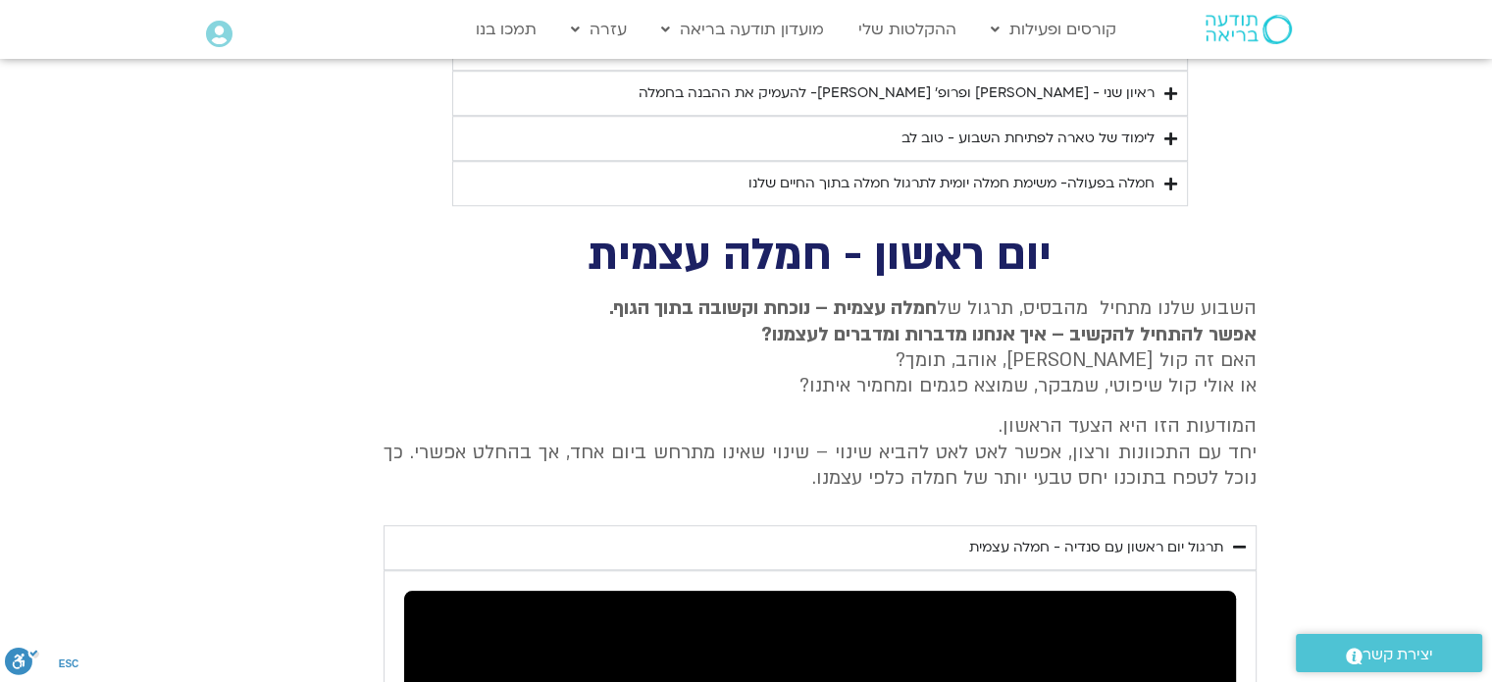
type input "401.443042"
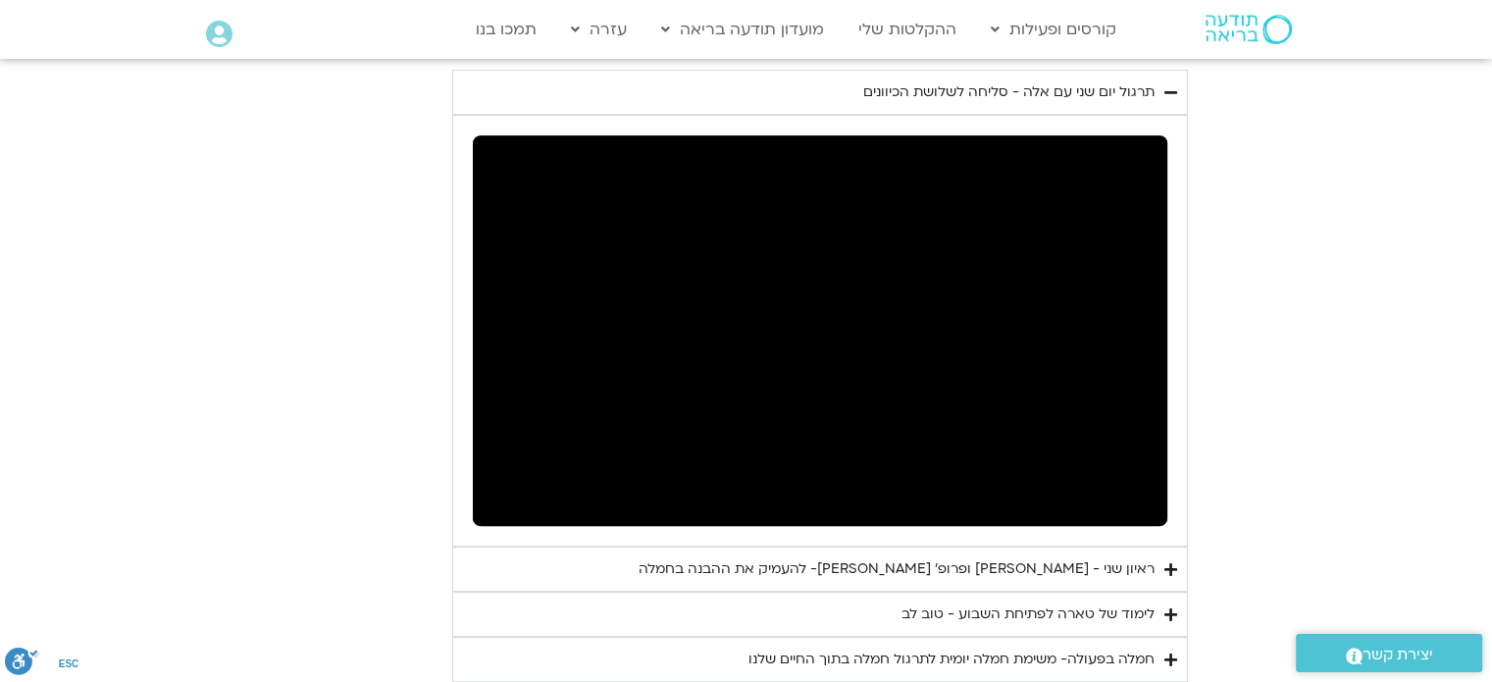
scroll to position [1033, 0]
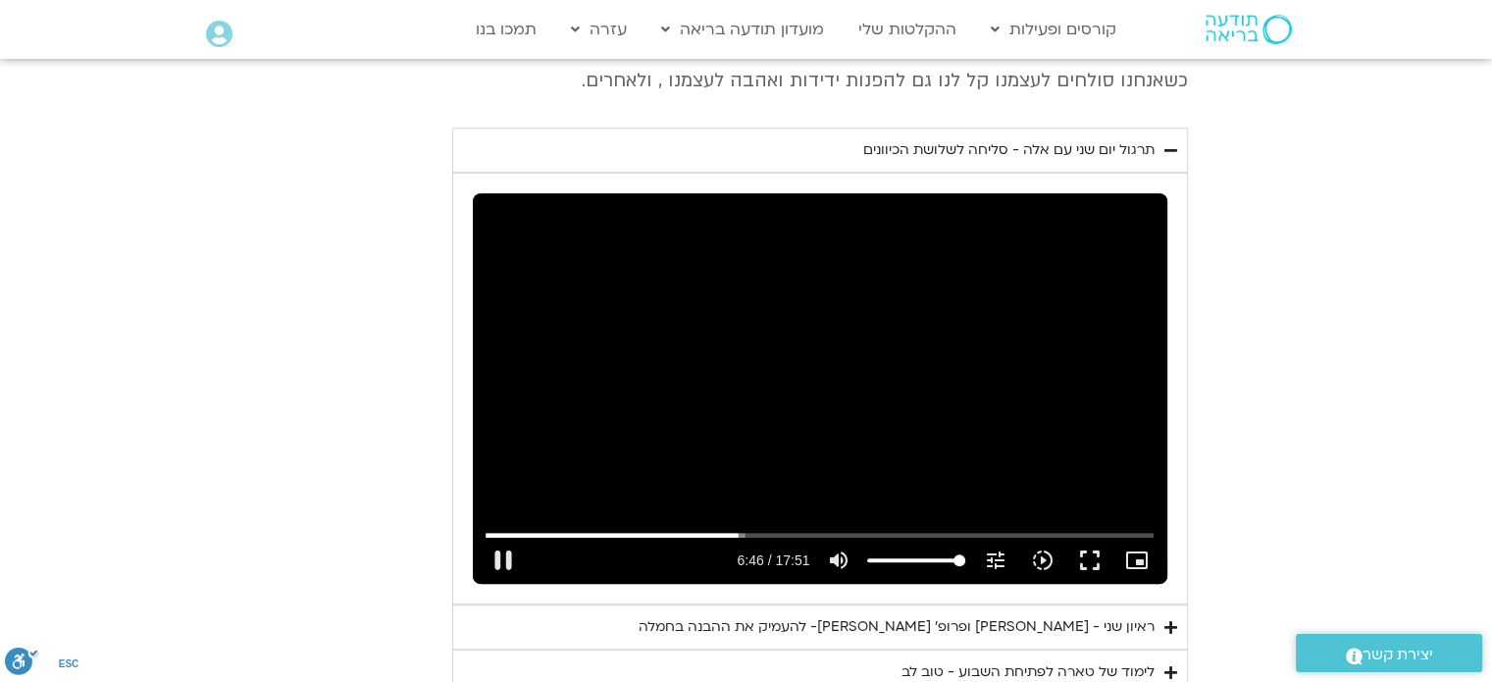
click at [782, 282] on div "Skip Ad 13:21 pause 6:46 / 17:51 volume_up Mute tune Resolution Auto 720p slow_…" at bounding box center [820, 388] width 695 height 390
click at [782, 284] on div "Skip Ad 13:21 play_arrow 6:46 / 17:51 volume_up Mute tune Resolution Auto 720p …" at bounding box center [820, 388] width 695 height 390
click at [819, 266] on div "Skip Ad 13:21 pause 6:52 / 17:51 volume_up Mute tune Resolution Auto 720p slow_…" at bounding box center [820, 388] width 695 height 390
click at [839, 276] on div "Skip Ad 13:21 play_arrow 6:52 / 17:51 volume_up Mute tune Resolution Auto 720p …" at bounding box center [820, 388] width 695 height 390
click at [1012, 308] on div "Skip Ad 15:32 pause 17:09 / 17:51 volume_up Mute tune Resolution Auto 720p slow…" at bounding box center [820, 388] width 695 height 390
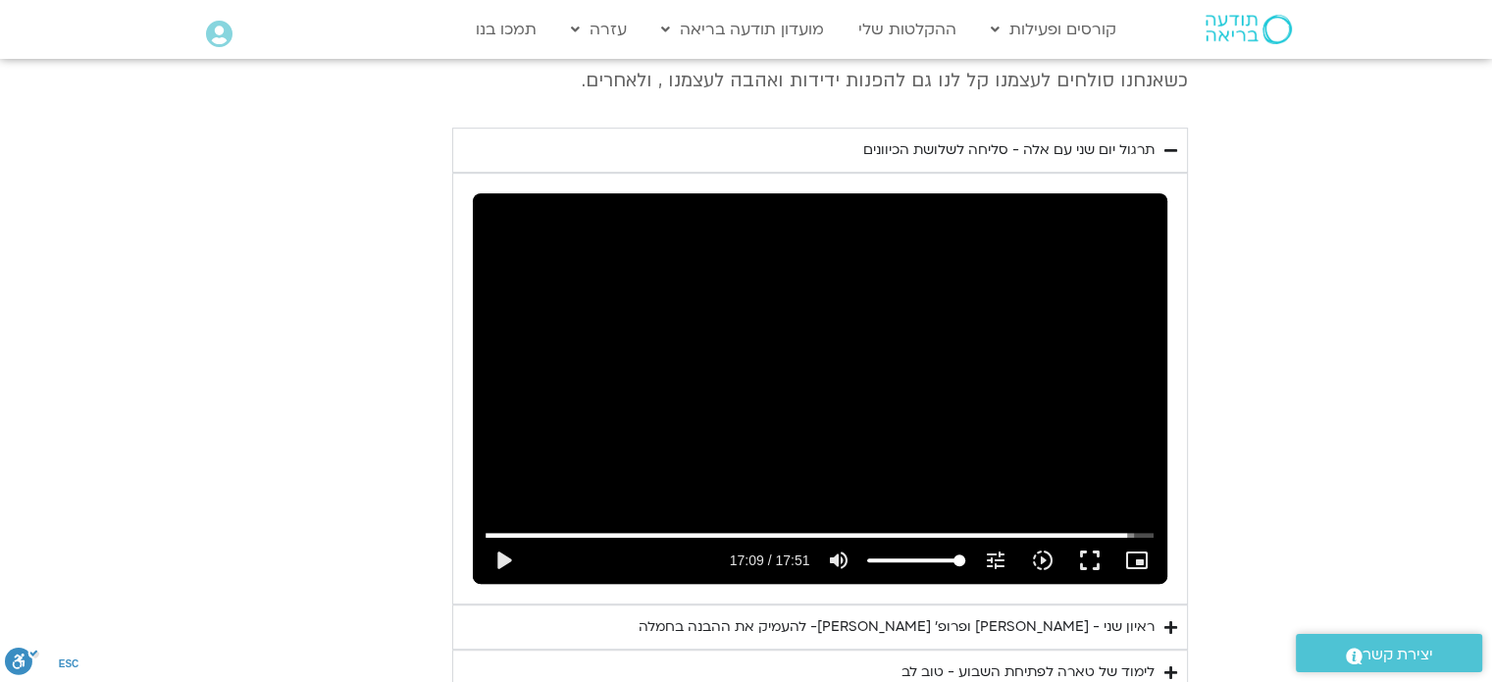
click at [1016, 300] on div "Skip Ad 15:32 play_arrow 17:09 / 17:51 volume_up Mute tune Resolution Auto 480p…" at bounding box center [820, 388] width 695 height 390
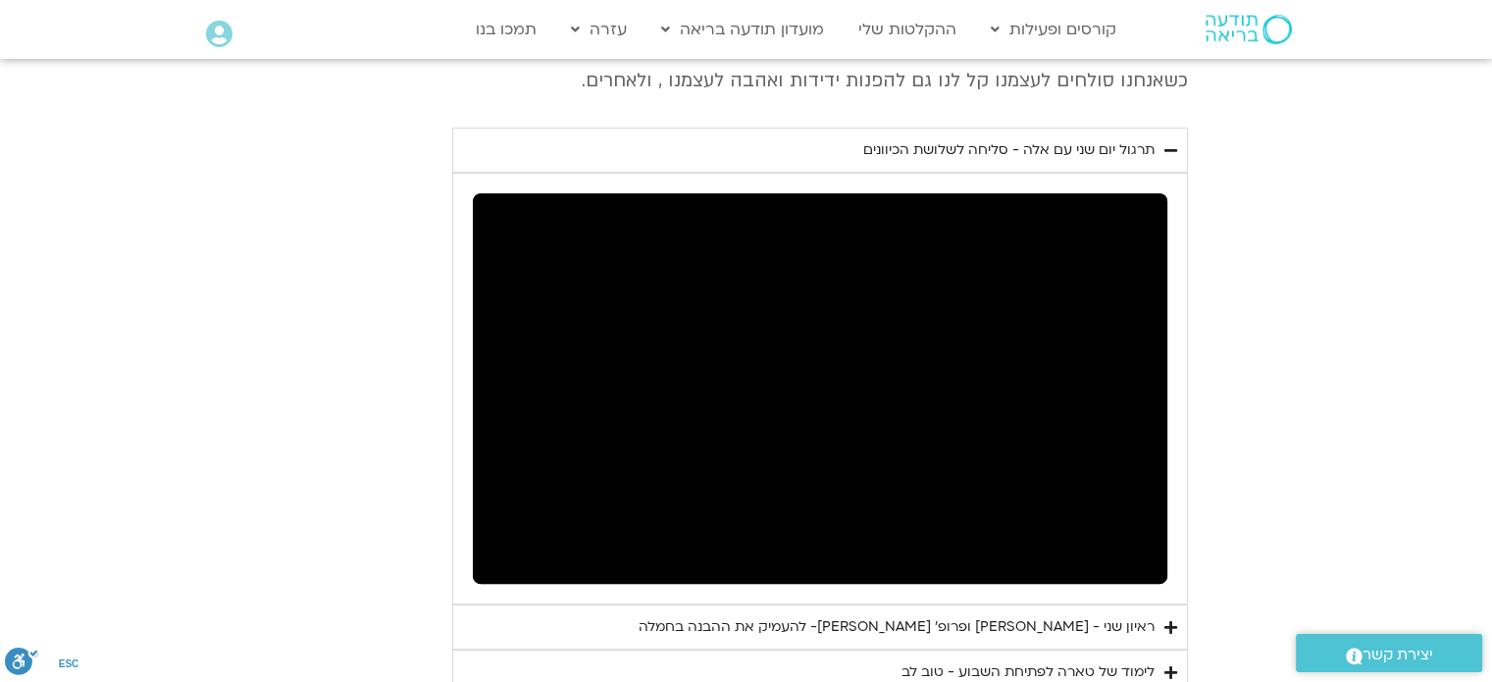
click at [901, 352] on div "Skip Ad 17:49 pause 17:21 / 17:51 volume_up Mute tune Resolution Auto 480p slow…" at bounding box center [820, 388] width 695 height 390
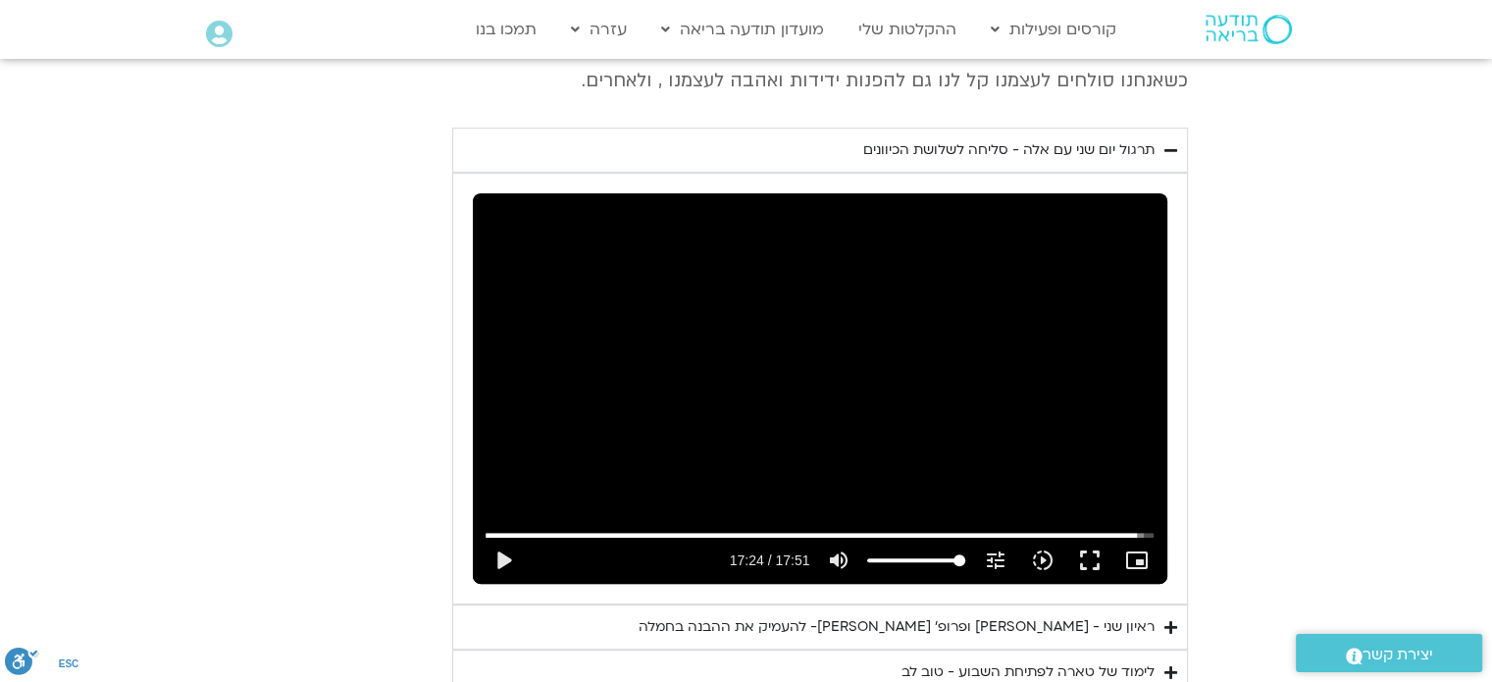
click at [901, 352] on div "Skip Ad 17:49 play_arrow 17:24 / 17:51 volume_up Mute tune Resolution Auto 480p…" at bounding box center [820, 388] width 695 height 390
click at [800, 336] on div "Skip Ad 17:49 replay 17:51 / 17:51 volume_up Mute tune Resolution Auto 720p slo…" at bounding box center [820, 388] width 695 height 390
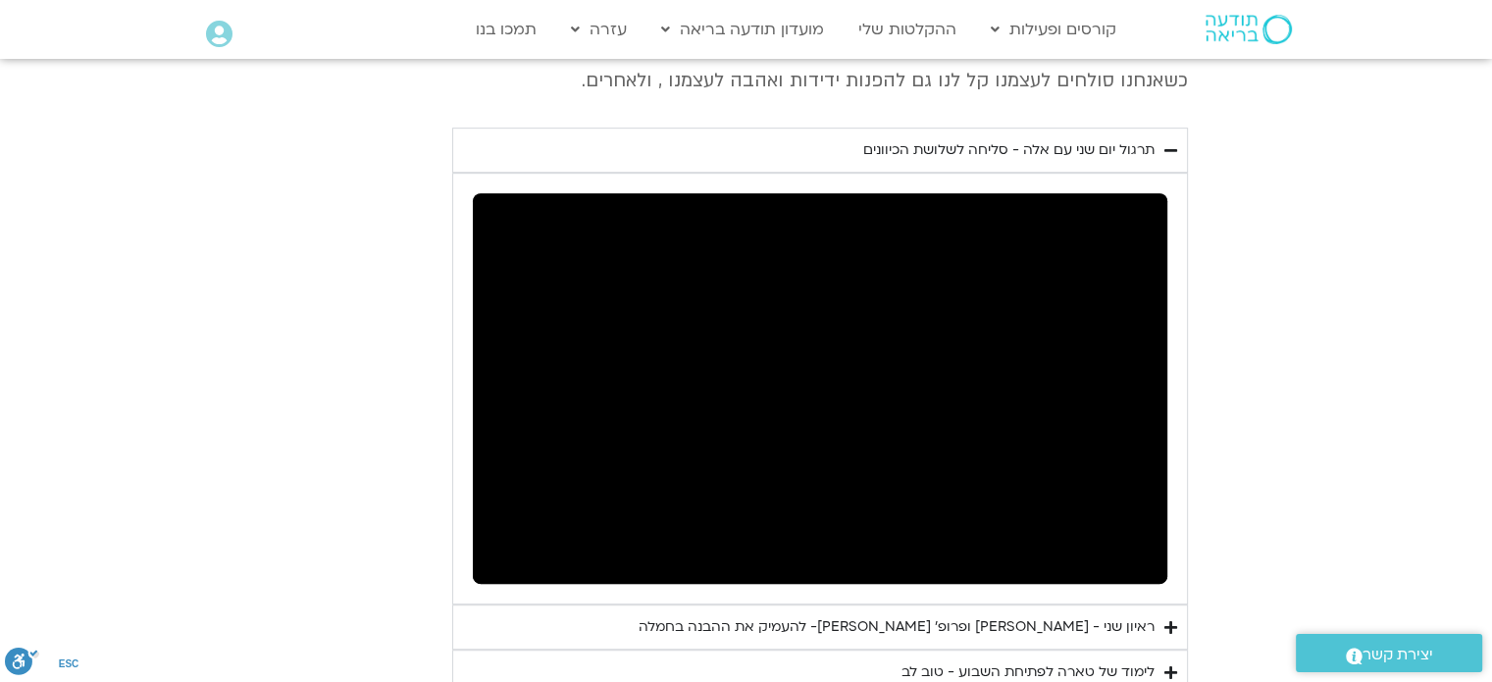
click at [800, 336] on div "Skip Ad 17:49 pause 0:00 / 17:51 volume_up Mute tune Resolution Auto 720p slow_…" at bounding box center [820, 388] width 695 height 390
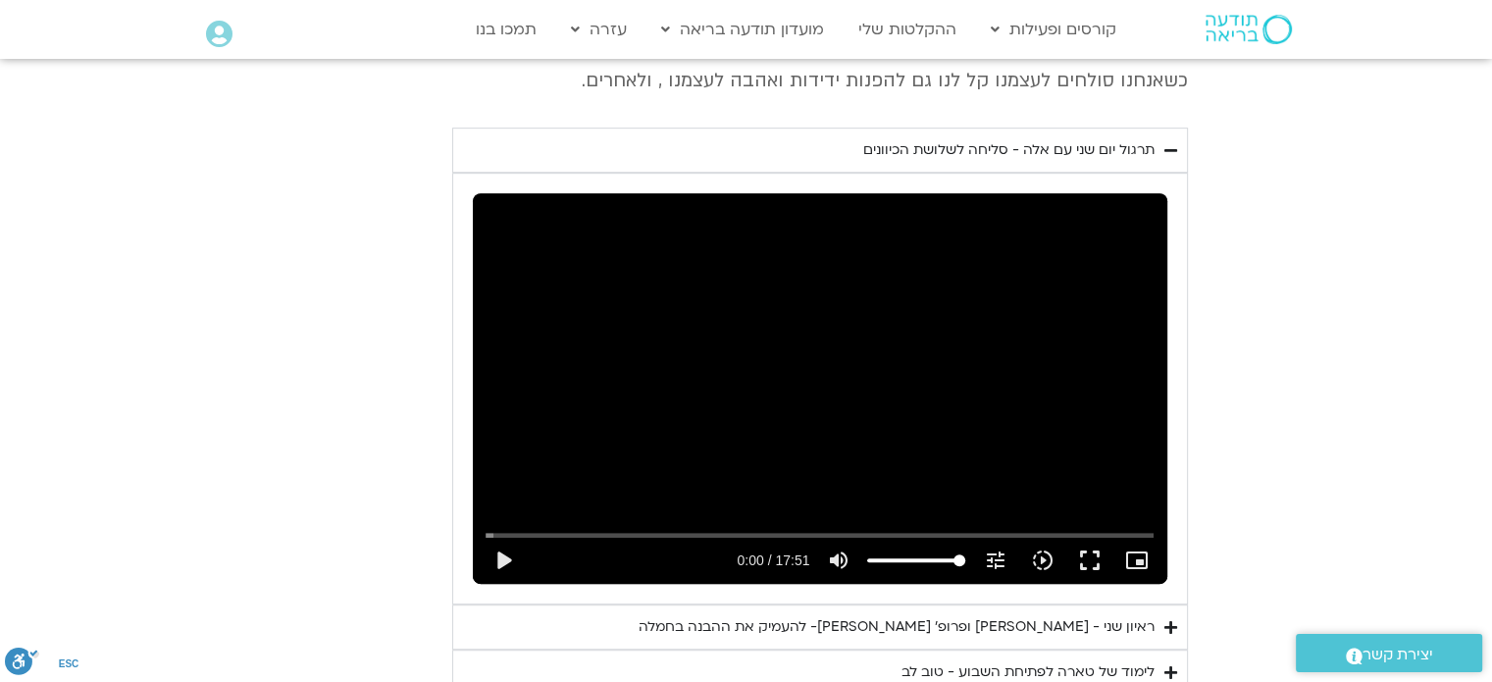
click at [1169, 604] on summary "ראיון שני - טארה בראך ופרופ׳ דן סיגל- להעמיק את ההבנה בחמלה" at bounding box center [820, 626] width 736 height 45
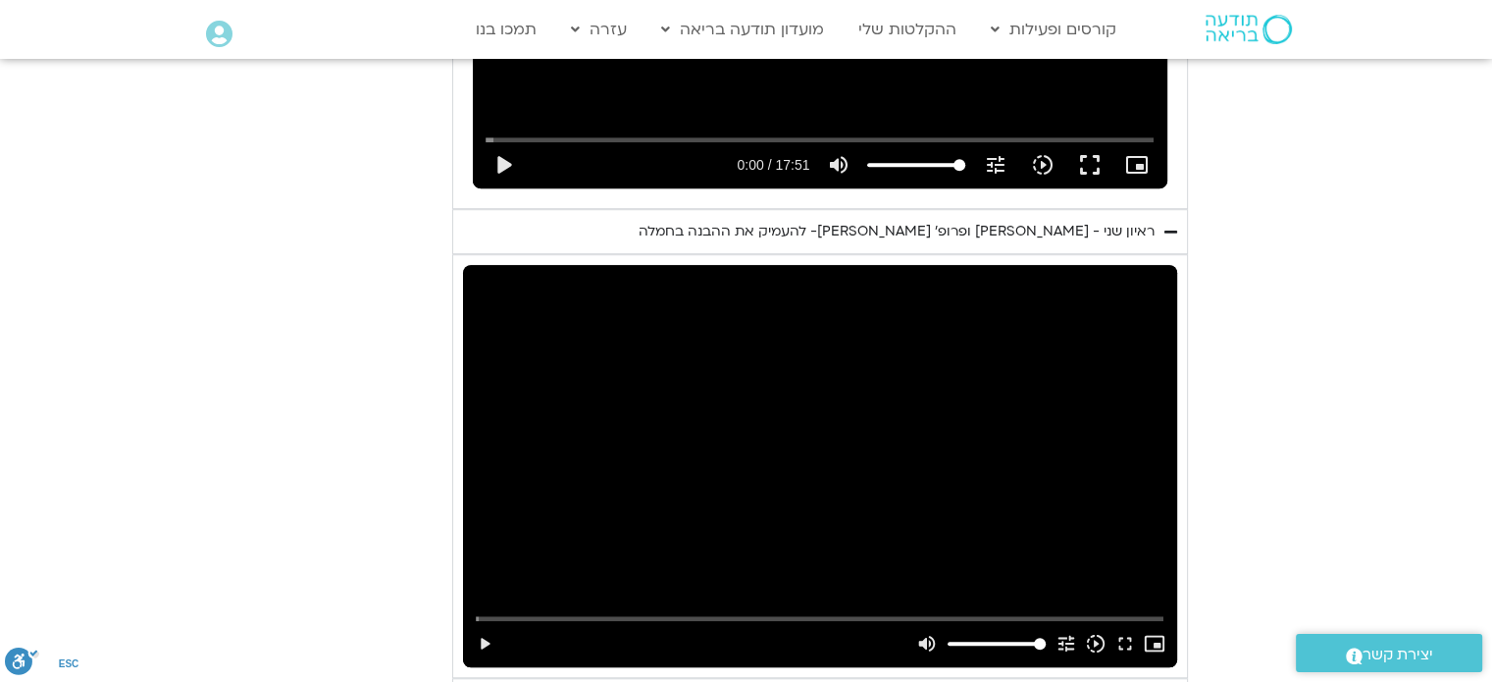
scroll to position [1472, 0]
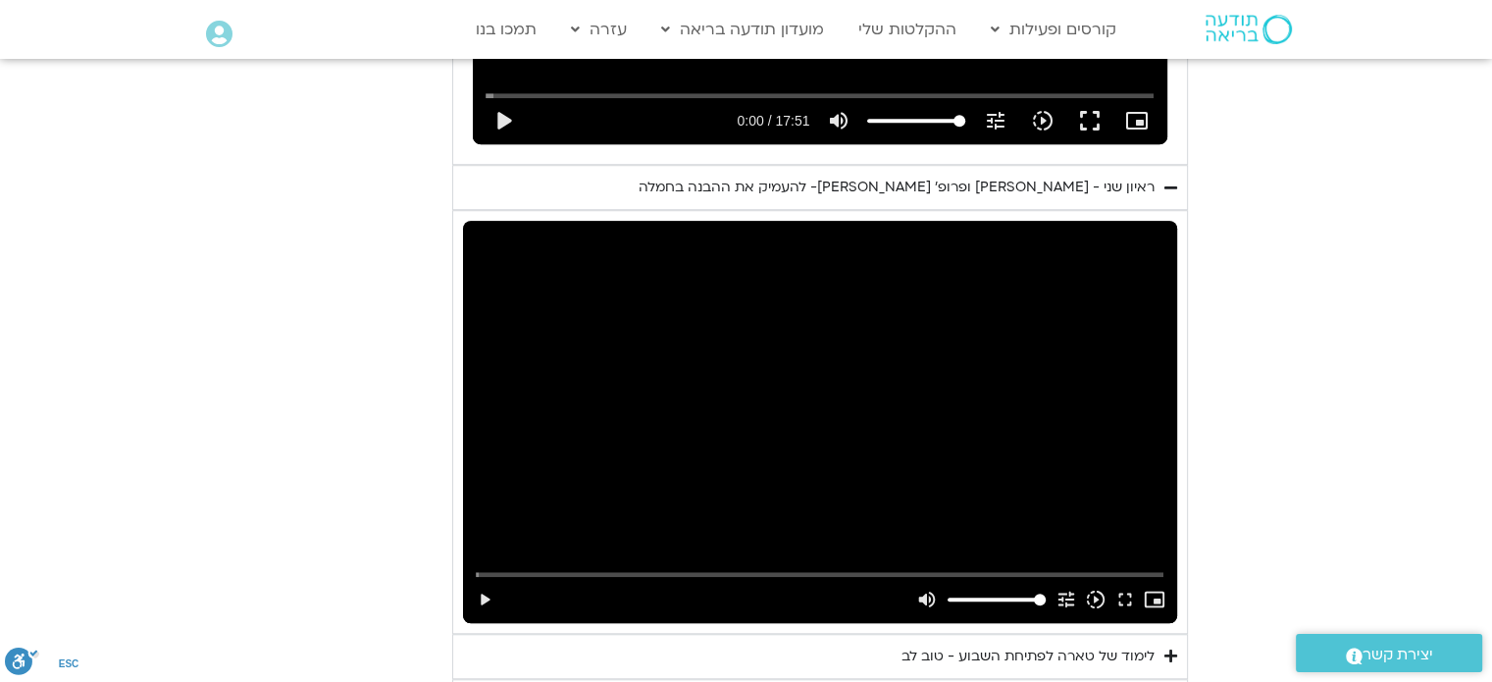
click at [971, 408] on div "Skip Ad 37:52 play_arrow volume_up Mute tune Resolution Auto 480p slow_motion_v…" at bounding box center [820, 422] width 714 height 402
click at [1093, 589] on icon "slow_motion_video" at bounding box center [1096, 600] width 22 height 22
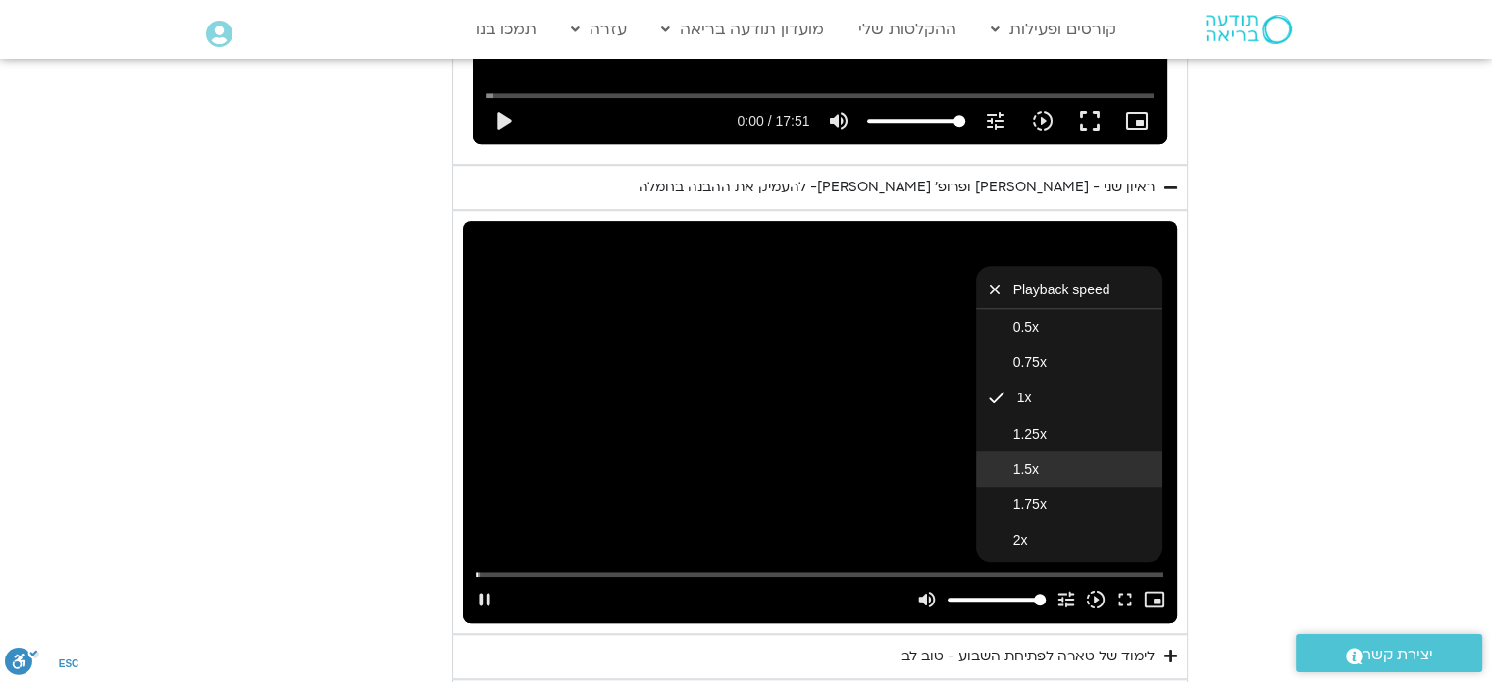
click at [1039, 451] on button "1.5x" at bounding box center [1069, 468] width 186 height 35
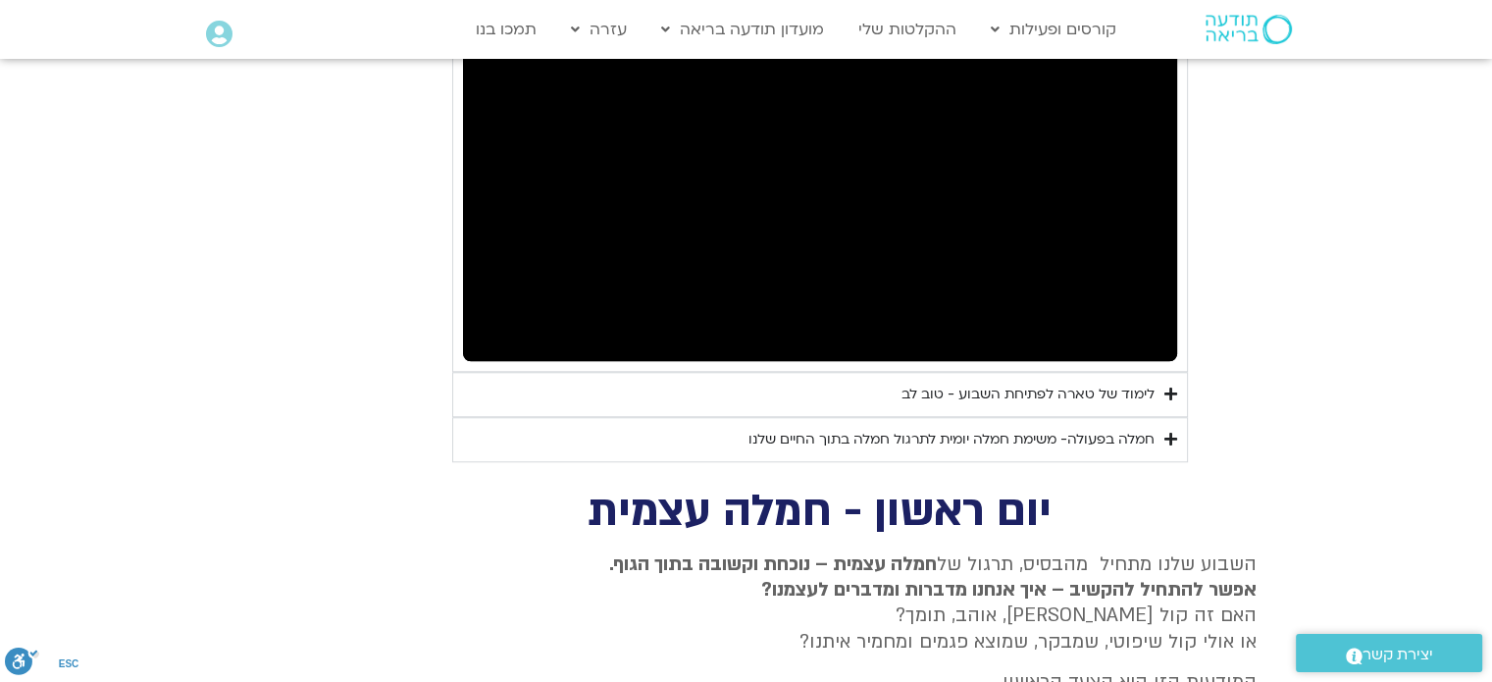
scroll to position [1709, 0]
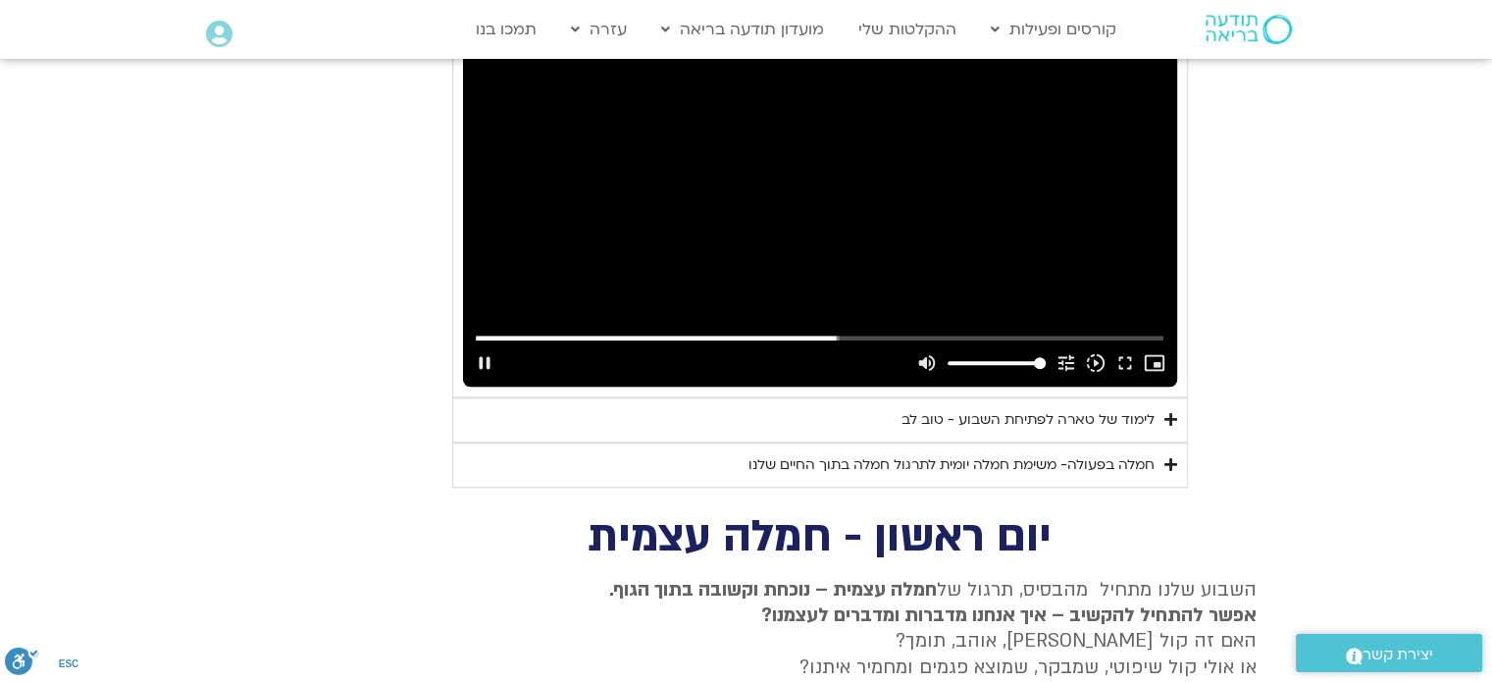
click at [1032, 223] on div "Skip Ad 32:47 pause volume_up Mute tune Resolution Auto 720p slow_motion_video …" at bounding box center [820, 185] width 714 height 402
click at [879, 141] on div "Skip Ad 32:47 play_arrow volume_up Mute tune Resolution Auto 720p slow_motion_v…" at bounding box center [820, 185] width 714 height 402
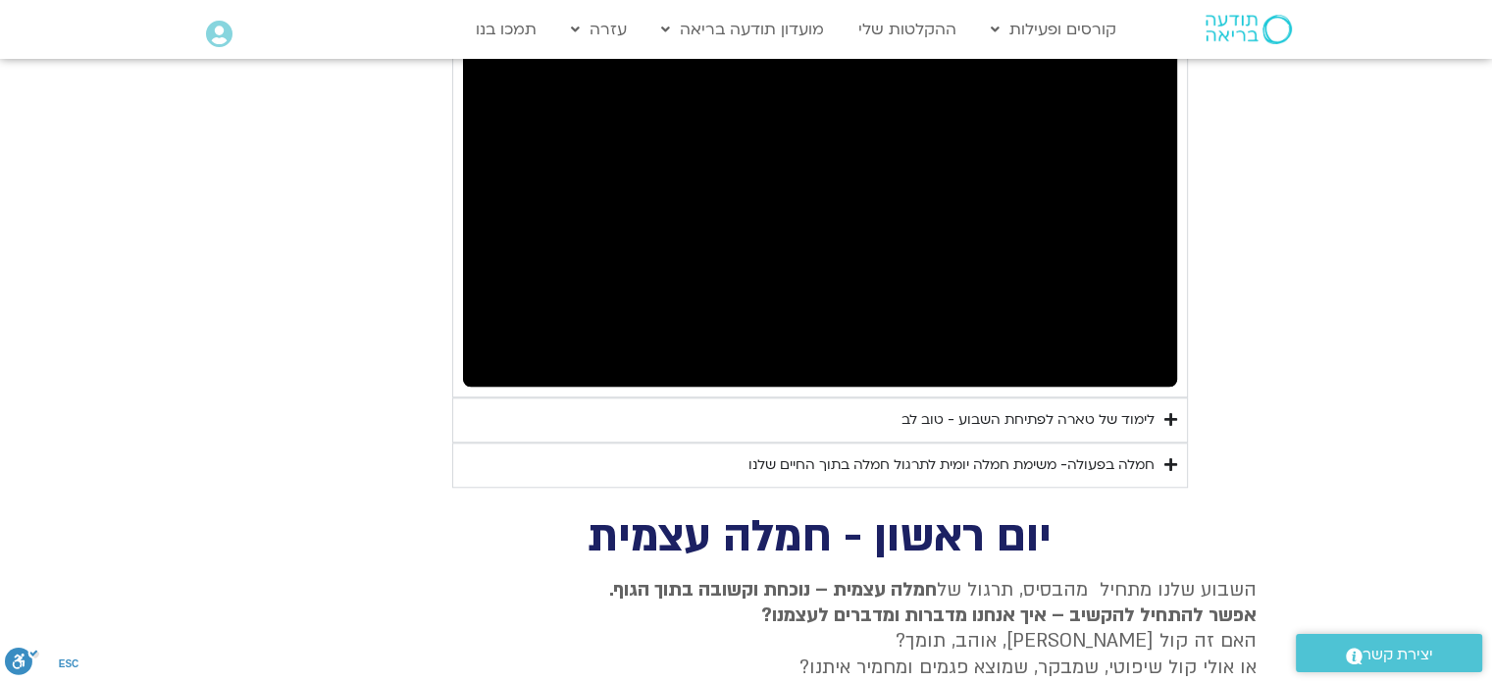
click at [851, 134] on div "Skip Ad 32:47 pause volume_up Mute tune Resolution Auto 720p slow_motion_video …" at bounding box center [820, 185] width 714 height 402
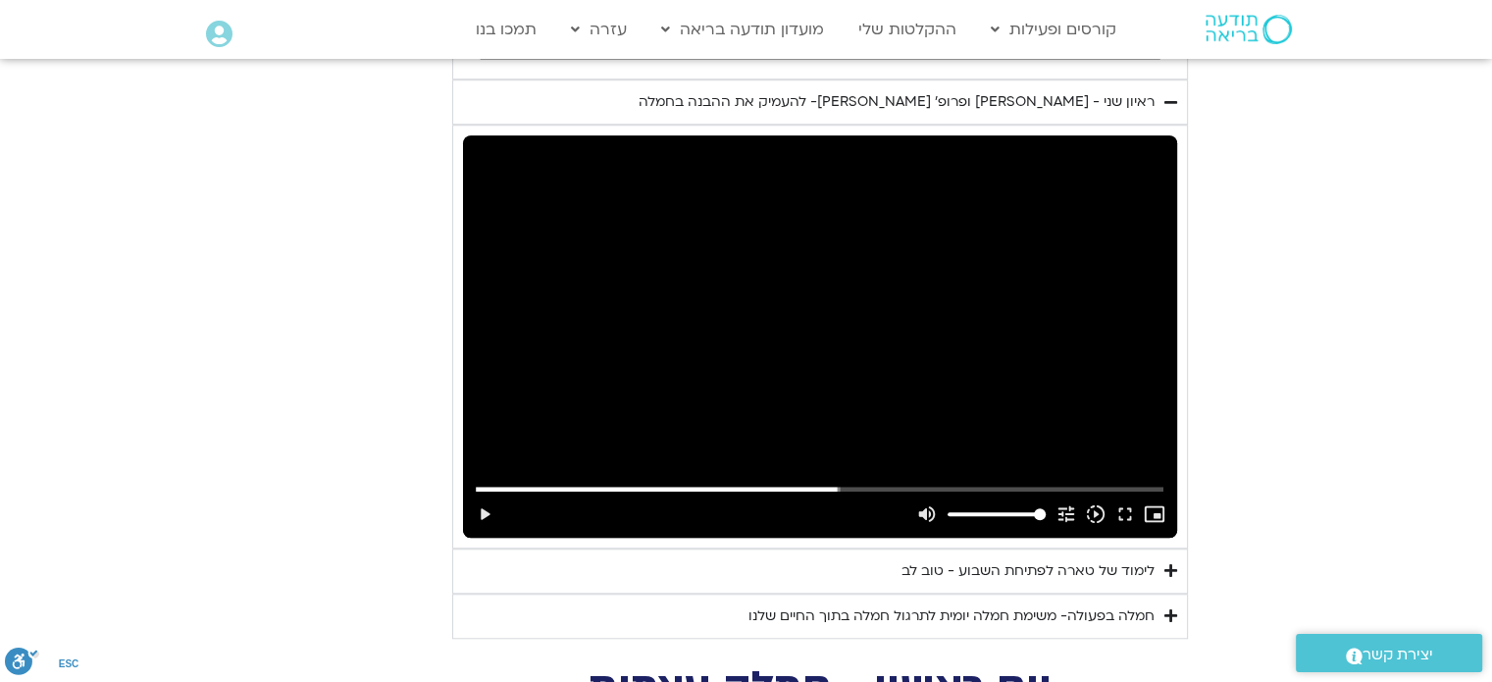
scroll to position [1520, 0]
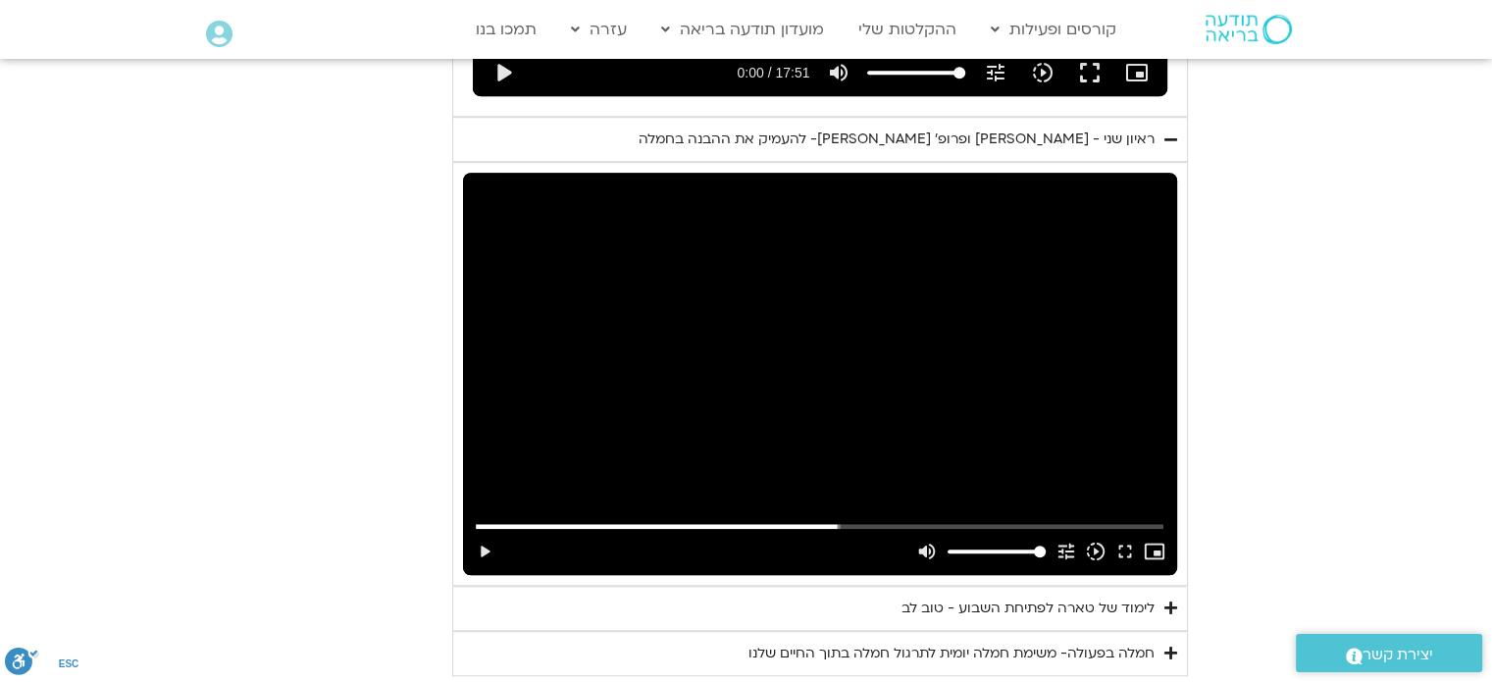
click at [788, 329] on div "Skip Ad 32:47 play_arrow volume_up Mute tune Resolution Auto 480p slow_motion_v…" at bounding box center [820, 374] width 714 height 402
click at [834, 297] on div "Skip Ad 32:47 pause volume_up Mute tune Resolution Auto 720p slow_motion_video …" at bounding box center [820, 374] width 714 height 402
click at [807, 335] on div "Skip Ad 32:47 play_arrow volume_up Mute tune Resolution Auto 720p slow_motion_v…" at bounding box center [820, 374] width 714 height 402
click at [1178, 588] on summary "לימוד של טארה לפתיחת השבוע - טוב לב" at bounding box center [820, 608] width 736 height 45
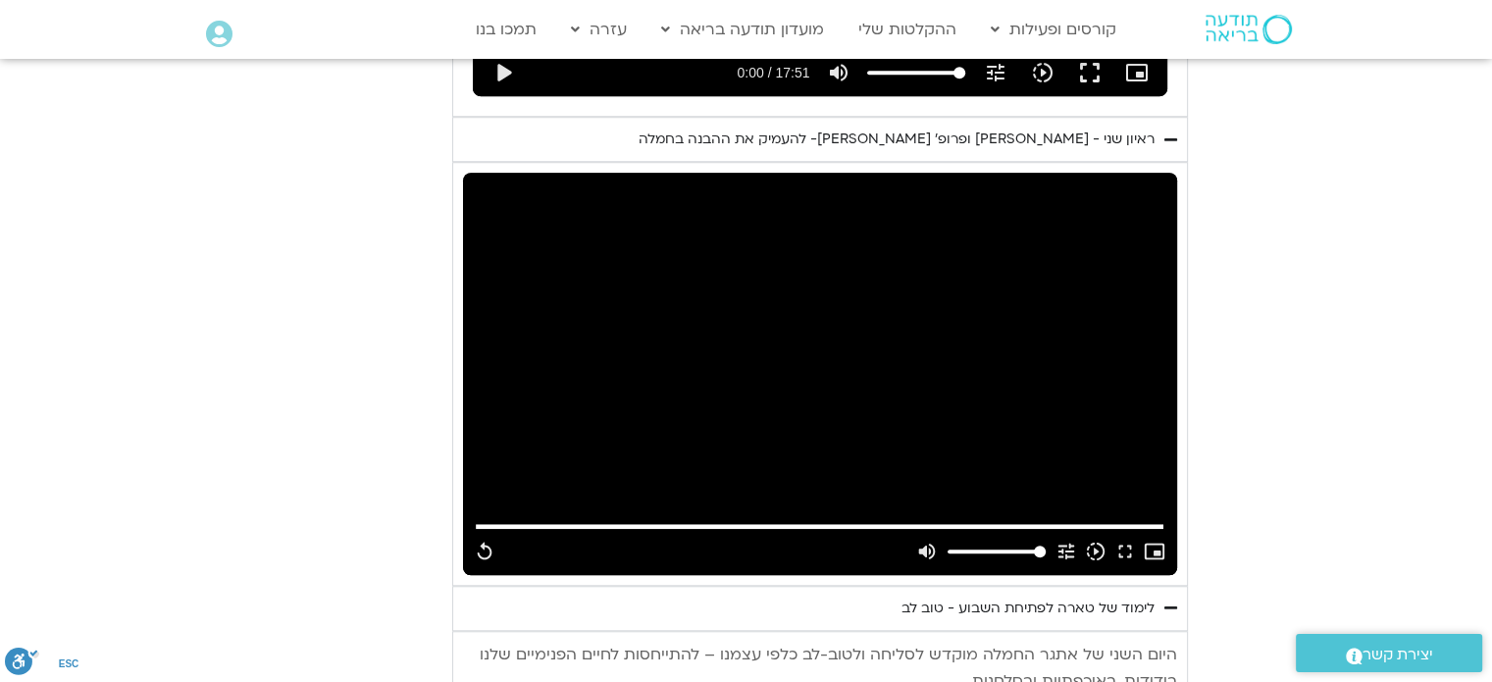
click at [1172, 600] on icon "Accordion. Open links with Enter or Space, close with Escape, and navigate with…" at bounding box center [1170, 607] width 13 height 15
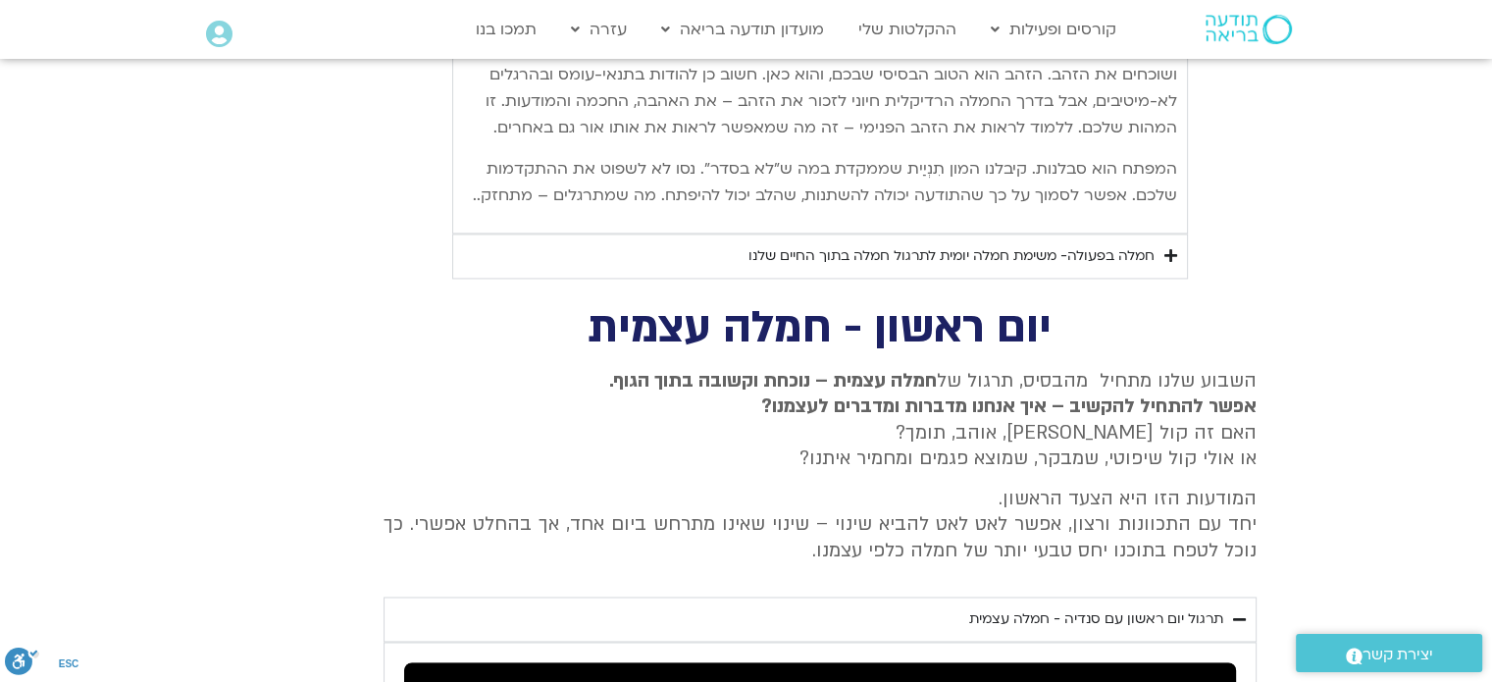
scroll to position [2872, 0]
click at [1172, 254] on icon "Accordion. Open links with Enter or Space, close with Escape, and navigate with…" at bounding box center [1170, 256] width 13 height 15
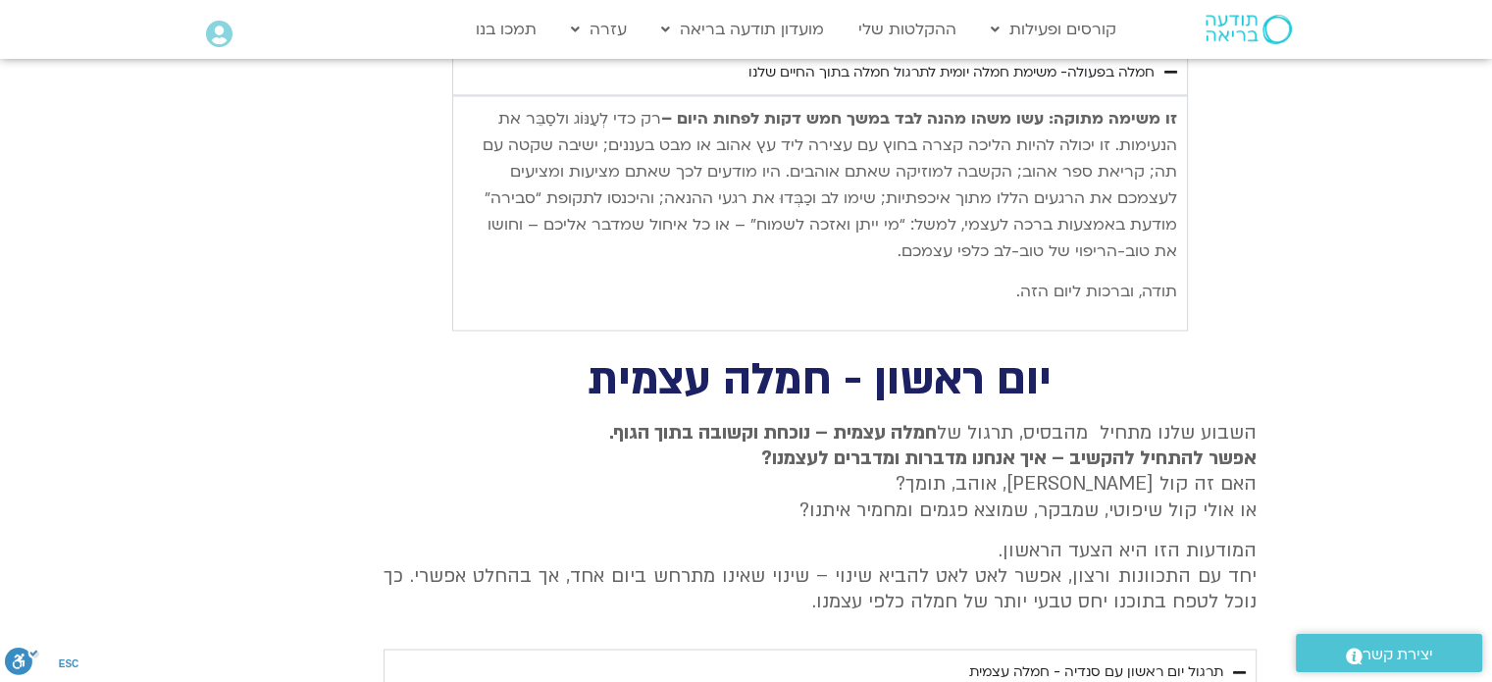
scroll to position [3012, 0]
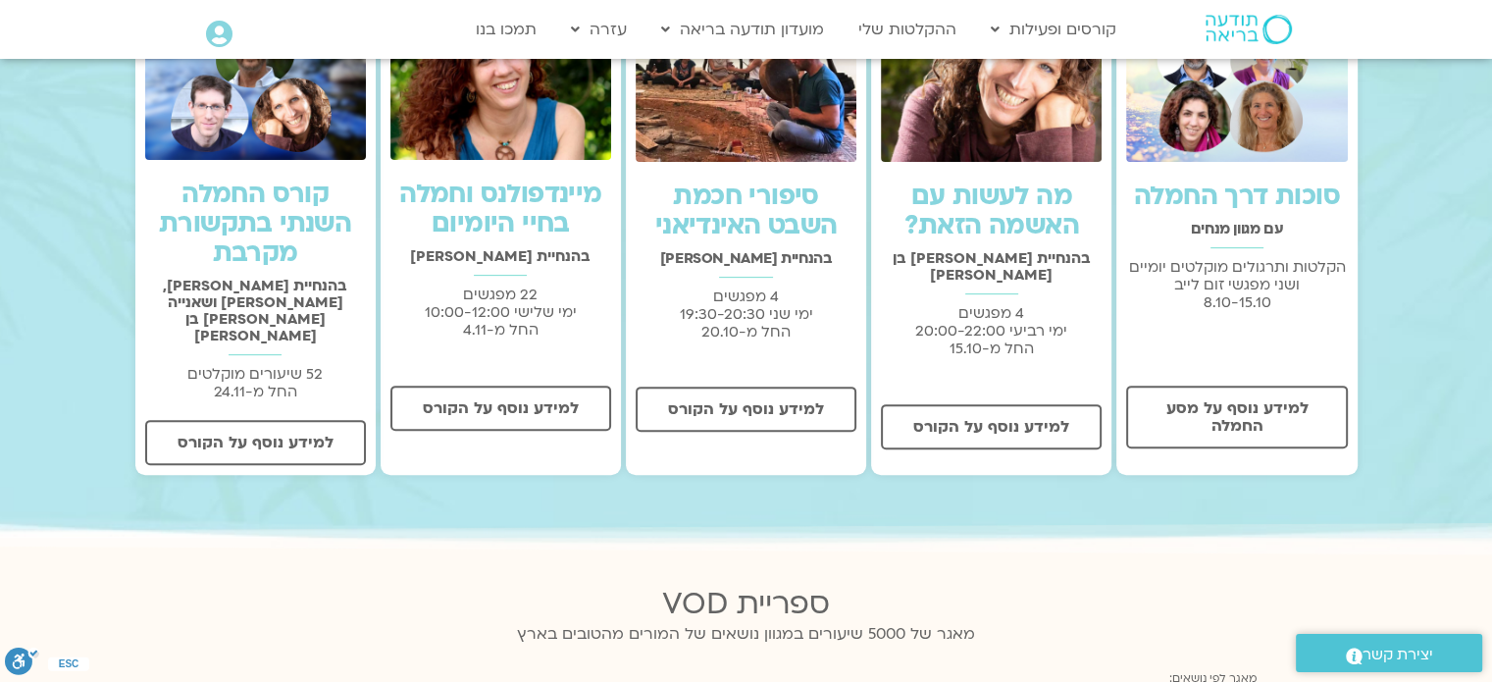
scroll to position [739, 0]
